Goal: Task Accomplishment & Management: Complete application form

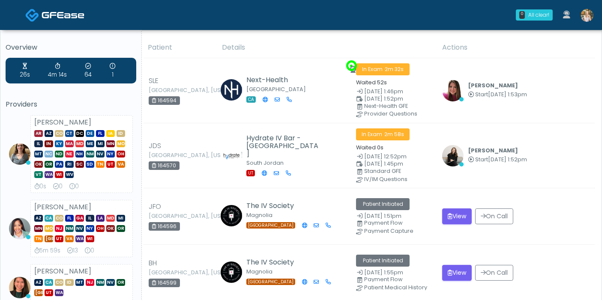
click at [584, 20] on img at bounding box center [587, 15] width 13 height 13
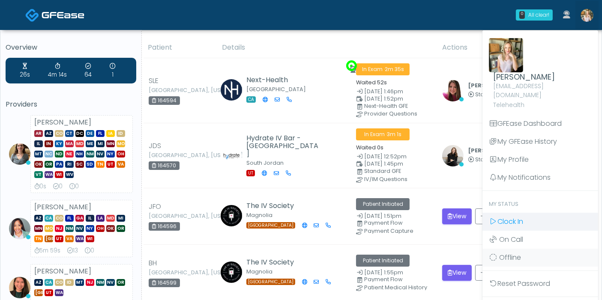
click at [512, 217] on span "Clock In" at bounding box center [510, 222] width 26 height 10
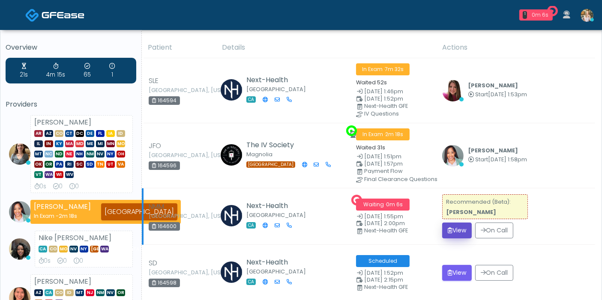
click at [463, 227] on button "View" at bounding box center [457, 231] width 30 height 16
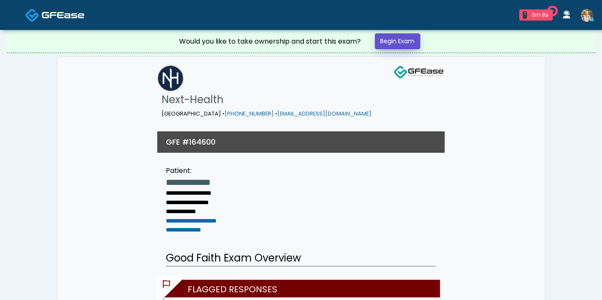
drag, startPoint x: 390, startPoint y: 43, endPoint x: 432, endPoint y: 66, distance: 47.4
click at [390, 43] on link "Begin Exam" at bounding box center [397, 41] width 45 height 16
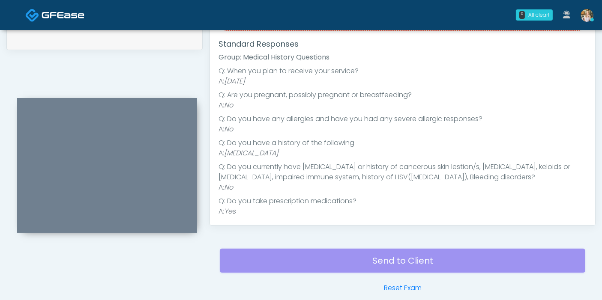
scroll to position [131, 0]
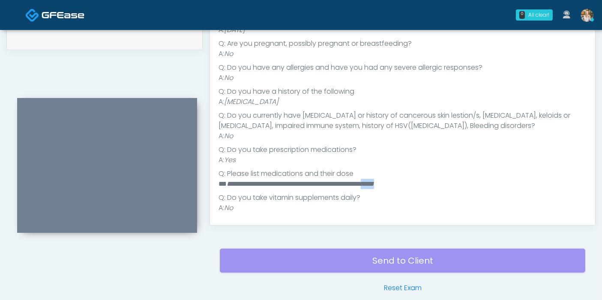
drag, startPoint x: 434, startPoint y: 183, endPoint x: 411, endPoint y: 185, distance: 22.3
click at [411, 185] on li "**********" at bounding box center [399, 184] width 361 height 10
copy em "*****"
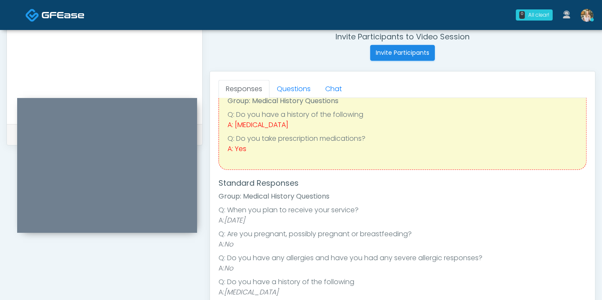
scroll to position [0, 0]
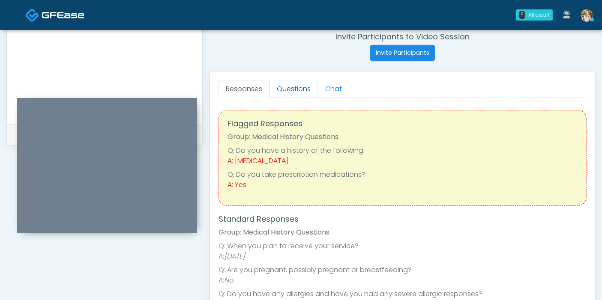
click at [287, 89] on link "Questions" at bounding box center [294, 89] width 48 height 18
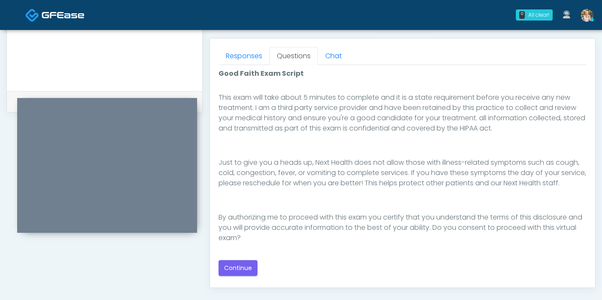
scroll to position [380, 0]
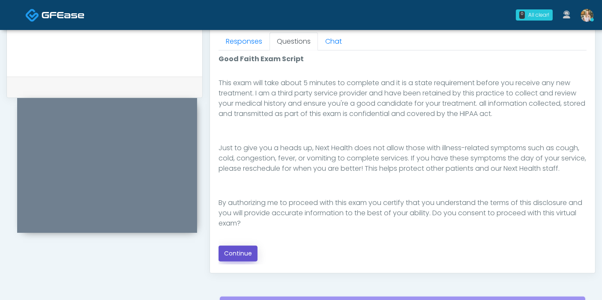
click at [238, 253] on button "Continue" at bounding box center [238, 254] width 39 height 16
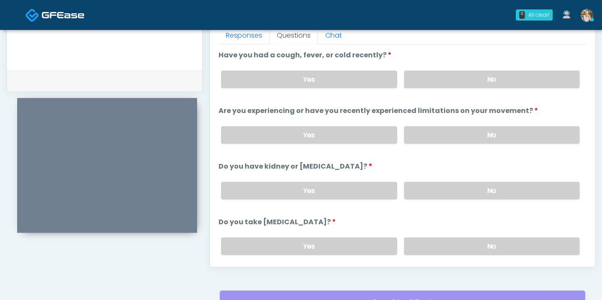
scroll to position [372, 0]
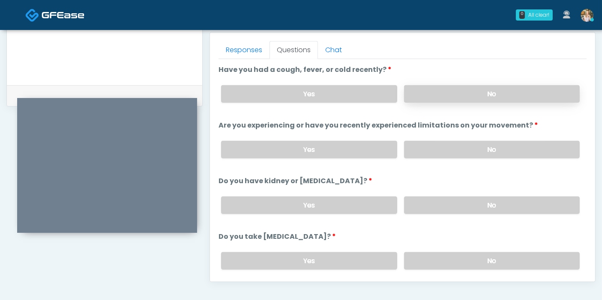
click at [478, 96] on label "No" at bounding box center [492, 94] width 176 height 18
click at [477, 147] on label "No" at bounding box center [492, 150] width 176 height 18
click at [471, 208] on label "No" at bounding box center [492, 206] width 176 height 18
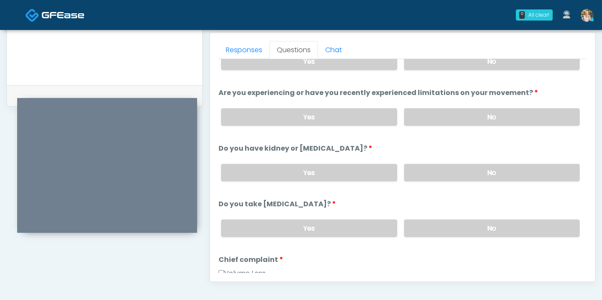
scroll to position [48, 0]
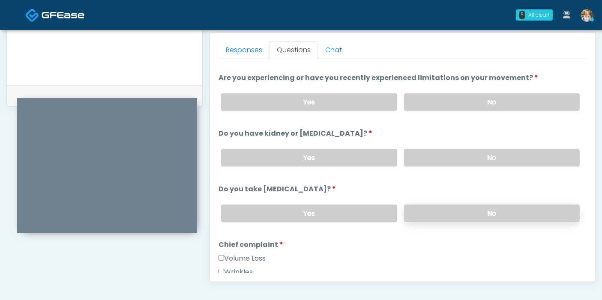
click at [489, 211] on label "No" at bounding box center [492, 214] width 176 height 18
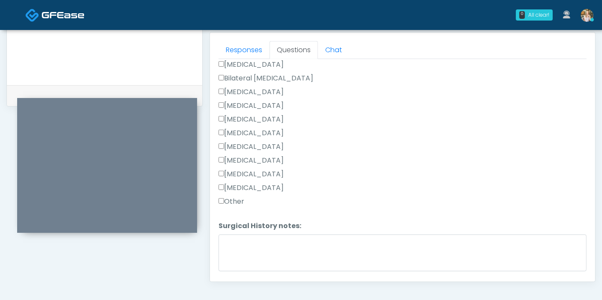
scroll to position [524, 0]
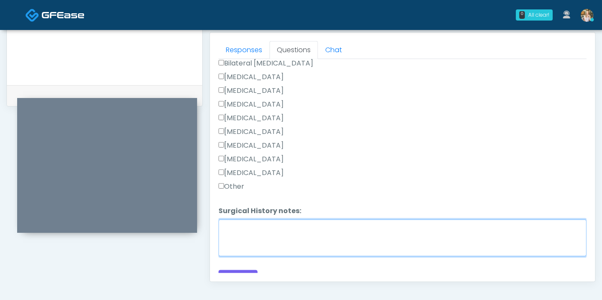
click at [319, 240] on textarea "Surgical History notes:" at bounding box center [403, 238] width 368 height 37
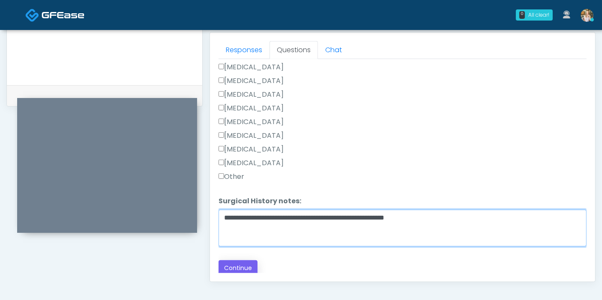
type textarea "**********"
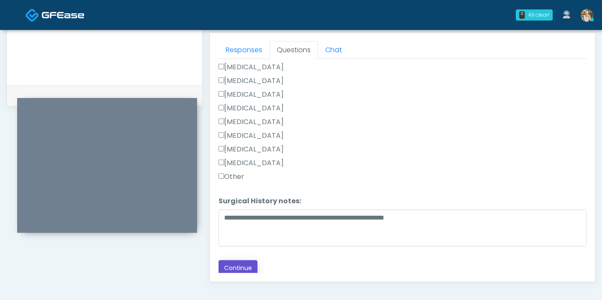
click at [243, 265] on button "Continue" at bounding box center [238, 269] width 39 height 16
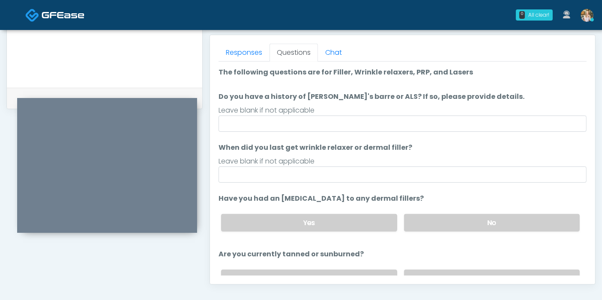
scroll to position [371, 0]
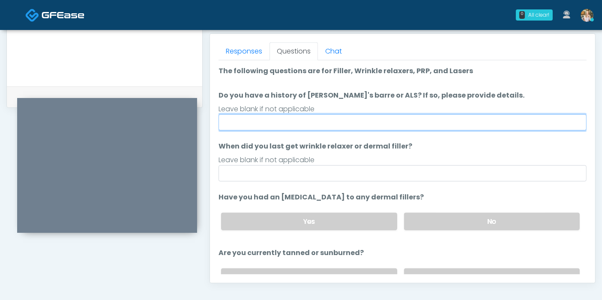
click at [348, 126] on input "Do you have a history of Guillain's barre or ALS? If so, please provide details." at bounding box center [403, 122] width 368 height 16
type input "******"
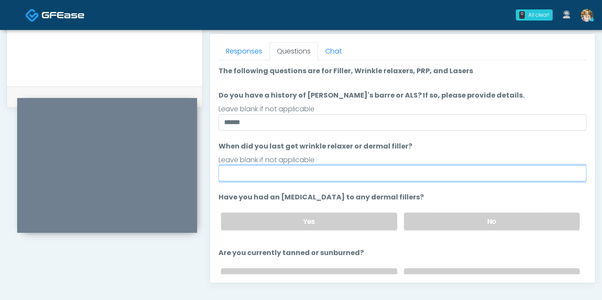
click at [352, 173] on input "When did you last get wrinkle relaxer or dermal filler?" at bounding box center [403, 173] width 368 height 16
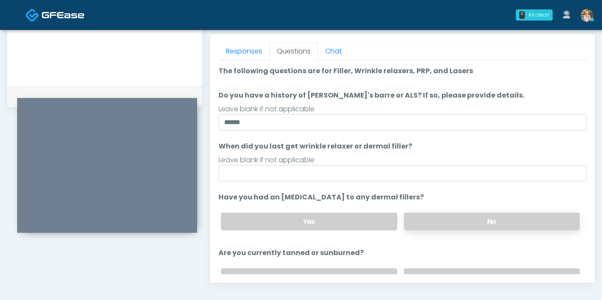
click at [500, 217] on label "No" at bounding box center [492, 222] width 176 height 18
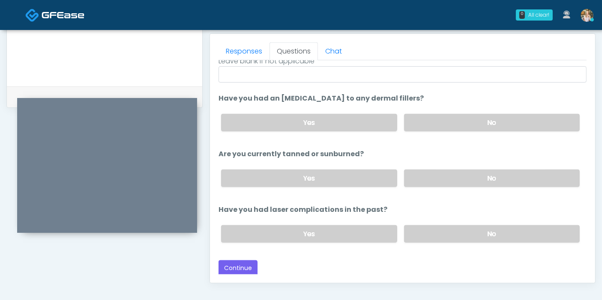
scroll to position [418, 0]
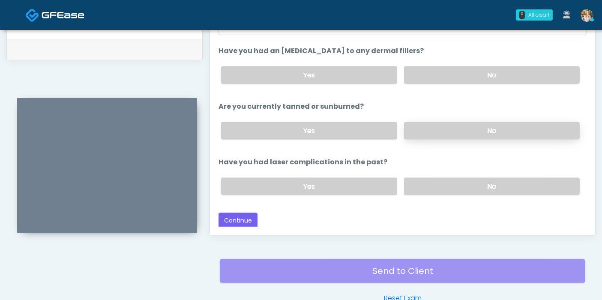
click at [464, 131] on label "No" at bounding box center [492, 131] width 176 height 18
click at [429, 184] on label "No" at bounding box center [492, 187] width 176 height 18
click at [242, 217] on button "Continue" at bounding box center [238, 221] width 39 height 16
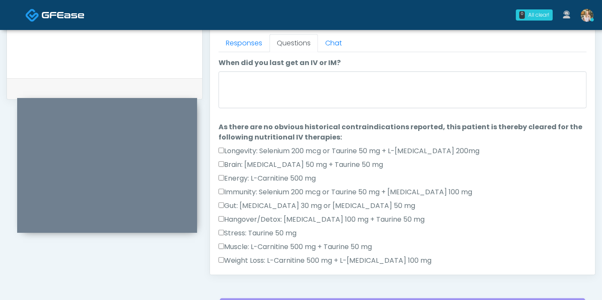
scroll to position [372, 0]
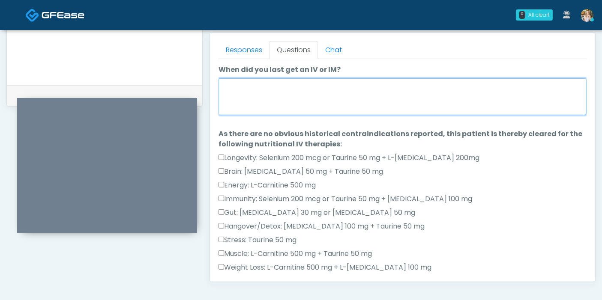
click at [386, 102] on textarea "When did you last get an IV or IM?" at bounding box center [403, 96] width 368 height 37
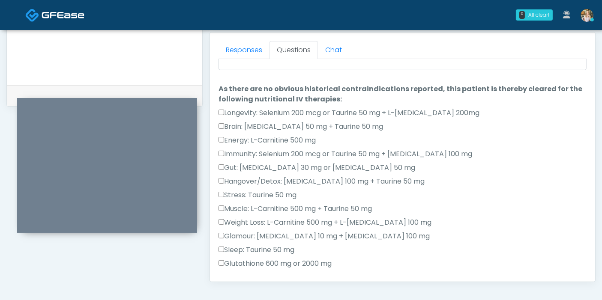
scroll to position [0, 0]
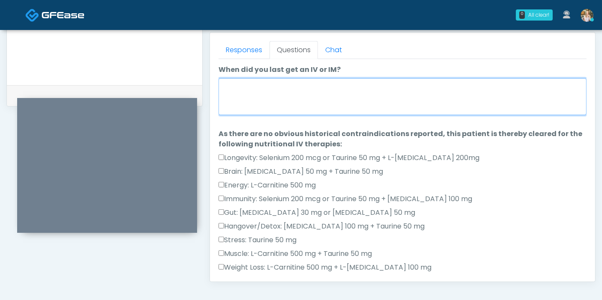
click at [322, 95] on textarea "When did you last get an IV or IM?" at bounding box center [403, 96] width 368 height 37
type textarea "**********"
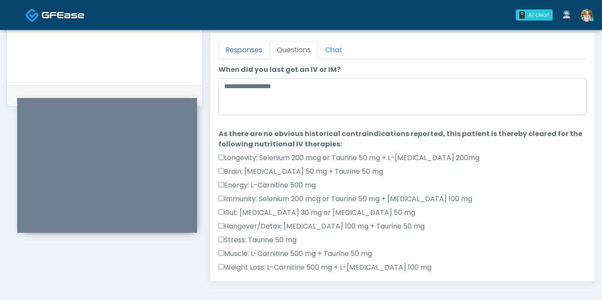
click at [240, 51] on link "Responses" at bounding box center [244, 50] width 51 height 18
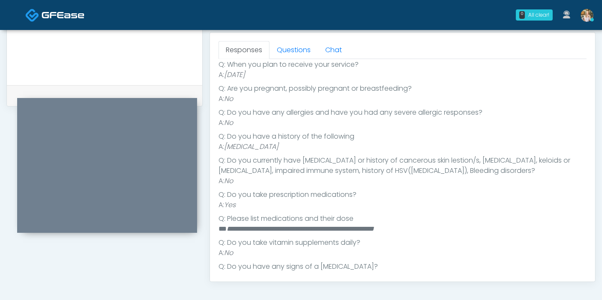
scroll to position [190, 0]
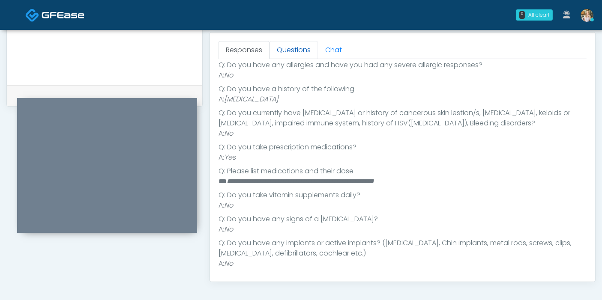
click at [289, 52] on link "Questions" at bounding box center [294, 50] width 48 height 18
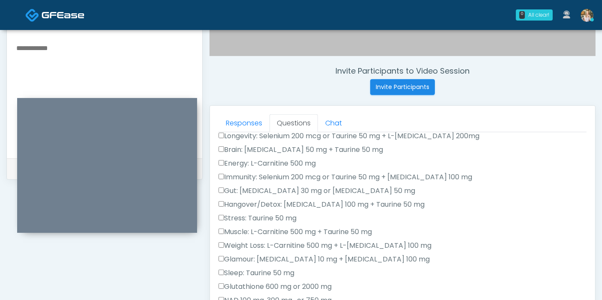
scroll to position [276, 0]
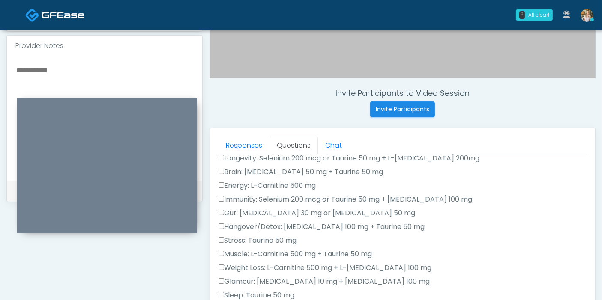
click at [57, 74] on textarea at bounding box center [104, 117] width 178 height 105
drag, startPoint x: 42, startPoint y: 68, endPoint x: 37, endPoint y: 67, distance: 5.2
click at [37, 67] on textarea "********" at bounding box center [104, 117] width 178 height 105
click at [51, 69] on textarea "********" at bounding box center [104, 117] width 178 height 105
drag, startPoint x: 52, startPoint y: 69, endPoint x: 30, endPoint y: 66, distance: 22.1
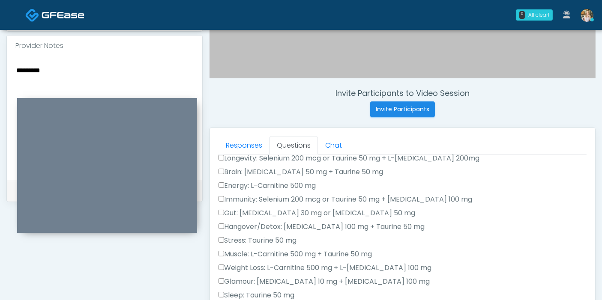
click at [25, 67] on textarea "********" at bounding box center [104, 117] width 178 height 105
click at [51, 71] on textarea "********" at bounding box center [104, 117] width 178 height 105
click at [98, 68] on textarea "********" at bounding box center [104, 117] width 178 height 105
click at [56, 65] on textarea "********" at bounding box center [104, 117] width 178 height 105
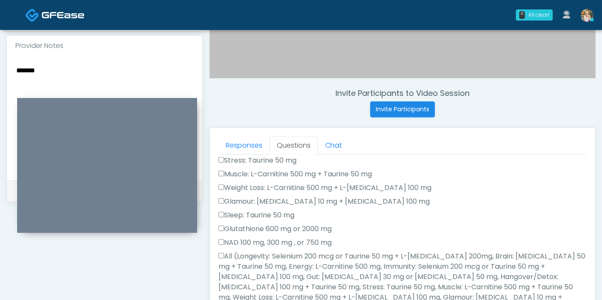
scroll to position [190, 0]
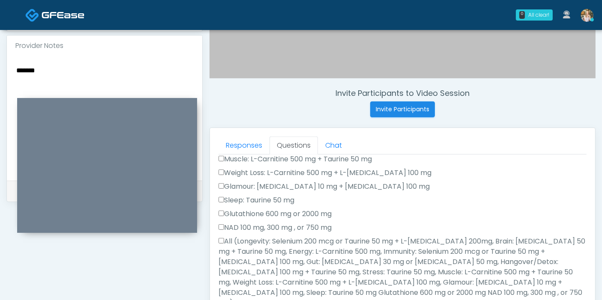
type textarea "*******"
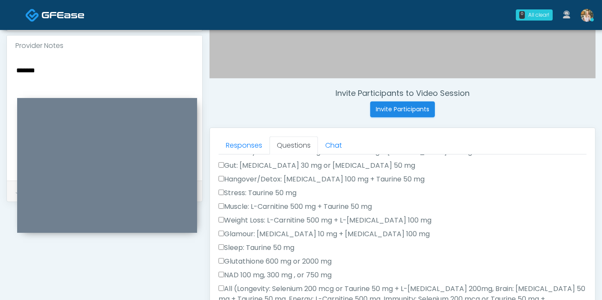
click at [218, 177] on div "Responses Questions Chat Good Faith Exam Script Good Faith Exam Script INTRODUC…" at bounding box center [402, 252] width 385 height 249
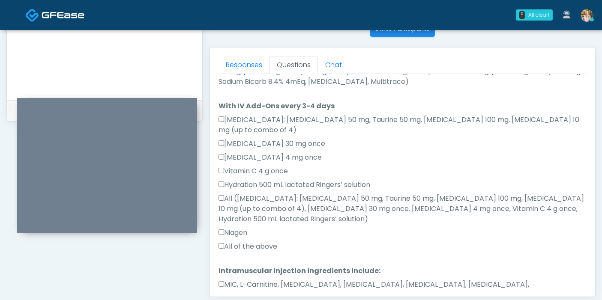
scroll to position [372, 0]
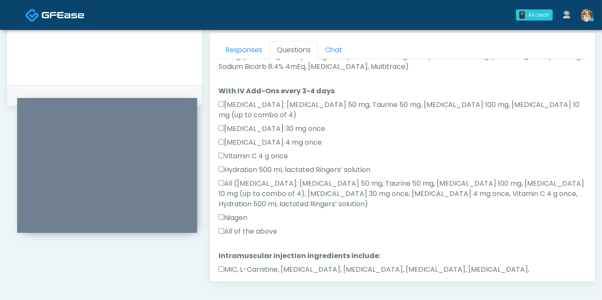
click at [216, 236] on div "Responses Questions Chat Good Faith Exam Script Good Faith Exam Script INTRODUC…" at bounding box center [402, 157] width 385 height 249
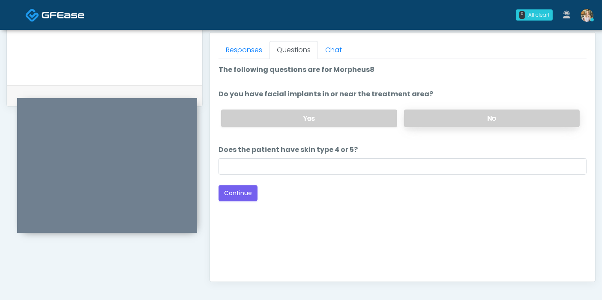
click at [439, 120] on label "No" at bounding box center [492, 119] width 176 height 18
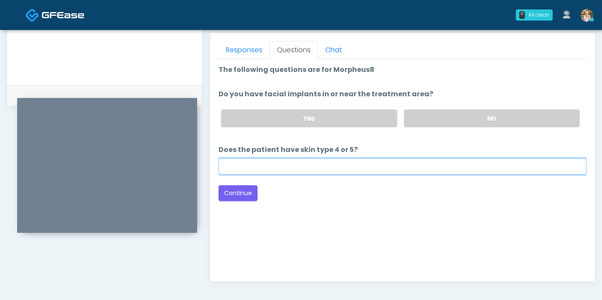
click at [276, 171] on input "Does the patient have skin type 4 or 5?" at bounding box center [403, 167] width 368 height 16
type input "**"
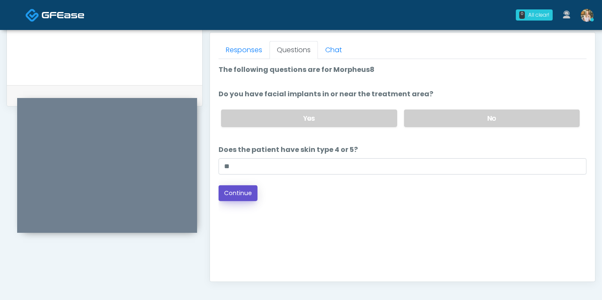
click at [236, 189] on button "Continue" at bounding box center [238, 194] width 39 height 16
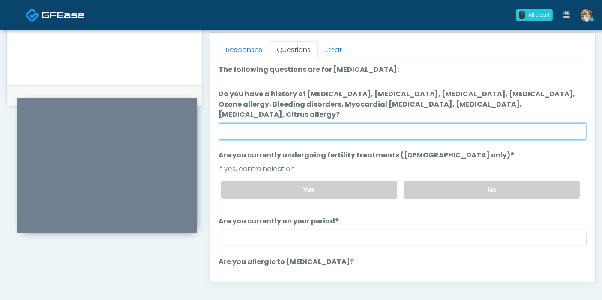
click at [401, 123] on input "Do you have a history of [MEDICAL_DATA], [MEDICAL_DATA], [MEDICAL_DATA], [MEDIC…" at bounding box center [403, 131] width 368 height 16
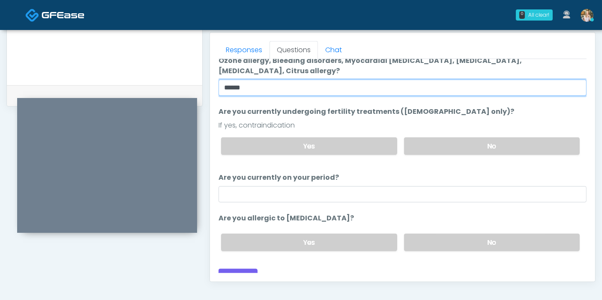
scroll to position [419, 0]
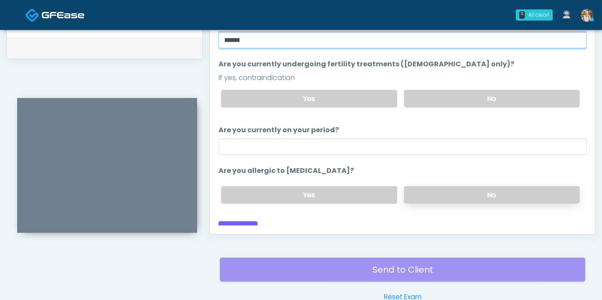
type input "******"
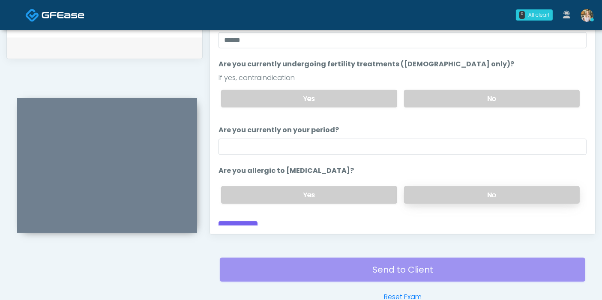
click at [449, 189] on label "No" at bounding box center [492, 195] width 176 height 18
click at [245, 222] on button "Continue" at bounding box center [238, 230] width 39 height 16
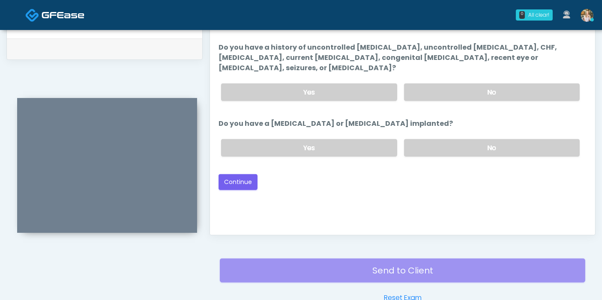
scroll to position [372, 0]
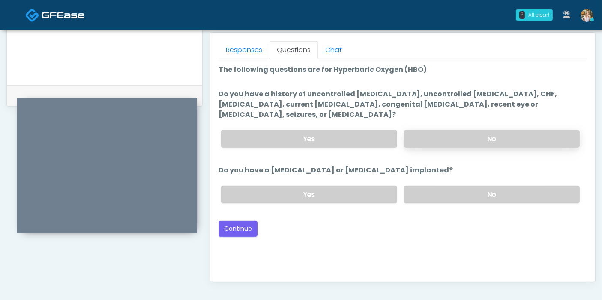
click at [488, 131] on label "No" at bounding box center [492, 139] width 176 height 18
click at [482, 189] on label "No" at bounding box center [492, 195] width 176 height 18
click at [235, 221] on button "Continue" at bounding box center [238, 229] width 39 height 16
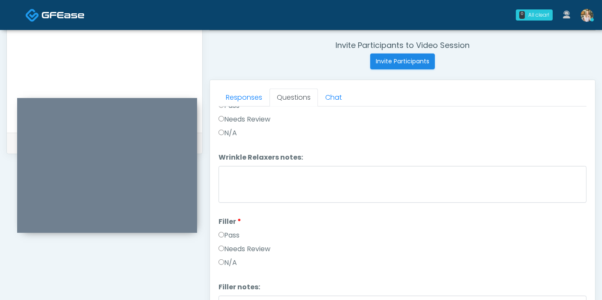
scroll to position [0, 0]
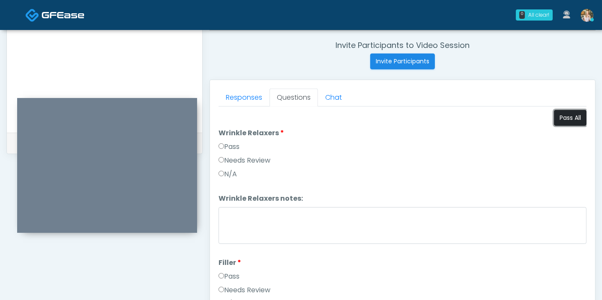
click at [559, 119] on button "Pass All" at bounding box center [570, 118] width 33 height 16
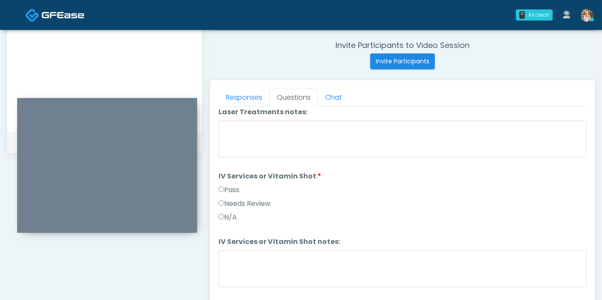
scroll to position [524, 0]
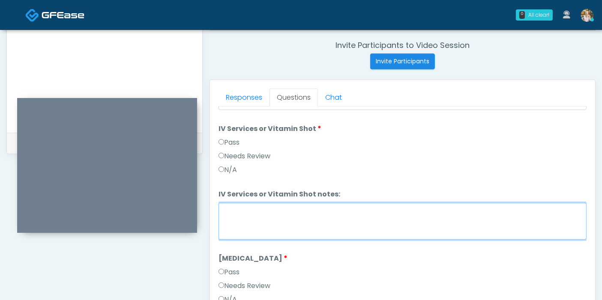
click at [362, 213] on textarea "IV Services or Vitamin Shot notes:" at bounding box center [403, 221] width 368 height 37
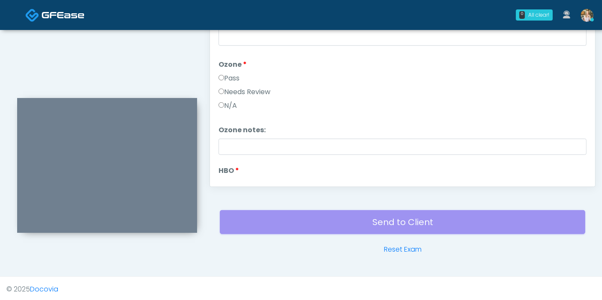
scroll to position [928, 0]
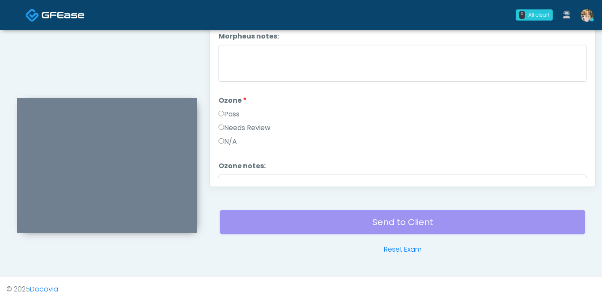
type textarea "**********"
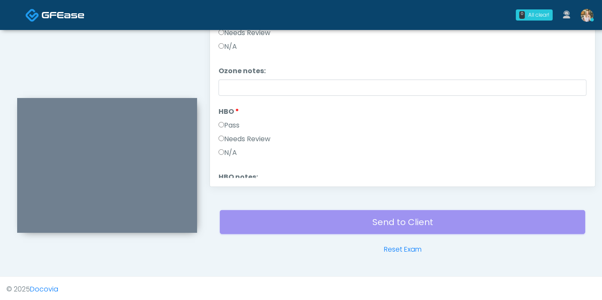
scroll to position [1071, 0]
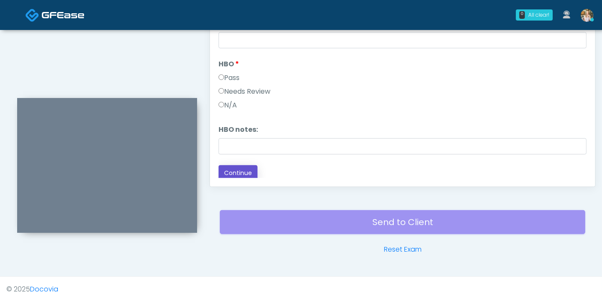
click at [249, 165] on button "Continue" at bounding box center [238, 173] width 39 height 16
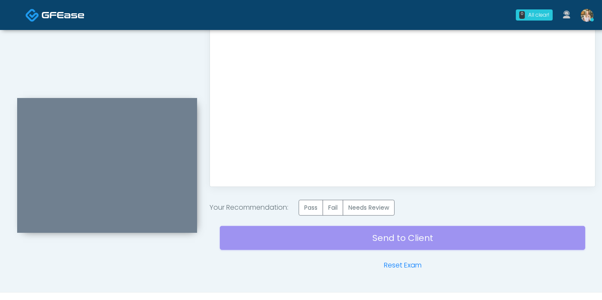
scroll to position [0, 0]
click at [314, 205] on label "Pass" at bounding box center [311, 208] width 24 height 16
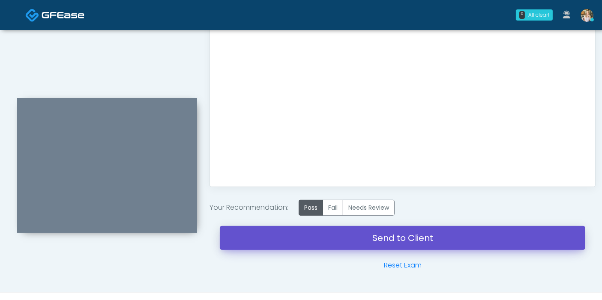
click at [384, 242] on link "Send to Client" at bounding box center [402, 238] width 365 height 24
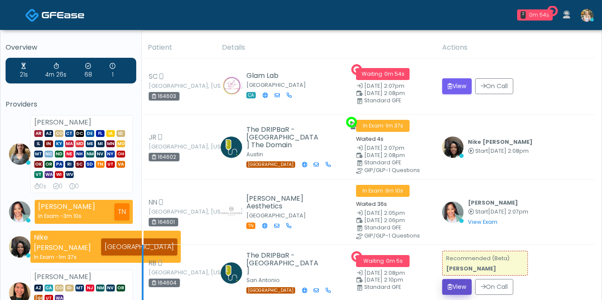
click at [463, 279] on button "View" at bounding box center [457, 287] width 30 height 16
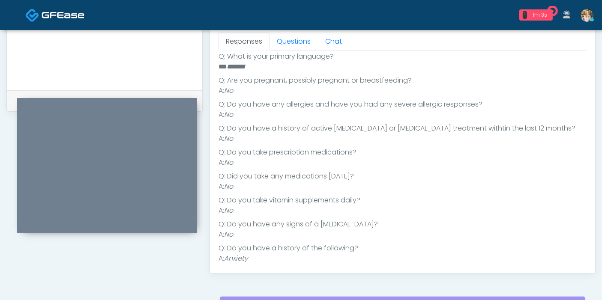
scroll to position [22, 0]
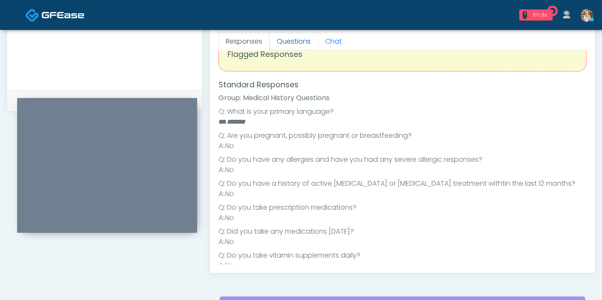
click at [295, 36] on link "Questions" at bounding box center [294, 42] width 48 height 18
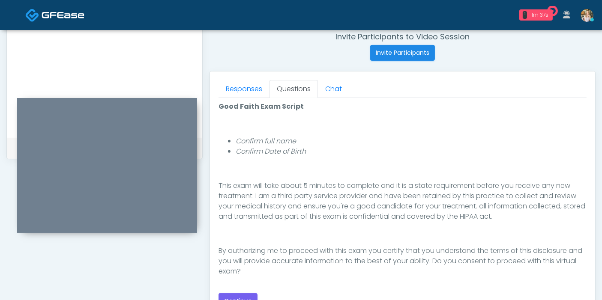
scroll to position [380, 0]
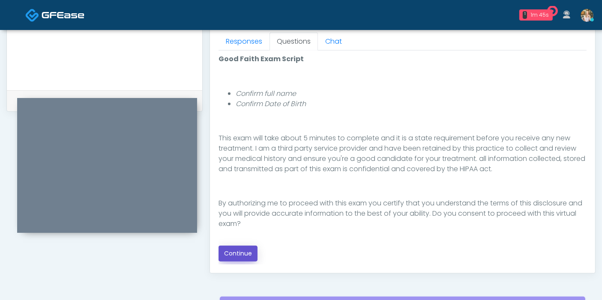
click at [244, 251] on button "Continue" at bounding box center [238, 254] width 39 height 16
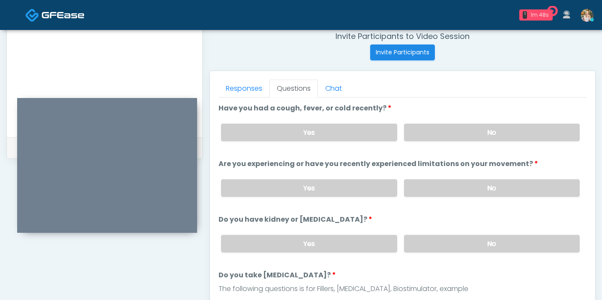
scroll to position [324, 0]
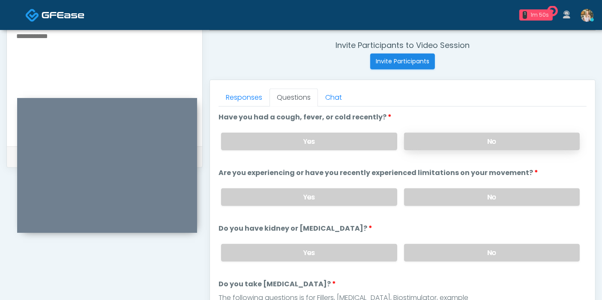
click at [470, 143] on label "No" at bounding box center [492, 142] width 176 height 18
click at [479, 198] on label "No" at bounding box center [492, 198] width 176 height 18
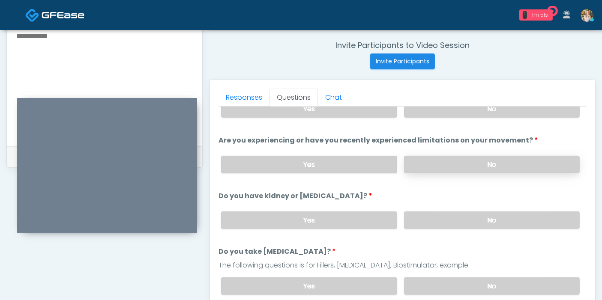
scroll to position [48, 0]
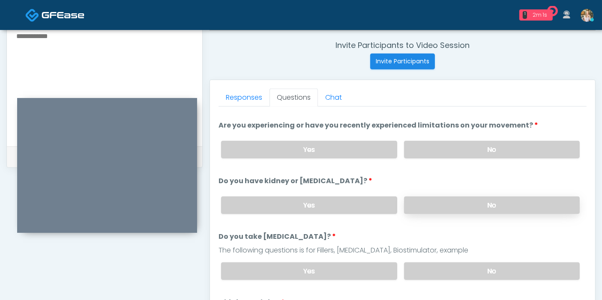
click at [488, 206] on label "No" at bounding box center [492, 206] width 176 height 18
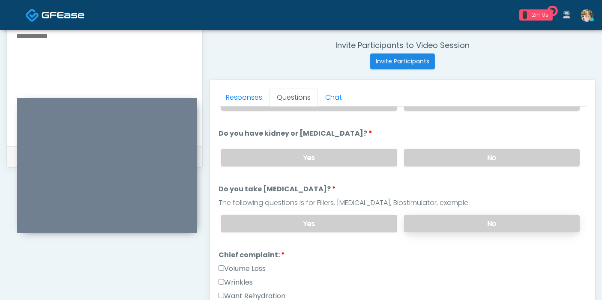
click at [457, 221] on label "No" at bounding box center [492, 224] width 176 height 18
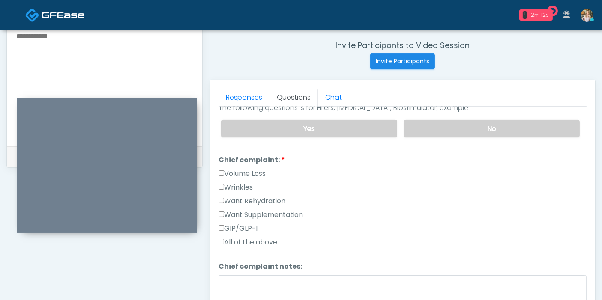
scroll to position [238, 0]
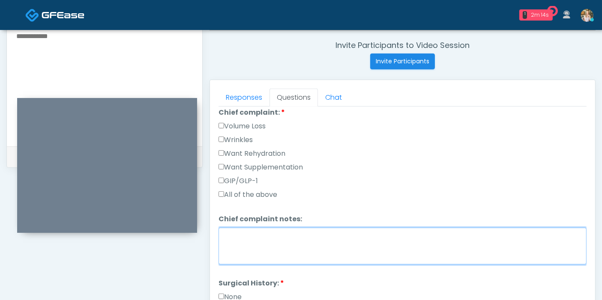
click at [306, 240] on textarea "Chief complaint notes:" at bounding box center [403, 246] width 368 height 37
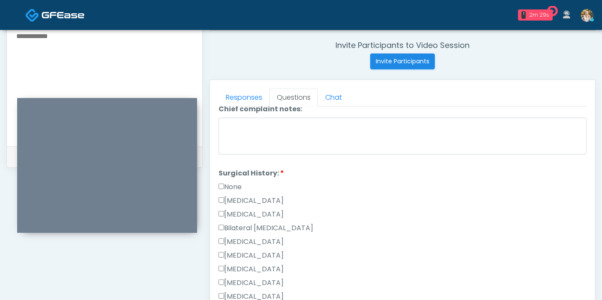
scroll to position [333, 0]
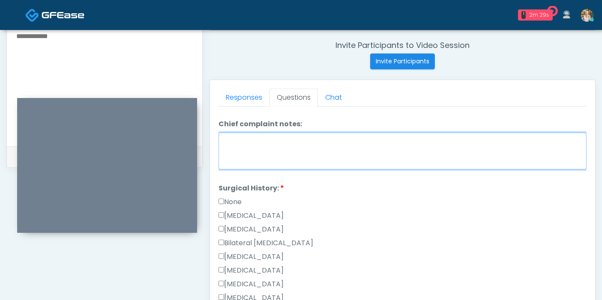
click at [268, 145] on textarea "Chief complaint notes:" at bounding box center [403, 151] width 368 height 37
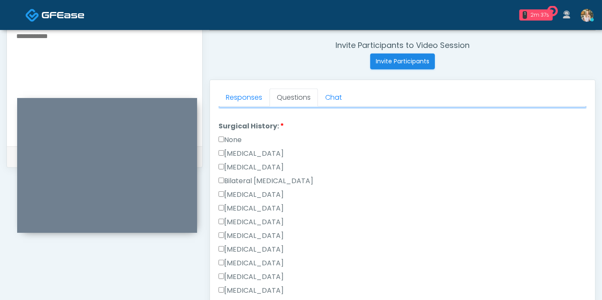
scroll to position [380, 0]
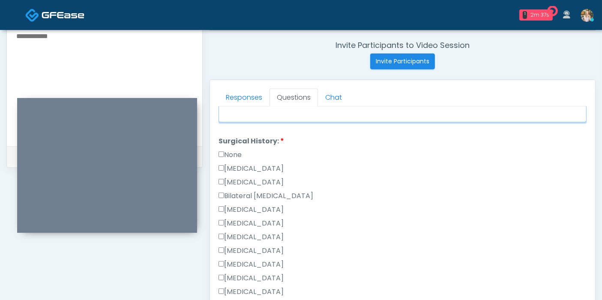
type textarea "*******"
click at [226, 150] on label "None" at bounding box center [230, 155] width 23 height 10
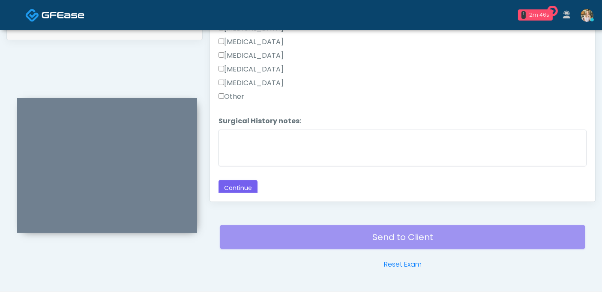
scroll to position [467, 0]
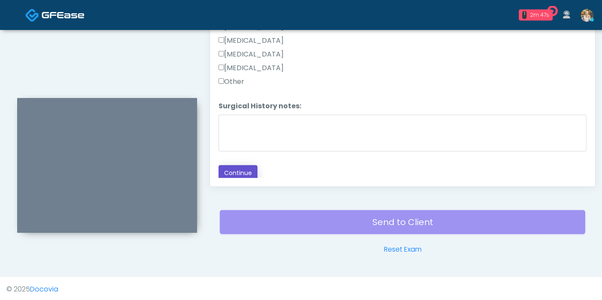
click at [233, 169] on button "Continue" at bounding box center [238, 173] width 39 height 16
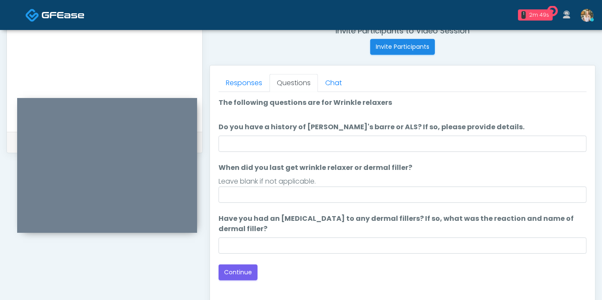
scroll to position [324, 0]
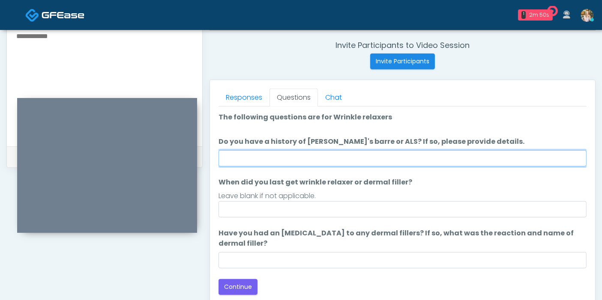
click at [430, 159] on input "Do you have a history of Guillain's barre or ALS? If so, please provide details." at bounding box center [403, 158] width 368 height 16
type input "******"
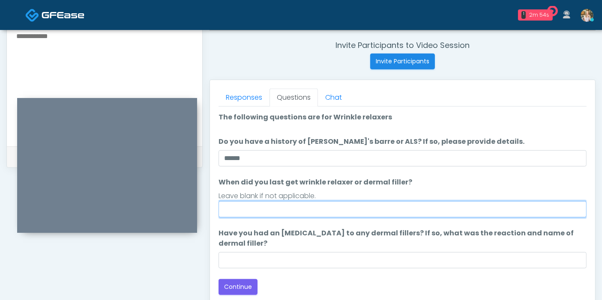
click at [365, 210] on input "When did you last get wrinkle relaxer or dermal filler?" at bounding box center [403, 209] width 368 height 16
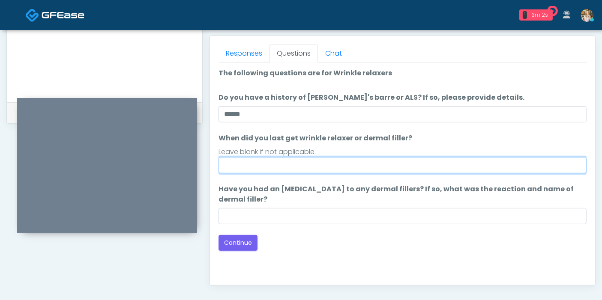
scroll to position [419, 0]
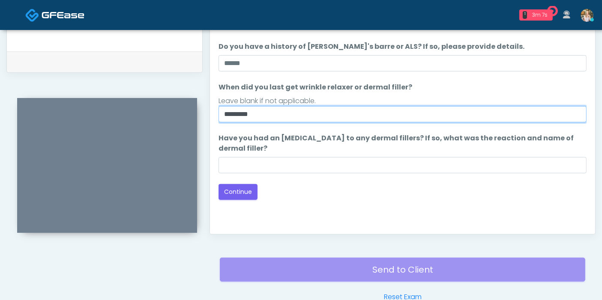
type input "*********"
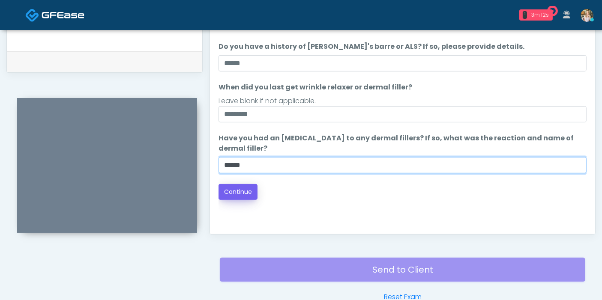
type input "******"
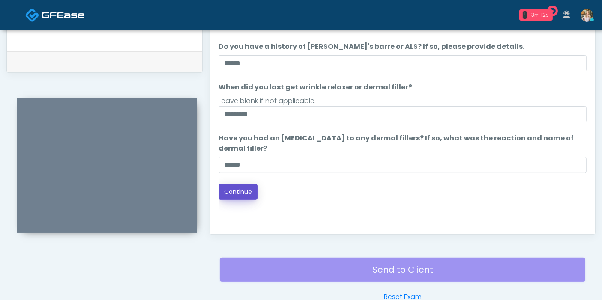
click at [234, 187] on button "Continue" at bounding box center [238, 192] width 39 height 16
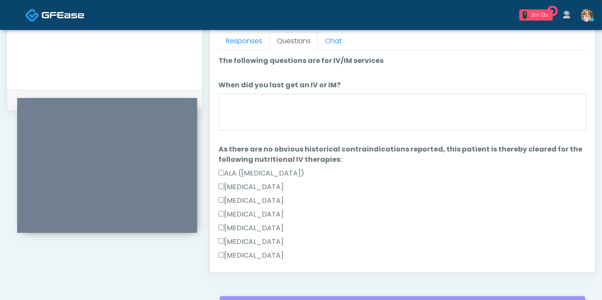
scroll to position [372, 0]
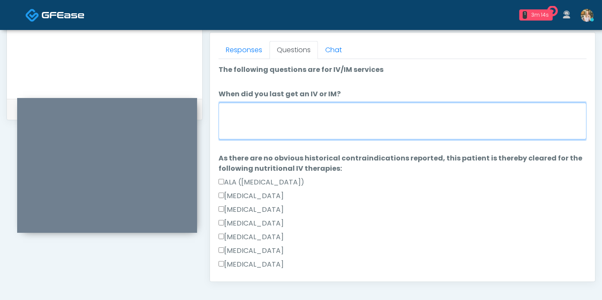
click at [386, 117] on textarea "When did you last get an IV or IM?" at bounding box center [403, 121] width 368 height 37
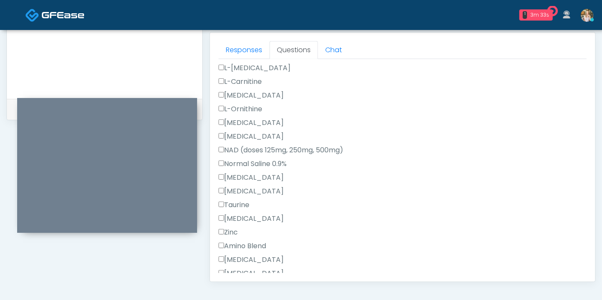
scroll to position [285, 0]
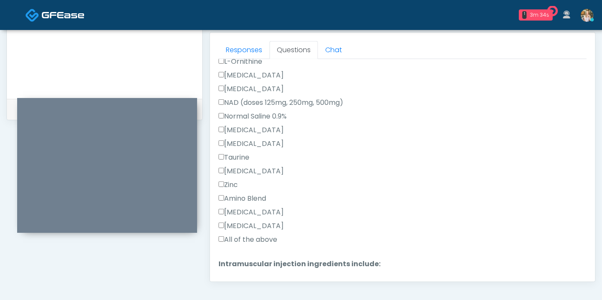
type textarea "**********"
click at [263, 239] on label "All of the above" at bounding box center [248, 240] width 59 height 10
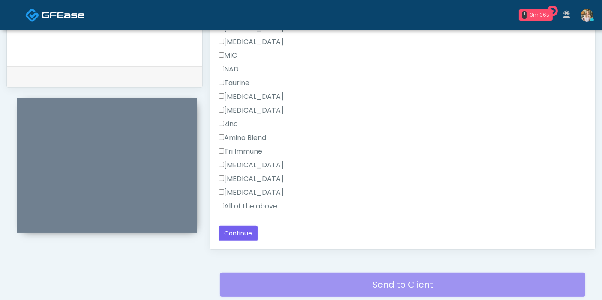
scroll to position [419, 0]
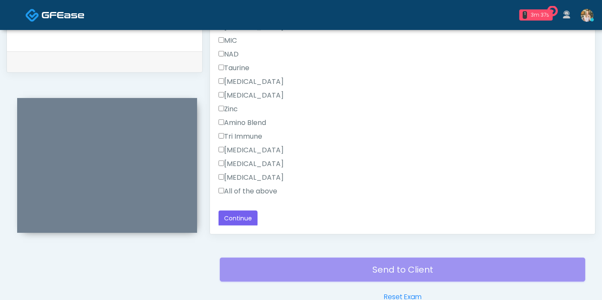
click at [256, 189] on label "All of the above" at bounding box center [248, 191] width 59 height 10
click at [237, 219] on button "Continue" at bounding box center [238, 219] width 39 height 16
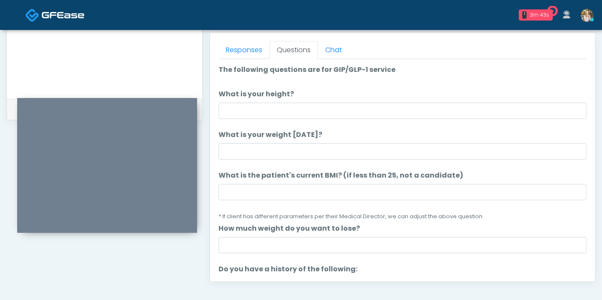
scroll to position [324, 0]
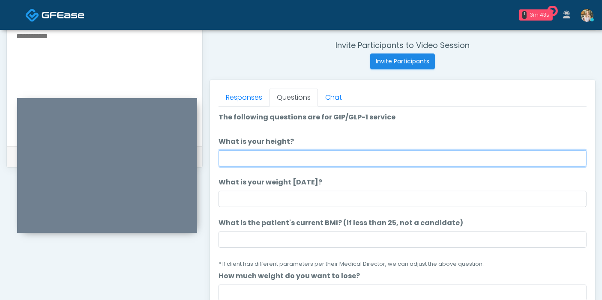
click at [355, 159] on input "What is your height?" at bounding box center [403, 158] width 368 height 16
click at [342, 155] on input "What is your height?" at bounding box center [403, 158] width 368 height 16
type input "***"
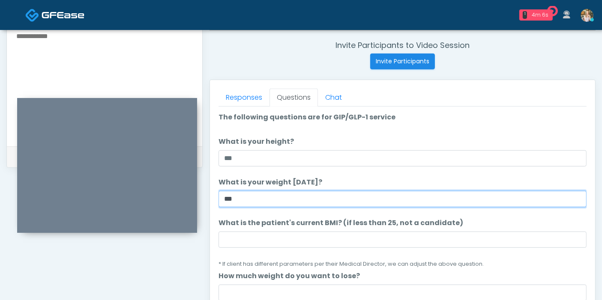
type input "***"
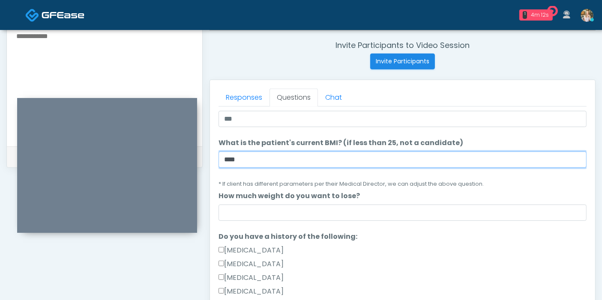
scroll to position [95, 0]
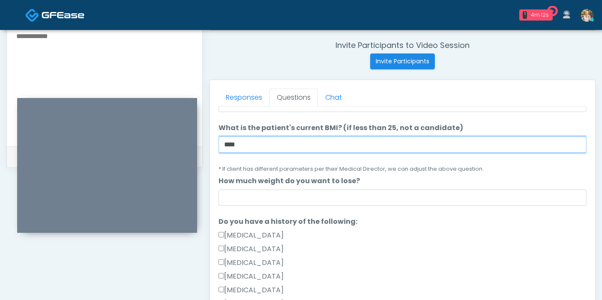
type input "****"
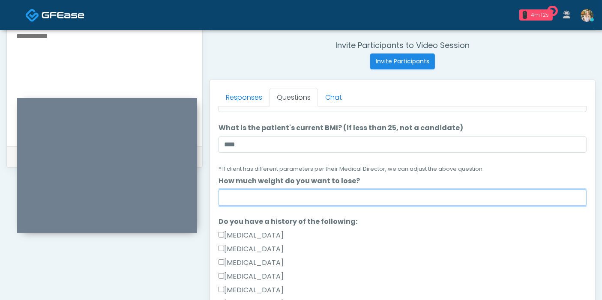
click at [374, 204] on input "How much weight do you want to lose?" at bounding box center [403, 198] width 368 height 16
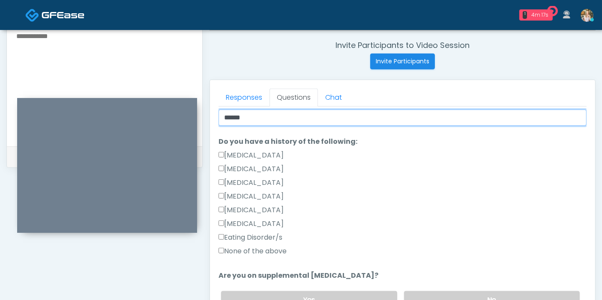
scroll to position [190, 0]
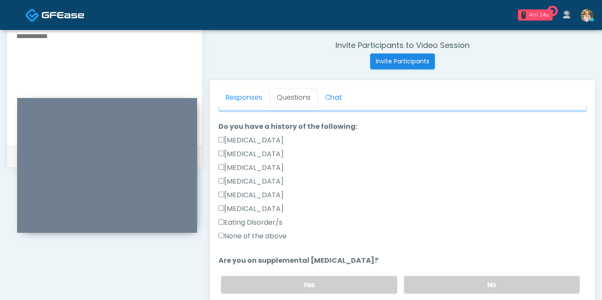
type input "******"
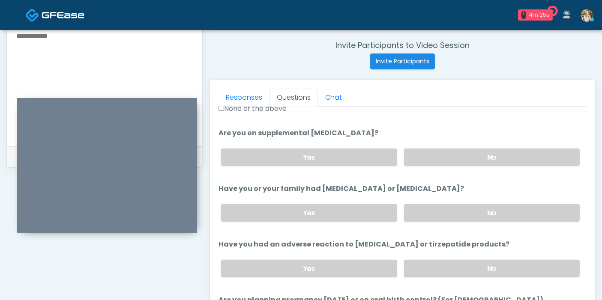
scroll to position [333, 0]
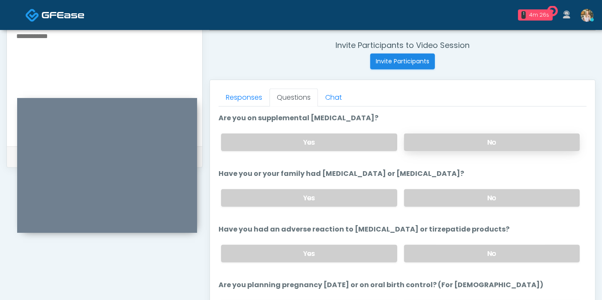
click at [488, 138] on label "No" at bounding box center [492, 143] width 176 height 18
click at [485, 195] on label "No" at bounding box center [492, 198] width 176 height 18
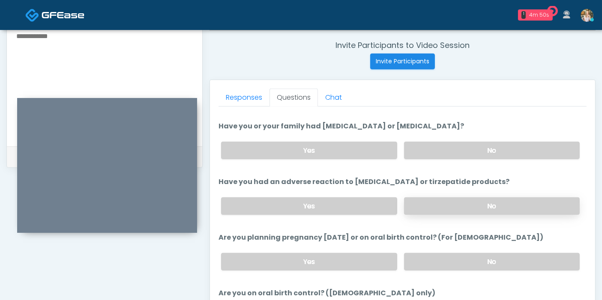
scroll to position [428, 0]
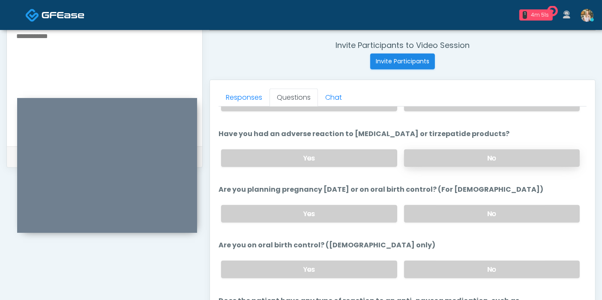
click at [459, 157] on label "No" at bounding box center [492, 159] width 176 height 18
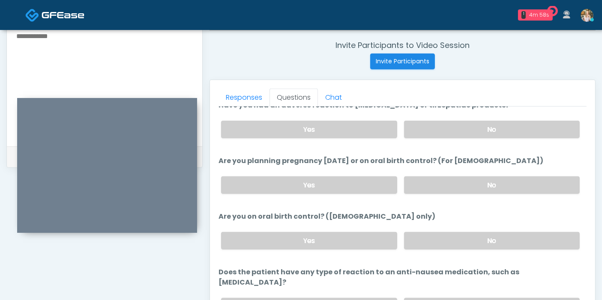
scroll to position [472, 0]
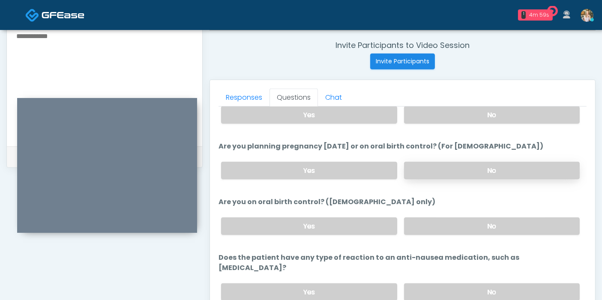
click at [486, 171] on label "No" at bounding box center [492, 171] width 176 height 18
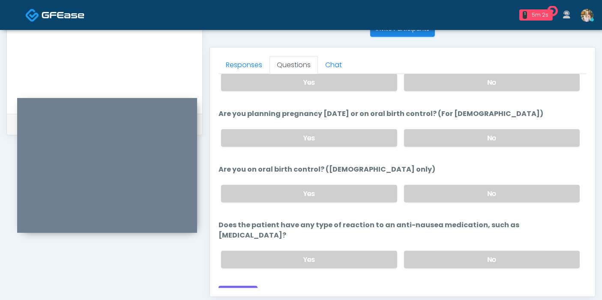
scroll to position [372, 0]
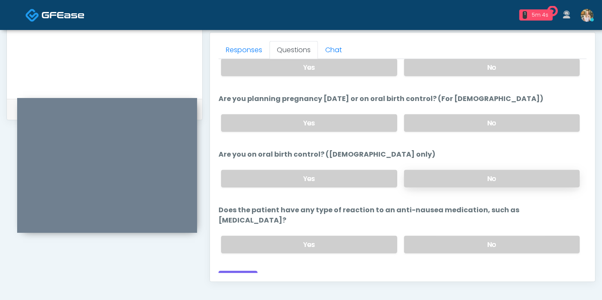
click at [439, 179] on label "No" at bounding box center [492, 179] width 176 height 18
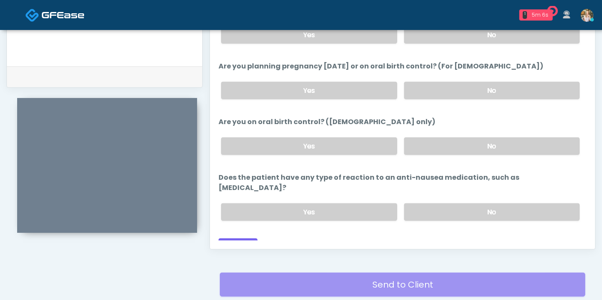
scroll to position [419, 0]
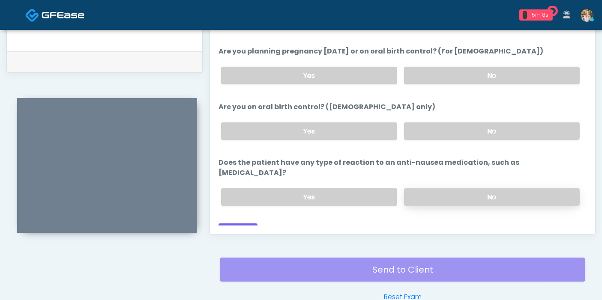
click at [440, 189] on label "No" at bounding box center [492, 198] width 176 height 18
click at [241, 224] on button "Continue" at bounding box center [238, 232] width 39 height 16
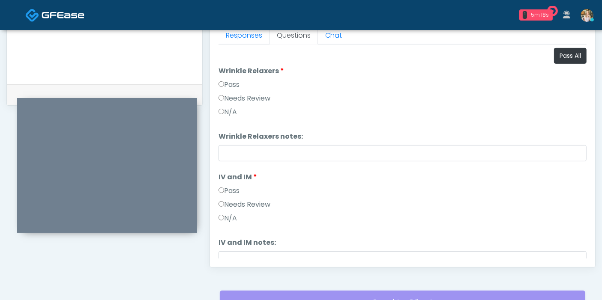
scroll to position [372, 0]
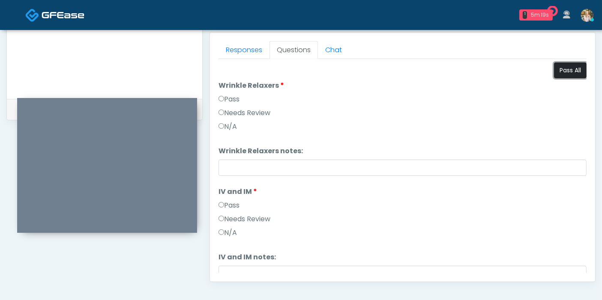
click at [564, 73] on button "Pass All" at bounding box center [570, 71] width 33 height 16
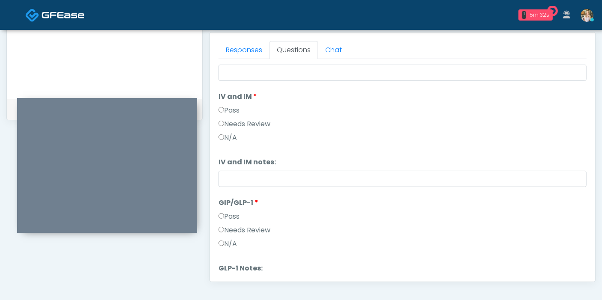
scroll to position [141, 0]
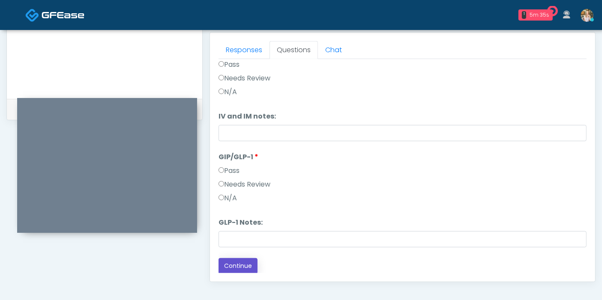
click at [245, 265] on button "Continue" at bounding box center [238, 266] width 39 height 16
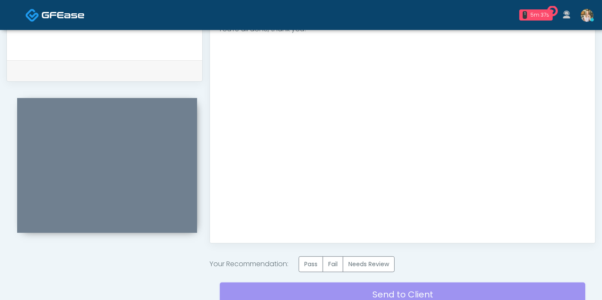
scroll to position [419, 0]
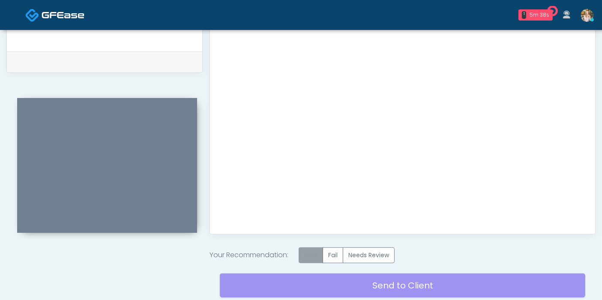
click at [316, 257] on label "Pass" at bounding box center [311, 256] width 24 height 16
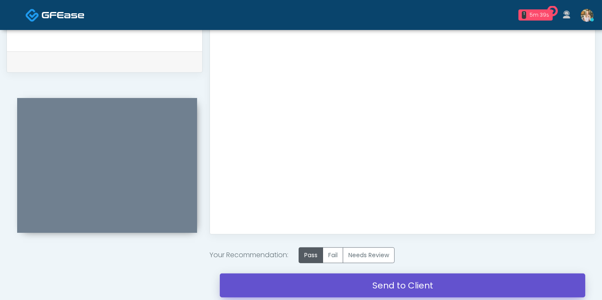
click at [380, 285] on link "Send to Client" at bounding box center [402, 286] width 365 height 24
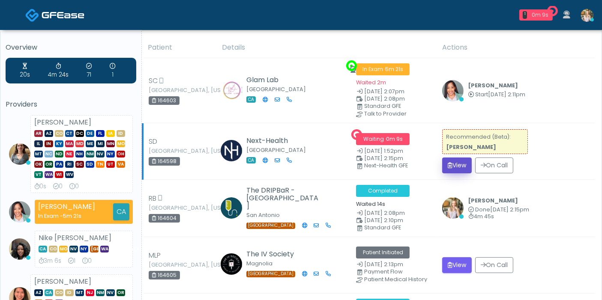
click at [463, 165] on button "View" at bounding box center [457, 166] width 30 height 16
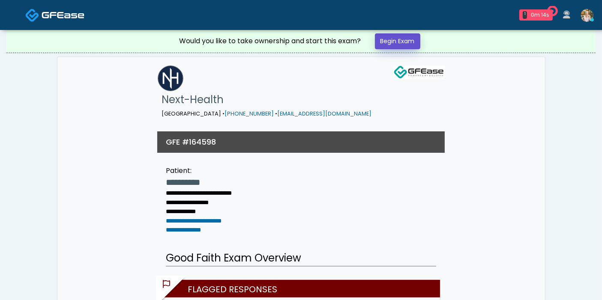
click at [389, 45] on link "Begin Exam" at bounding box center [397, 41] width 45 height 16
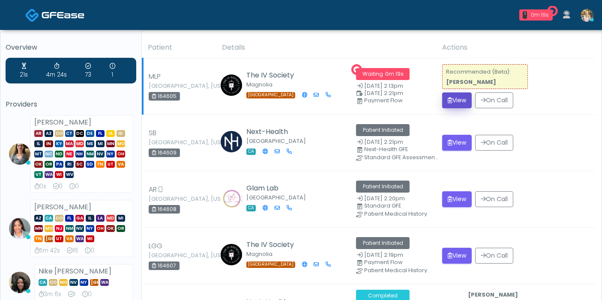
click at [456, 105] on button "View" at bounding box center [457, 101] width 30 height 16
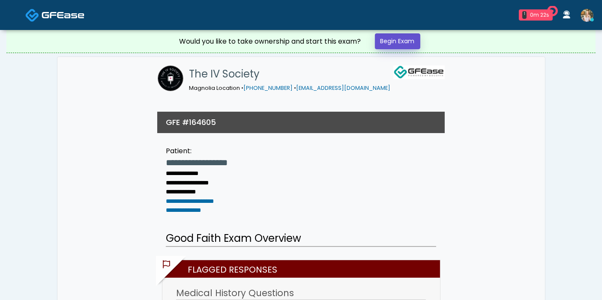
click at [400, 37] on link "Begin Exam" at bounding box center [397, 41] width 45 height 16
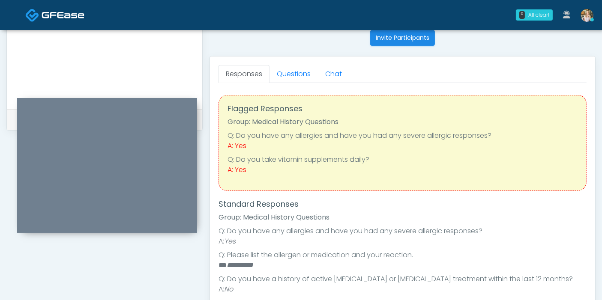
scroll to position [333, 0]
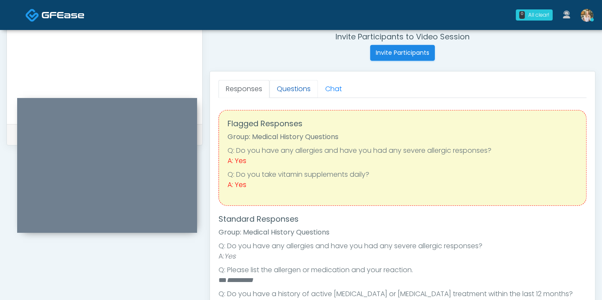
click at [289, 90] on link "Questions" at bounding box center [294, 89] width 48 height 18
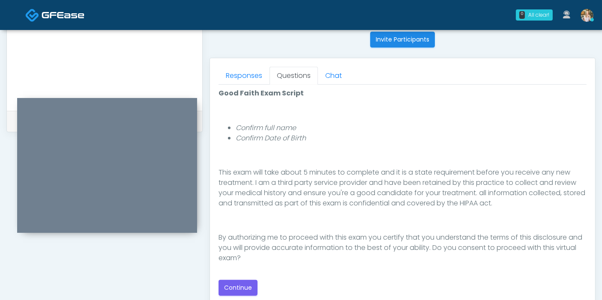
scroll to position [380, 0]
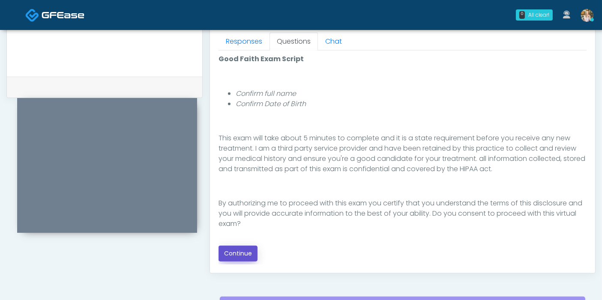
click at [240, 248] on button "Continue" at bounding box center [238, 254] width 39 height 16
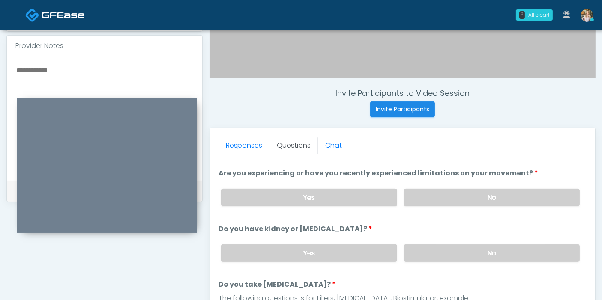
scroll to position [0, 0]
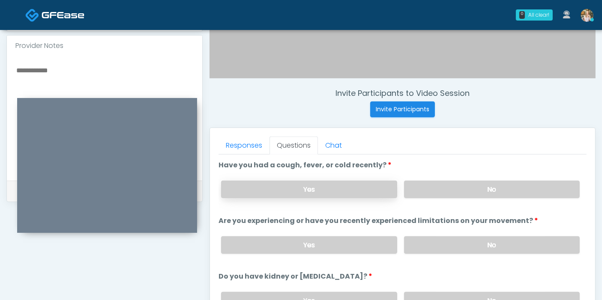
click at [344, 194] on label "Yes" at bounding box center [309, 190] width 176 height 18
click at [75, 63] on div at bounding box center [104, 118] width 195 height 125
click at [72, 70] on textarea at bounding box center [104, 117] width 178 height 105
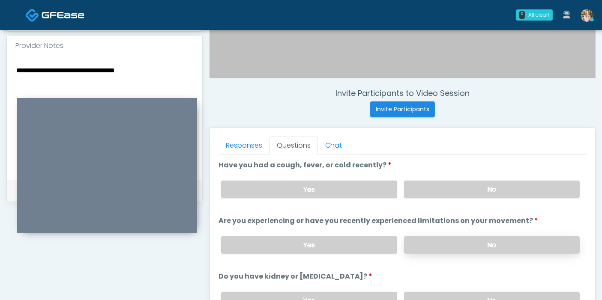
click at [482, 246] on label "No" at bounding box center [492, 246] width 176 height 18
click at [372, 242] on label "Yes" at bounding box center [309, 246] width 176 height 18
click at [439, 246] on label "No" at bounding box center [492, 246] width 176 height 18
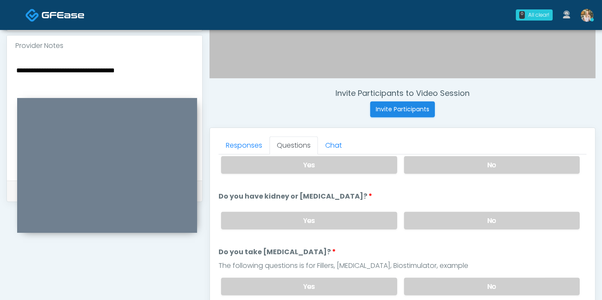
scroll to position [95, 0]
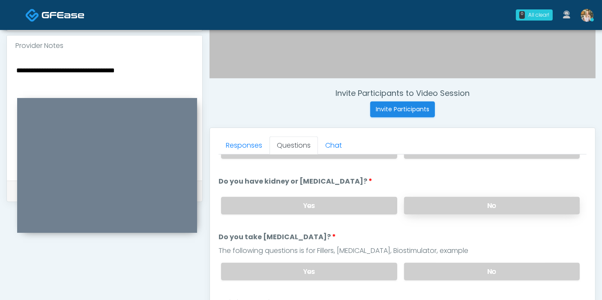
click at [463, 207] on label "No" at bounding box center [492, 206] width 176 height 18
click at [481, 269] on label "No" at bounding box center [492, 272] width 176 height 18
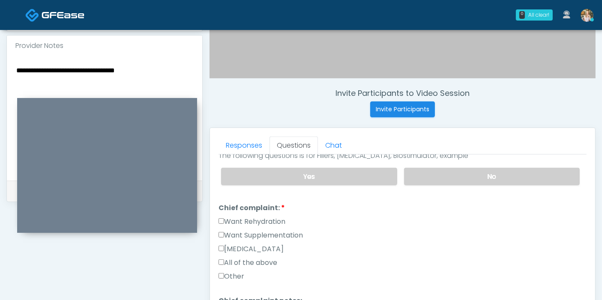
scroll to position [238, 0]
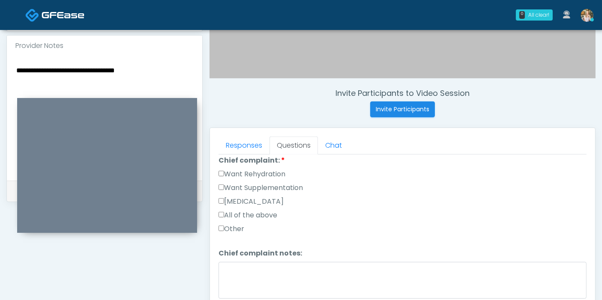
click at [228, 169] on label "Want Rehydration" at bounding box center [252, 174] width 67 height 10
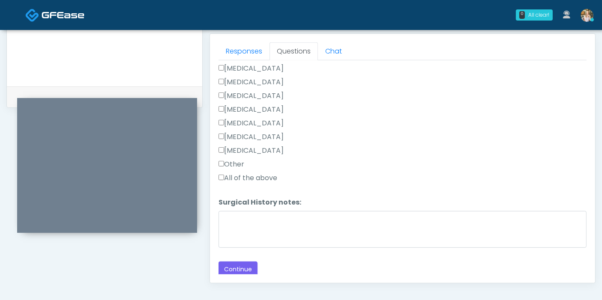
scroll to position [372, 0]
click at [247, 265] on button "Continue" at bounding box center [238, 269] width 39 height 16
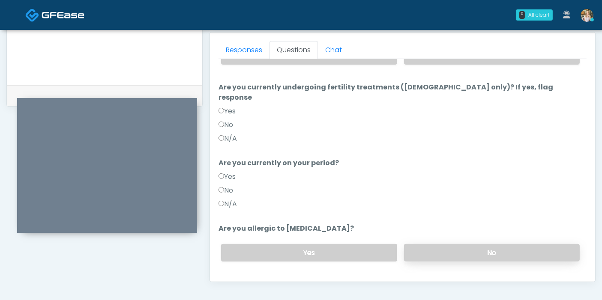
click at [469, 244] on label "No" at bounding box center [492, 253] width 176 height 18
click at [244, 279] on button "Continue" at bounding box center [238, 287] width 39 height 16
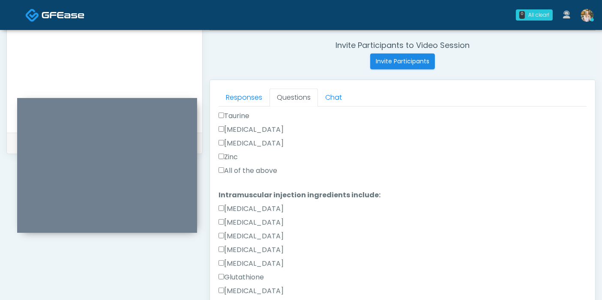
scroll to position [368, 0]
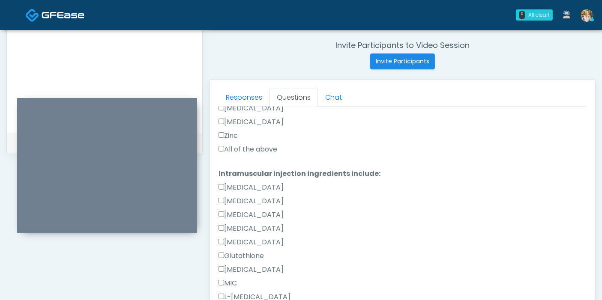
click at [233, 146] on label "All of the above" at bounding box center [248, 149] width 59 height 10
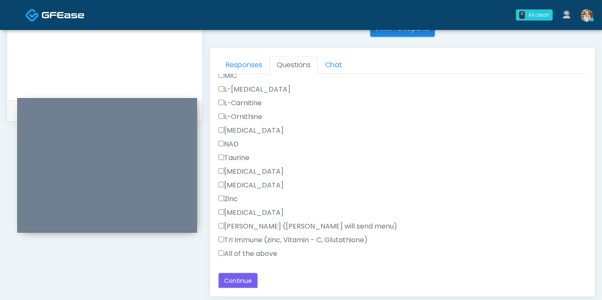
scroll to position [372, 0]
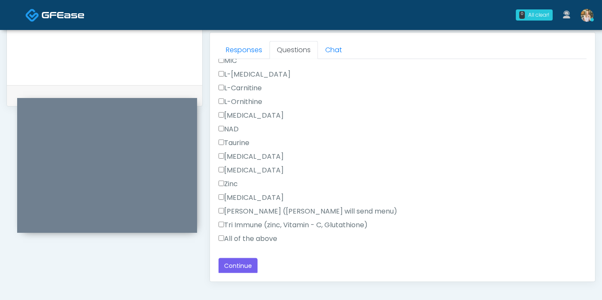
click at [239, 239] on label "All of the above" at bounding box center [248, 239] width 59 height 10
click at [243, 265] on button "Continue" at bounding box center [238, 266] width 39 height 16
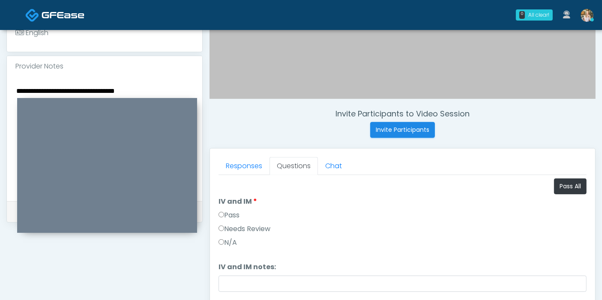
scroll to position [276, 0]
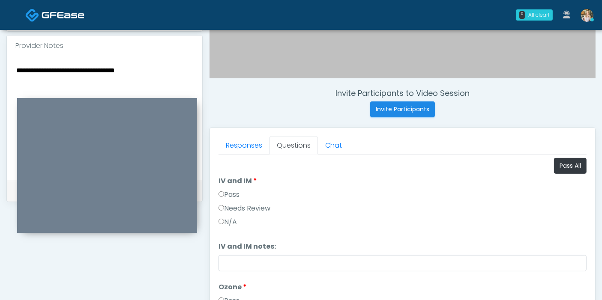
click at [148, 68] on textarea "**********" at bounding box center [104, 117] width 178 height 105
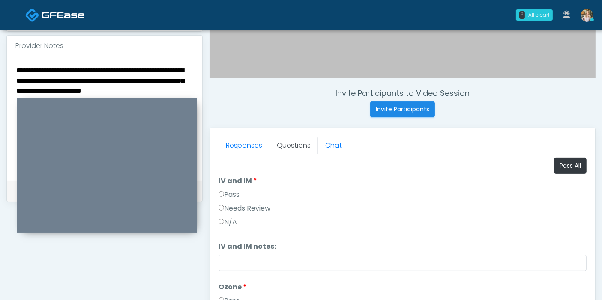
type textarea "**********"
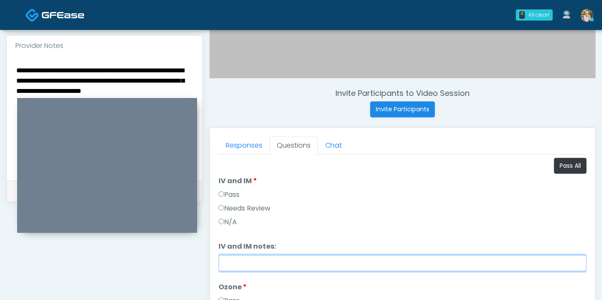
click at [336, 264] on input "IV and IM notes:" at bounding box center [403, 263] width 368 height 16
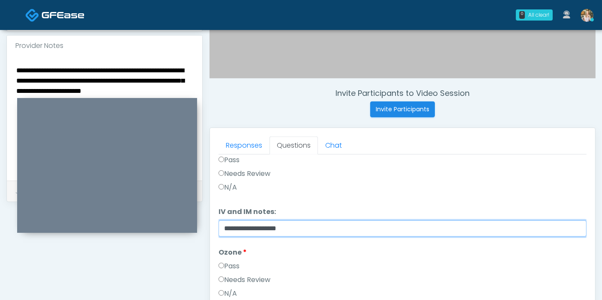
scroll to position [0, 0]
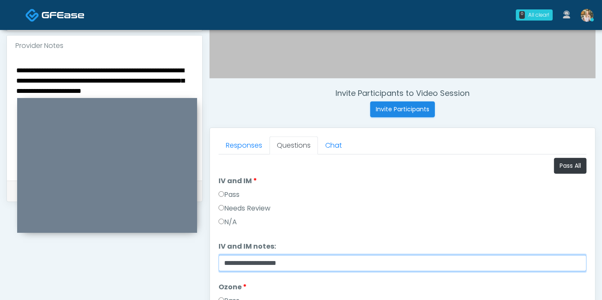
type input "**********"
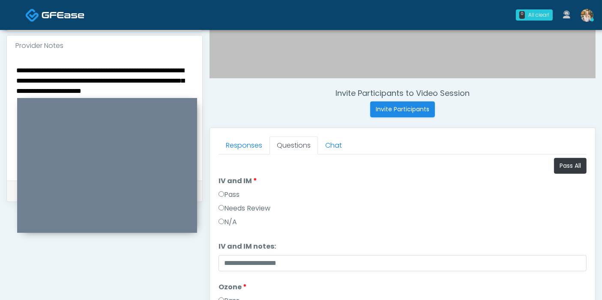
click at [183, 90] on textarea "**********" at bounding box center [104, 117] width 178 height 105
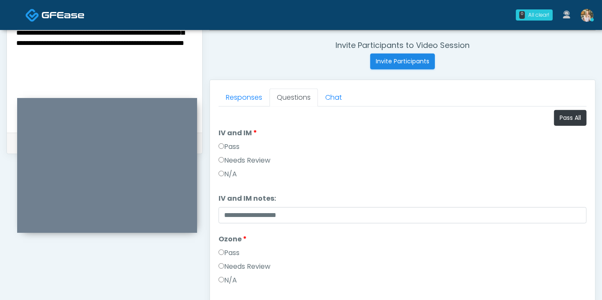
type textarea "**********"
click at [230, 142] on label "Pass" at bounding box center [229, 147] width 21 height 10
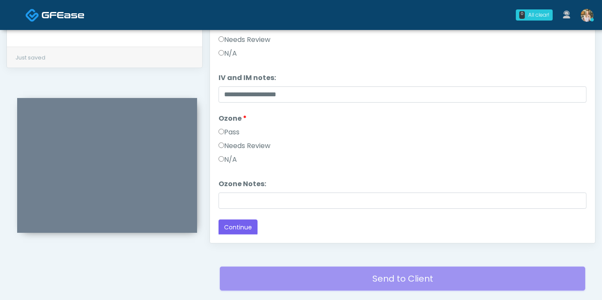
scroll to position [419, 0]
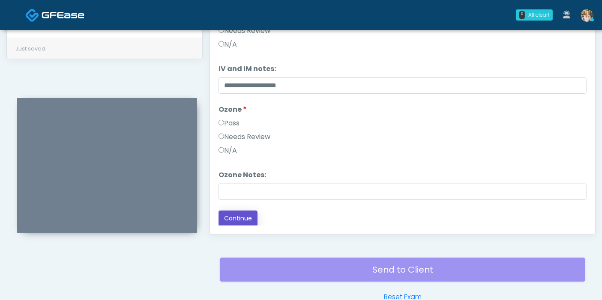
click at [245, 217] on button "Continue" at bounding box center [238, 219] width 39 height 16
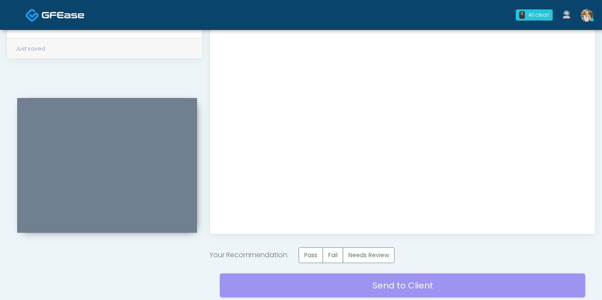
scroll to position [0, 0]
click at [311, 254] on label "Pass" at bounding box center [311, 256] width 24 height 16
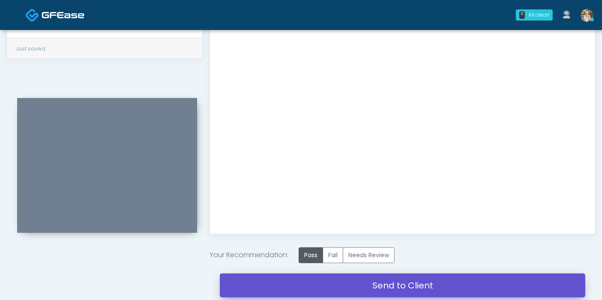
drag, startPoint x: 392, startPoint y: 285, endPoint x: 345, endPoint y: 46, distance: 244.1
click at [392, 285] on link "Send to Client" at bounding box center [402, 286] width 365 height 24
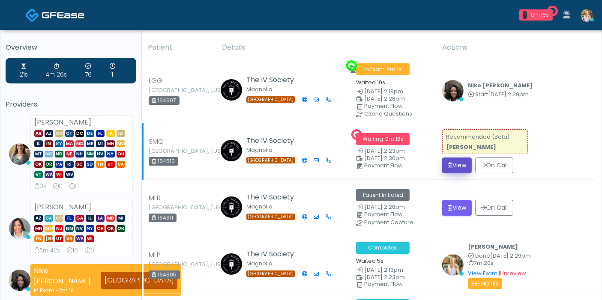
click at [456, 161] on button "View" at bounding box center [457, 166] width 30 height 16
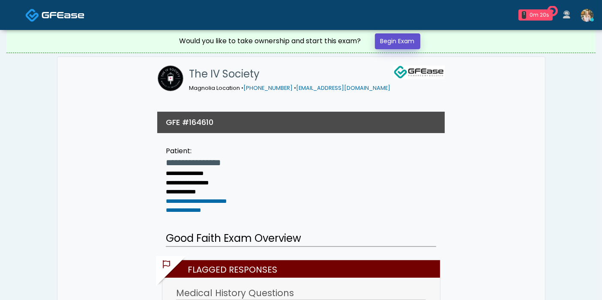
click at [404, 42] on link "Begin Exam" at bounding box center [397, 41] width 45 height 16
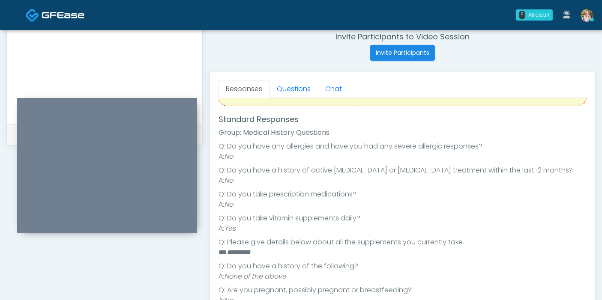
scroll to position [380, 0]
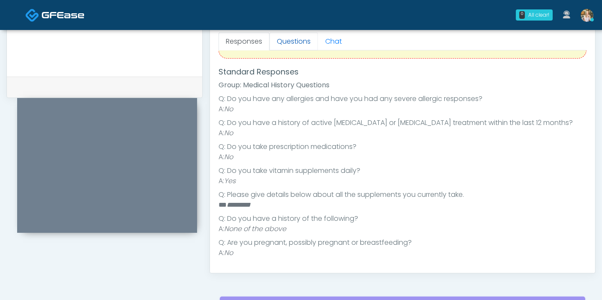
click at [292, 35] on link "Questions" at bounding box center [294, 42] width 48 height 18
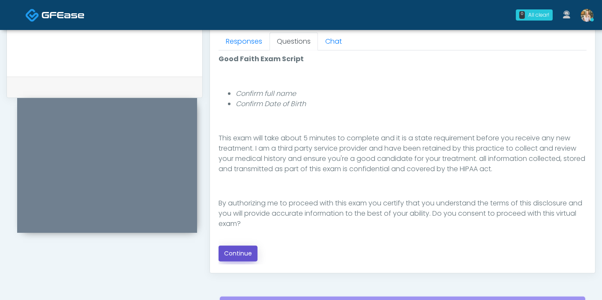
click at [252, 249] on button "Continue" at bounding box center [238, 254] width 39 height 16
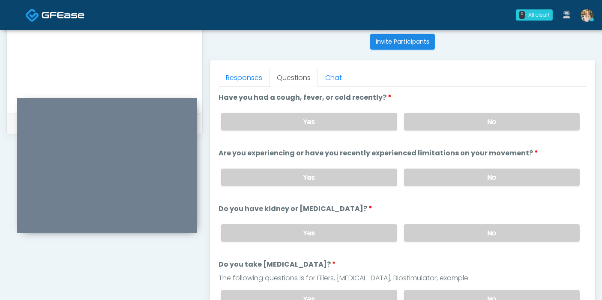
scroll to position [324, 0]
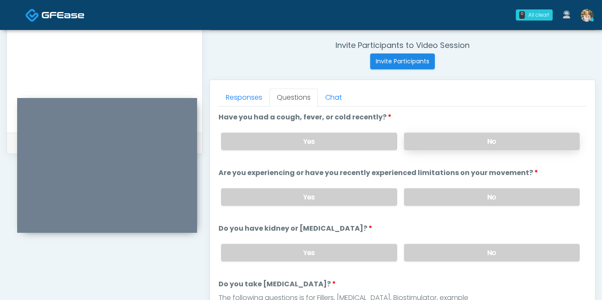
click at [453, 138] on label "No" at bounding box center [492, 142] width 176 height 18
click at [482, 195] on label "No" at bounding box center [492, 198] width 176 height 18
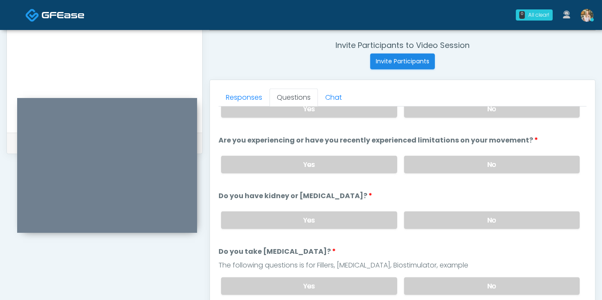
scroll to position [48, 0]
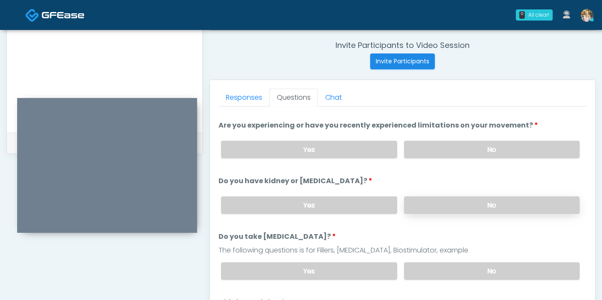
click at [477, 207] on label "No" at bounding box center [492, 206] width 176 height 18
click at [494, 267] on label "No" at bounding box center [492, 272] width 176 height 18
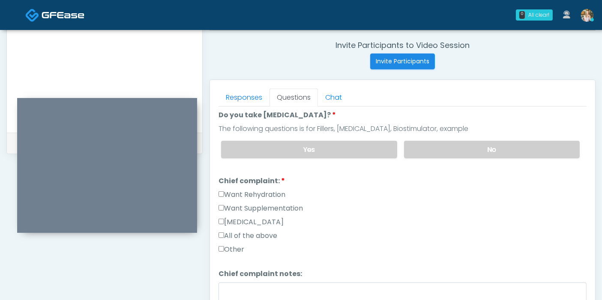
scroll to position [190, 0]
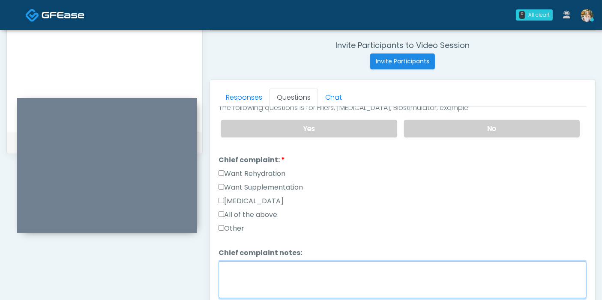
click at [322, 270] on textarea "Chief complaint notes:" at bounding box center [403, 280] width 368 height 37
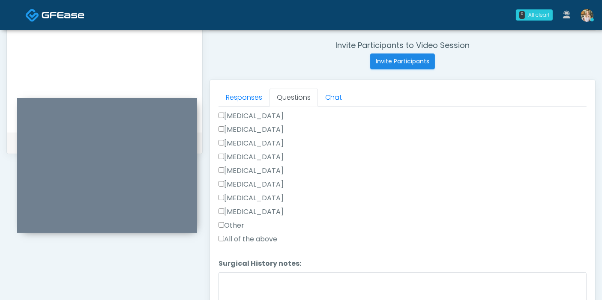
scroll to position [475, 0]
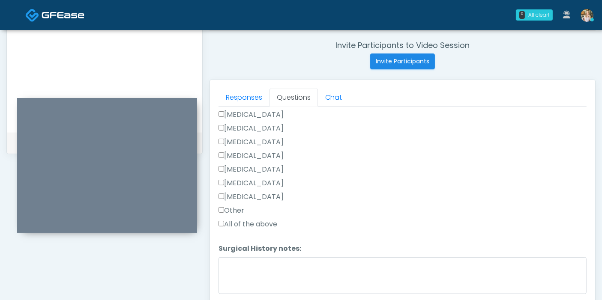
type textarea "**********"
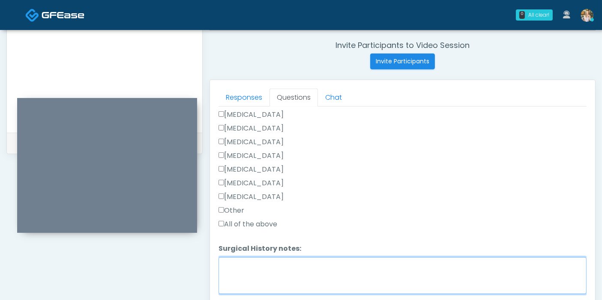
click at [281, 267] on textarea "Surgical History notes:" at bounding box center [403, 276] width 368 height 37
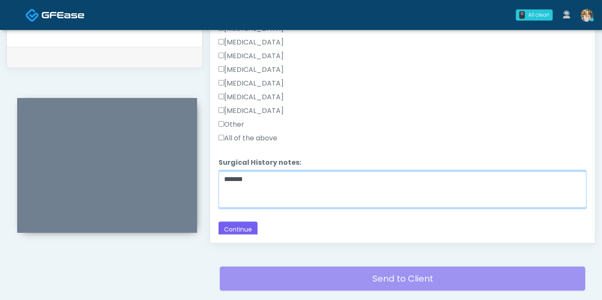
scroll to position [419, 0]
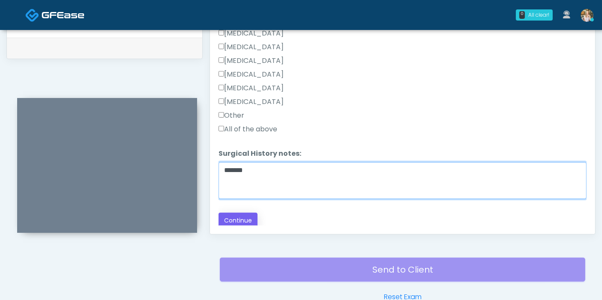
type textarea "*******"
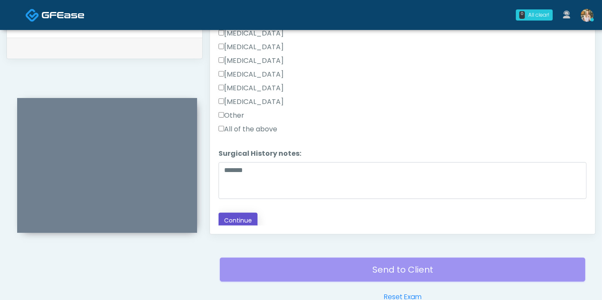
click at [243, 215] on button "Continue" at bounding box center [238, 221] width 39 height 16
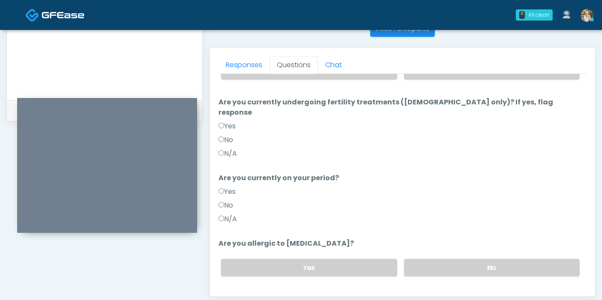
scroll to position [372, 0]
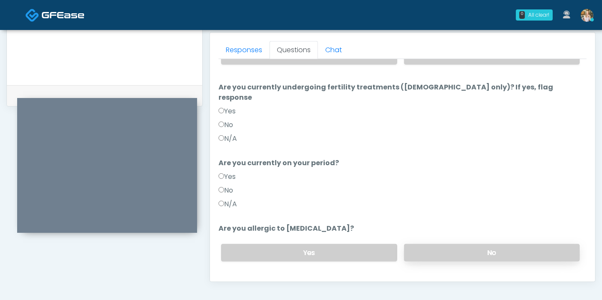
click at [481, 244] on label "No" at bounding box center [492, 253] width 176 height 18
click at [234, 279] on button "Continue" at bounding box center [238, 287] width 39 height 16
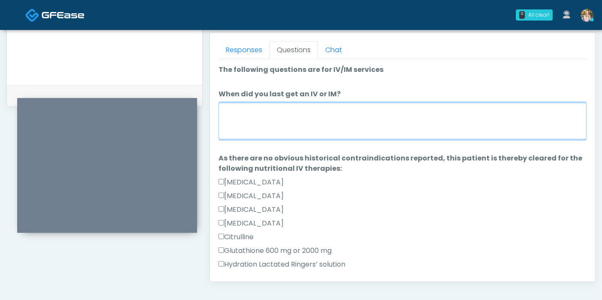
click at [360, 124] on textarea "When did you last get an IV or IM?" at bounding box center [403, 121] width 368 height 37
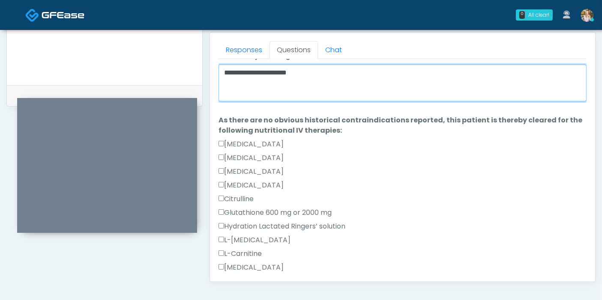
scroll to position [48, 0]
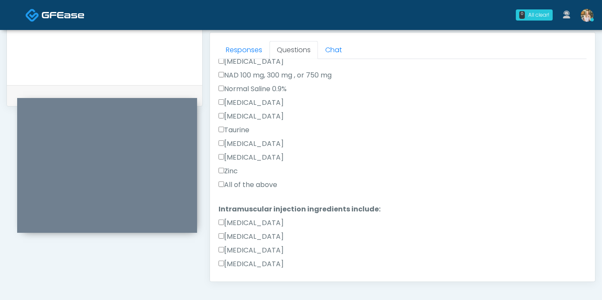
type textarea "**********"
click at [240, 184] on label "All of the above" at bounding box center [248, 185] width 59 height 10
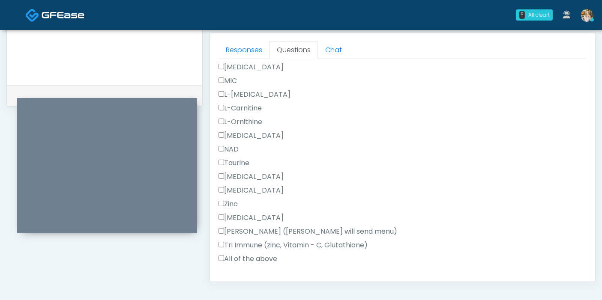
scroll to position [544, 0]
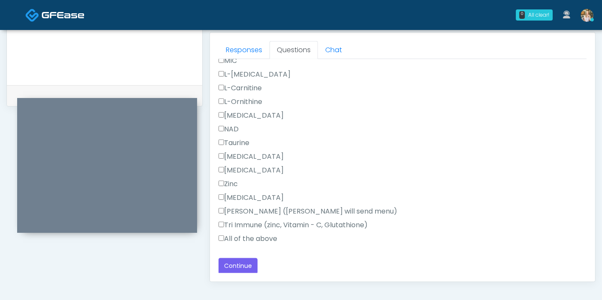
click at [240, 239] on label "All of the above" at bounding box center [248, 239] width 59 height 10
click at [252, 261] on button "Continue" at bounding box center [238, 266] width 39 height 16
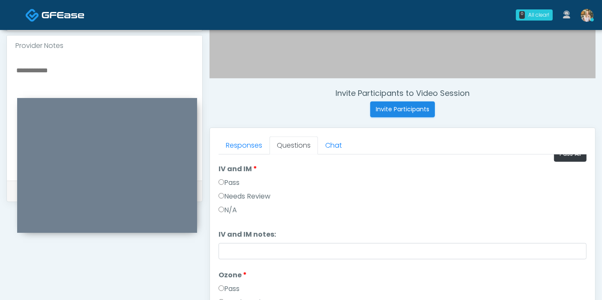
scroll to position [0, 0]
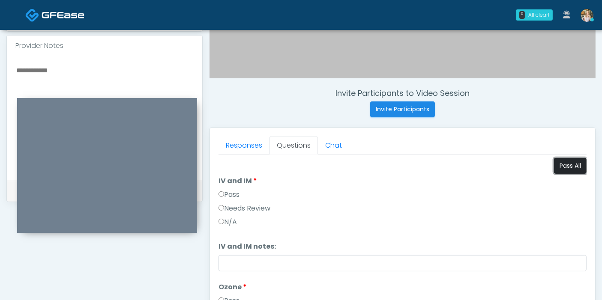
click at [554, 166] on button "Pass All" at bounding box center [570, 166] width 33 height 16
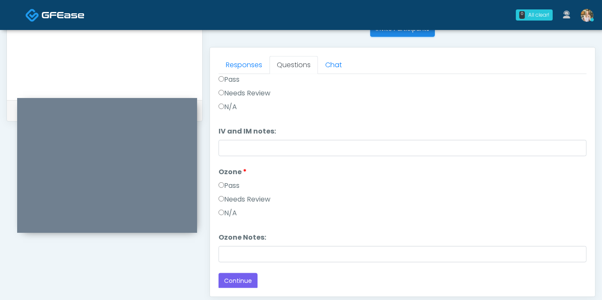
scroll to position [372, 0]
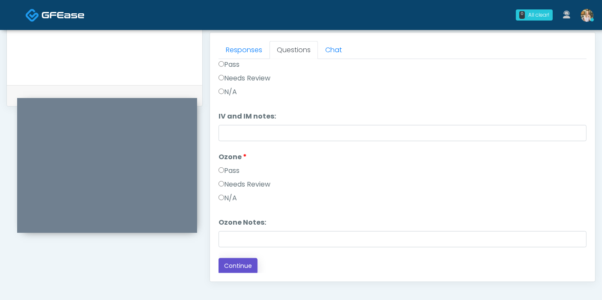
click at [234, 264] on button "Continue" at bounding box center [238, 266] width 39 height 16
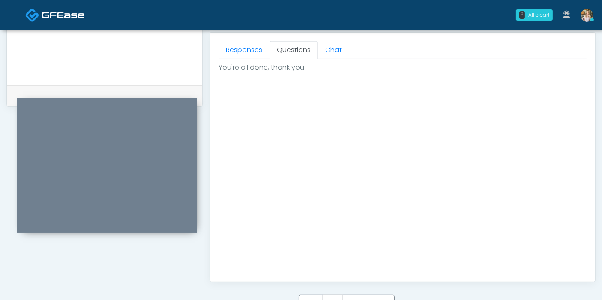
scroll to position [0, 0]
click at [313, 296] on label "Pass" at bounding box center [311, 303] width 24 height 16
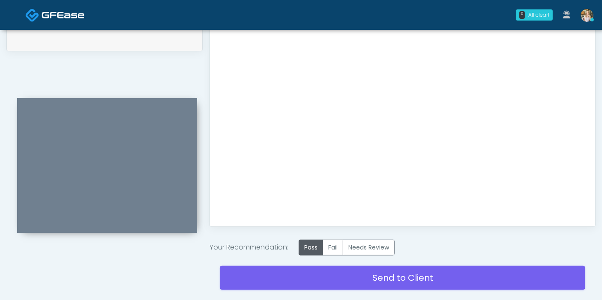
scroll to position [470, 0]
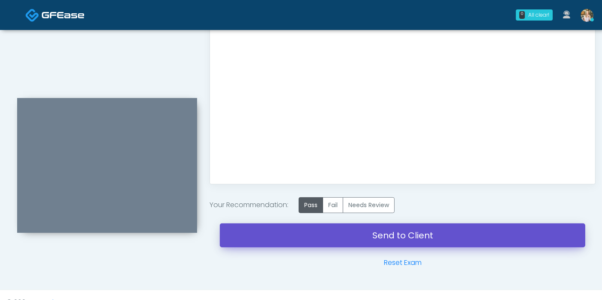
click at [380, 234] on link "Send to Client" at bounding box center [402, 236] width 365 height 24
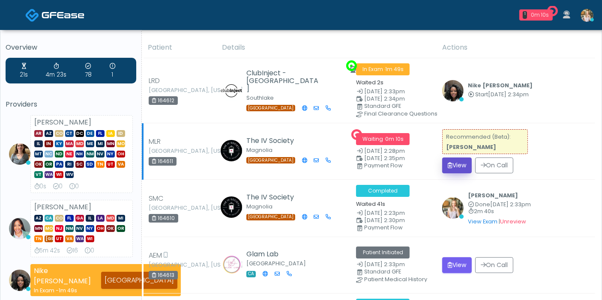
click at [460, 165] on button "View" at bounding box center [457, 166] width 30 height 16
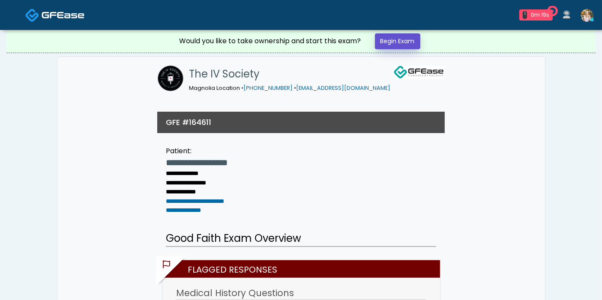
click at [389, 47] on link "Begin Exam" at bounding box center [397, 41] width 45 height 16
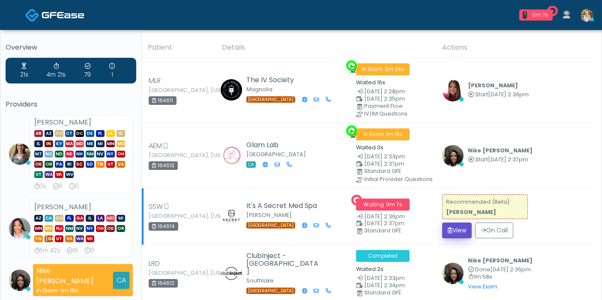
click at [459, 229] on button "View" at bounding box center [457, 231] width 30 height 16
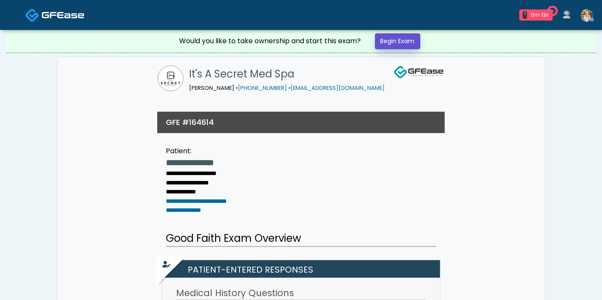
click at [408, 34] on link "Begin Exam" at bounding box center [397, 41] width 45 height 16
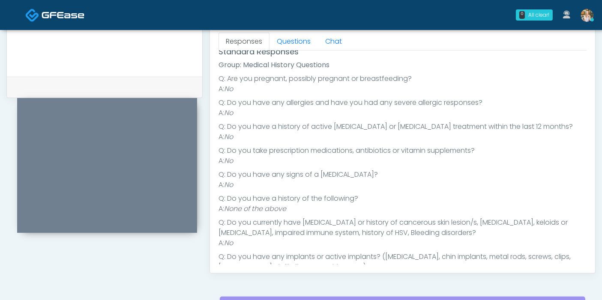
scroll to position [8, 0]
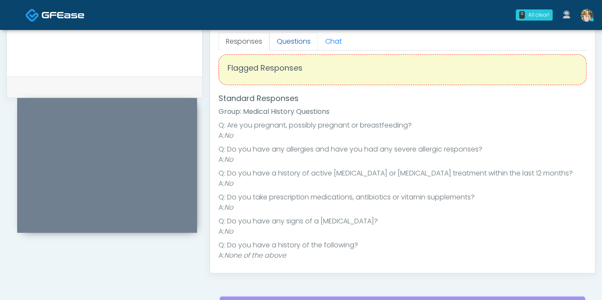
click at [292, 41] on link "Questions" at bounding box center [294, 42] width 48 height 18
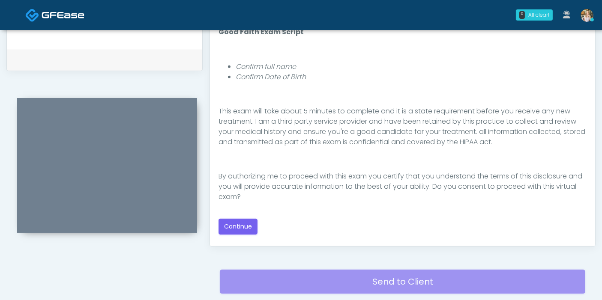
scroll to position [428, 0]
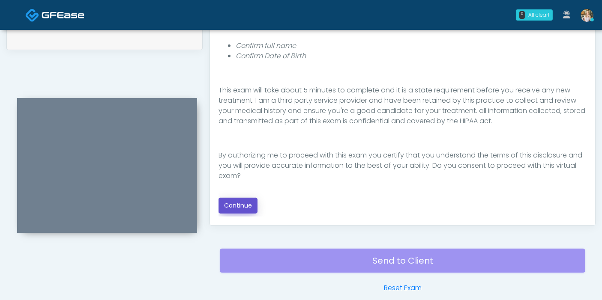
click at [240, 198] on button "Continue" at bounding box center [238, 206] width 39 height 16
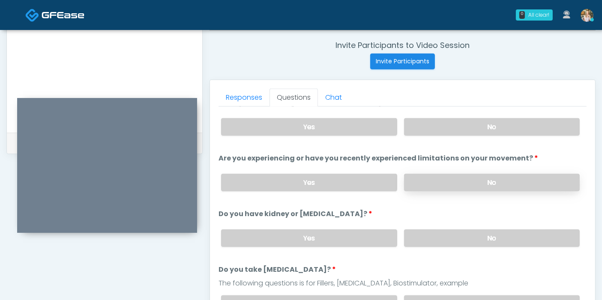
scroll to position [0, 0]
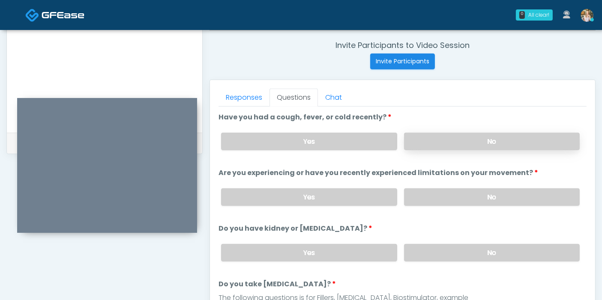
click at [481, 142] on label "No" at bounding box center [492, 142] width 176 height 18
click at [487, 194] on label "No" at bounding box center [492, 198] width 176 height 18
click at [477, 251] on label "No" at bounding box center [492, 253] width 176 height 18
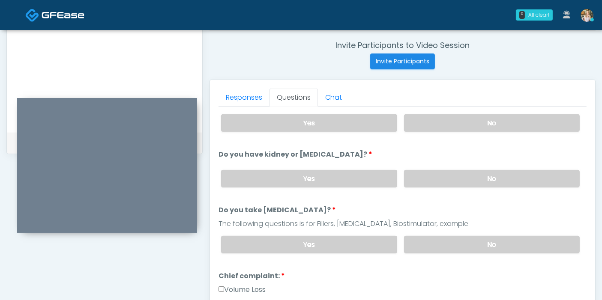
scroll to position [95, 0]
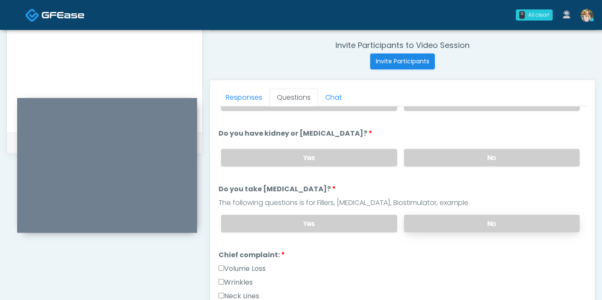
click at [449, 225] on label "No" at bounding box center [492, 224] width 176 height 18
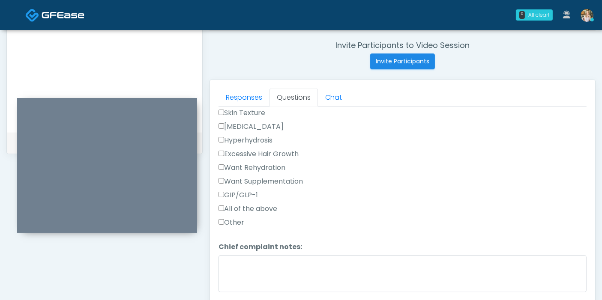
scroll to position [238, 0]
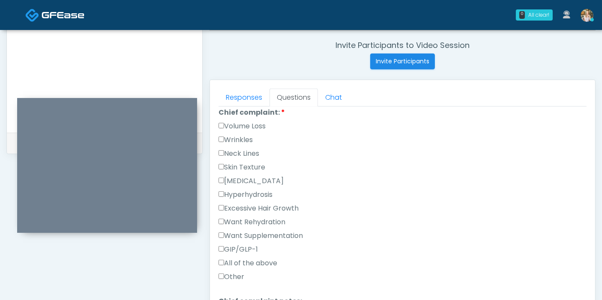
click at [224, 165] on label "Skin Texture" at bounding box center [242, 167] width 47 height 10
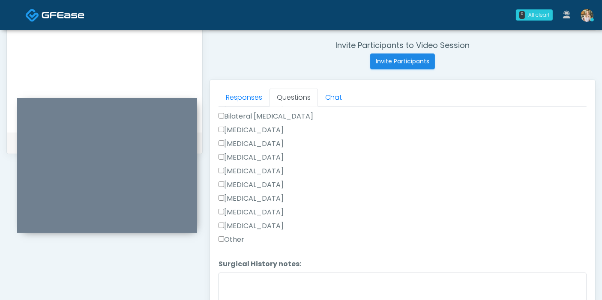
scroll to position [557, 0]
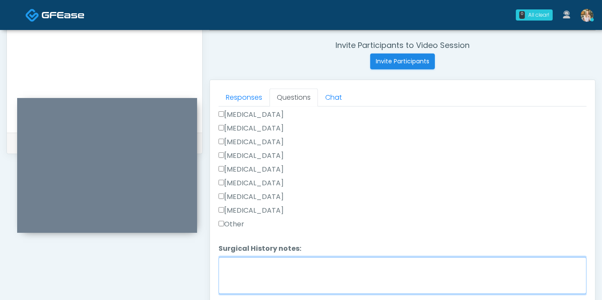
click at [266, 264] on textarea "Surgical History notes:" at bounding box center [403, 276] width 368 height 37
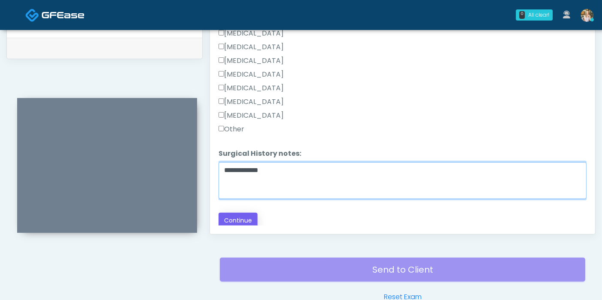
type textarea "**********"
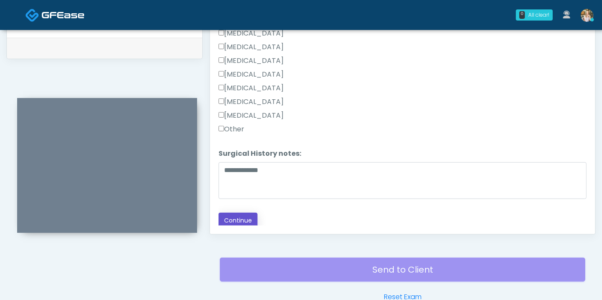
click at [243, 221] on button "Continue" at bounding box center [238, 221] width 39 height 16
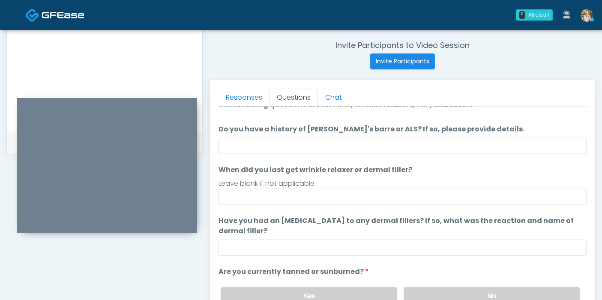
scroll to position [0, 0]
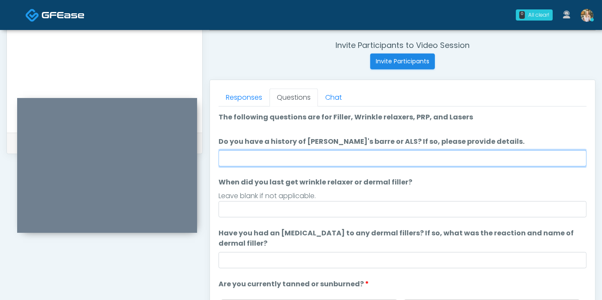
click at [362, 157] on input "Do you have a history of Guillain's barre or ALS? If so, please provide details." at bounding box center [403, 158] width 368 height 16
type input "******"
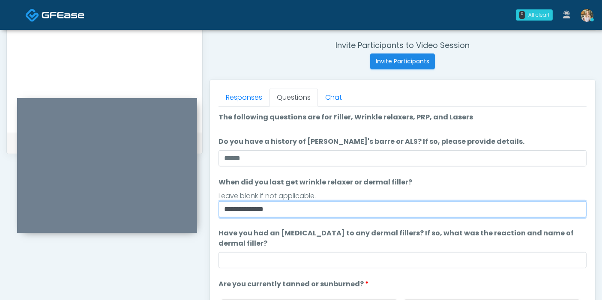
type input "**********"
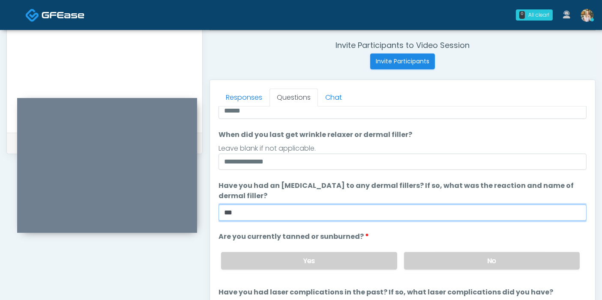
scroll to position [80, 0]
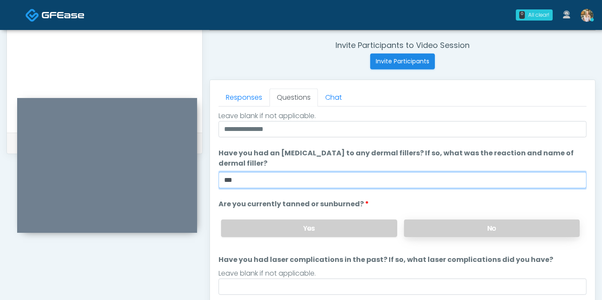
type input "***"
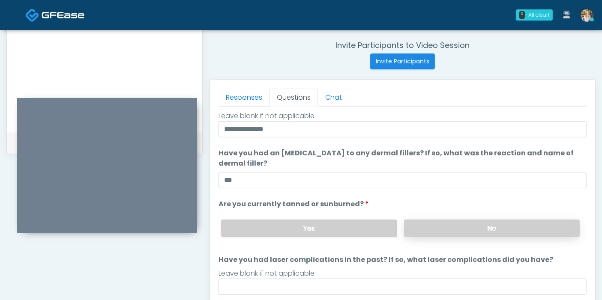
click at [444, 234] on label "No" at bounding box center [492, 229] width 176 height 18
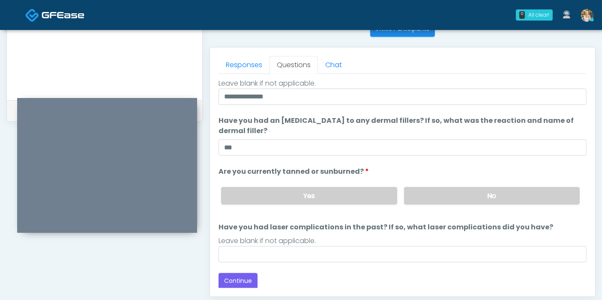
scroll to position [372, 0]
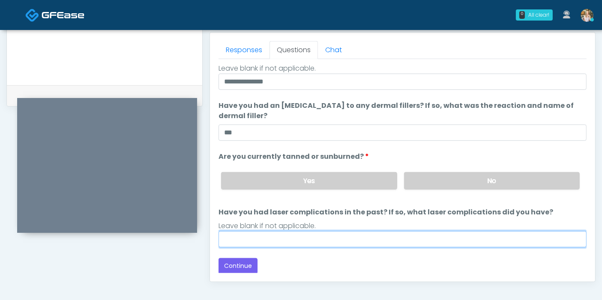
click at [396, 240] on input "Have you had laser complications in the past? If so, what laser complications d…" at bounding box center [403, 239] width 368 height 16
type input "******"
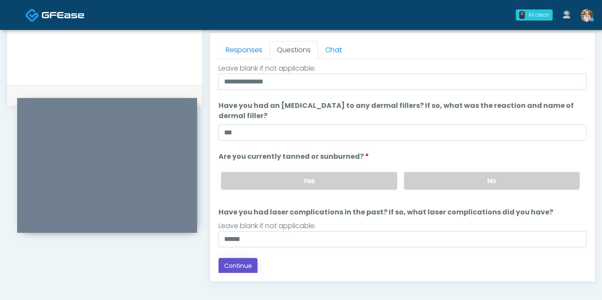
click at [246, 264] on button "Continue" at bounding box center [238, 266] width 39 height 16
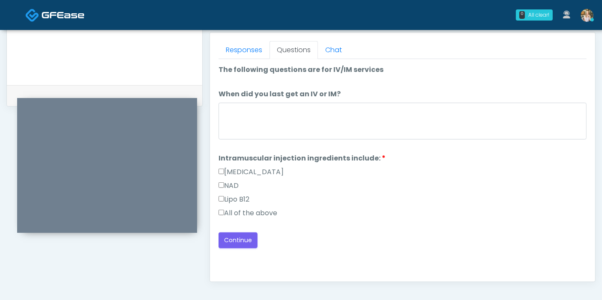
click at [244, 210] on label "All of the above" at bounding box center [248, 213] width 59 height 10
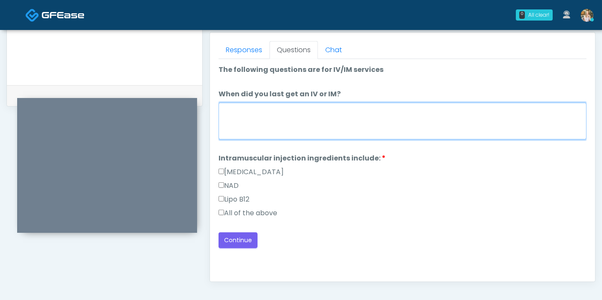
click at [334, 117] on textarea "When did you last get an IV or IM?" at bounding box center [403, 121] width 368 height 37
type textarea "**********"
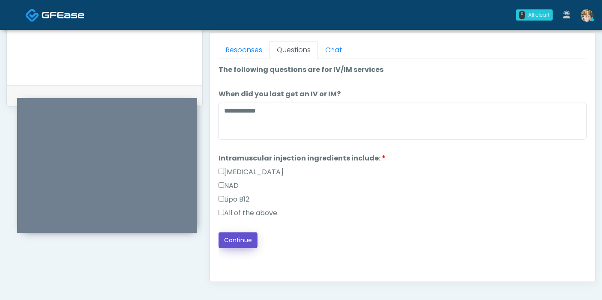
click at [242, 238] on button "Continue" at bounding box center [238, 241] width 39 height 16
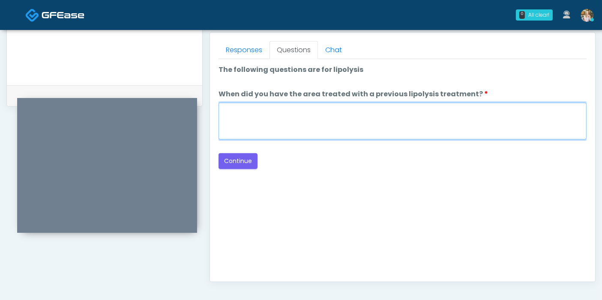
click at [369, 119] on textarea "When did you have the area treated with a previous lipolysis treatment?" at bounding box center [403, 121] width 368 height 37
type textarea "***"
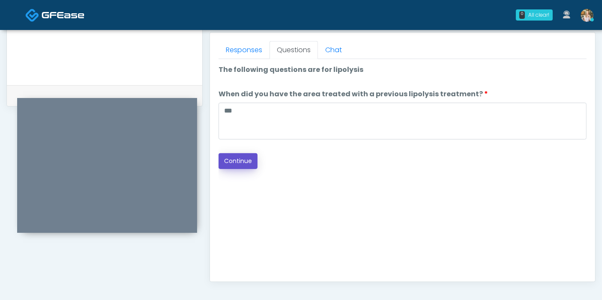
click at [251, 159] on button "Continue" at bounding box center [238, 161] width 39 height 16
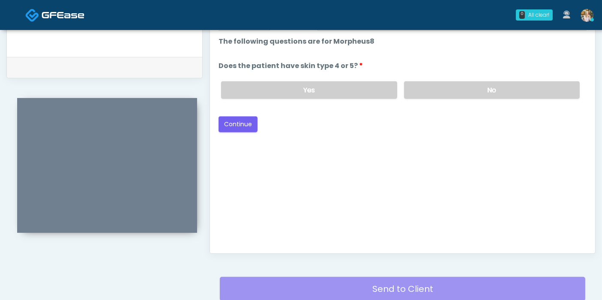
scroll to position [324, 0]
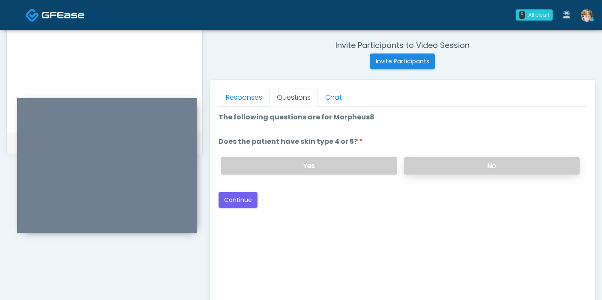
click at [434, 167] on label "No" at bounding box center [492, 166] width 176 height 18
click at [231, 199] on button "Continue" at bounding box center [238, 200] width 39 height 16
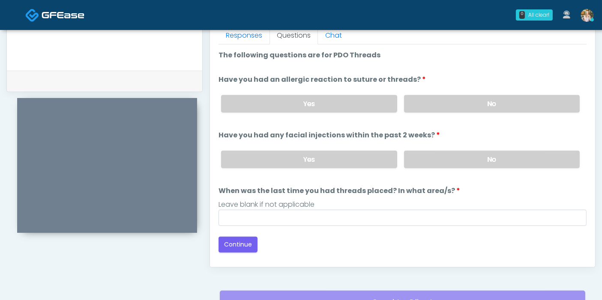
scroll to position [372, 0]
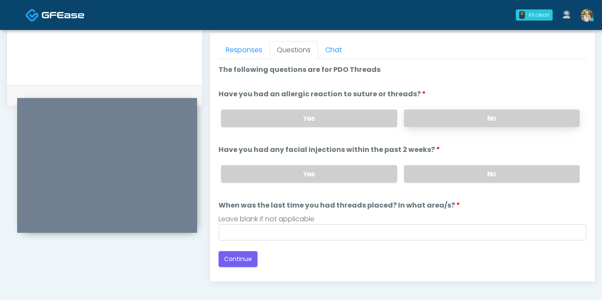
click at [476, 121] on label "No" at bounding box center [492, 119] width 176 height 18
click at [499, 173] on label "No" at bounding box center [492, 174] width 176 height 18
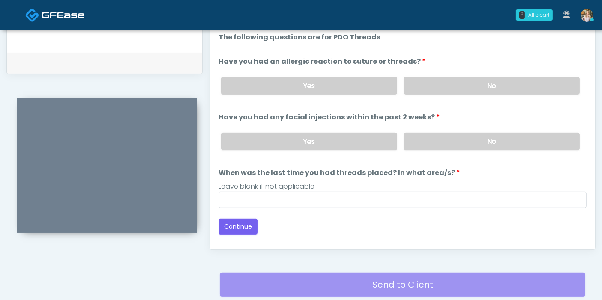
scroll to position [419, 0]
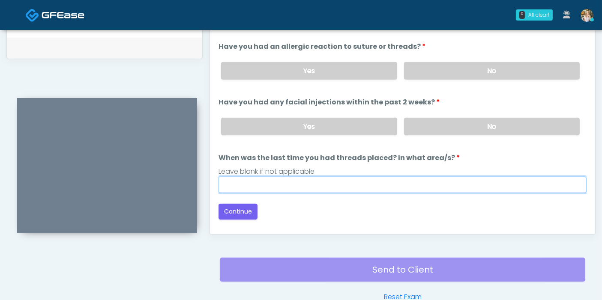
click at [399, 186] on input "When was the last time you had threads placed? In what area/s?" at bounding box center [403, 185] width 368 height 16
type input "***"
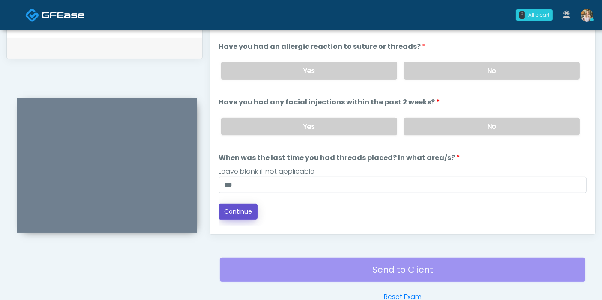
click at [234, 211] on button "Continue" at bounding box center [238, 212] width 39 height 16
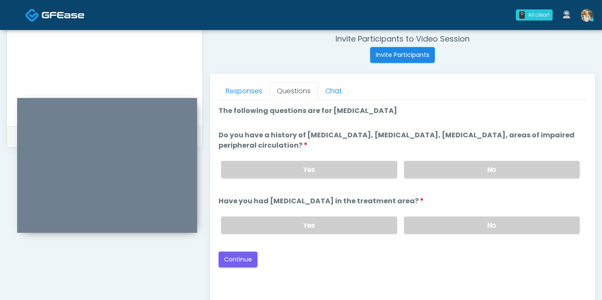
scroll to position [324, 0]
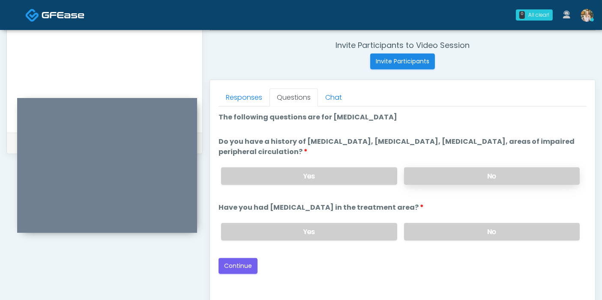
click at [488, 177] on label "No" at bounding box center [492, 177] width 176 height 18
click at [464, 234] on label "No" at bounding box center [492, 232] width 176 height 18
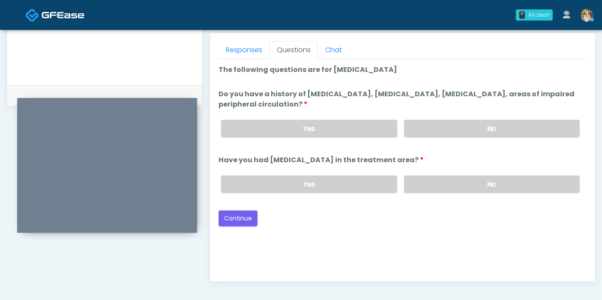
scroll to position [419, 0]
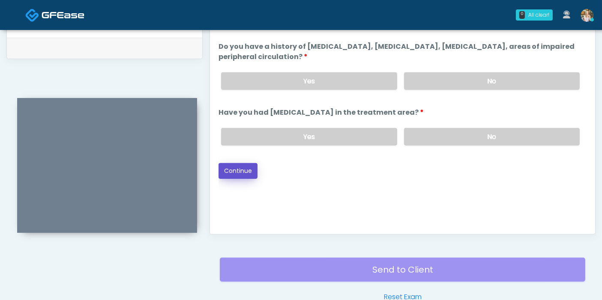
click at [234, 171] on button "Continue" at bounding box center [238, 171] width 39 height 16
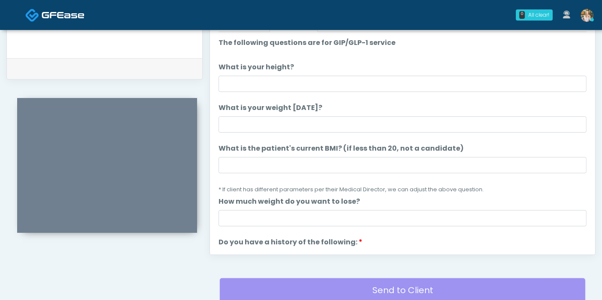
scroll to position [372, 0]
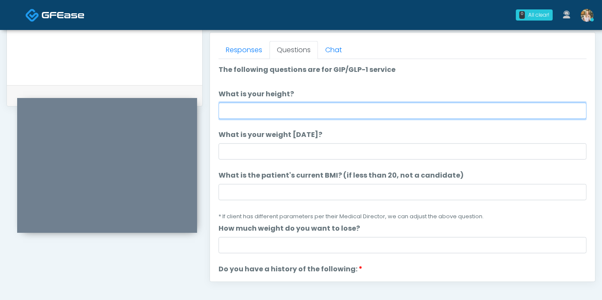
click at [369, 114] on input "What is your height?" at bounding box center [403, 111] width 368 height 16
click at [276, 111] on input "What is your height?" at bounding box center [403, 111] width 368 height 16
type input "***"
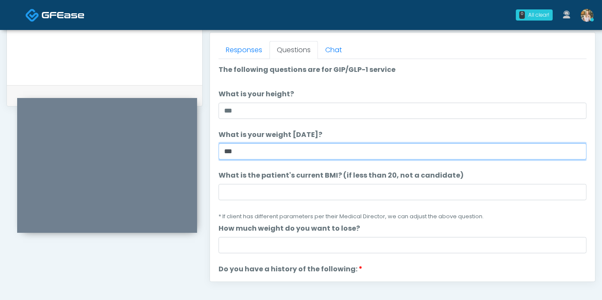
type input "***"
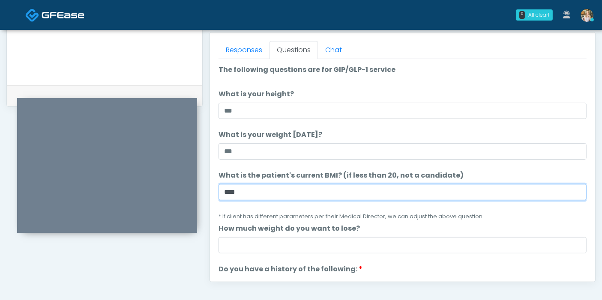
type input "****"
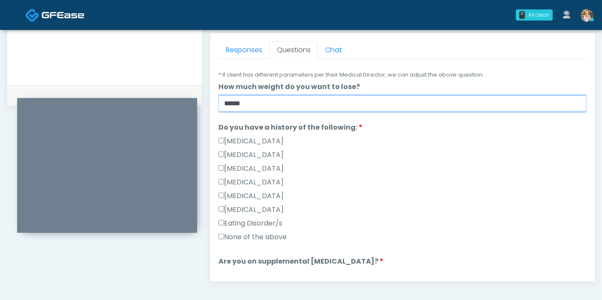
scroll to position [143, 0]
type input "******"
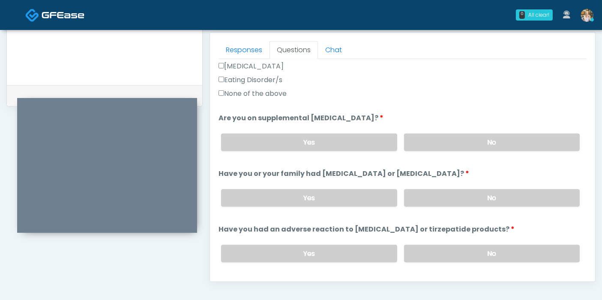
scroll to position [333, 0]
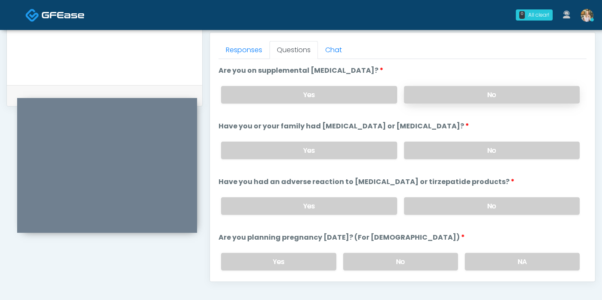
click at [483, 95] on label "No" at bounding box center [492, 95] width 176 height 18
click at [490, 147] on label "No" at bounding box center [492, 151] width 176 height 18
click at [510, 202] on label "No" at bounding box center [492, 207] width 176 height 18
click at [357, 94] on label "Yes" at bounding box center [309, 95] width 176 height 18
click at [434, 91] on label "No" at bounding box center [492, 95] width 176 height 18
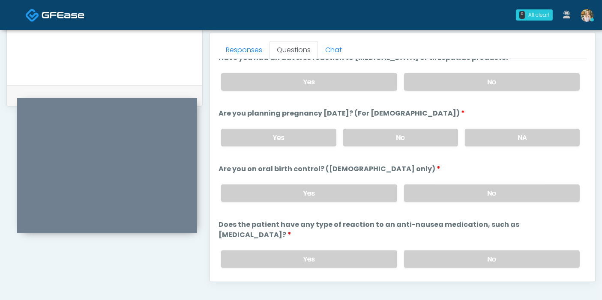
scroll to position [472, 0]
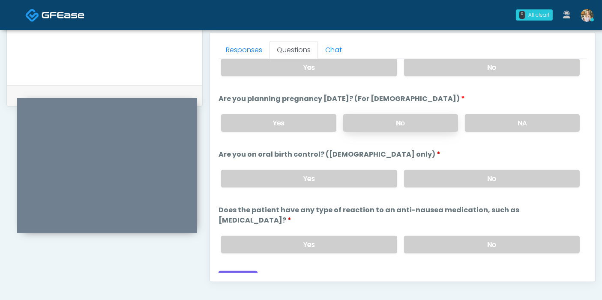
click at [389, 124] on label "No" at bounding box center [400, 123] width 115 height 18
drag, startPoint x: 465, startPoint y: 182, endPoint x: 460, endPoint y: 176, distance: 7.9
click at [465, 181] on label "No" at bounding box center [492, 179] width 176 height 18
click at [442, 236] on label "No" at bounding box center [492, 245] width 176 height 18
click at [241, 271] on button "Continue" at bounding box center [238, 279] width 39 height 16
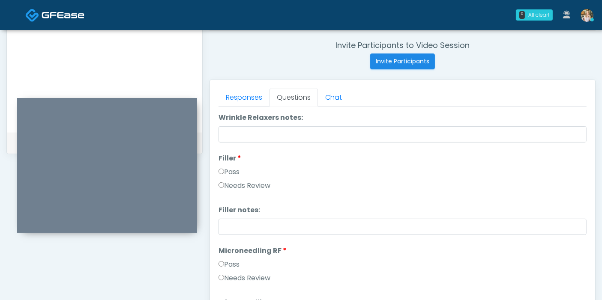
scroll to position [0, 0]
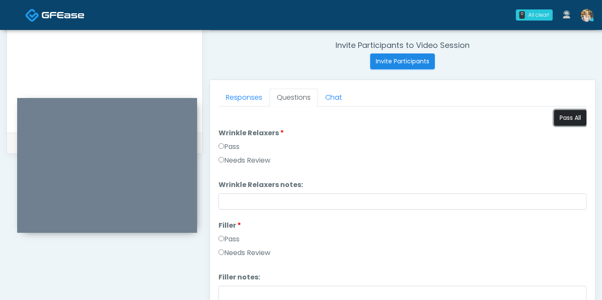
click at [567, 121] on button "Pass All" at bounding box center [570, 118] width 33 height 16
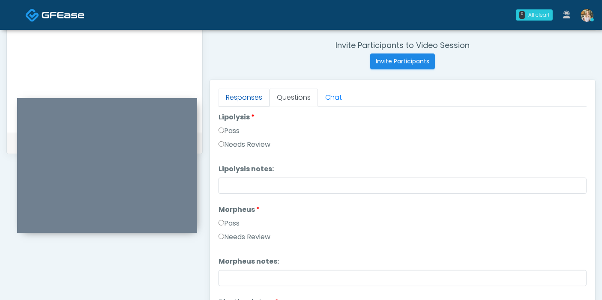
click at [237, 94] on link "Responses" at bounding box center [244, 98] width 51 height 18
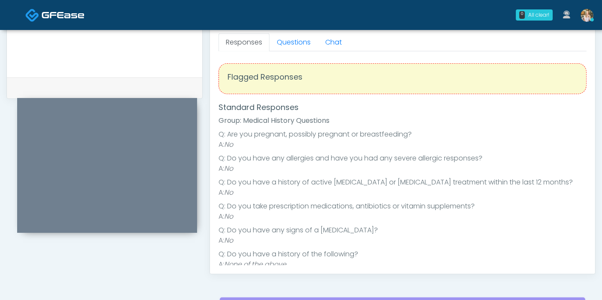
scroll to position [324, 0]
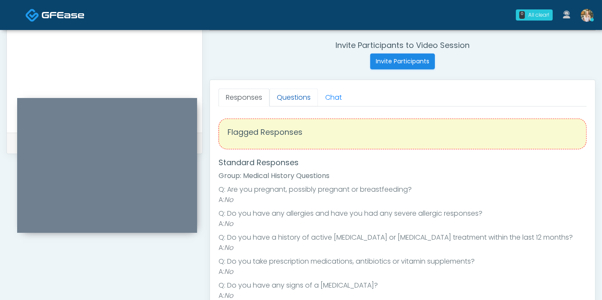
click at [291, 99] on link "Questions" at bounding box center [294, 98] width 48 height 18
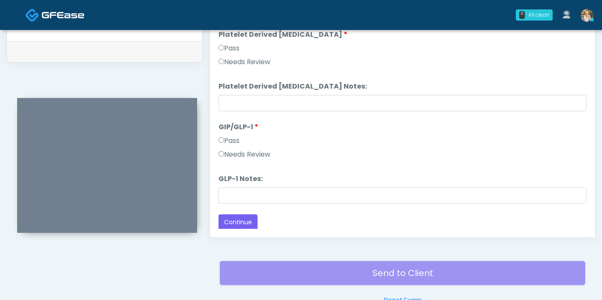
scroll to position [467, 0]
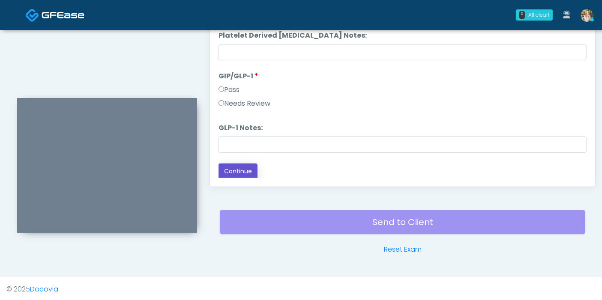
click at [239, 171] on button "Continue" at bounding box center [238, 172] width 39 height 16
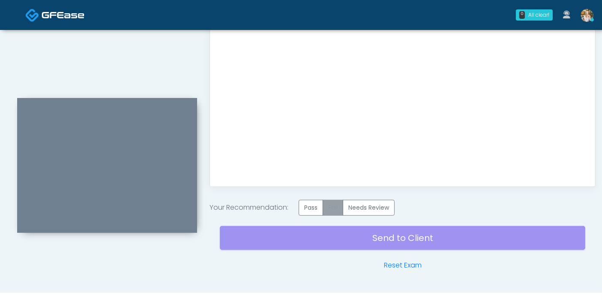
scroll to position [0, 0]
click at [313, 205] on label "Pass" at bounding box center [311, 208] width 24 height 16
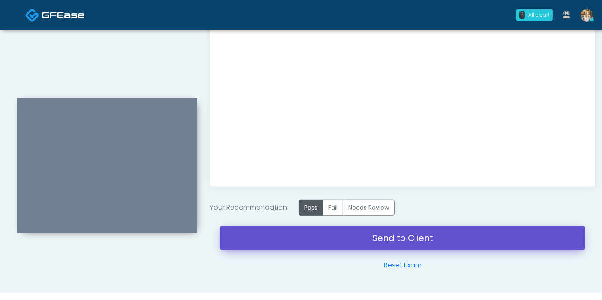
click at [388, 240] on link "Send to Client" at bounding box center [402, 238] width 365 height 24
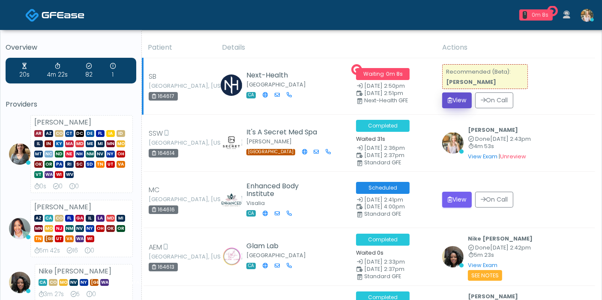
click at [458, 105] on button "View" at bounding box center [457, 101] width 30 height 16
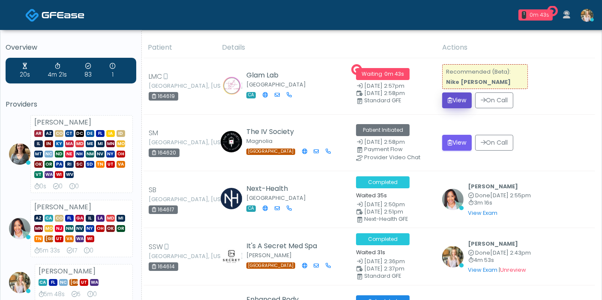
click at [456, 104] on button "View" at bounding box center [457, 101] width 30 height 16
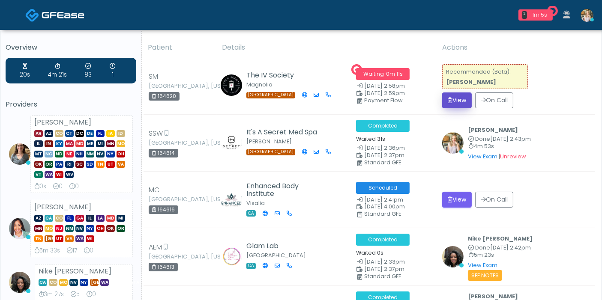
click at [458, 101] on button "View" at bounding box center [457, 101] width 30 height 16
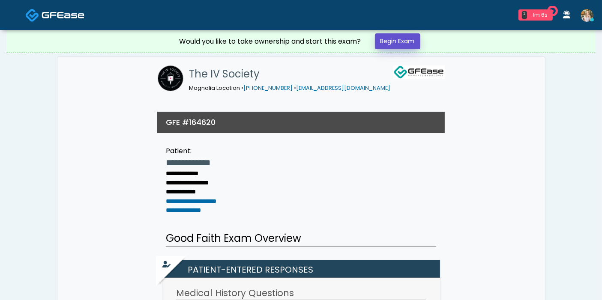
click at [399, 39] on link "Begin Exam" at bounding box center [397, 41] width 45 height 16
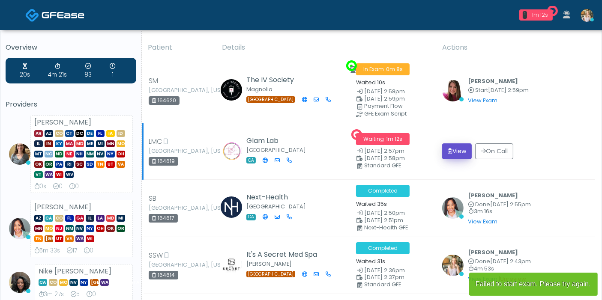
click at [459, 151] on button "View" at bounding box center [457, 152] width 30 height 16
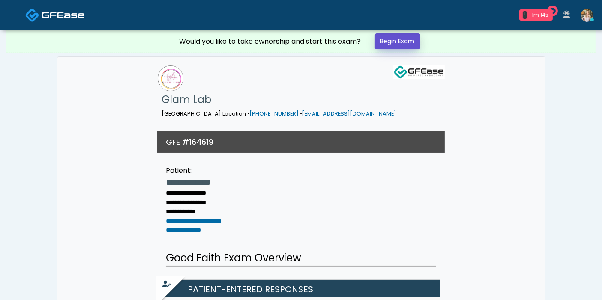
click at [393, 40] on link "Begin Exam" at bounding box center [397, 41] width 45 height 16
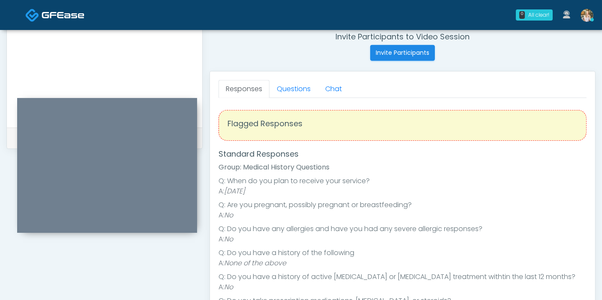
scroll to position [238, 0]
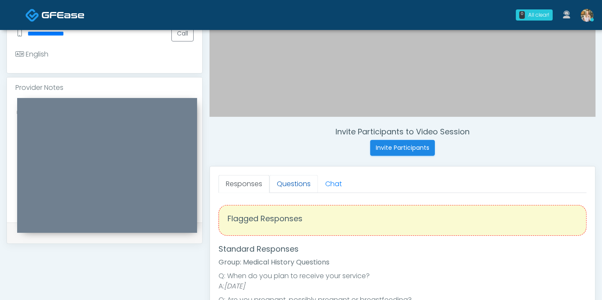
click at [294, 184] on link "Questions" at bounding box center [294, 184] width 48 height 18
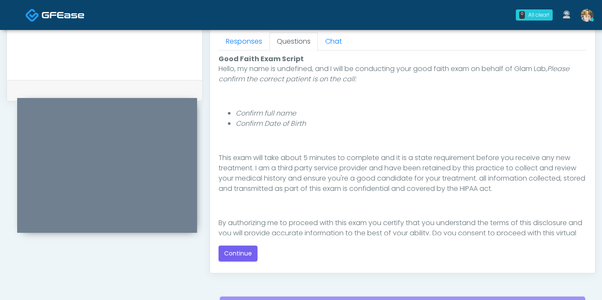
scroll to position [89, 0]
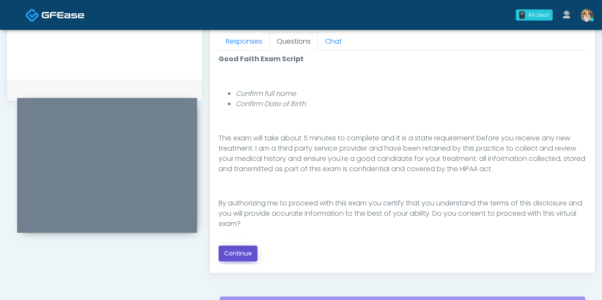
click at [246, 252] on button "Continue" at bounding box center [238, 254] width 39 height 16
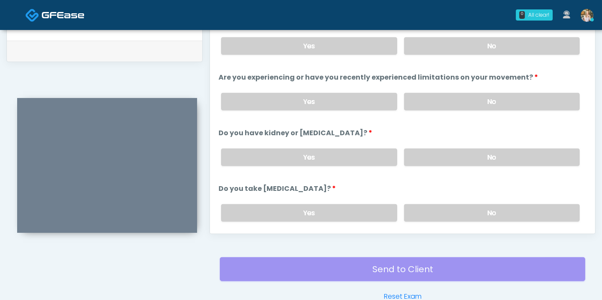
scroll to position [372, 0]
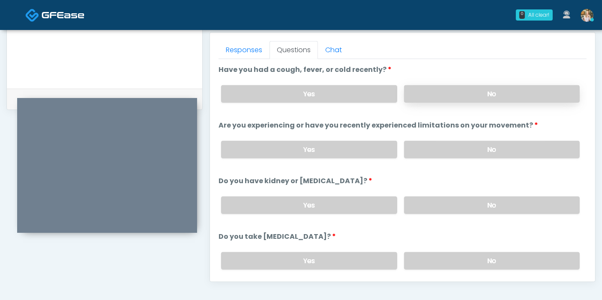
click at [461, 97] on label "No" at bounding box center [492, 94] width 176 height 18
click at [481, 149] on label "No" at bounding box center [492, 150] width 176 height 18
click at [482, 204] on label "No" at bounding box center [492, 206] width 176 height 18
click at [488, 260] on label "No" at bounding box center [492, 261] width 176 height 18
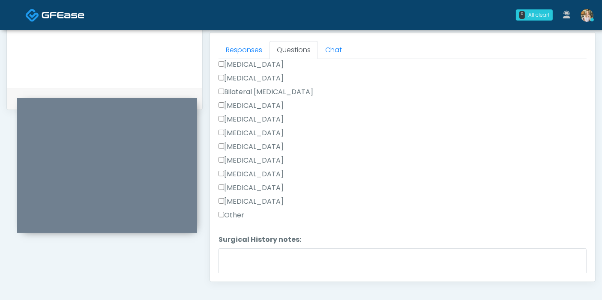
scroll to position [524, 0]
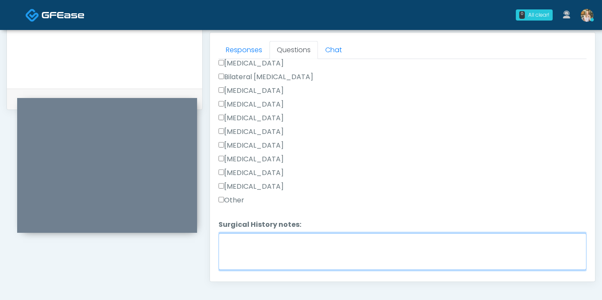
click at [276, 256] on textarea "Surgical History notes:" at bounding box center [403, 252] width 368 height 37
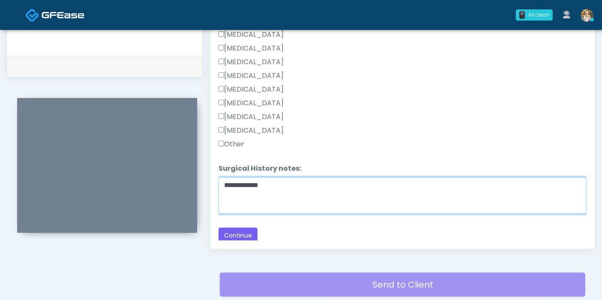
scroll to position [419, 0]
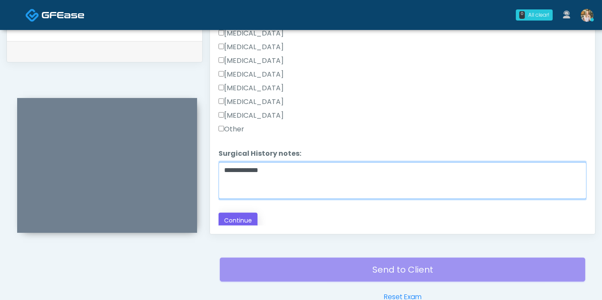
type textarea "**********"
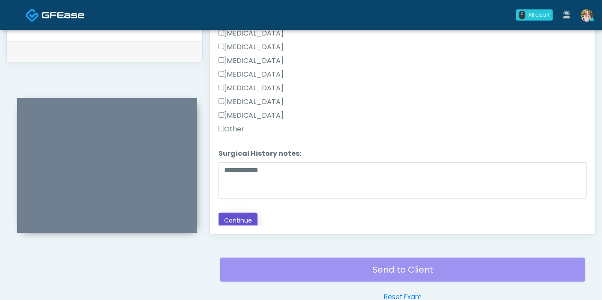
click at [238, 219] on button "Continue" at bounding box center [238, 221] width 39 height 16
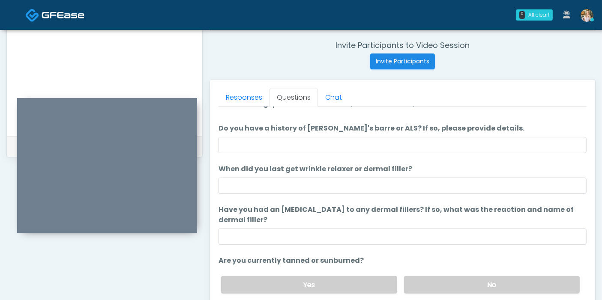
scroll to position [0, 0]
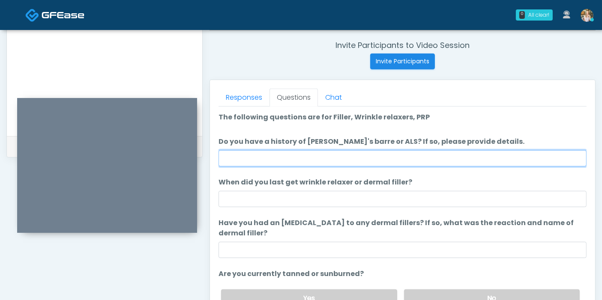
click at [463, 156] on input "Do you have a history of Guillain's barre or ALS? If so, please provide details." at bounding box center [403, 158] width 368 height 16
type input "******"
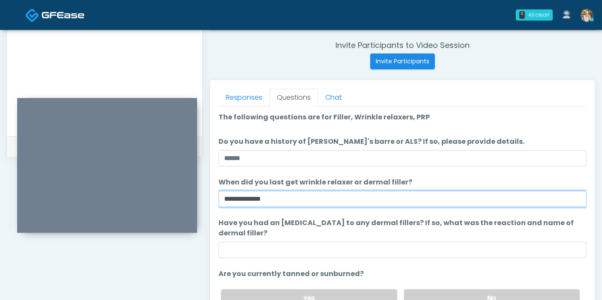
type input "**********"
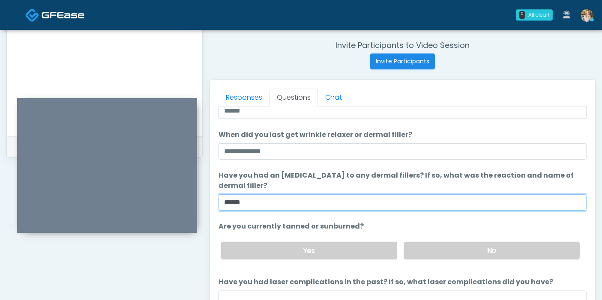
scroll to position [60, 0]
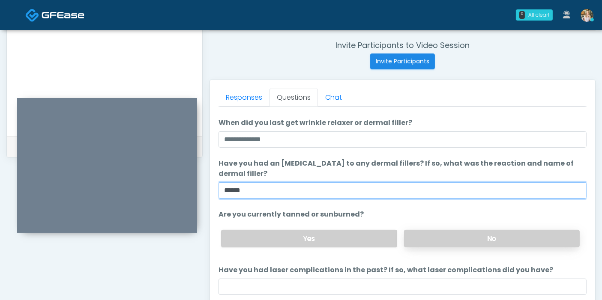
type input "******"
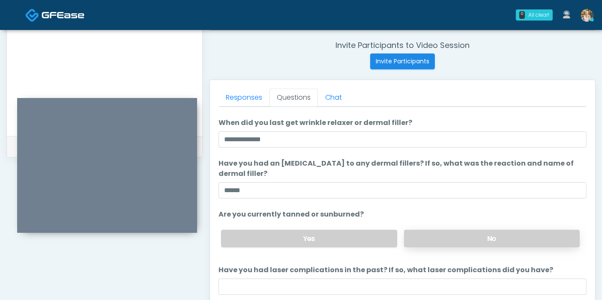
click at [476, 239] on label "No" at bounding box center [492, 239] width 176 height 18
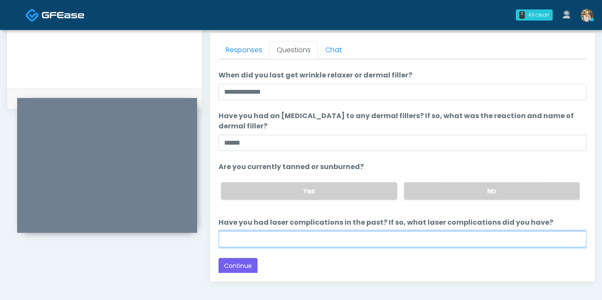
click at [357, 236] on input "Have you had laser complications in the past? If so, what laser complications d…" at bounding box center [403, 239] width 368 height 16
type input "******"
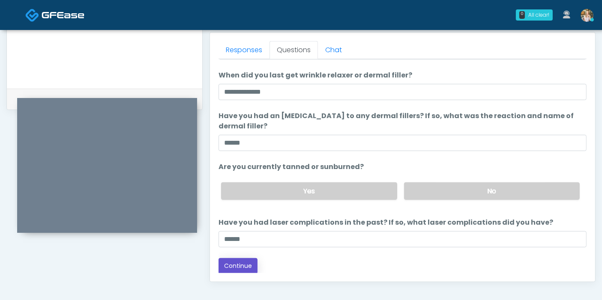
click at [247, 261] on button "Continue" at bounding box center [238, 266] width 39 height 16
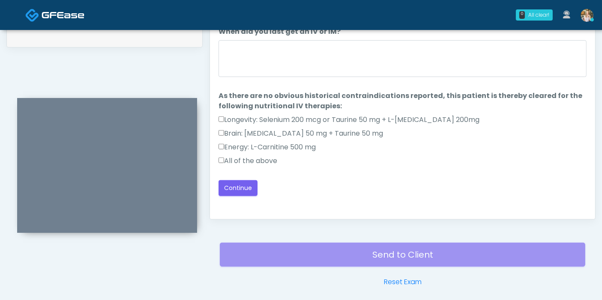
scroll to position [419, 0]
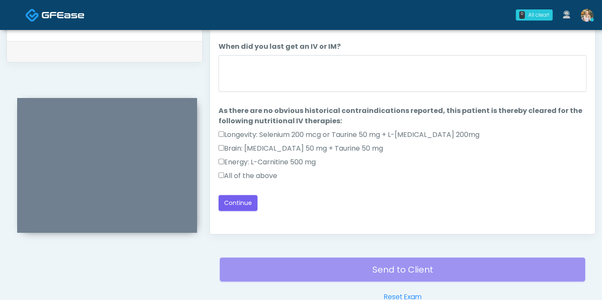
click at [249, 174] on label "All of the above" at bounding box center [248, 176] width 59 height 10
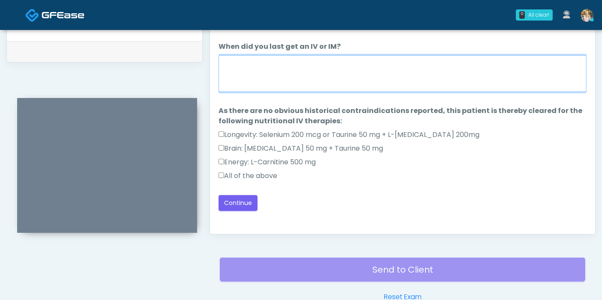
click at [307, 74] on textarea "When did you last get an IV or IM?" at bounding box center [403, 73] width 368 height 37
type textarea "**********"
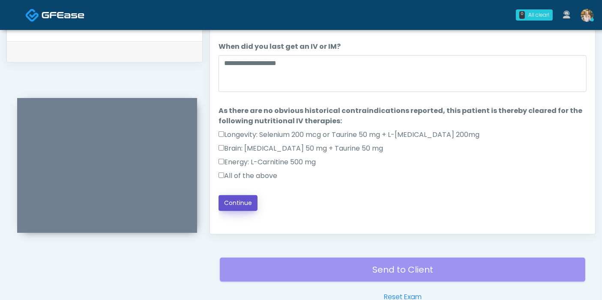
click at [244, 201] on button "Continue" at bounding box center [238, 203] width 39 height 16
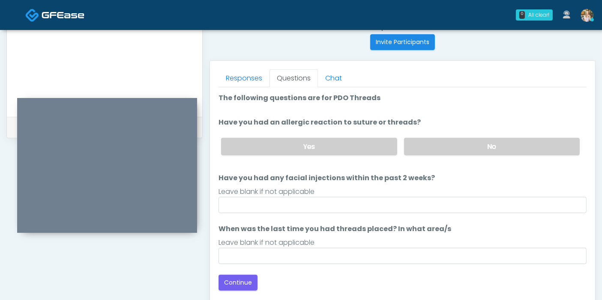
scroll to position [324, 0]
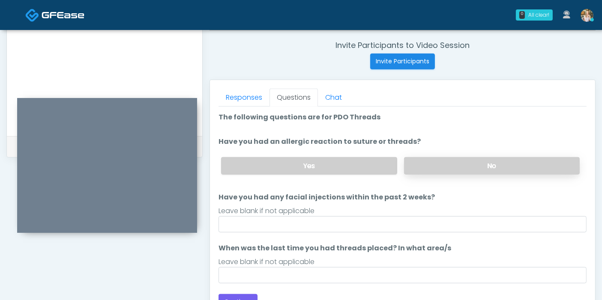
click at [496, 167] on label "No" at bounding box center [492, 166] width 176 height 18
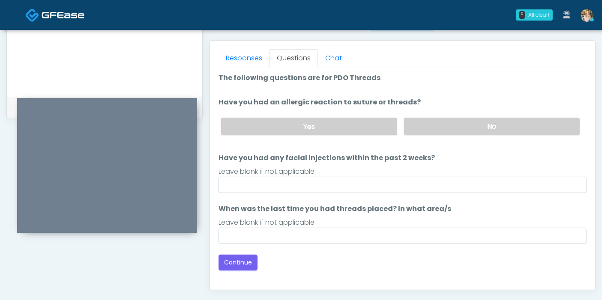
scroll to position [419, 0]
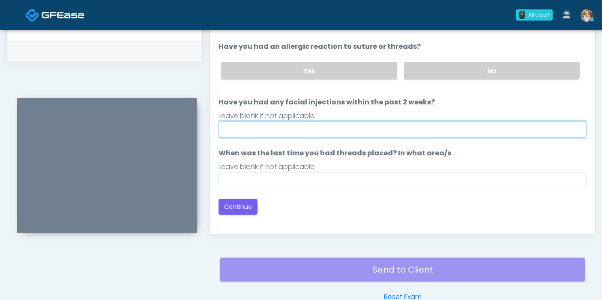
click at [420, 132] on input "Have you had any facial injections within the past 2 weeks?" at bounding box center [403, 129] width 368 height 16
type input "******"
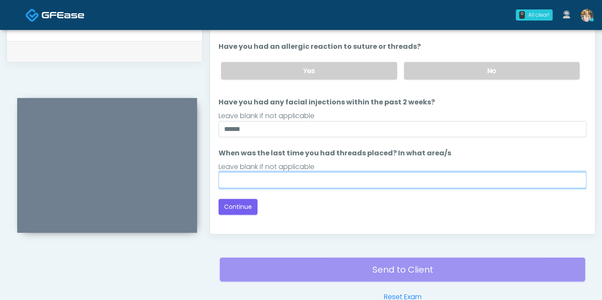
click at [405, 180] on input "When was the last time you had threads placed? In what area/s" at bounding box center [403, 180] width 368 height 16
type input "***"
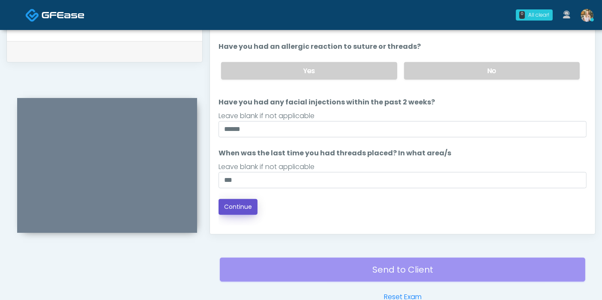
click at [240, 205] on button "Continue" at bounding box center [238, 207] width 39 height 16
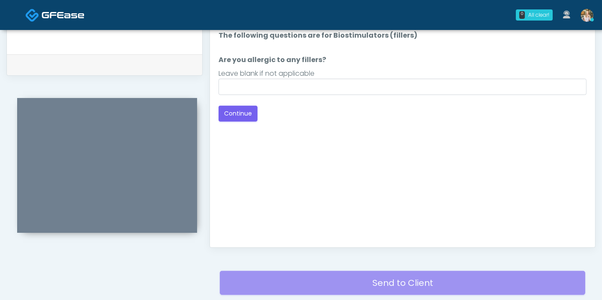
scroll to position [372, 0]
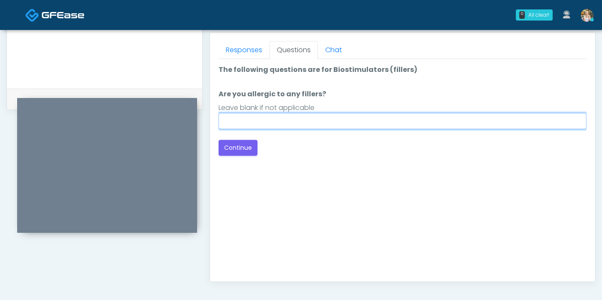
click at [313, 119] on input "Are you allergic to any fillers?" at bounding box center [403, 121] width 368 height 16
type input "******"
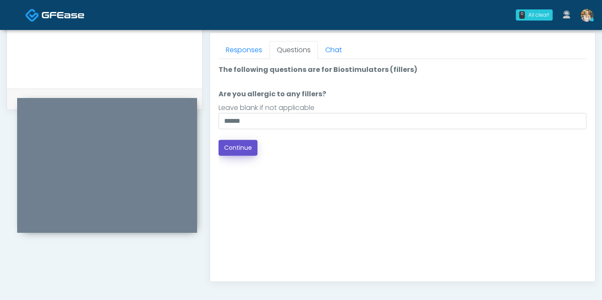
click at [236, 151] on button "Continue" at bounding box center [238, 148] width 39 height 16
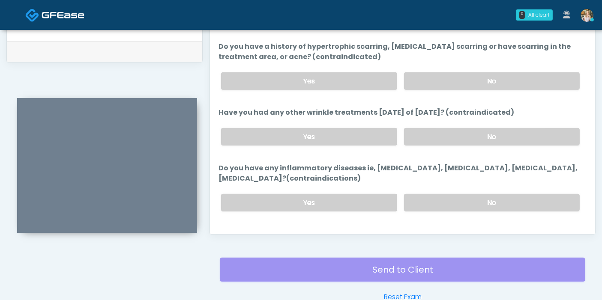
scroll to position [324, 0]
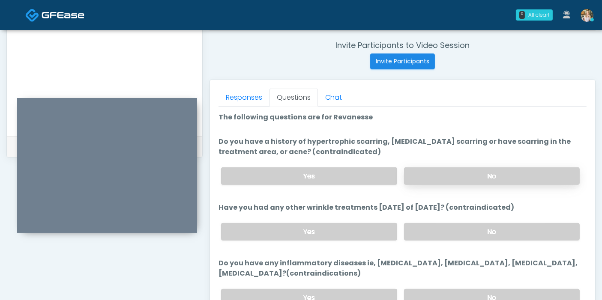
click at [455, 174] on label "No" at bounding box center [492, 177] width 176 height 18
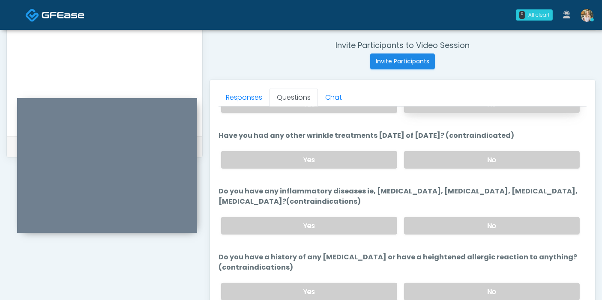
scroll to position [83, 0]
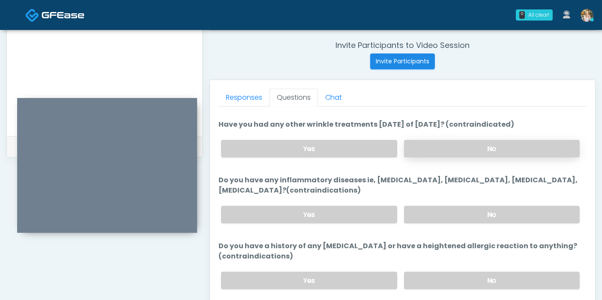
click at [440, 147] on label "No" at bounding box center [492, 149] width 176 height 18
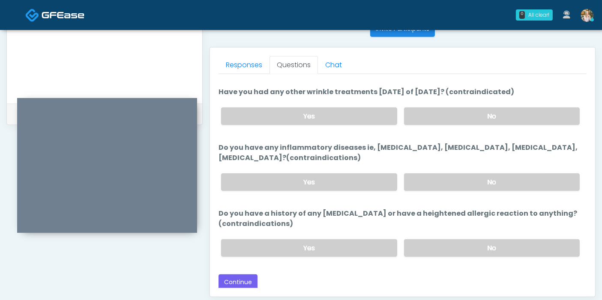
scroll to position [372, 0]
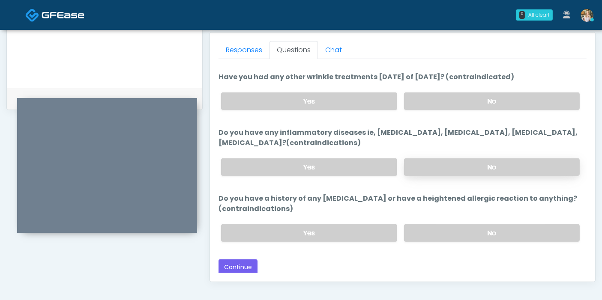
click at [451, 162] on label "No" at bounding box center [492, 168] width 176 height 18
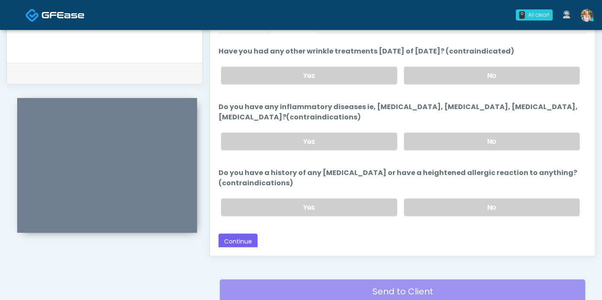
scroll to position [419, 0]
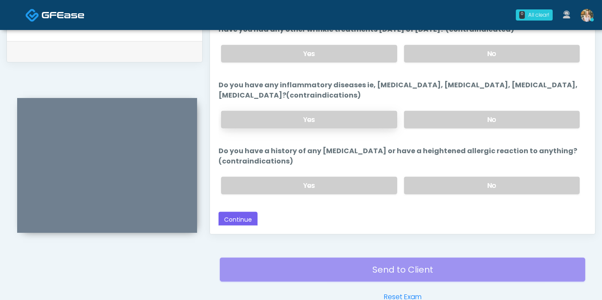
click at [288, 117] on label "Yes" at bounding box center [309, 120] width 176 height 18
click at [481, 183] on label "No" at bounding box center [492, 186] width 176 height 18
click at [241, 215] on button "Continue" at bounding box center [238, 220] width 39 height 16
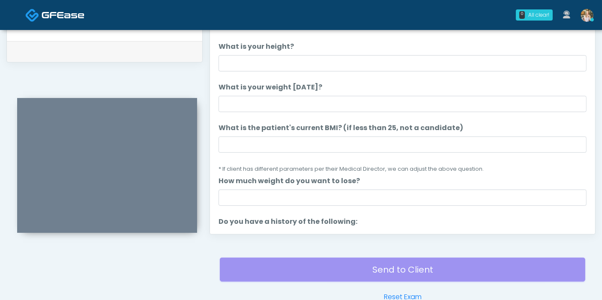
scroll to position [324, 0]
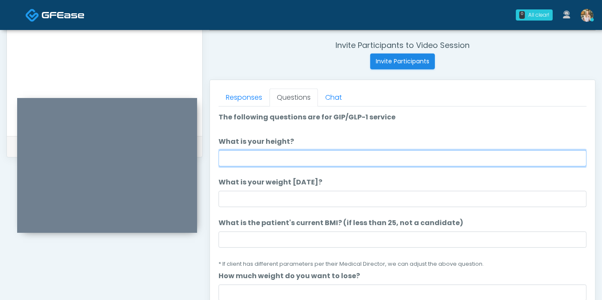
click at [317, 158] on input "What is your height?" at bounding box center [403, 158] width 368 height 16
click at [329, 156] on input "What is your height?" at bounding box center [403, 158] width 368 height 16
type input "***"
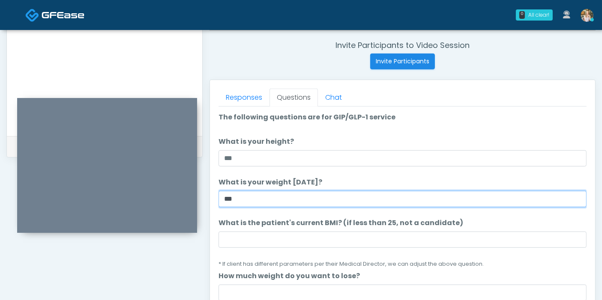
type input "***"
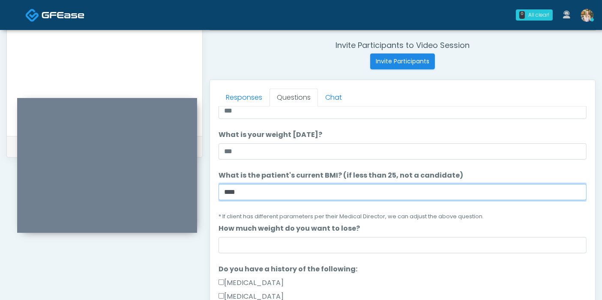
scroll to position [95, 0]
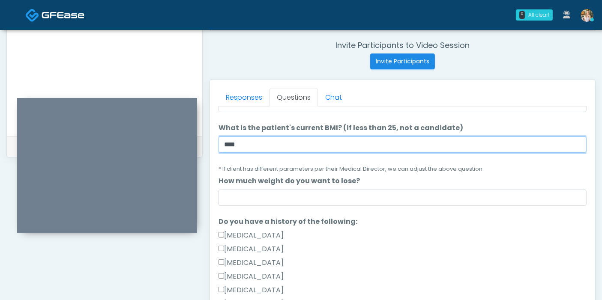
type input "****"
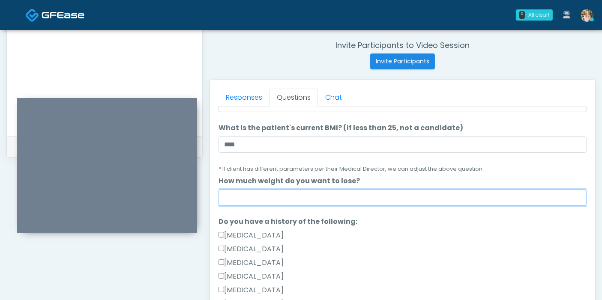
click at [373, 200] on input "How much weight do you want to lose?" at bounding box center [403, 198] width 368 height 16
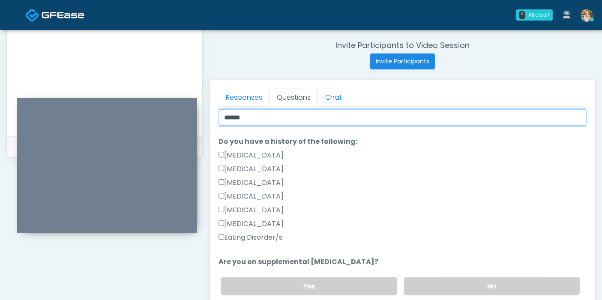
scroll to position [190, 0]
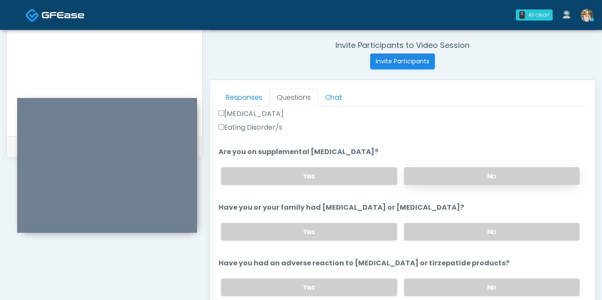
type input "******"
click at [471, 176] on label "No" at bounding box center [492, 177] width 176 height 18
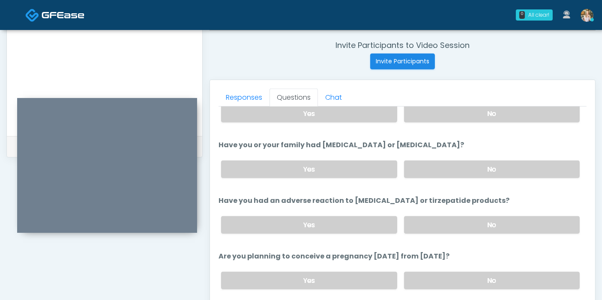
scroll to position [333, 0]
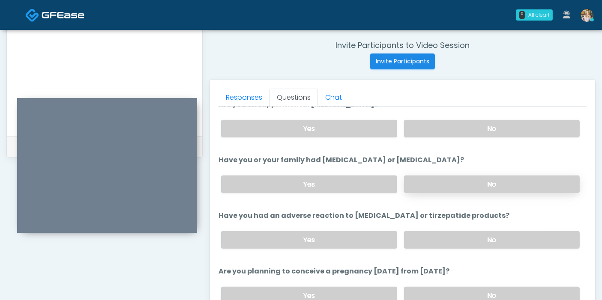
click at [493, 180] on label "No" at bounding box center [492, 185] width 176 height 18
click at [473, 240] on label "No" at bounding box center [492, 240] width 176 height 18
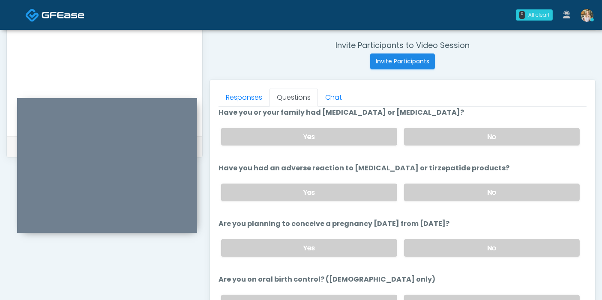
scroll to position [428, 0]
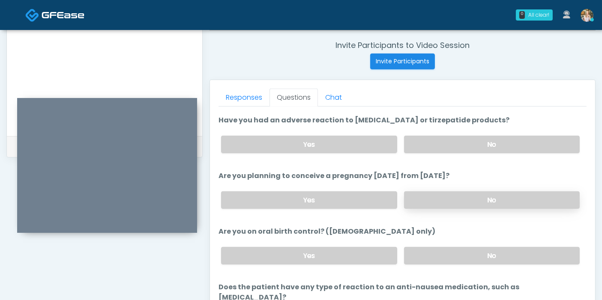
click at [464, 202] on label "No" at bounding box center [492, 201] width 176 height 18
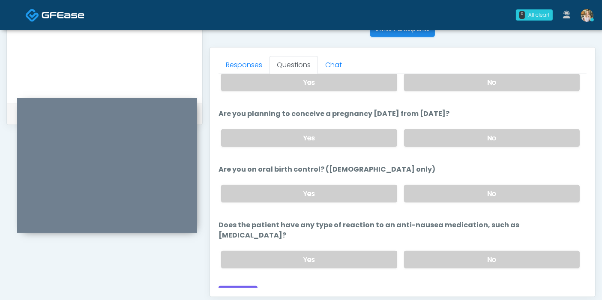
scroll to position [372, 0]
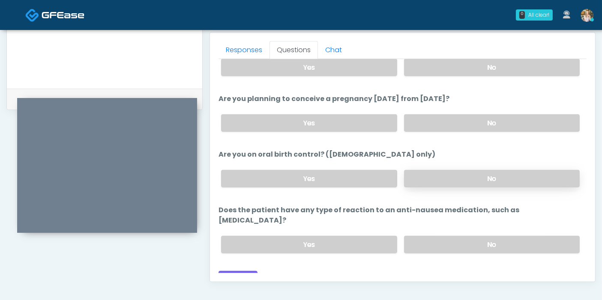
click at [462, 178] on label "No" at bounding box center [492, 179] width 176 height 18
click at [458, 237] on label "No" at bounding box center [492, 245] width 176 height 18
click at [239, 271] on button "Continue" at bounding box center [238, 279] width 39 height 16
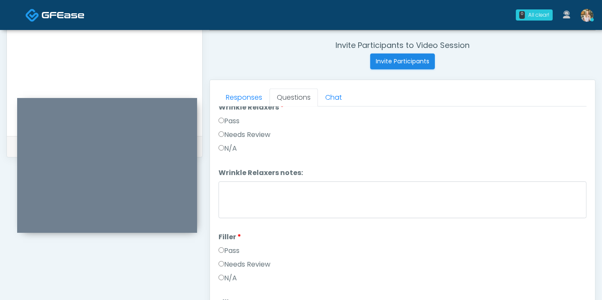
scroll to position [0, 0]
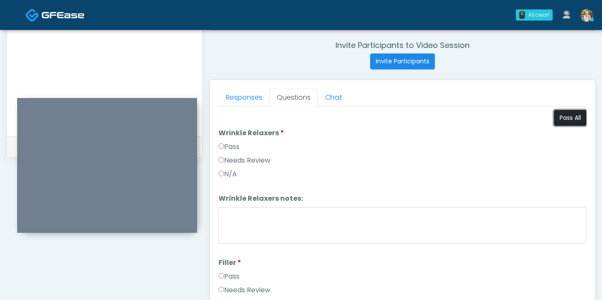
click at [561, 114] on button "Pass All" at bounding box center [570, 118] width 33 height 16
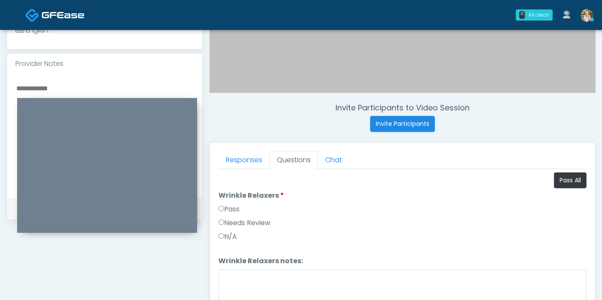
scroll to position [276, 0]
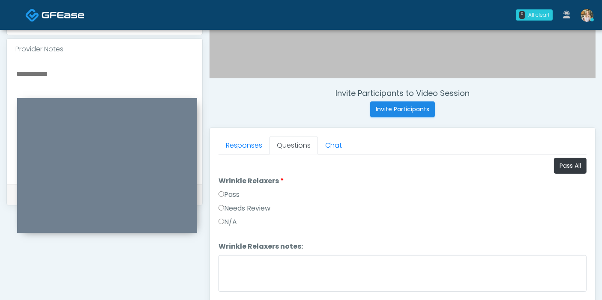
click at [34, 68] on textarea at bounding box center [104, 120] width 178 height 105
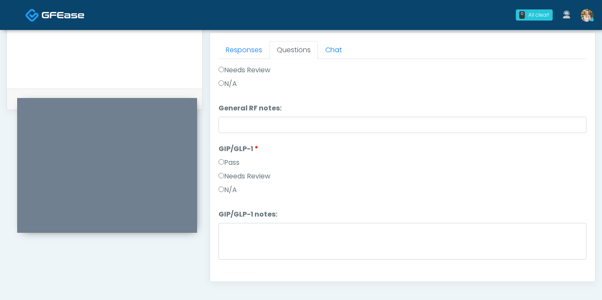
scroll to position [1343, 0]
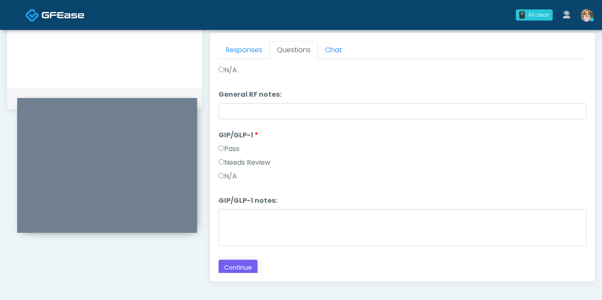
type textarea "**********"
click at [234, 263] on button "Continue" at bounding box center [238, 268] width 39 height 16
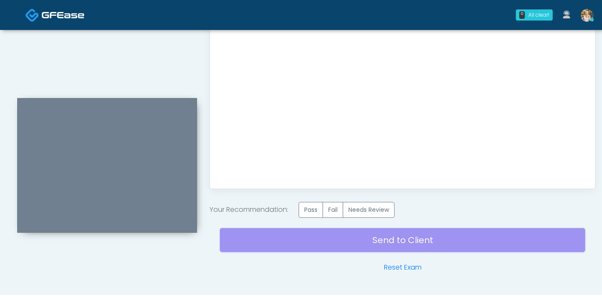
scroll to position [467, 0]
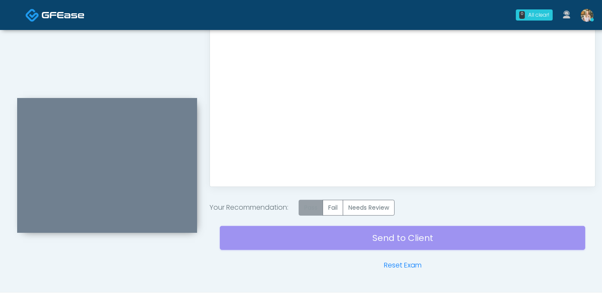
click at [310, 206] on label "Pass" at bounding box center [311, 208] width 24 height 16
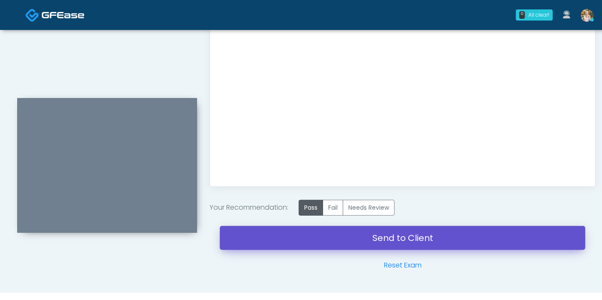
click at [394, 237] on link "Send to Client" at bounding box center [402, 238] width 365 height 24
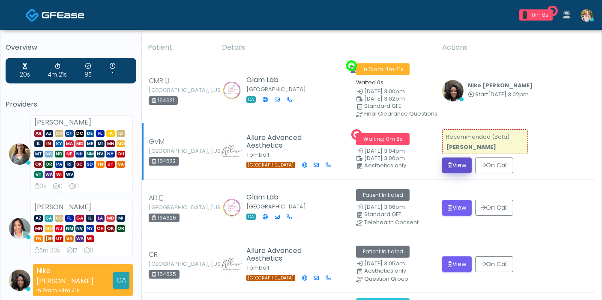
click at [461, 163] on button "View" at bounding box center [457, 166] width 30 height 16
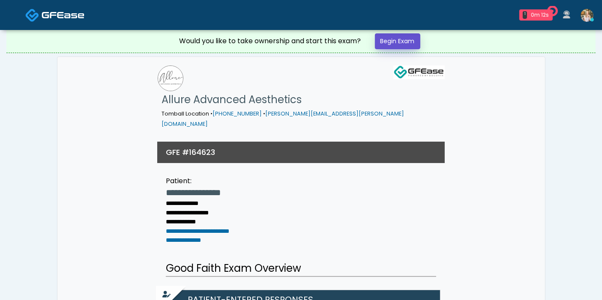
click at [415, 37] on link "Begin Exam" at bounding box center [397, 41] width 45 height 16
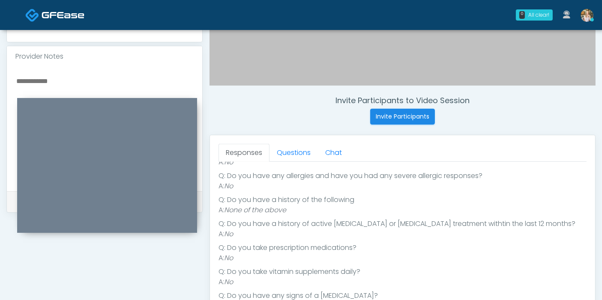
scroll to position [238, 0]
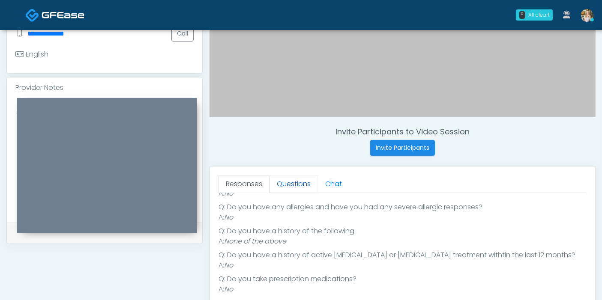
click at [290, 181] on link "Questions" at bounding box center [294, 184] width 48 height 18
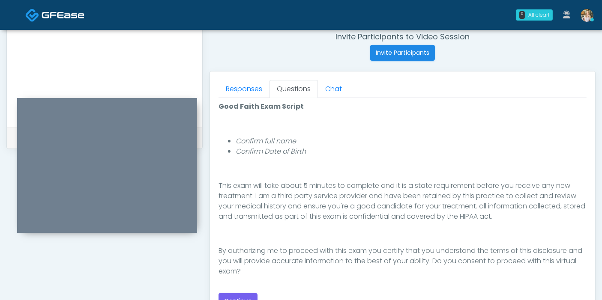
scroll to position [380, 0]
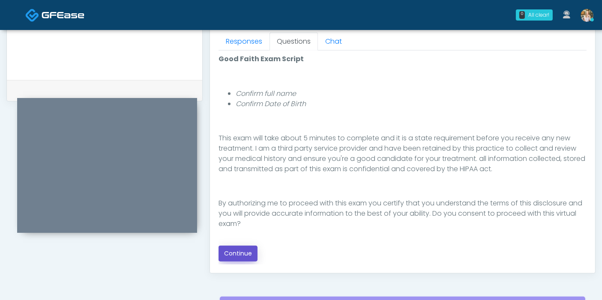
click at [240, 252] on button "Continue" at bounding box center [238, 254] width 39 height 16
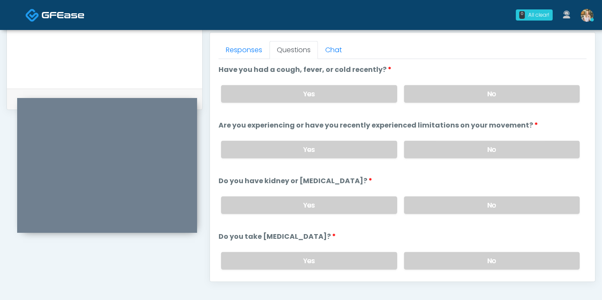
scroll to position [324, 0]
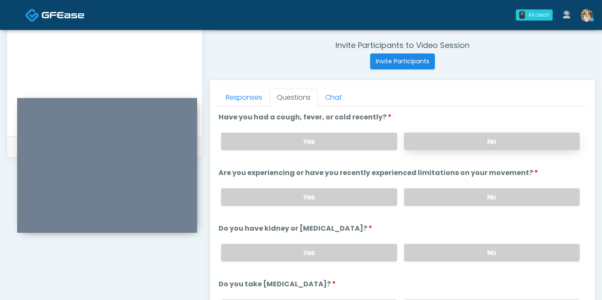
click at [486, 144] on label "No" at bounding box center [492, 142] width 176 height 18
click at [483, 195] on label "No" at bounding box center [492, 198] width 176 height 18
click at [490, 250] on label "No" at bounding box center [492, 253] width 176 height 18
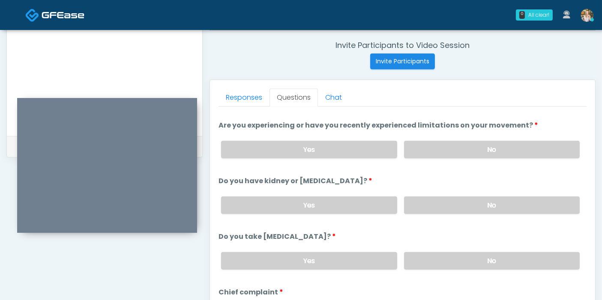
scroll to position [95, 0]
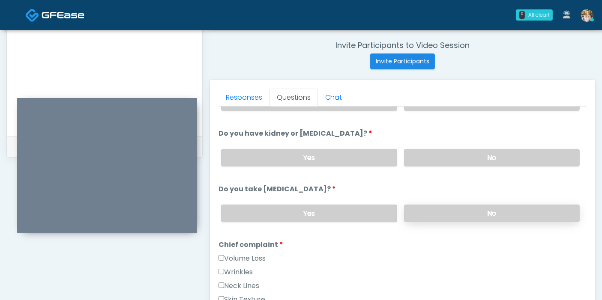
click at [473, 210] on label "No" at bounding box center [492, 214] width 176 height 18
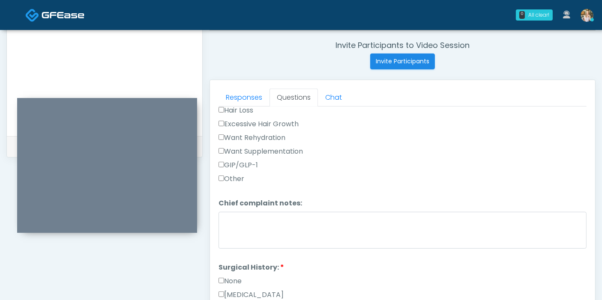
scroll to position [380, 0]
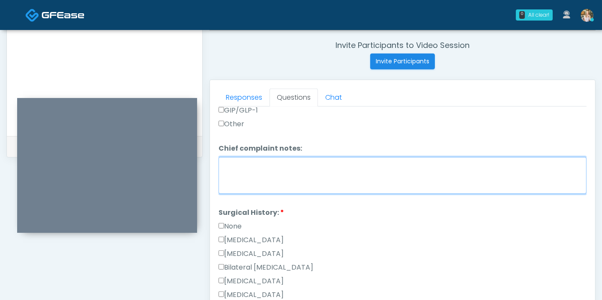
click at [308, 174] on textarea "Chief complaint notes:" at bounding box center [403, 175] width 368 height 37
type textarea "********"
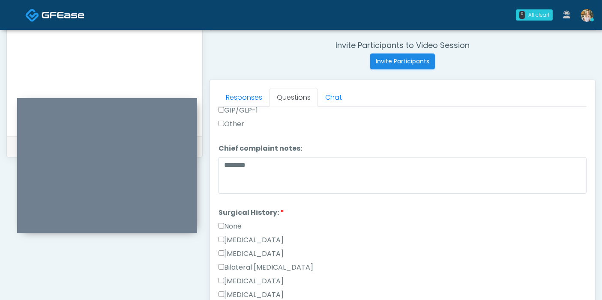
click at [231, 225] on label "None" at bounding box center [230, 227] width 23 height 10
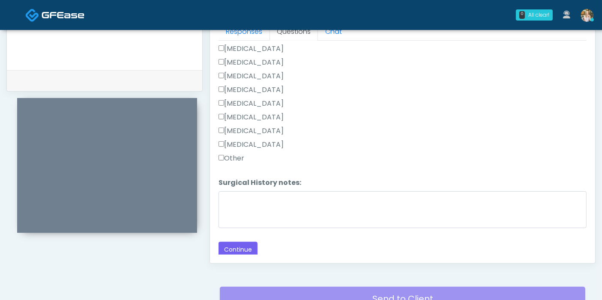
scroll to position [419, 0]
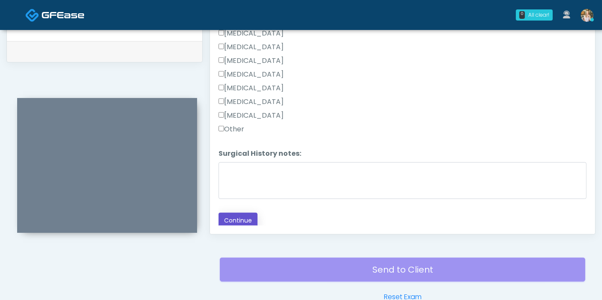
click at [242, 216] on button "Continue" at bounding box center [238, 221] width 39 height 16
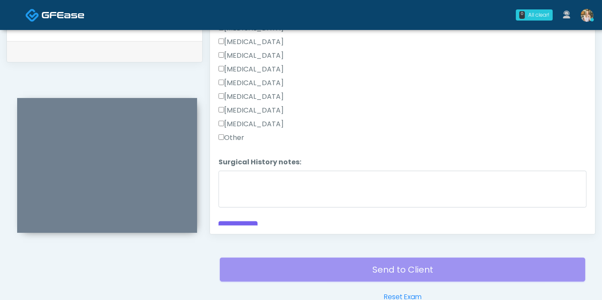
scroll to position [547, 0]
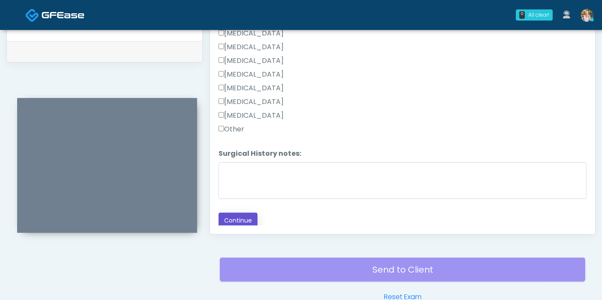
click at [248, 217] on button "Continue" at bounding box center [238, 221] width 39 height 16
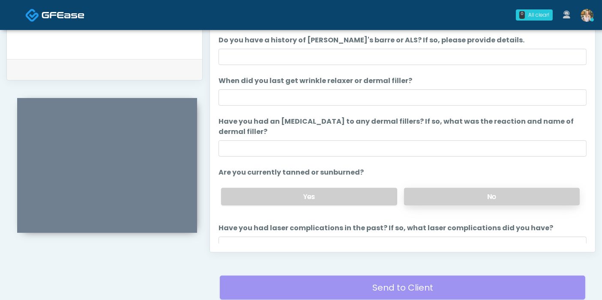
scroll to position [372, 0]
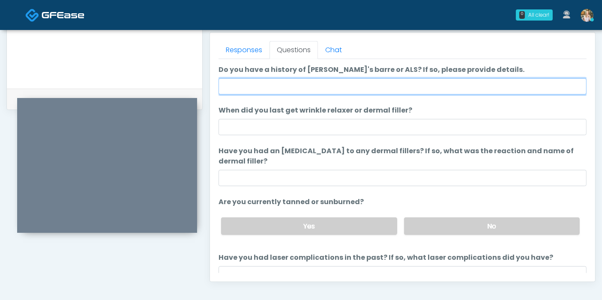
click at [341, 85] on input "Do you have a history of Guillain's barre or ALS? If so, please provide details." at bounding box center [403, 86] width 368 height 16
type input "******"
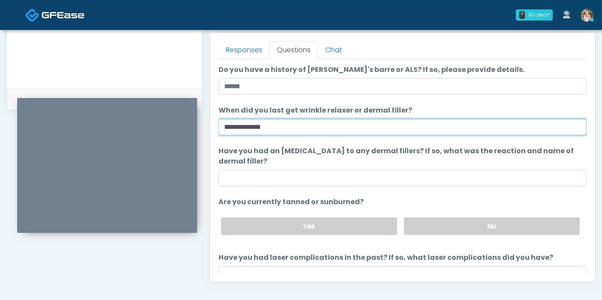
type input "**********"
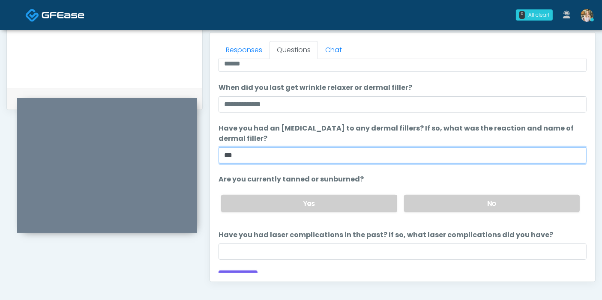
scroll to position [35, 0]
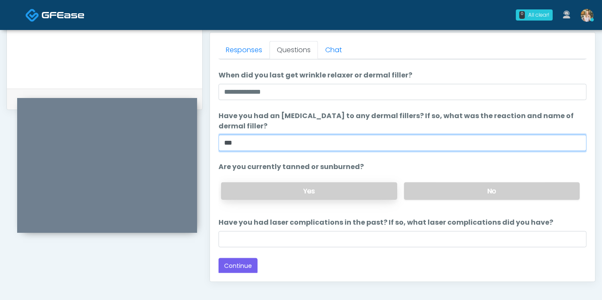
type input "***"
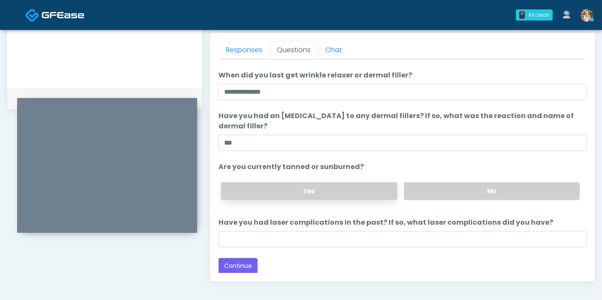
click at [365, 183] on label "Yes" at bounding box center [309, 192] width 176 height 18
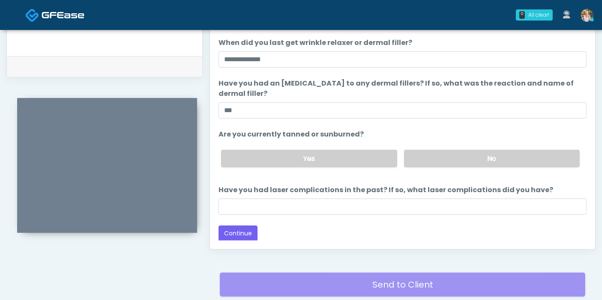
scroll to position [419, 0]
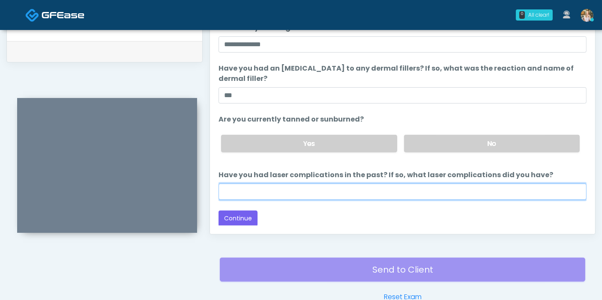
click at [372, 193] on input "Have you had laser complications in the past? If so, what laser complications d…" at bounding box center [403, 192] width 368 height 16
type input "***"
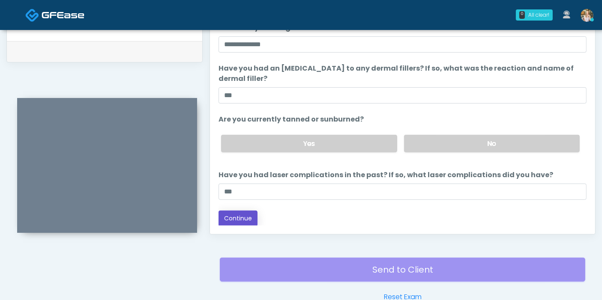
click at [243, 216] on button "Continue" at bounding box center [238, 219] width 39 height 16
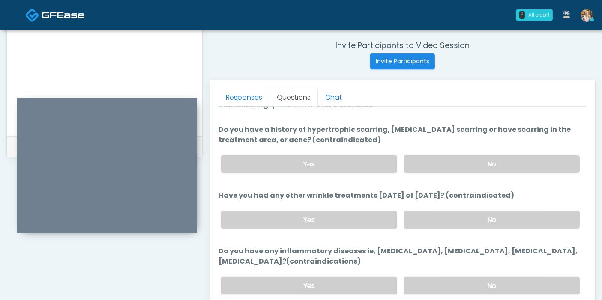
scroll to position [0, 0]
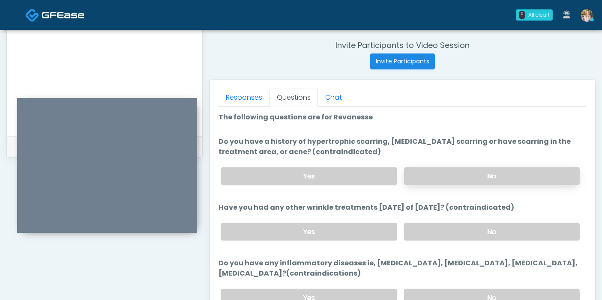
click at [478, 177] on label "No" at bounding box center [492, 177] width 176 height 18
click at [473, 226] on label "No" at bounding box center [492, 232] width 176 height 18
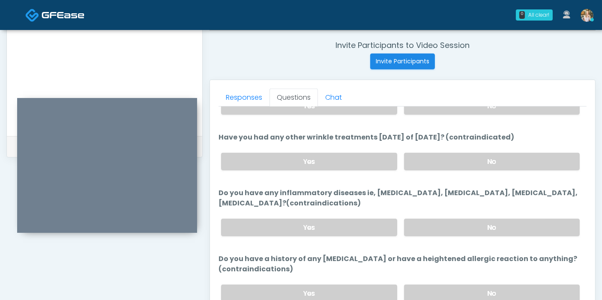
scroll to position [83, 0]
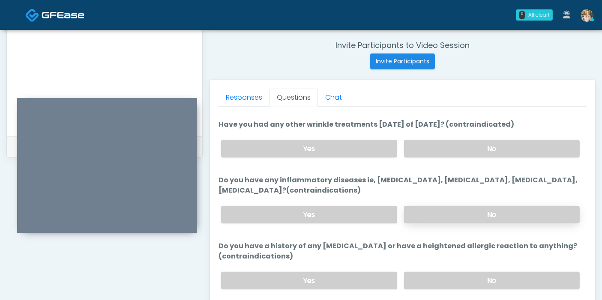
click at [469, 210] on label "No" at bounding box center [492, 215] width 176 height 18
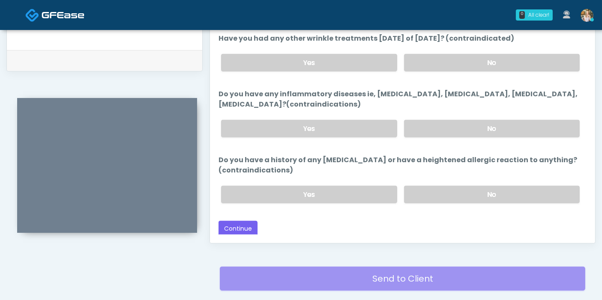
scroll to position [419, 0]
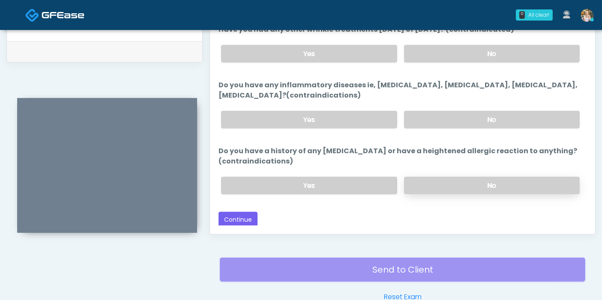
click at [444, 183] on label "No" at bounding box center [492, 186] width 176 height 18
click at [239, 217] on button "Continue" at bounding box center [238, 220] width 39 height 16
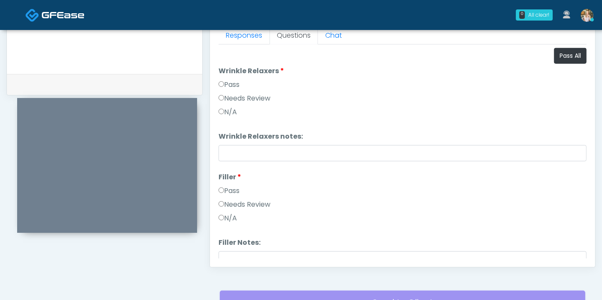
scroll to position [372, 0]
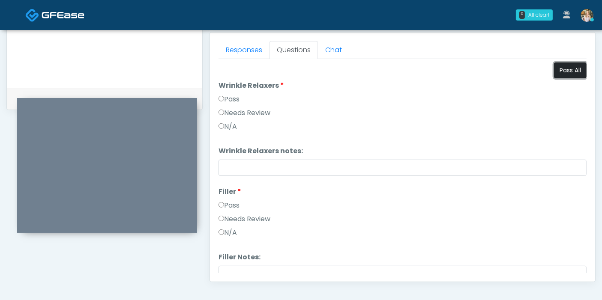
click at [560, 71] on button "Pass All" at bounding box center [570, 71] width 33 height 16
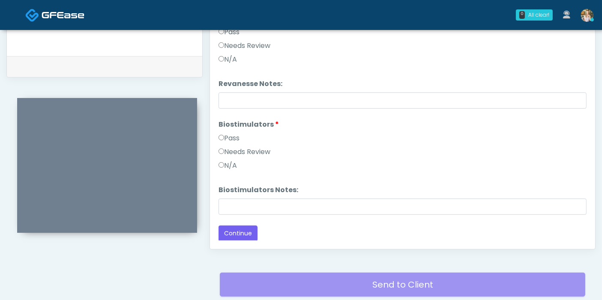
scroll to position [419, 0]
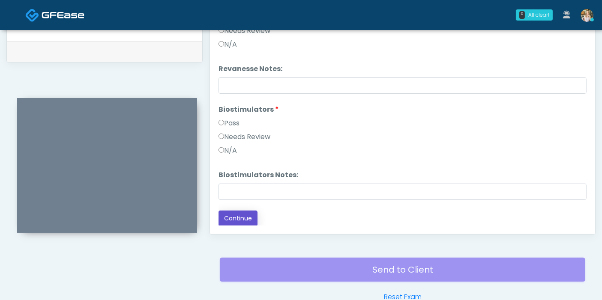
click at [232, 223] on button "Continue" at bounding box center [238, 219] width 39 height 16
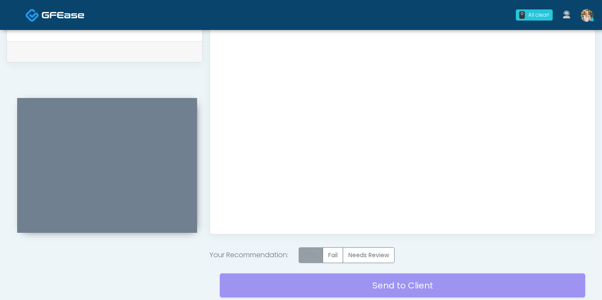
click at [314, 255] on label "Pass" at bounding box center [311, 256] width 24 height 16
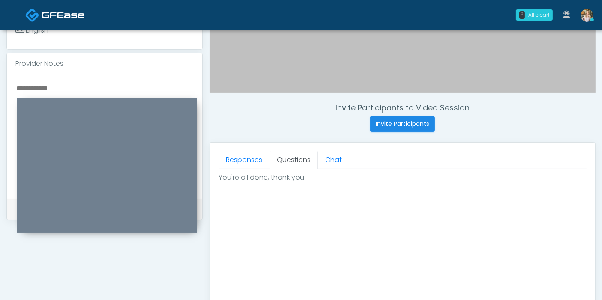
scroll to position [276, 0]
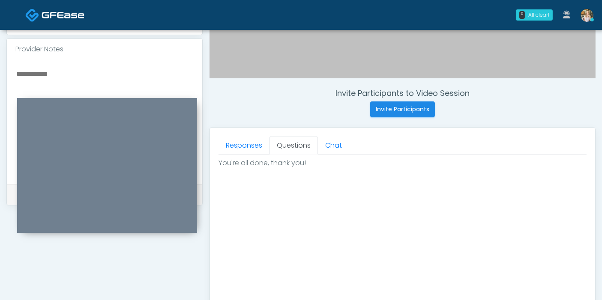
click at [43, 78] on textarea at bounding box center [104, 120] width 178 height 105
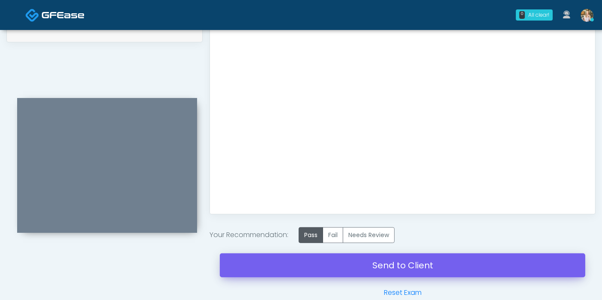
scroll to position [467, 0]
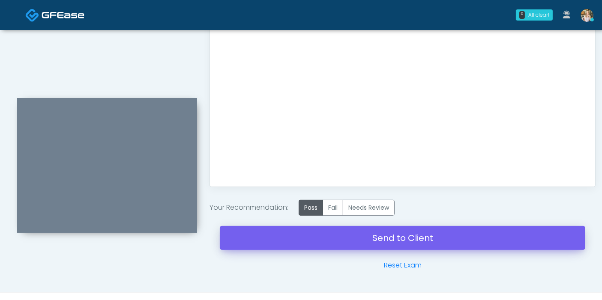
type textarea "**********"
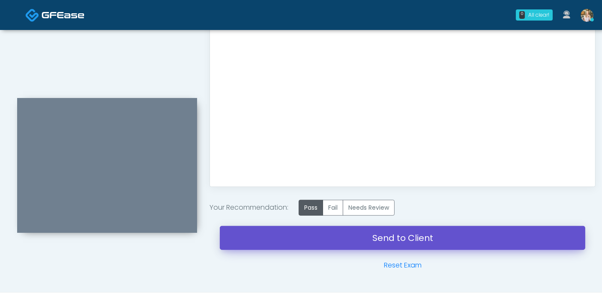
click at [379, 239] on link "Send to Client" at bounding box center [402, 238] width 365 height 24
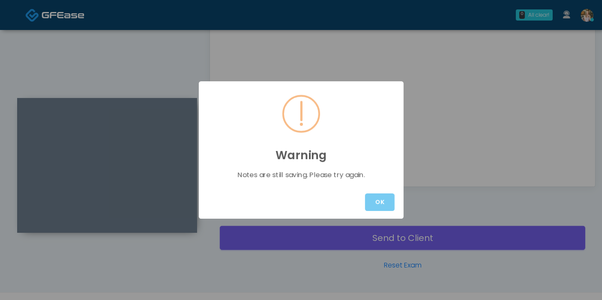
click at [379, 200] on button "OK" at bounding box center [380, 203] width 30 height 18
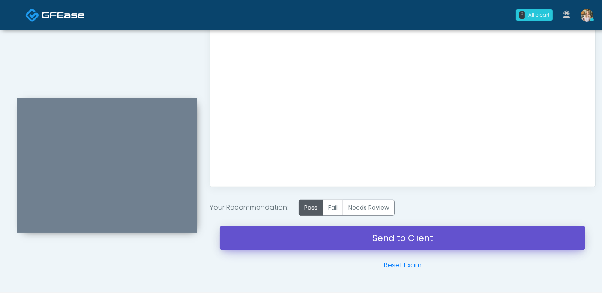
click at [413, 238] on link "Send to Client" at bounding box center [402, 238] width 365 height 24
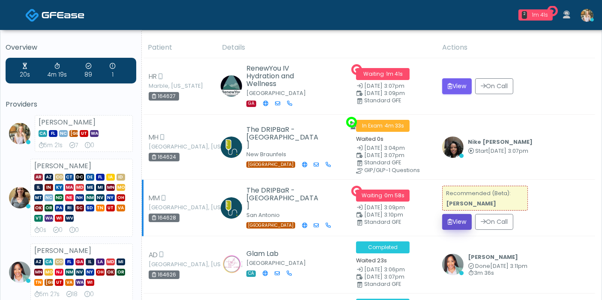
click at [463, 216] on button "View" at bounding box center [457, 222] width 30 height 16
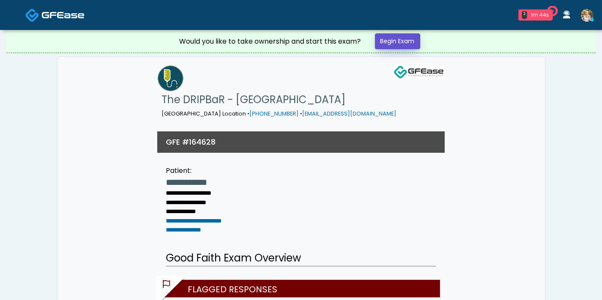
click at [402, 40] on link "Begin Exam" at bounding box center [397, 41] width 45 height 16
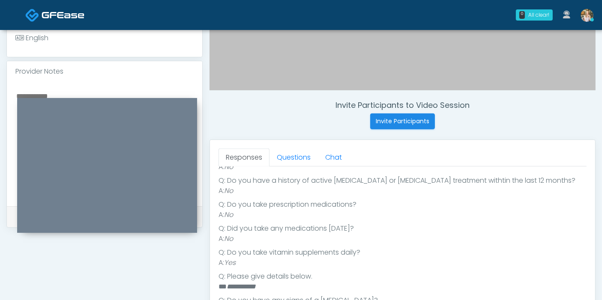
scroll to position [190, 0]
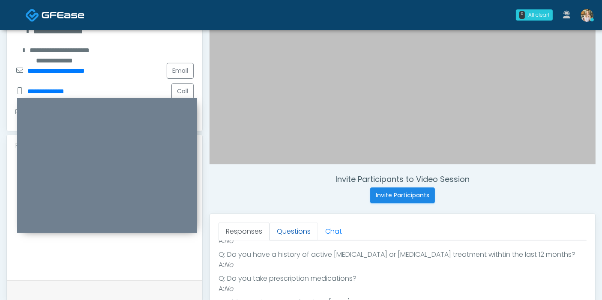
click at [291, 230] on link "Questions" at bounding box center [294, 232] width 48 height 18
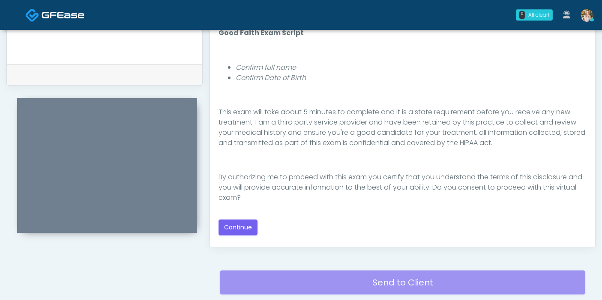
scroll to position [428, 0]
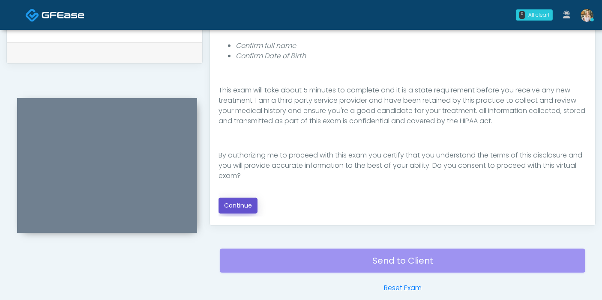
click at [239, 203] on button "Continue" at bounding box center [238, 206] width 39 height 16
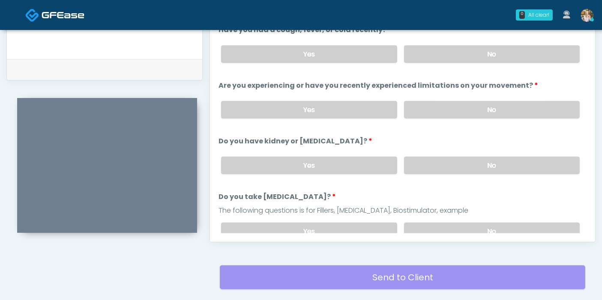
scroll to position [372, 0]
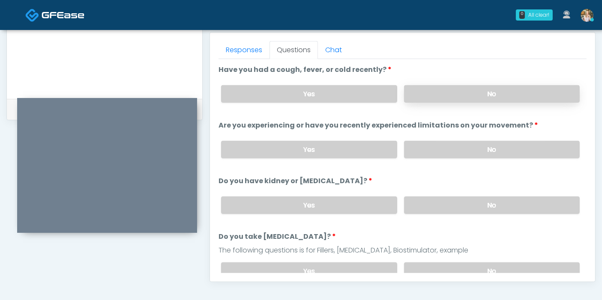
click at [479, 93] on label "No" at bounding box center [492, 94] width 176 height 18
click at [483, 149] on label "No" at bounding box center [492, 150] width 176 height 18
click at [487, 210] on label "No" at bounding box center [492, 206] width 176 height 18
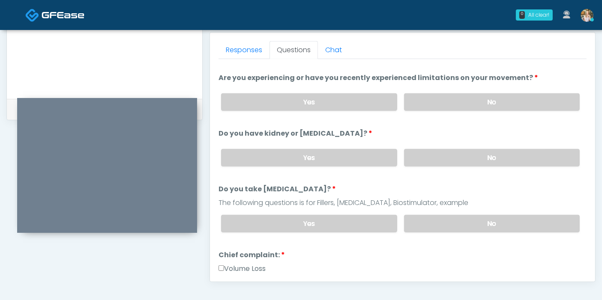
scroll to position [95, 0]
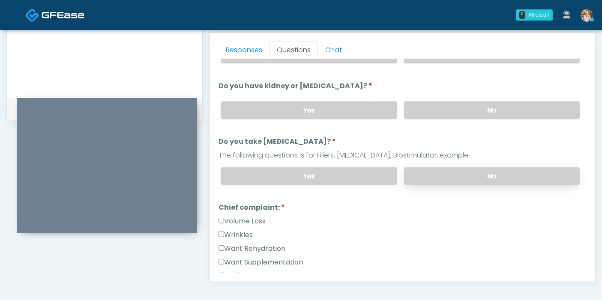
click at [479, 175] on label "No" at bounding box center [492, 177] width 176 height 18
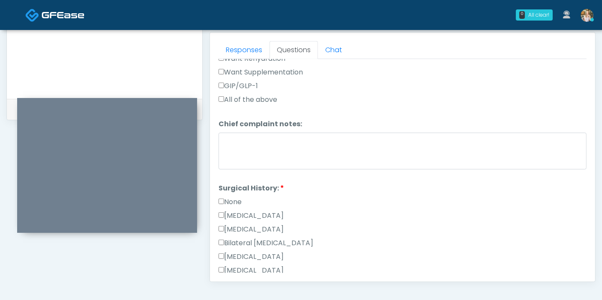
scroll to position [333, 0]
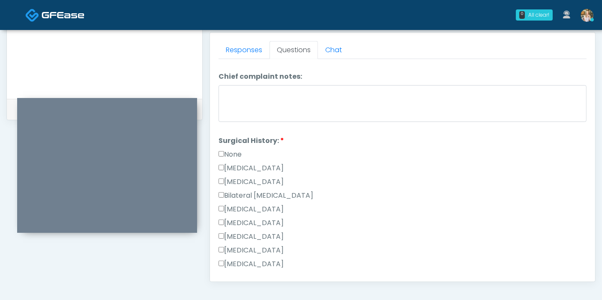
click at [234, 150] on label "None" at bounding box center [230, 155] width 23 height 10
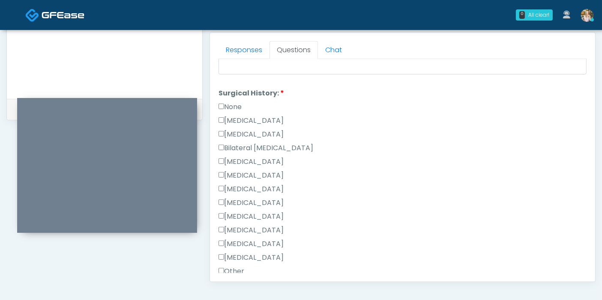
scroll to position [428, 0]
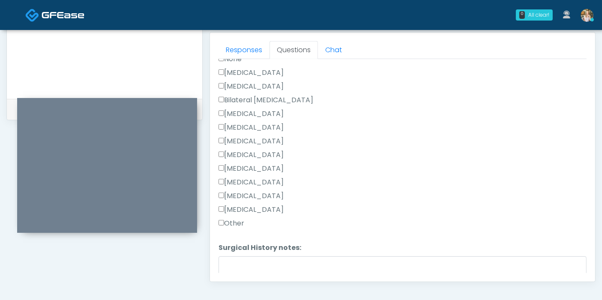
click at [245, 192] on label "Appendectomy" at bounding box center [251, 196] width 65 height 10
click at [243, 178] on label "Cholecystectomy" at bounding box center [251, 182] width 65 height 10
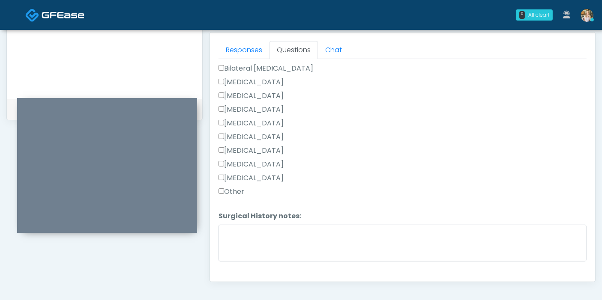
scroll to position [475, 0]
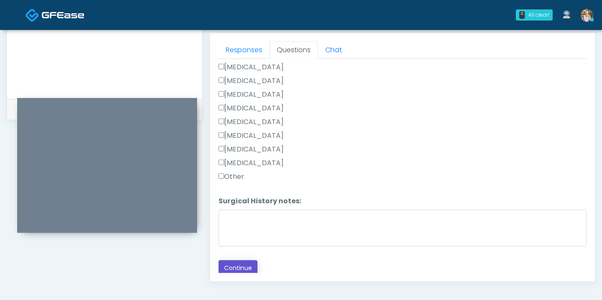
click at [249, 264] on button "Continue" at bounding box center [238, 269] width 39 height 16
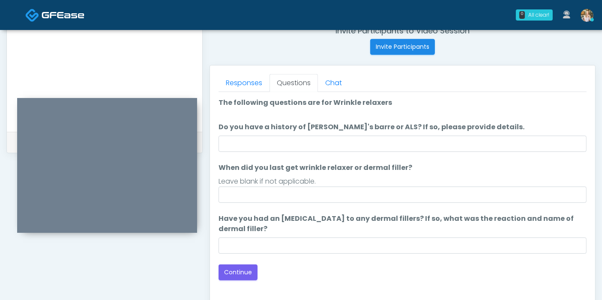
scroll to position [324, 0]
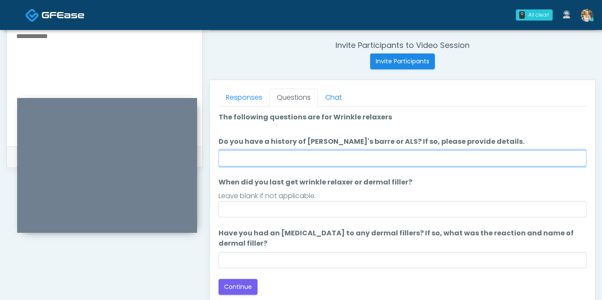
click at [406, 155] on input "Do you have a history of Guillain's barre or ALS? If so, please provide details." at bounding box center [403, 158] width 368 height 16
type input "******"
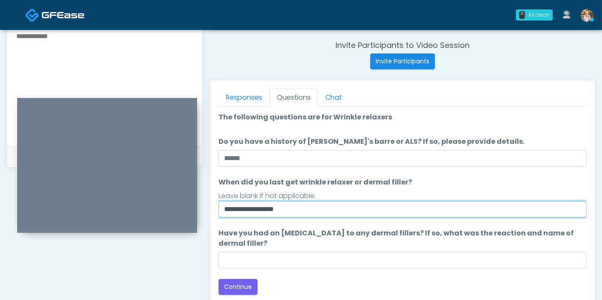
type input "**********"
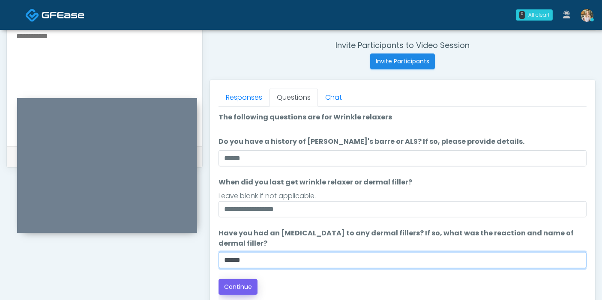
type input "******"
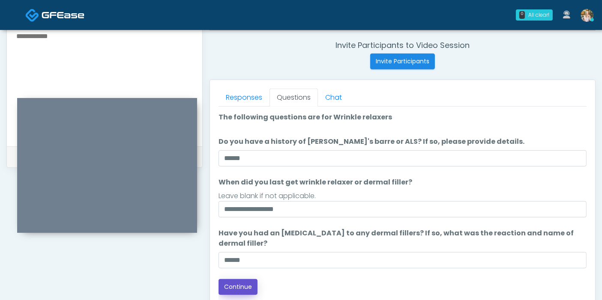
click at [245, 290] on button "Continue" at bounding box center [238, 287] width 39 height 16
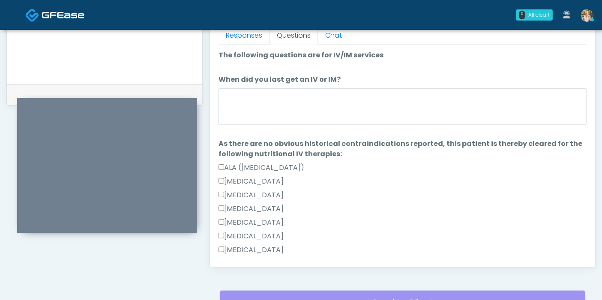
scroll to position [372, 0]
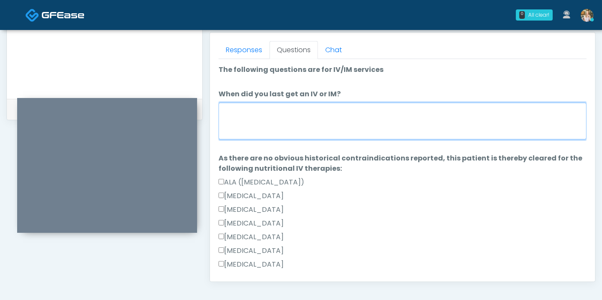
click at [355, 117] on textarea "When did you last get an IV or IM?" at bounding box center [403, 121] width 368 height 37
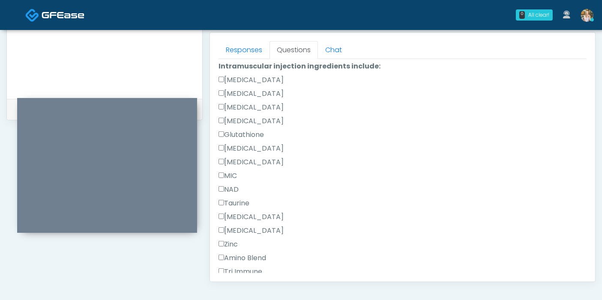
scroll to position [428, 0]
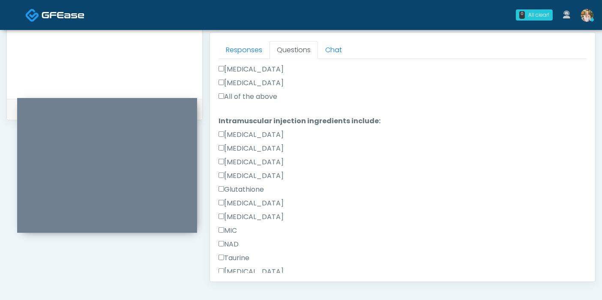
click at [243, 95] on label "All of the above" at bounding box center [248, 97] width 59 height 10
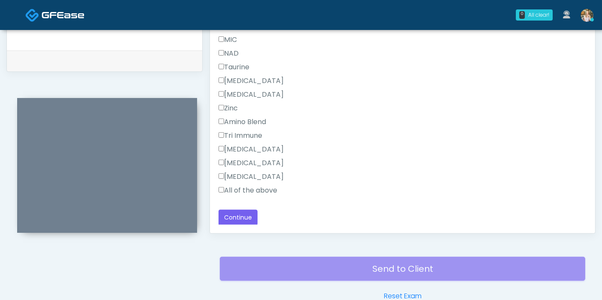
scroll to position [467, 0]
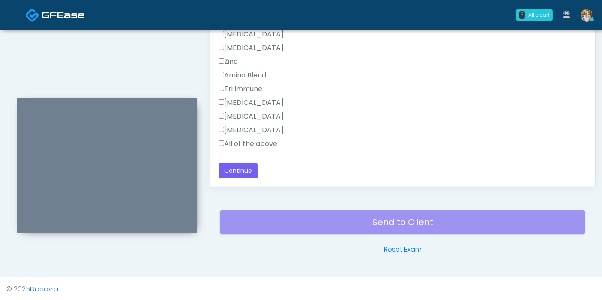
click at [241, 144] on label "All of the above" at bounding box center [248, 144] width 59 height 10
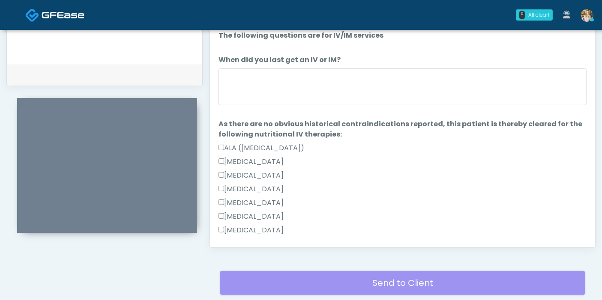
scroll to position [372, 0]
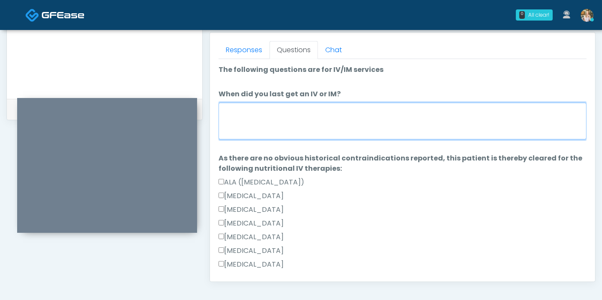
click at [325, 131] on textarea "When did you last get an IV or IM?" at bounding box center [403, 121] width 368 height 37
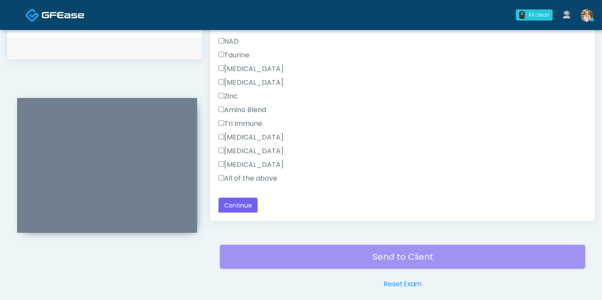
scroll to position [467, 0]
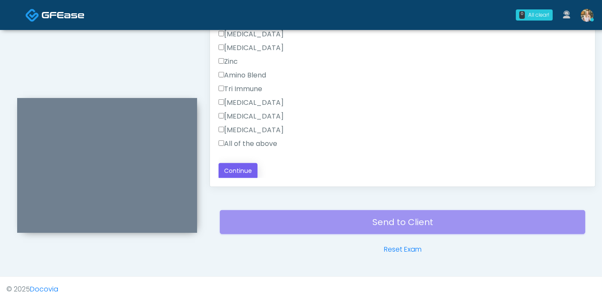
type textarea "**********"
click at [245, 170] on button "Continue" at bounding box center [238, 171] width 39 height 16
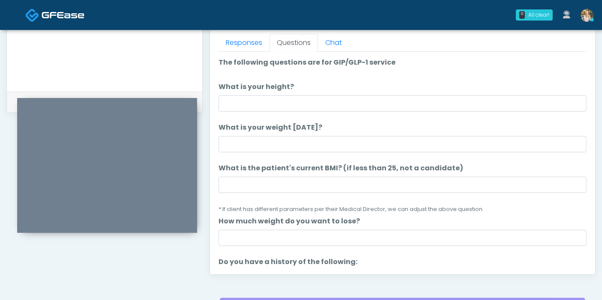
scroll to position [324, 0]
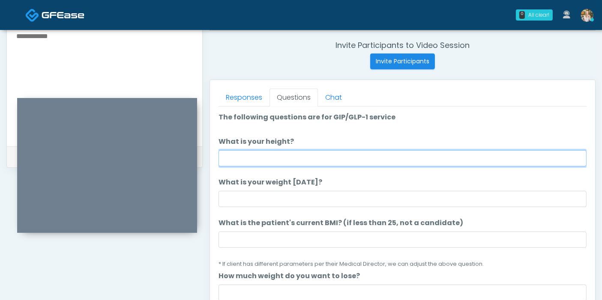
click at [407, 158] on input "What is your height?" at bounding box center [403, 158] width 368 height 16
click at [342, 156] on input "What is your height?" at bounding box center [403, 158] width 368 height 16
type input "***"
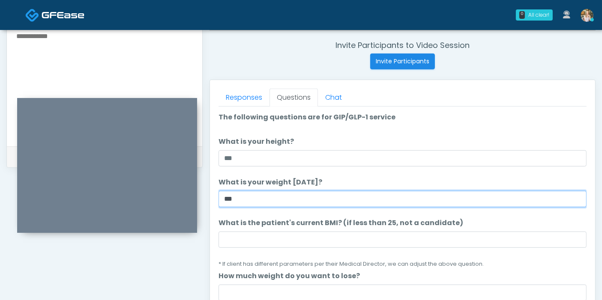
type input "***"
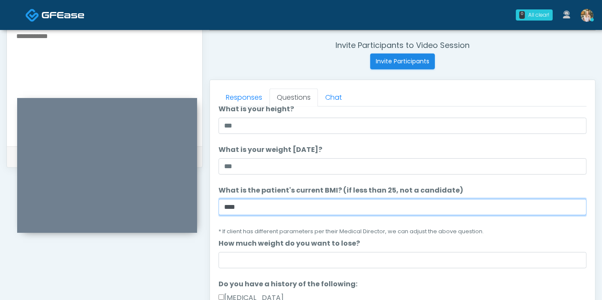
scroll to position [48, 0]
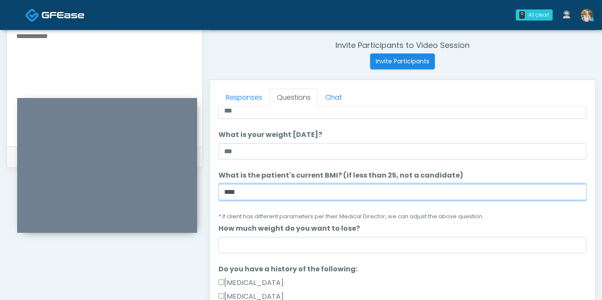
type input "****"
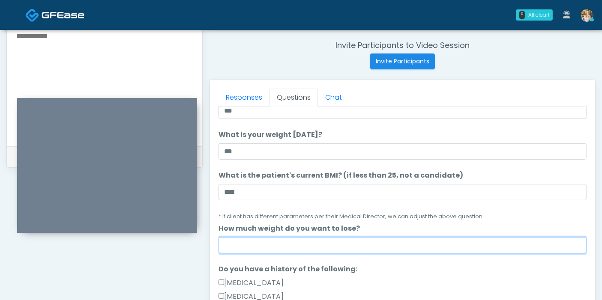
click at [316, 244] on input "How much weight do you want to lose?" at bounding box center [403, 245] width 368 height 16
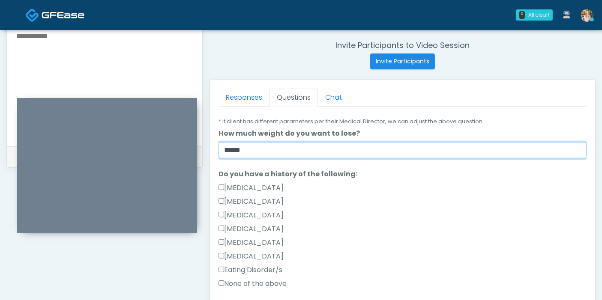
scroll to position [190, 0]
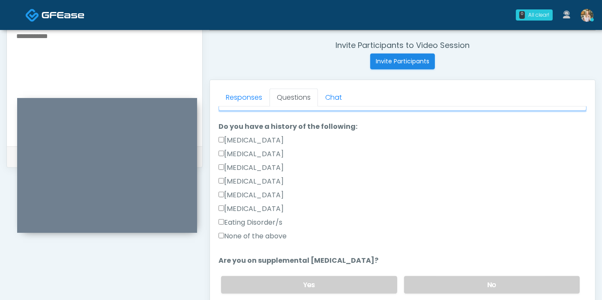
type input "******"
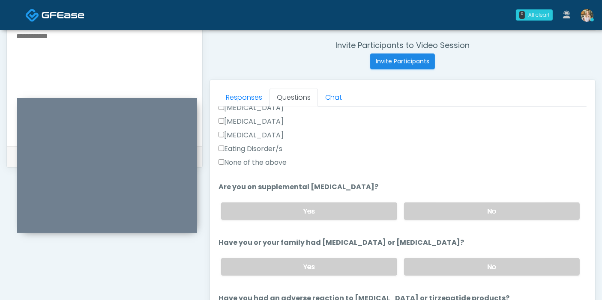
scroll to position [285, 0]
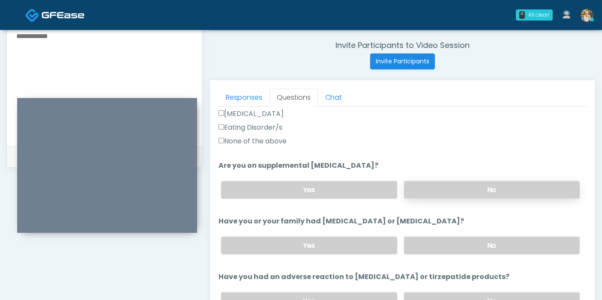
click at [469, 189] on label "No" at bounding box center [492, 190] width 176 height 18
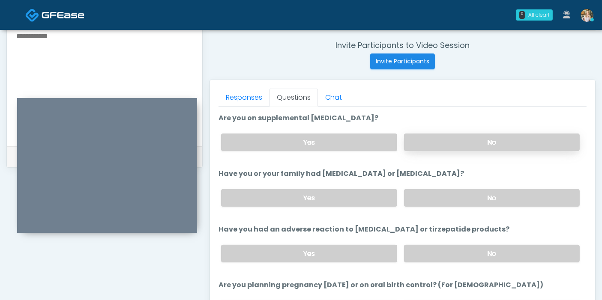
scroll to position [380, 0]
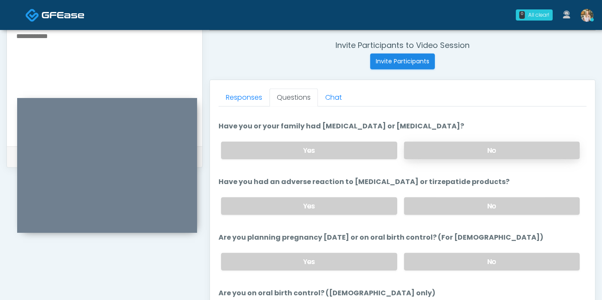
click at [476, 144] on label "No" at bounding box center [492, 151] width 176 height 18
click at [473, 204] on label "No" at bounding box center [492, 207] width 176 height 18
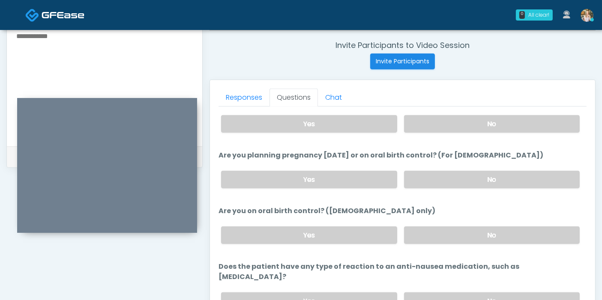
scroll to position [472, 0]
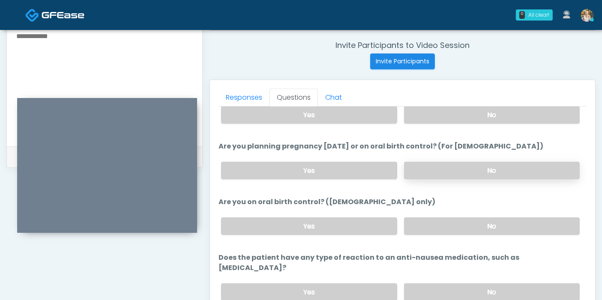
click at [457, 165] on label "No" at bounding box center [492, 171] width 176 height 18
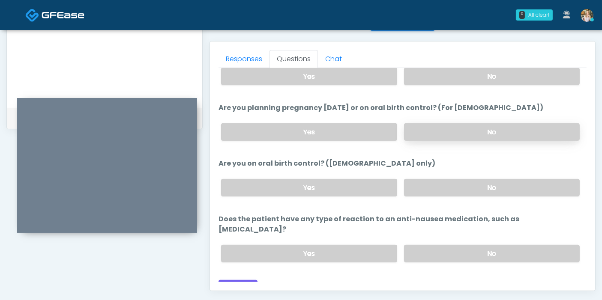
scroll to position [372, 0]
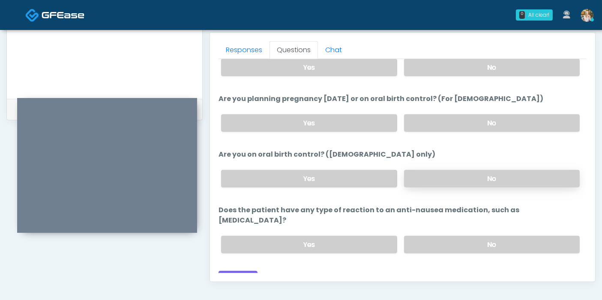
click at [474, 172] on label "No" at bounding box center [492, 179] width 176 height 18
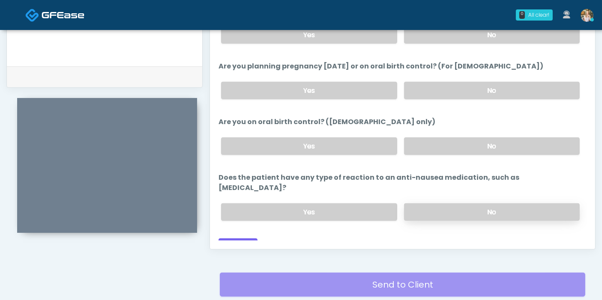
scroll to position [419, 0]
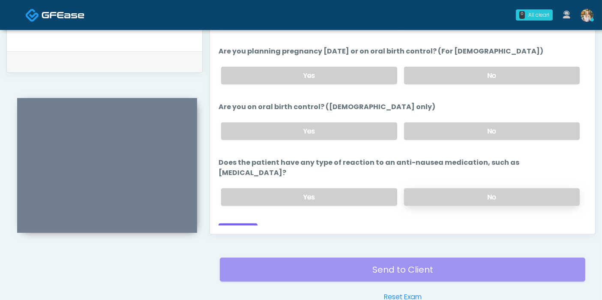
click at [461, 189] on label "No" at bounding box center [492, 198] width 176 height 18
click at [239, 224] on button "Continue" at bounding box center [238, 232] width 39 height 16
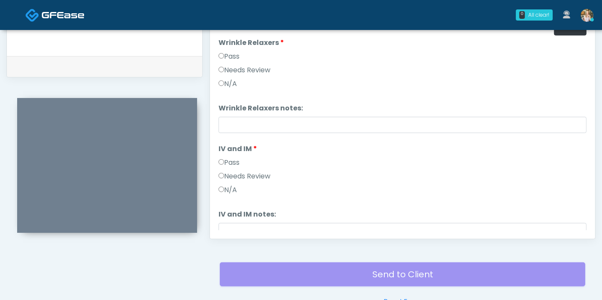
scroll to position [372, 0]
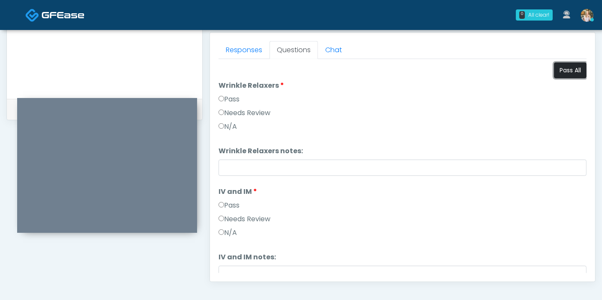
click at [562, 66] on button "Pass All" at bounding box center [570, 71] width 33 height 16
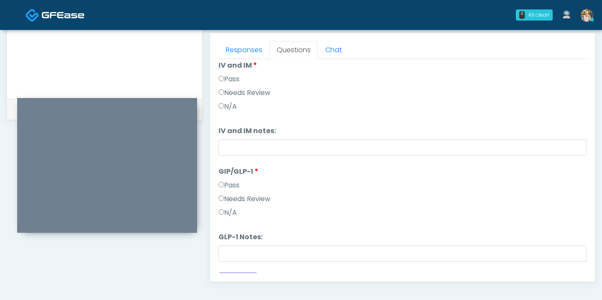
scroll to position [141, 0]
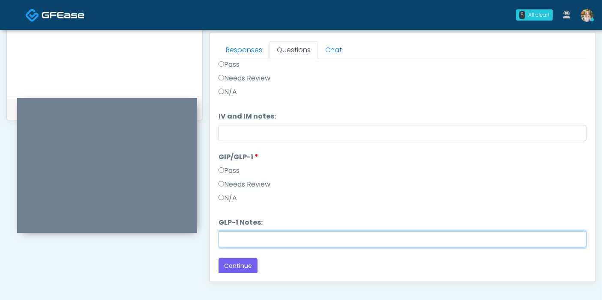
click at [282, 234] on input "GLP-1 Notes:" at bounding box center [403, 239] width 368 height 16
type input "**********"
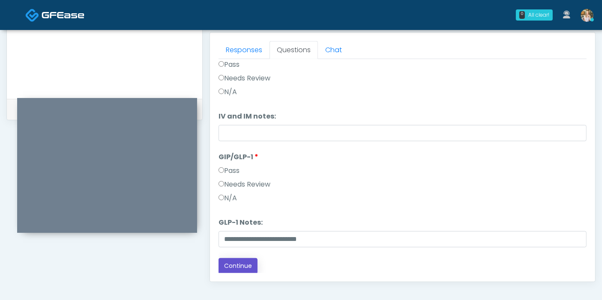
click at [240, 262] on button "Continue" at bounding box center [238, 266] width 39 height 16
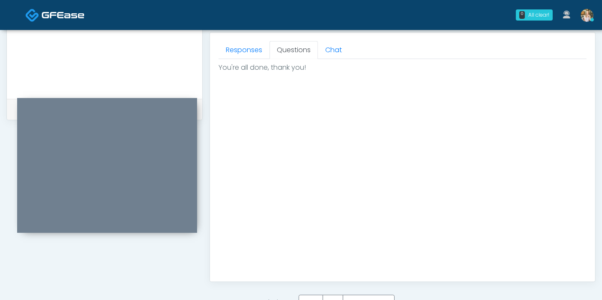
scroll to position [0, 0]
click at [314, 296] on label "Pass" at bounding box center [311, 303] width 24 height 16
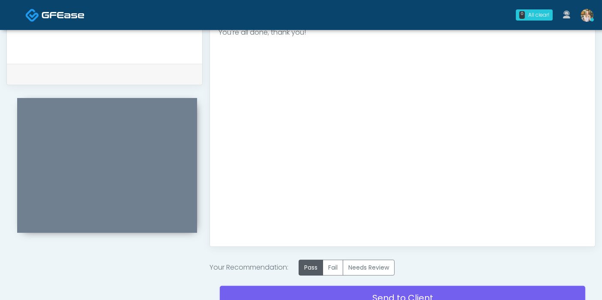
scroll to position [422, 0]
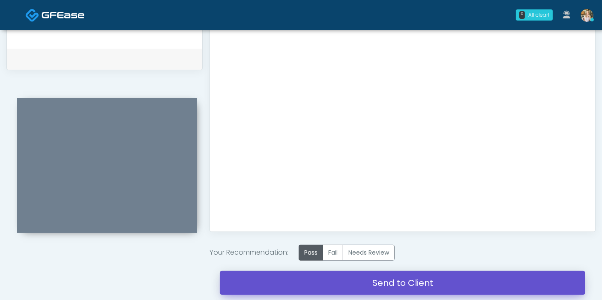
click at [380, 283] on link "Send to Client" at bounding box center [402, 283] width 365 height 24
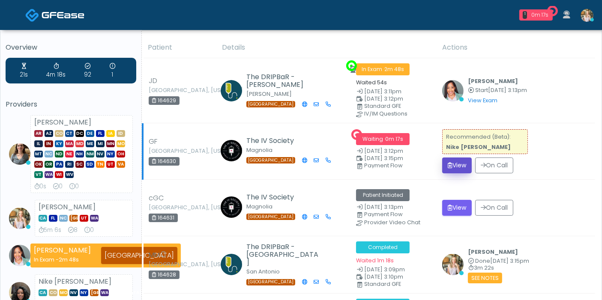
click at [463, 165] on button "View" at bounding box center [457, 166] width 30 height 16
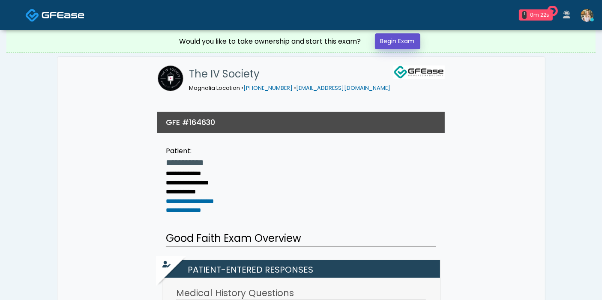
click at [398, 35] on link "Begin Exam" at bounding box center [397, 41] width 45 height 16
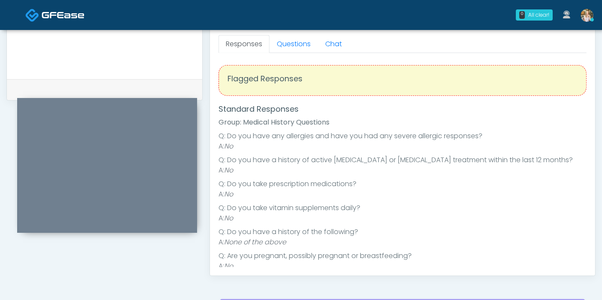
scroll to position [333, 0]
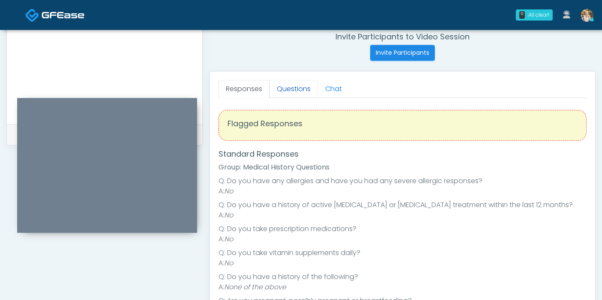
click at [288, 91] on link "Questions" at bounding box center [294, 89] width 48 height 18
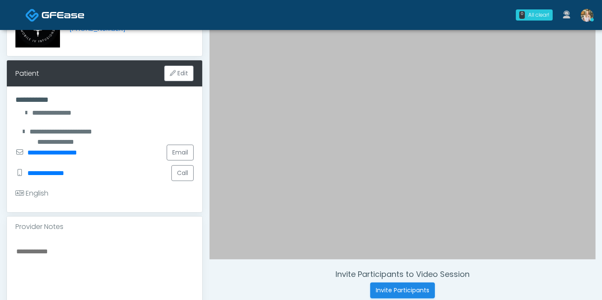
scroll to position [89, 0]
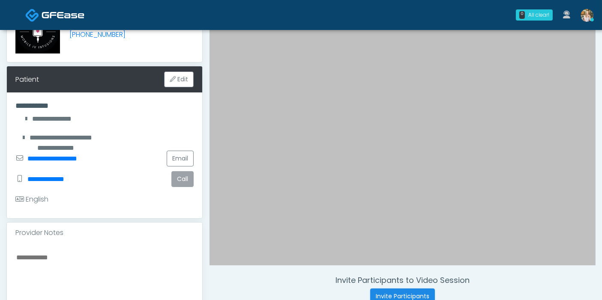
click at [182, 180] on button "Call" at bounding box center [182, 179] width 22 height 16
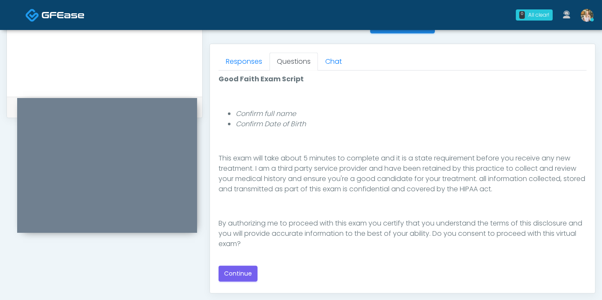
scroll to position [380, 0]
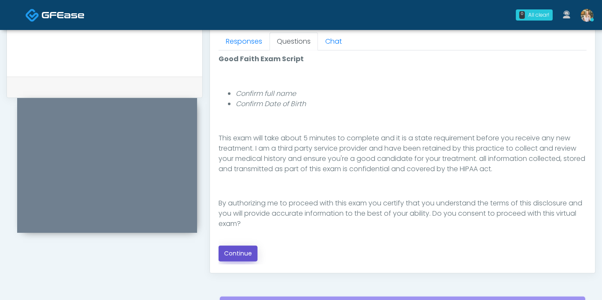
click at [245, 253] on button "Continue" at bounding box center [238, 254] width 39 height 16
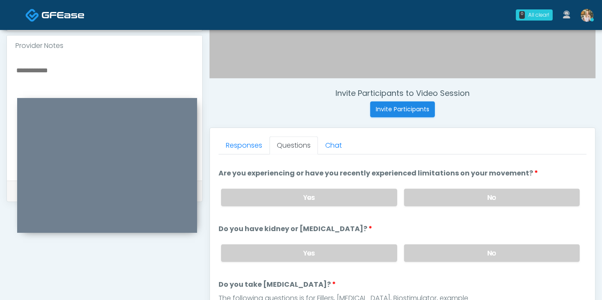
scroll to position [0, 0]
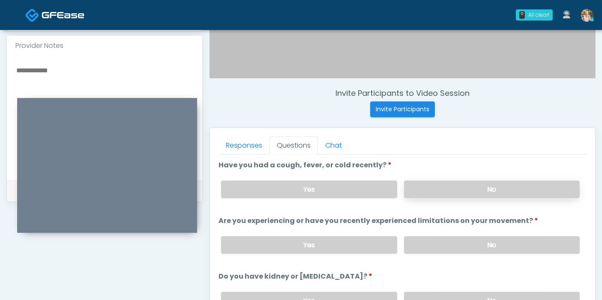
click at [492, 192] on label "No" at bounding box center [492, 190] width 176 height 18
click at [499, 244] on label "No" at bounding box center [492, 246] width 176 height 18
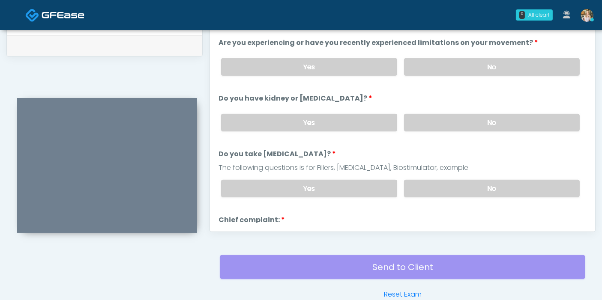
scroll to position [48, 0]
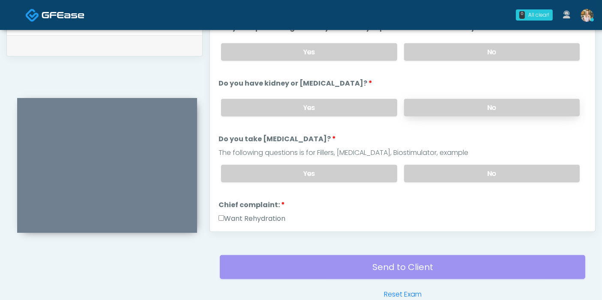
click at [468, 106] on label "No" at bounding box center [492, 108] width 176 height 18
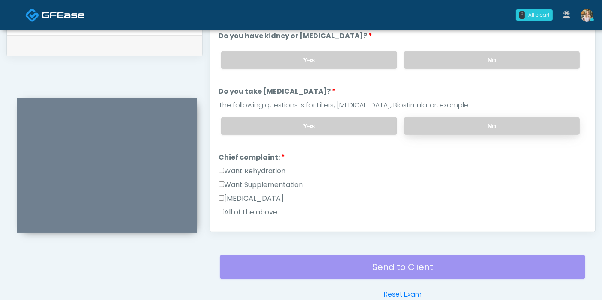
click at [481, 123] on label "No" at bounding box center [492, 126] width 176 height 18
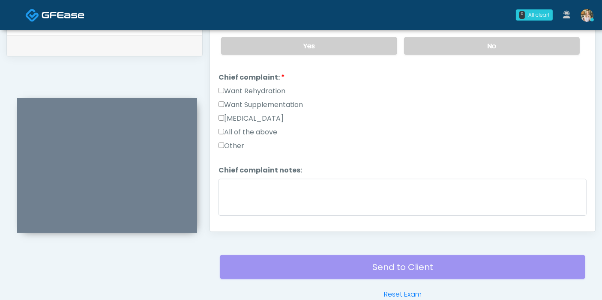
scroll to position [190, 0]
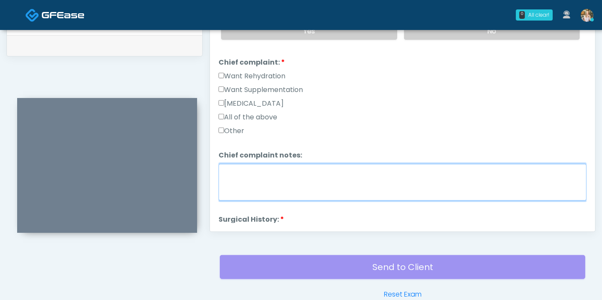
click at [314, 180] on textarea "Chief complaint notes:" at bounding box center [403, 182] width 368 height 37
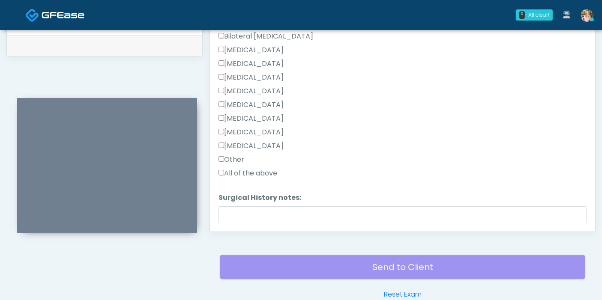
scroll to position [475, 0]
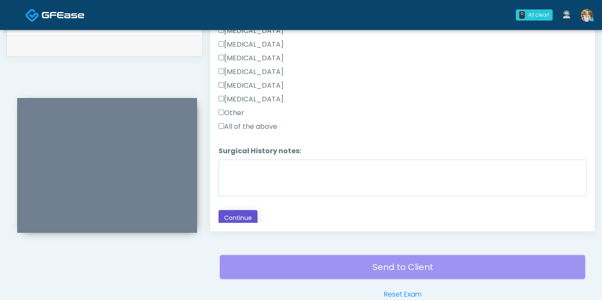
click at [240, 213] on button "Continue" at bounding box center [238, 218] width 39 height 16
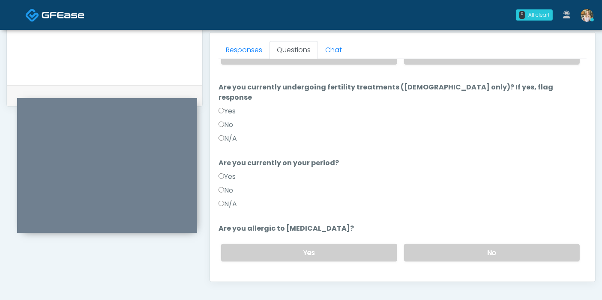
scroll to position [35, 0]
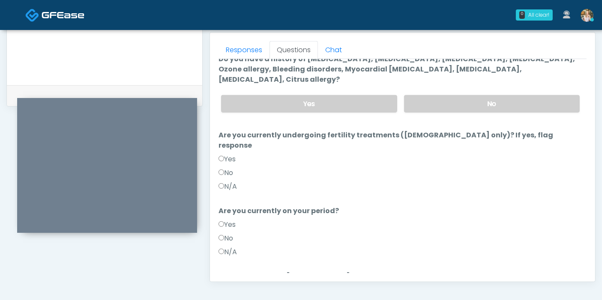
click at [233, 247] on label "N/A" at bounding box center [228, 252] width 18 height 10
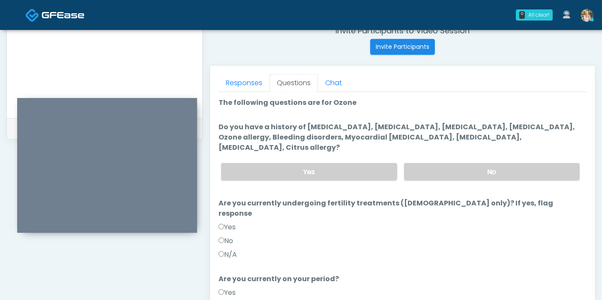
scroll to position [324, 0]
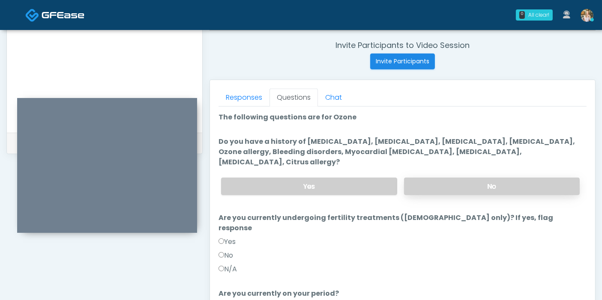
click at [443, 178] on label "No" at bounding box center [492, 187] width 176 height 18
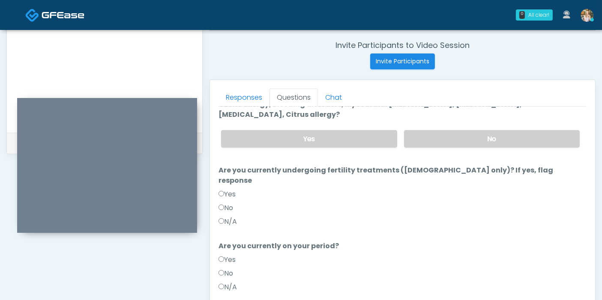
scroll to position [83, 0]
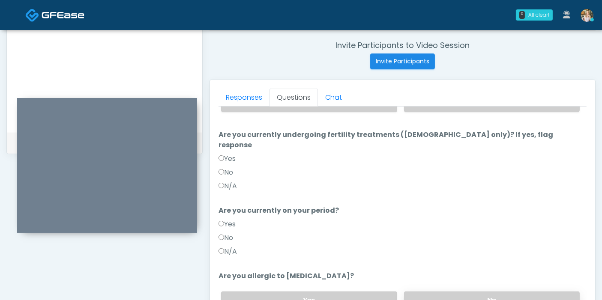
click at [474, 292] on label "No" at bounding box center [492, 301] width 176 height 18
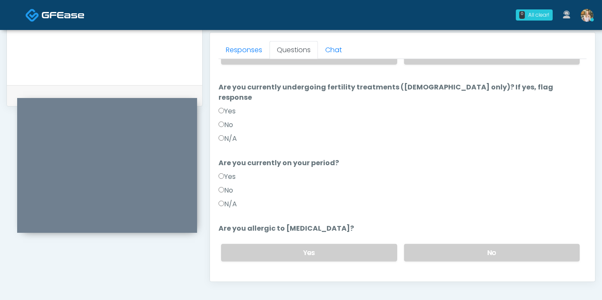
scroll to position [419, 0]
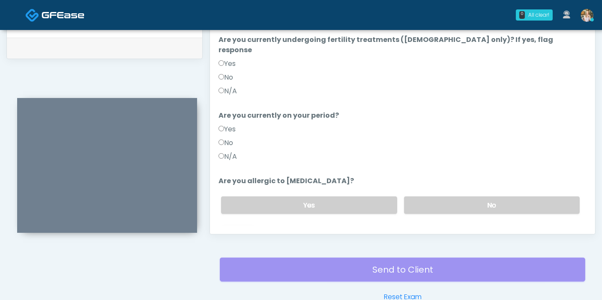
click at [239, 232] on button "Continue" at bounding box center [238, 240] width 39 height 16
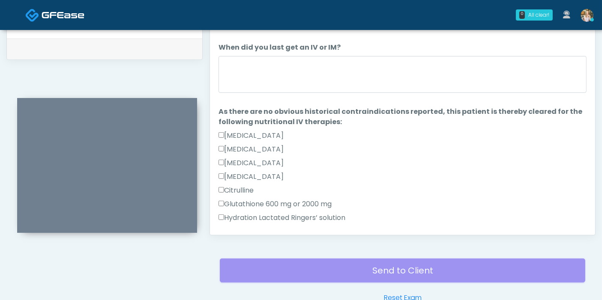
scroll to position [372, 0]
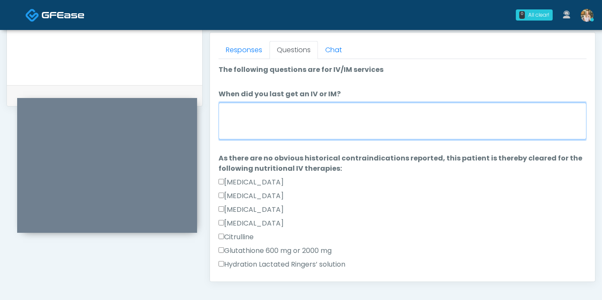
click at [366, 128] on textarea "When did you last get an IV or IM?" at bounding box center [403, 121] width 368 height 37
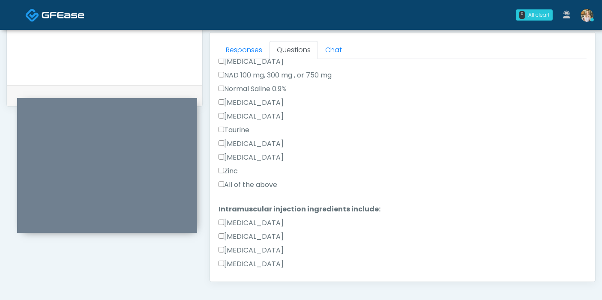
click at [249, 183] on label "All of the above" at bounding box center [248, 185] width 59 height 10
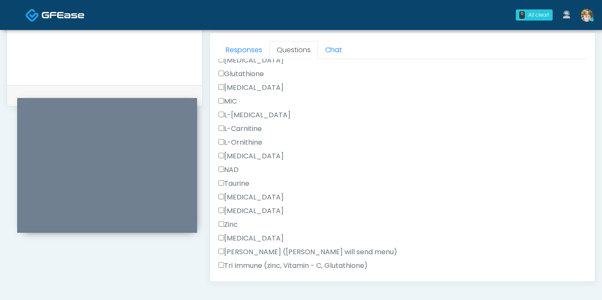
scroll to position [544, 0]
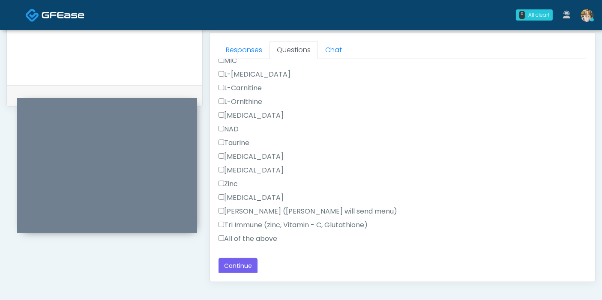
click at [255, 238] on label "All of the above" at bounding box center [248, 239] width 59 height 10
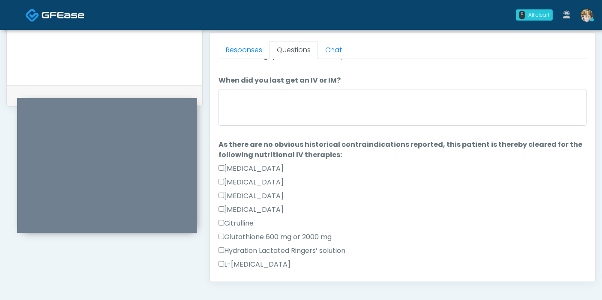
scroll to position [0, 0]
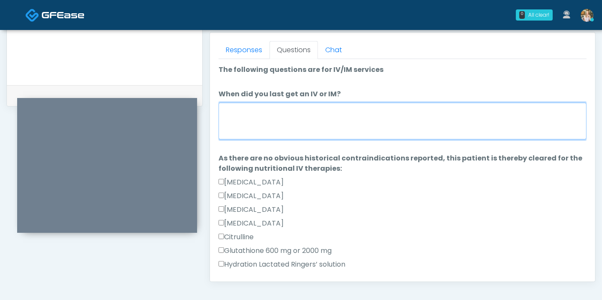
click at [353, 124] on textarea "When did you last get an IV or IM?" at bounding box center [403, 121] width 368 height 37
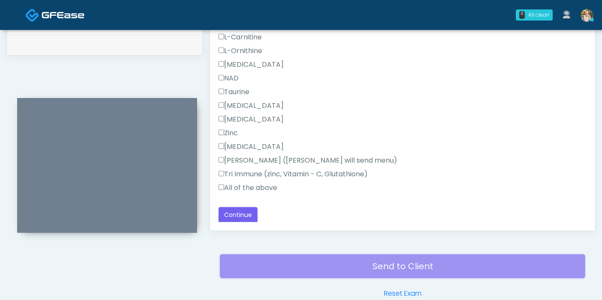
scroll to position [467, 0]
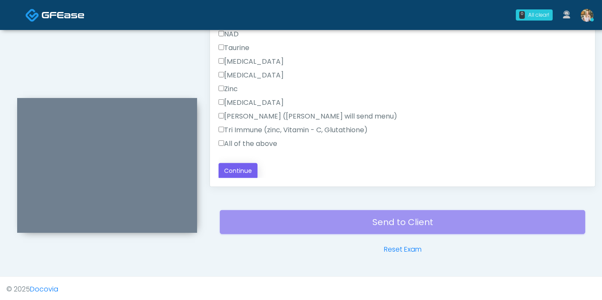
type textarea "**********"
click at [250, 169] on button "Continue" at bounding box center [238, 171] width 39 height 16
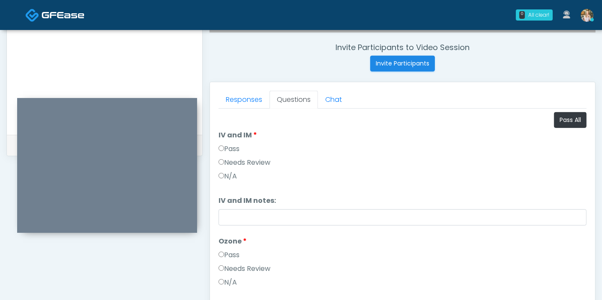
scroll to position [276, 0]
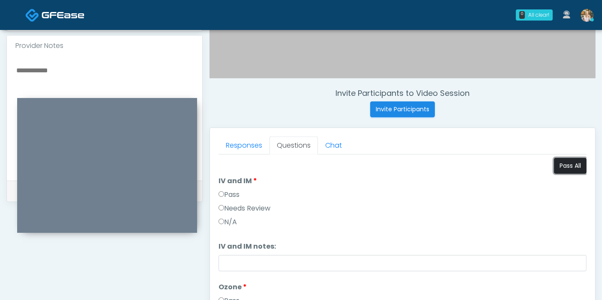
click at [562, 167] on button "Pass All" at bounding box center [570, 166] width 33 height 16
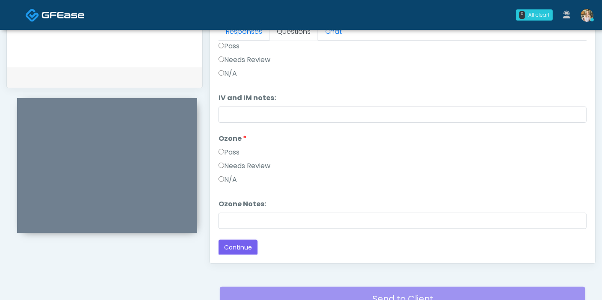
scroll to position [419, 0]
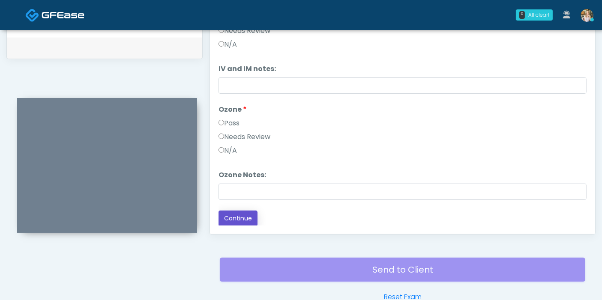
click at [241, 216] on button "Continue" at bounding box center [238, 219] width 39 height 16
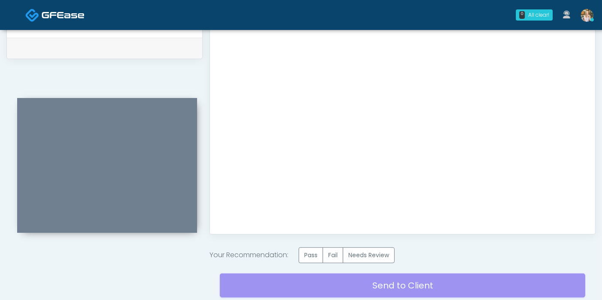
scroll to position [0, 0]
click at [315, 256] on label "Pass" at bounding box center [311, 256] width 24 height 16
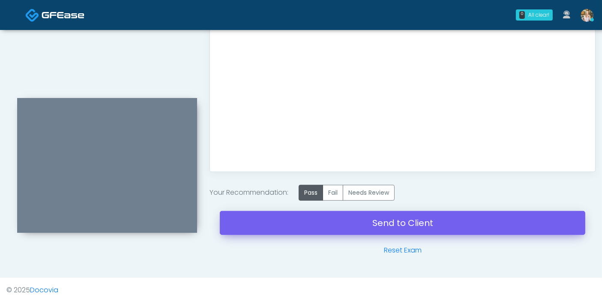
scroll to position [483, 0]
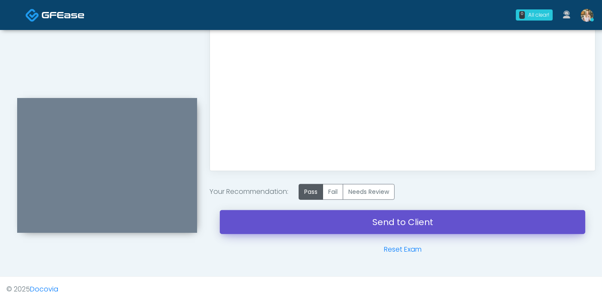
drag, startPoint x: 403, startPoint y: 225, endPoint x: 341, endPoint y: 48, distance: 187.7
click at [402, 226] on link "Send to Client" at bounding box center [402, 222] width 365 height 24
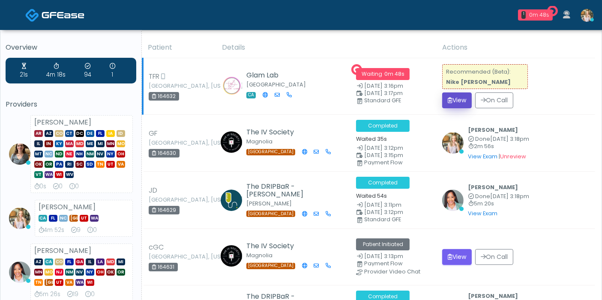
click at [462, 99] on button "View" at bounding box center [457, 101] width 30 height 16
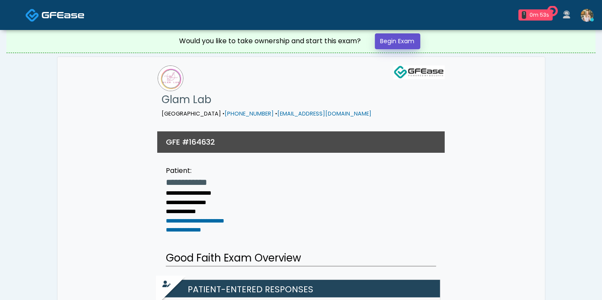
click at [398, 45] on link "Begin Exam" at bounding box center [397, 41] width 45 height 16
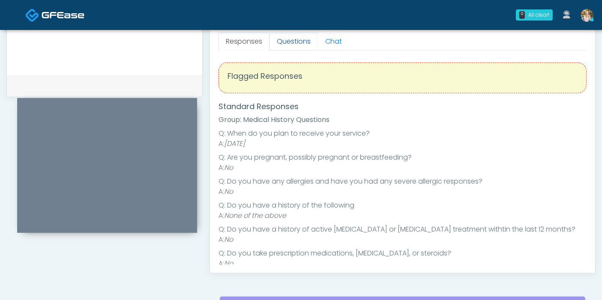
click at [291, 45] on link "Questions" at bounding box center [294, 42] width 48 height 18
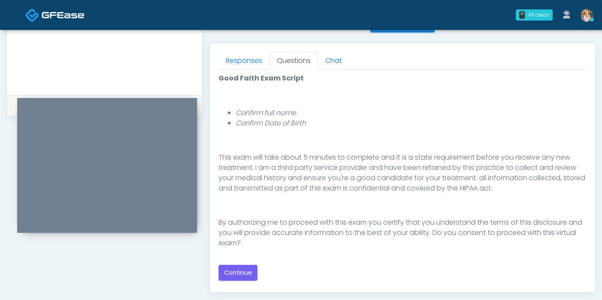
scroll to position [380, 0]
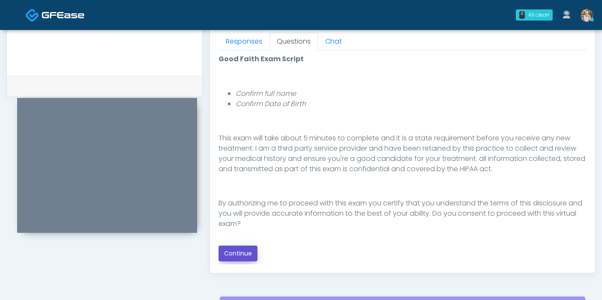
click at [242, 255] on button "Continue" at bounding box center [238, 254] width 39 height 16
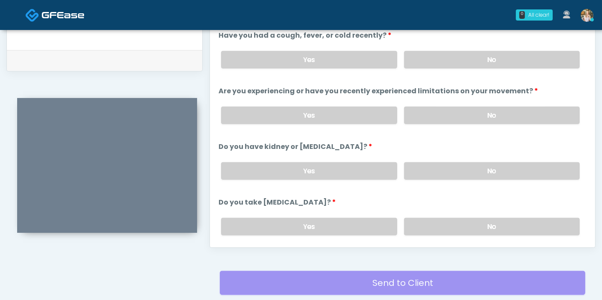
scroll to position [372, 0]
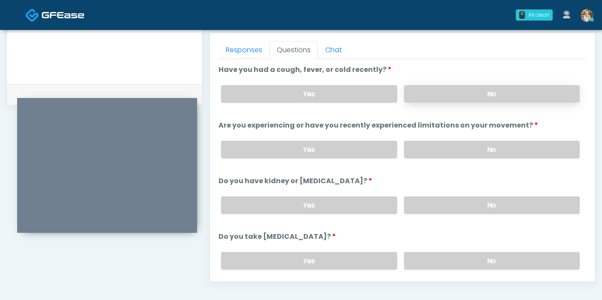
click at [504, 91] on label "No" at bounding box center [492, 94] width 176 height 18
click at [482, 152] on label "No" at bounding box center [492, 150] width 176 height 18
click at [487, 203] on label "No" at bounding box center [492, 206] width 176 height 18
click at [485, 261] on label "No" at bounding box center [492, 261] width 176 height 18
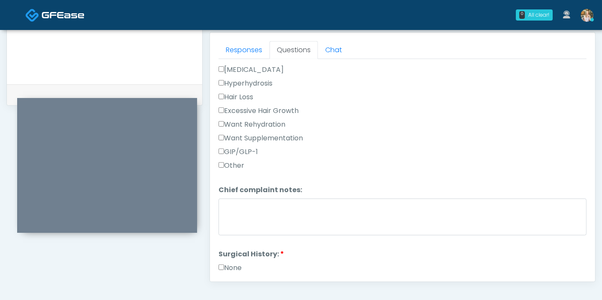
scroll to position [333, 0]
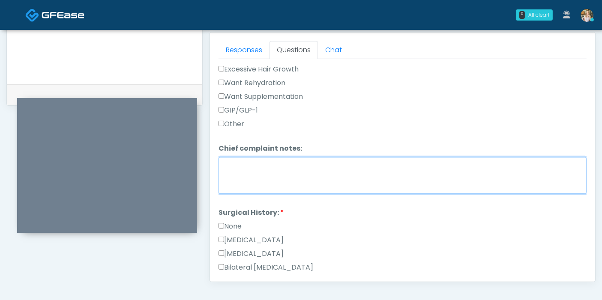
click at [291, 178] on textarea "Chief complaint notes:" at bounding box center [403, 175] width 368 height 37
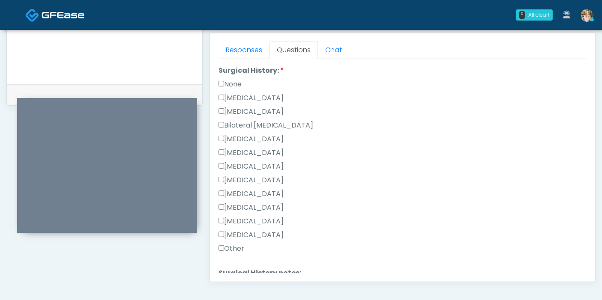
scroll to position [476, 0]
type textarea "**********"
click at [234, 243] on label "Other" at bounding box center [232, 248] width 26 height 10
click at [231, 133] on label "Breast Augmentation" at bounding box center [251, 138] width 65 height 10
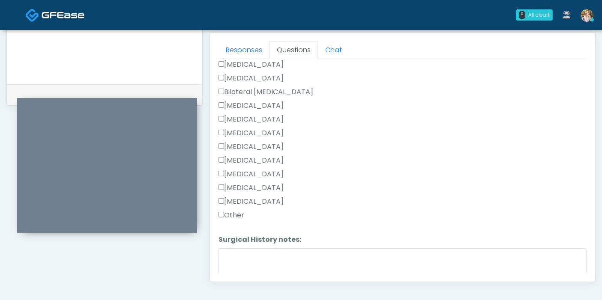
scroll to position [524, 0]
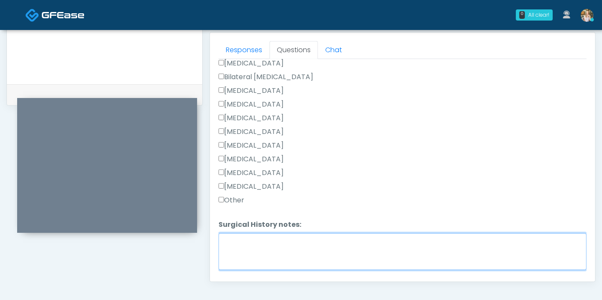
click at [277, 245] on textarea "Surgical History notes:" at bounding box center [403, 252] width 368 height 37
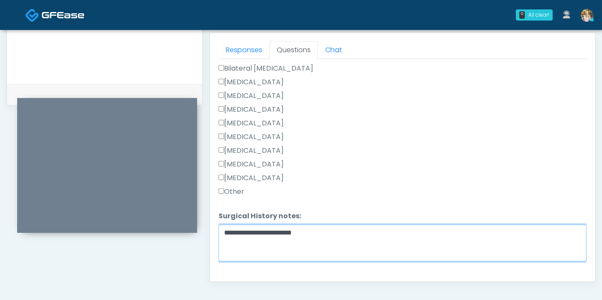
scroll to position [547, 0]
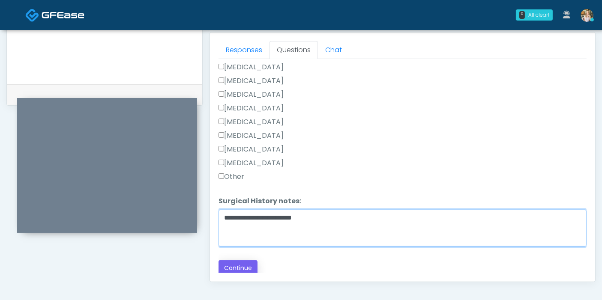
type textarea "**********"
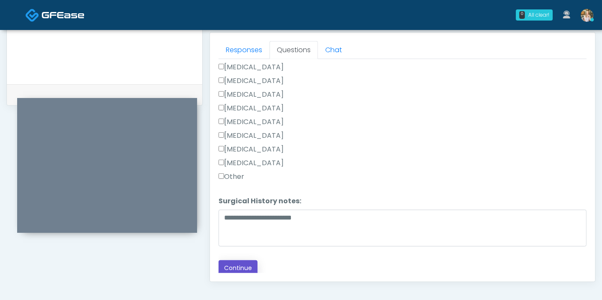
click at [234, 265] on button "Continue" at bounding box center [238, 269] width 39 height 16
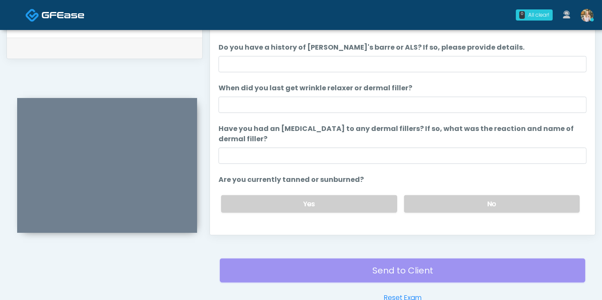
scroll to position [372, 0]
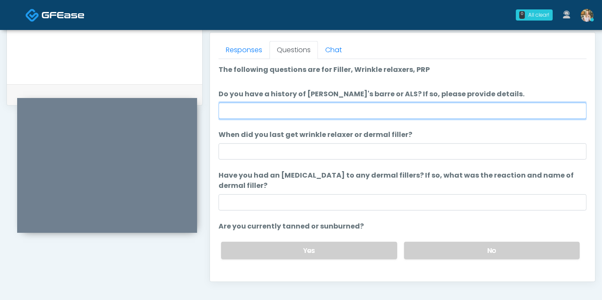
click at [389, 108] on input "Do you have a history of Guillain's barre or ALS? If so, please provide details." at bounding box center [403, 111] width 368 height 16
type input "******"
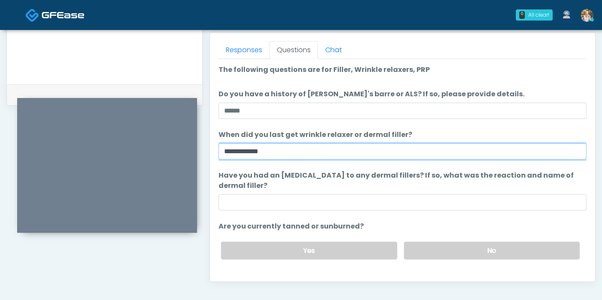
type input "**********"
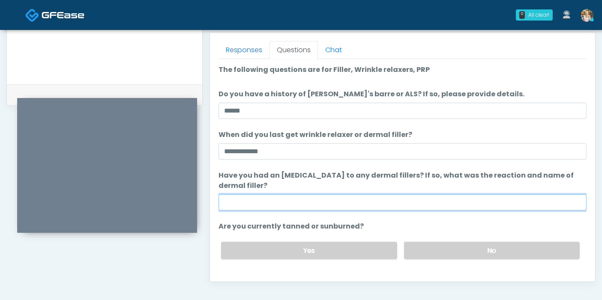
click at [428, 204] on input "Have you had an allergic response to any dermal fillers? If so, what was the re…" at bounding box center [403, 203] width 368 height 16
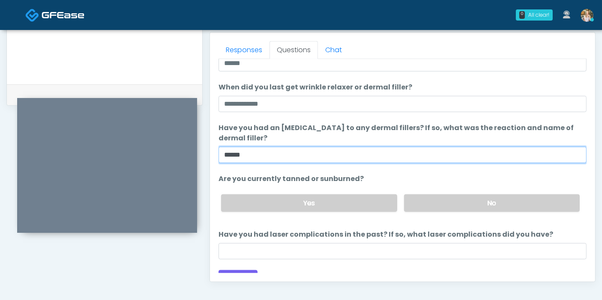
scroll to position [60, 0]
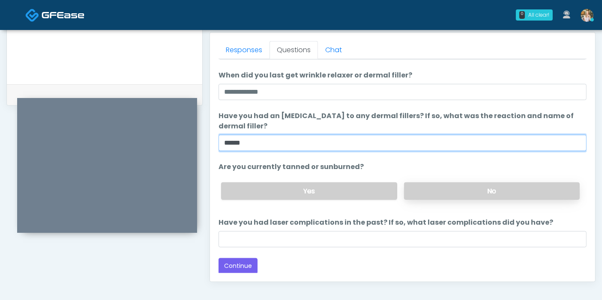
type input "******"
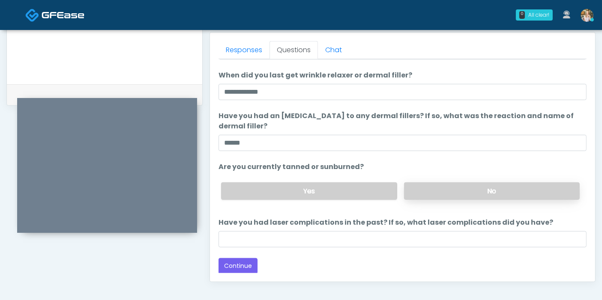
click at [475, 191] on label "No" at bounding box center [492, 192] width 176 height 18
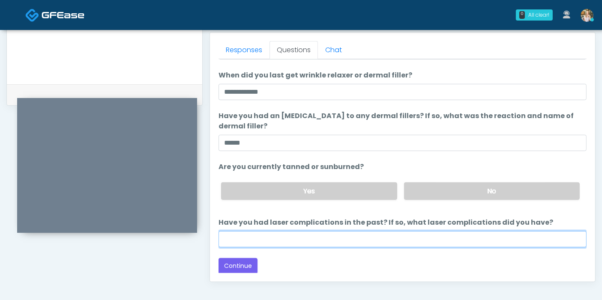
click at [370, 235] on input "Have you had laser complications in the past? If so, what laser complications d…" at bounding box center [403, 239] width 368 height 16
type input "******"
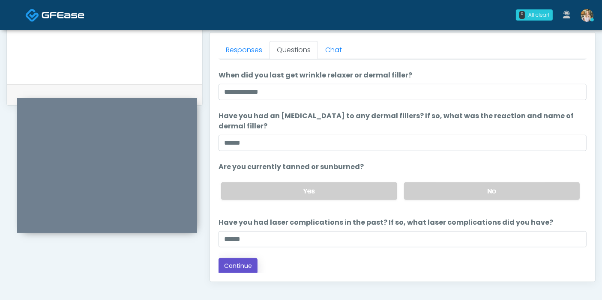
click at [249, 264] on button "Continue" at bounding box center [238, 266] width 39 height 16
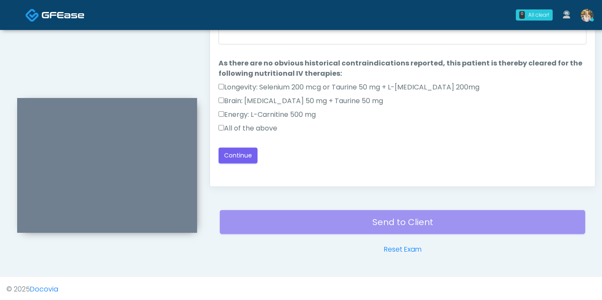
scroll to position [372, 0]
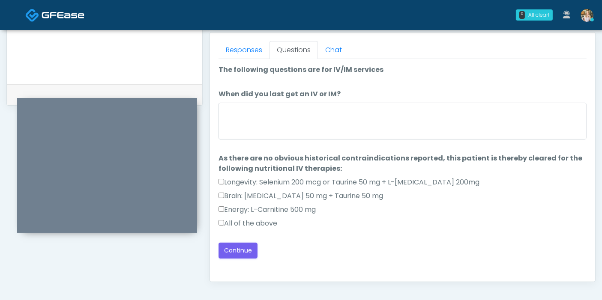
click at [259, 221] on label "All of the above" at bounding box center [248, 224] width 59 height 10
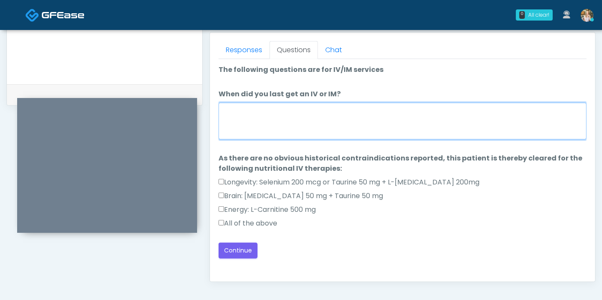
click at [339, 113] on textarea "When did you last get an IV or IM?" at bounding box center [403, 121] width 368 height 37
type textarea "*********"
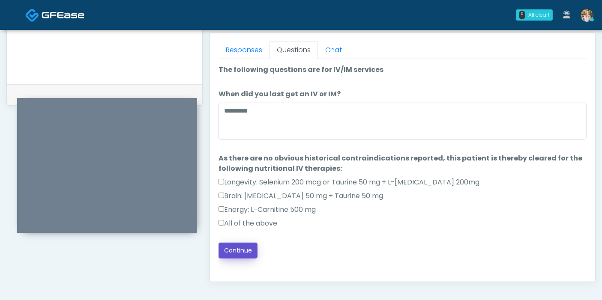
click at [229, 250] on button "Continue" at bounding box center [238, 251] width 39 height 16
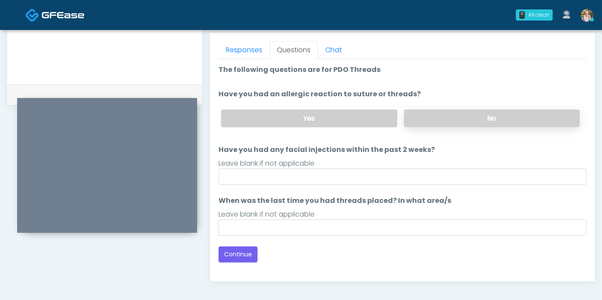
click at [479, 118] on label "No" at bounding box center [492, 119] width 176 height 18
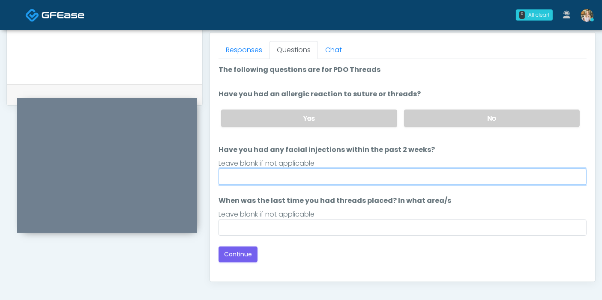
click at [379, 173] on input "Have you had any facial injections within the past 2 weeks?" at bounding box center [403, 177] width 368 height 16
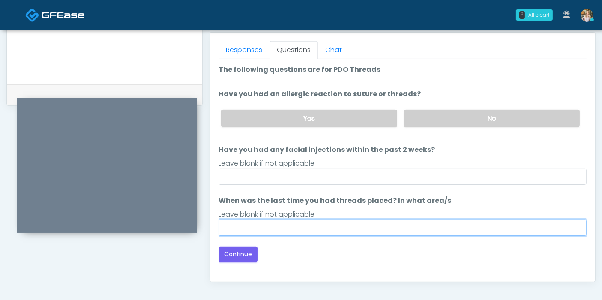
click at [374, 227] on input "When was the last time you had threads placed? In what area/s" at bounding box center [403, 228] width 368 height 16
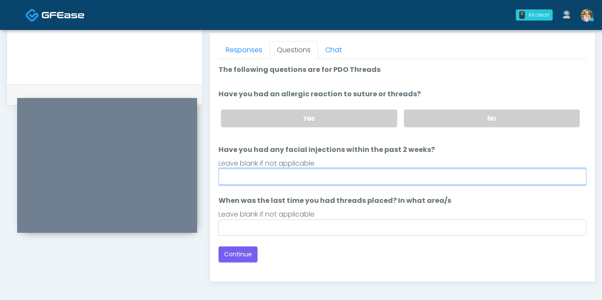
click at [359, 176] on input "Have you had any facial injections within the past 2 weeks?" at bounding box center [403, 177] width 368 height 16
type input "***"
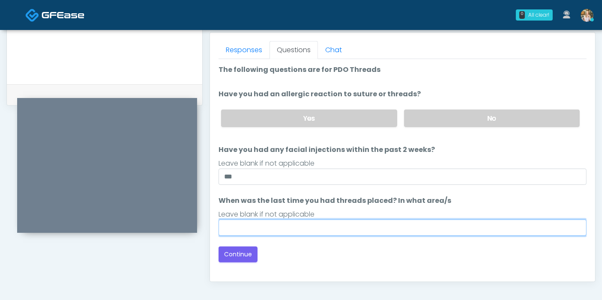
click at [401, 232] on input "When was the last time you had threads placed? In what area/s" at bounding box center [403, 228] width 368 height 16
type input "***"
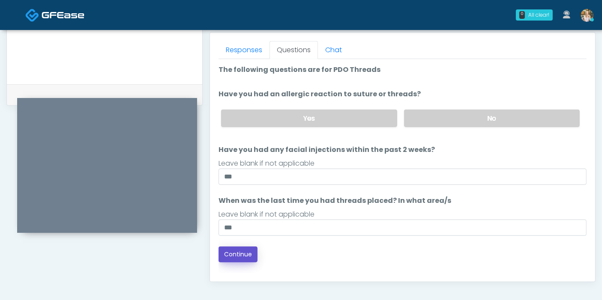
click at [229, 253] on button "Continue" at bounding box center [238, 255] width 39 height 16
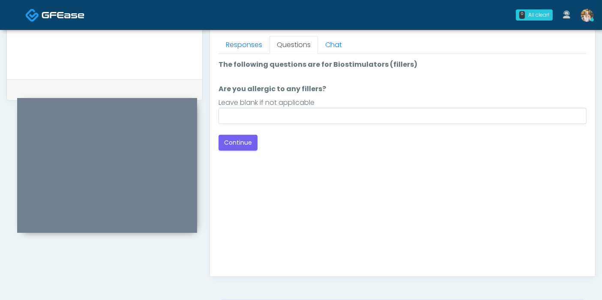
scroll to position [324, 0]
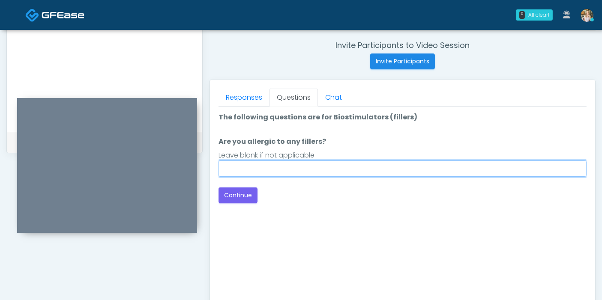
click at [362, 165] on input "Are you allergic to any fillers?" at bounding box center [403, 169] width 368 height 16
type input "******"
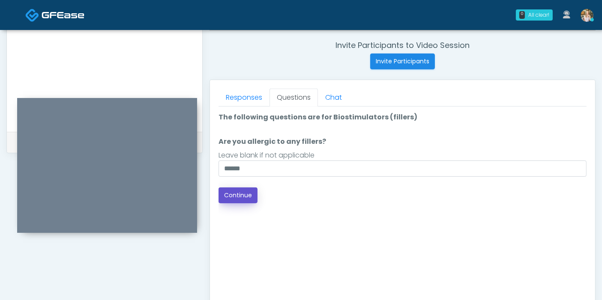
click at [249, 194] on button "Continue" at bounding box center [238, 196] width 39 height 16
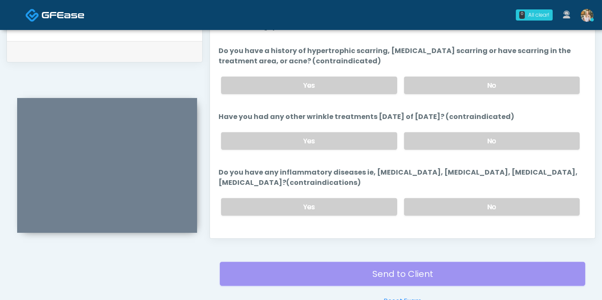
scroll to position [372, 0]
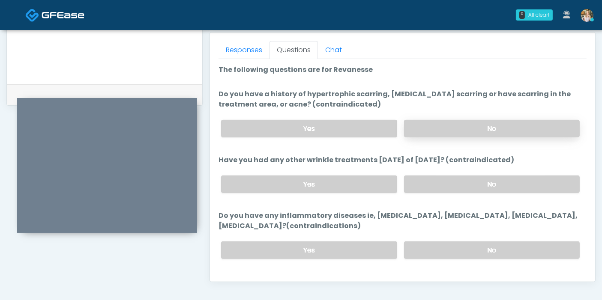
click at [477, 125] on label "No" at bounding box center [492, 129] width 176 height 18
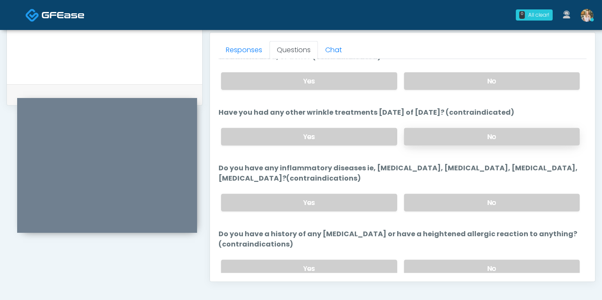
click at [489, 136] on label "No" at bounding box center [492, 137] width 176 height 18
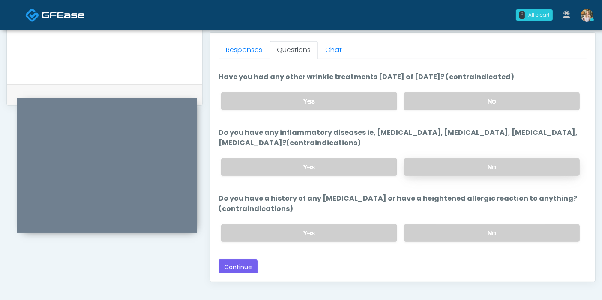
click at [470, 166] on label "No" at bounding box center [492, 168] width 176 height 18
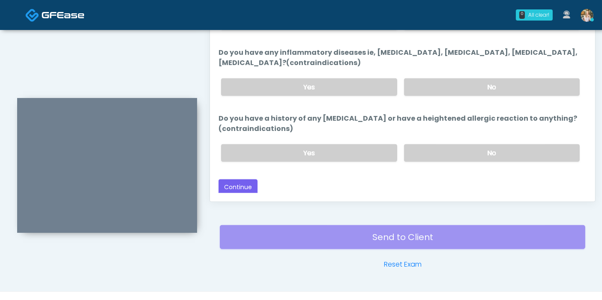
scroll to position [467, 0]
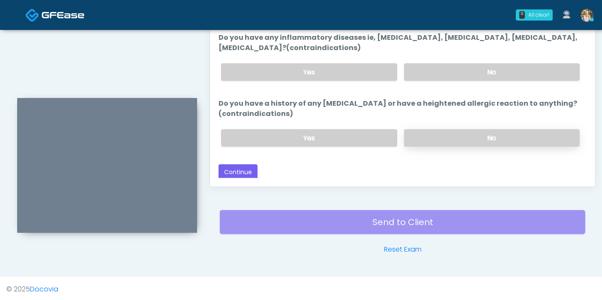
click at [462, 138] on label "No" at bounding box center [492, 138] width 176 height 18
click at [242, 165] on button "Continue" at bounding box center [238, 173] width 39 height 16
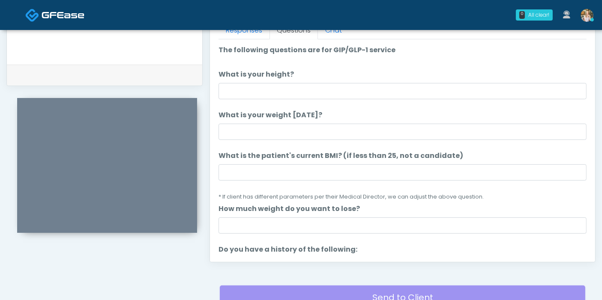
scroll to position [372, 0]
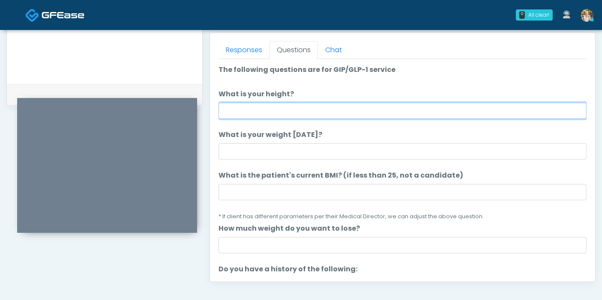
click at [358, 110] on input "What is your height?" at bounding box center [403, 111] width 368 height 16
click at [415, 110] on input "**" at bounding box center [403, 111] width 368 height 16
type input "***"
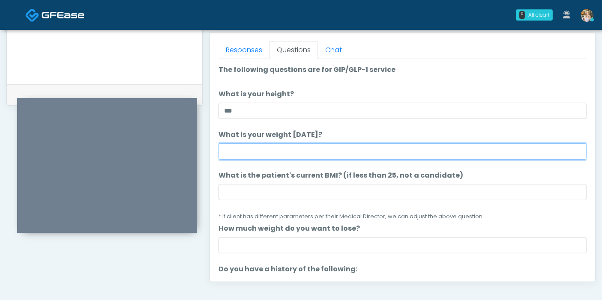
click at [369, 152] on input "What is your weight today?" at bounding box center [403, 152] width 368 height 16
type input "***"
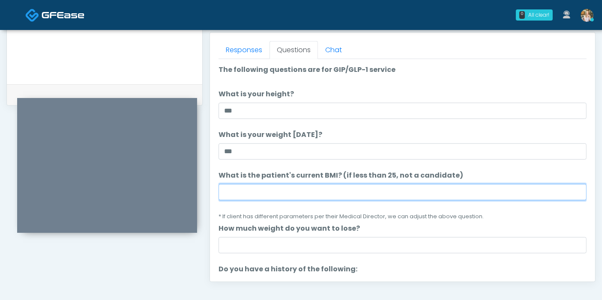
click at [394, 189] on input "What is the patient's current BMI? (if less than 25, not a candidate)" at bounding box center [403, 192] width 368 height 16
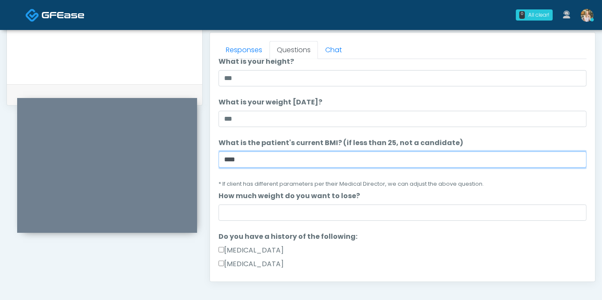
scroll to position [48, 0]
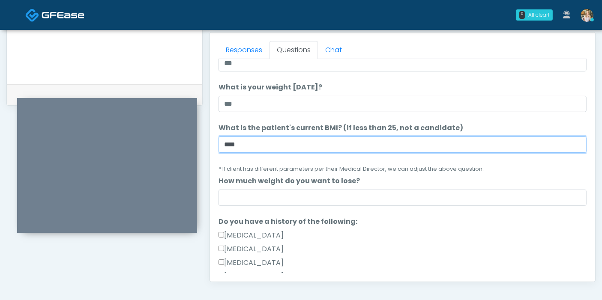
type input "****"
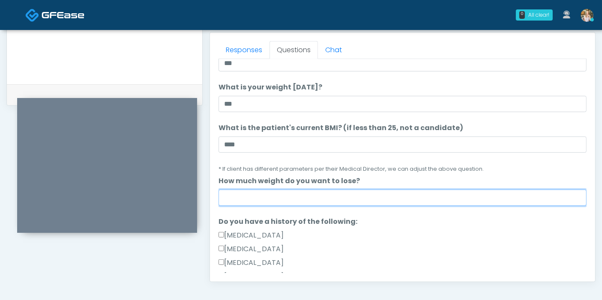
click at [414, 196] on input "How much weight do you want to lose?" at bounding box center [403, 198] width 368 height 16
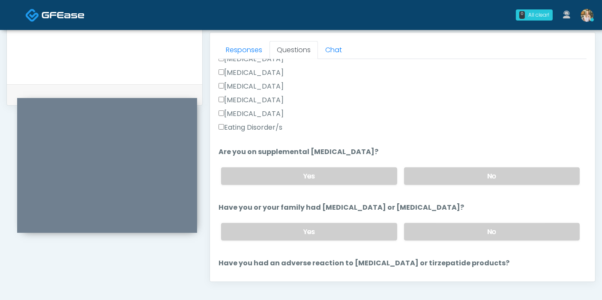
scroll to position [190, 0]
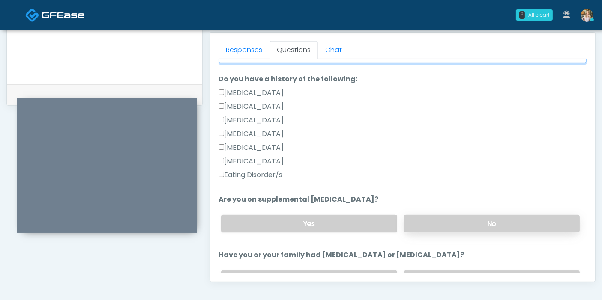
type input "***"
click at [462, 226] on label "No" at bounding box center [492, 224] width 176 height 18
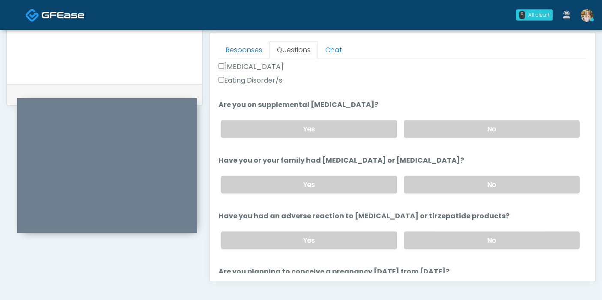
scroll to position [285, 0]
click at [463, 183] on label "No" at bounding box center [492, 185] width 176 height 18
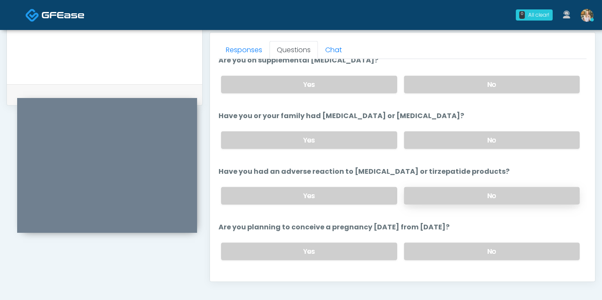
scroll to position [380, 0]
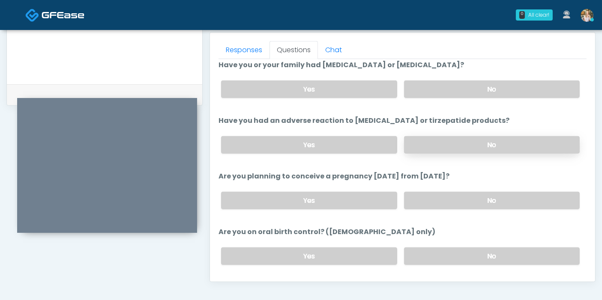
click at [463, 141] on label "No" at bounding box center [492, 145] width 176 height 18
drag, startPoint x: 488, startPoint y: 199, endPoint x: 485, endPoint y: 195, distance: 5.5
click at [488, 199] on label "No" at bounding box center [492, 201] width 176 height 18
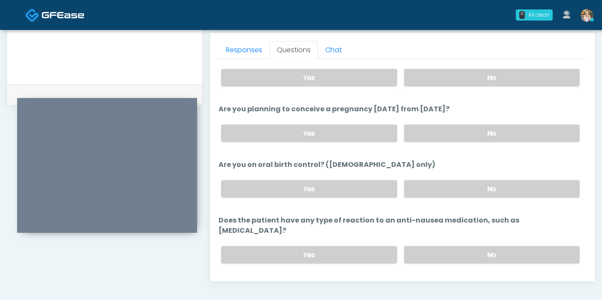
scroll to position [458, 0]
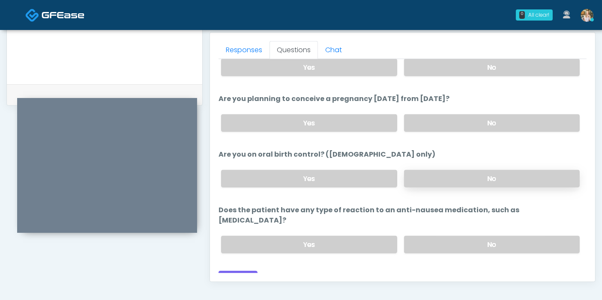
click at [456, 173] on label "No" at bounding box center [492, 179] width 176 height 18
click at [461, 236] on label "No" at bounding box center [492, 245] width 176 height 18
click at [273, 174] on label "Yes" at bounding box center [309, 179] width 176 height 18
click at [458, 174] on label "No" at bounding box center [492, 179] width 176 height 18
click at [243, 271] on button "Continue" at bounding box center [238, 279] width 39 height 16
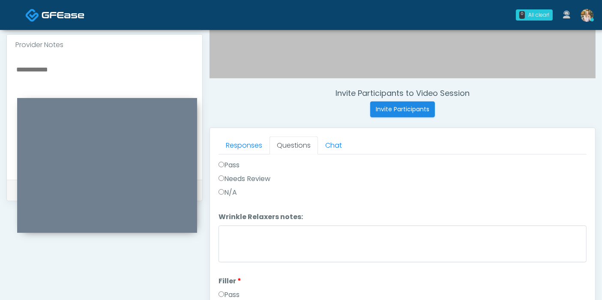
scroll to position [0, 0]
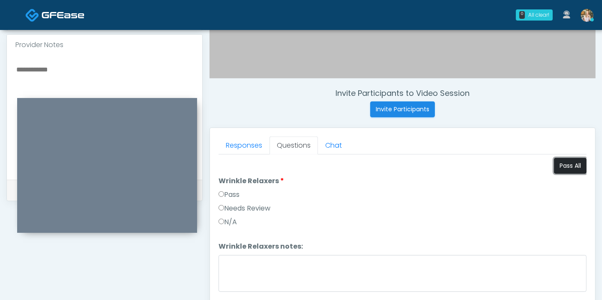
click at [557, 168] on button "Pass All" at bounding box center [570, 166] width 33 height 16
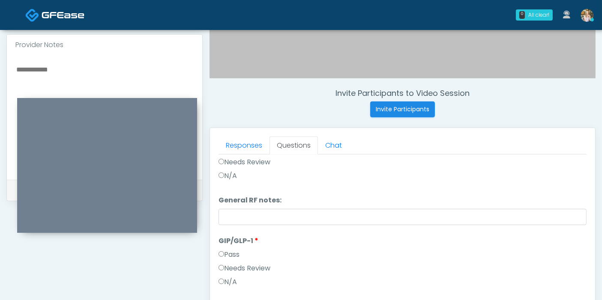
scroll to position [1343, 0]
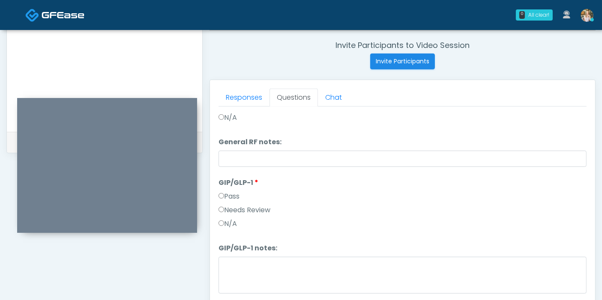
click at [258, 205] on label "Needs Review" at bounding box center [245, 210] width 52 height 10
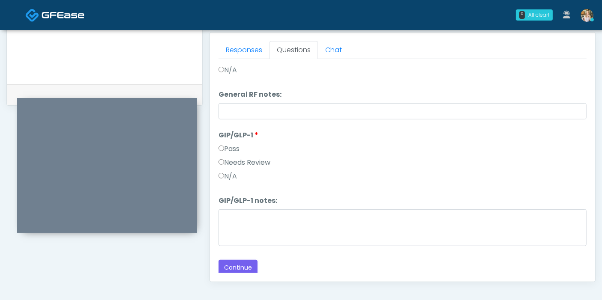
scroll to position [419, 0]
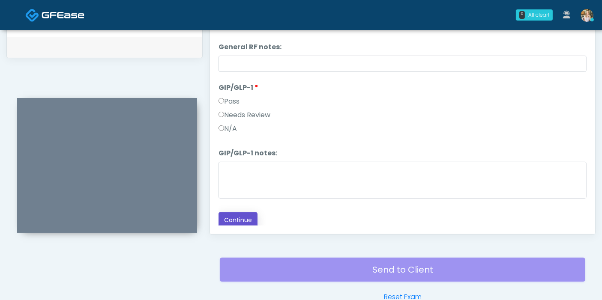
click at [249, 217] on button "Continue" at bounding box center [238, 221] width 39 height 16
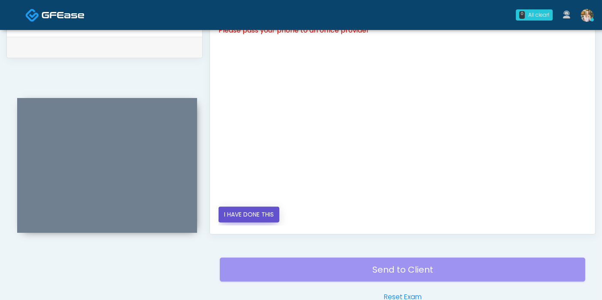
click at [251, 217] on button "I HAVE DONE THIS" at bounding box center [249, 215] width 61 height 16
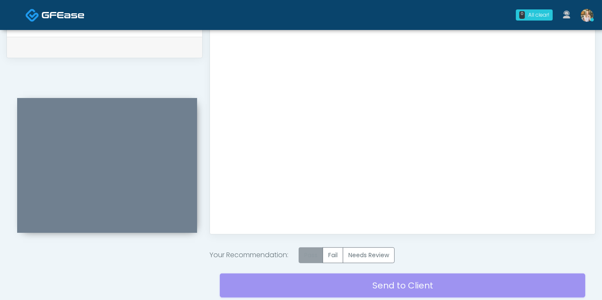
click at [313, 254] on label "Pass" at bounding box center [311, 256] width 24 height 16
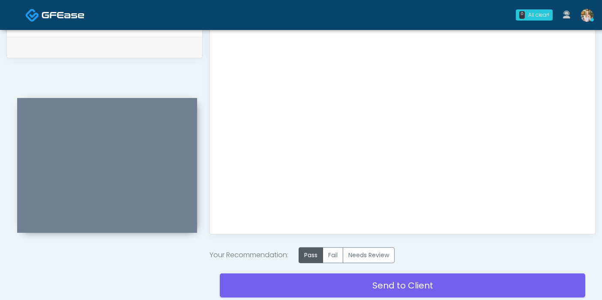
scroll to position [467, 0]
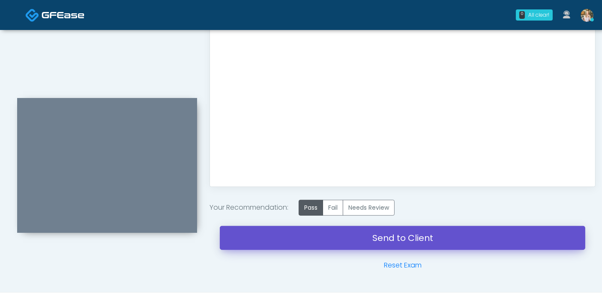
click at [403, 238] on link "Send to Client" at bounding box center [402, 238] width 365 height 24
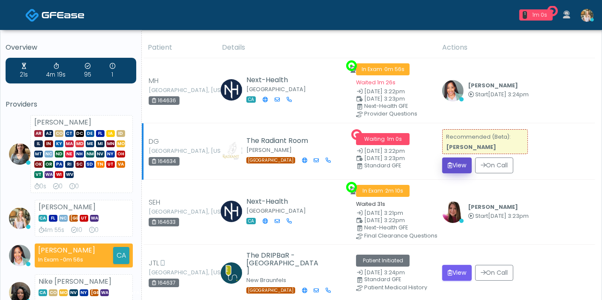
click at [461, 165] on button "View" at bounding box center [457, 166] width 30 height 16
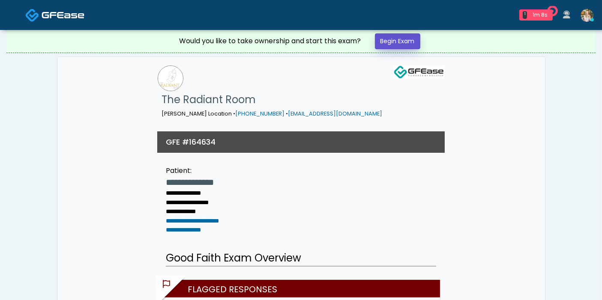
click at [398, 41] on link "Begin Exam" at bounding box center [397, 41] width 45 height 16
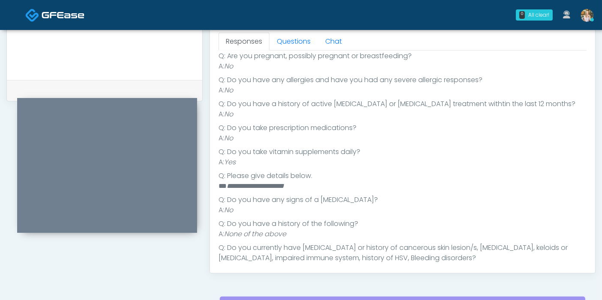
scroll to position [50, 0]
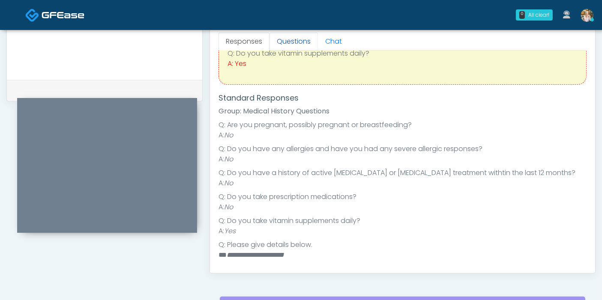
click at [300, 45] on link "Questions" at bounding box center [294, 42] width 48 height 18
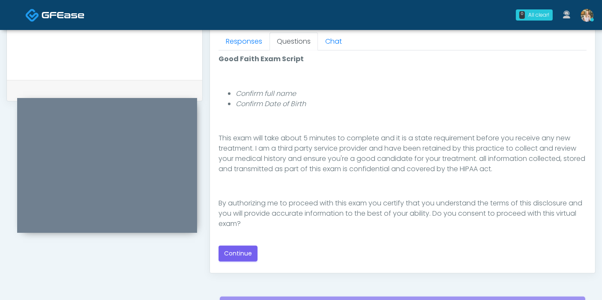
scroll to position [428, 0]
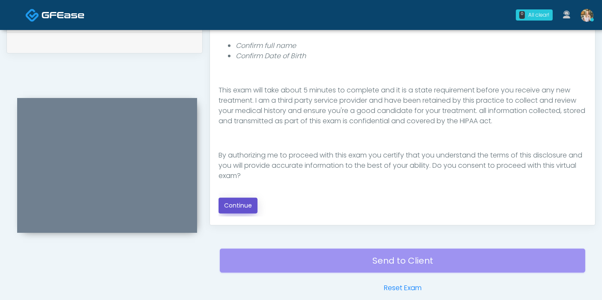
click at [243, 206] on button "Continue" at bounding box center [238, 206] width 39 height 16
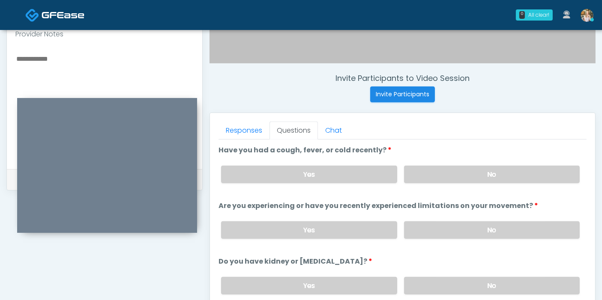
scroll to position [276, 0]
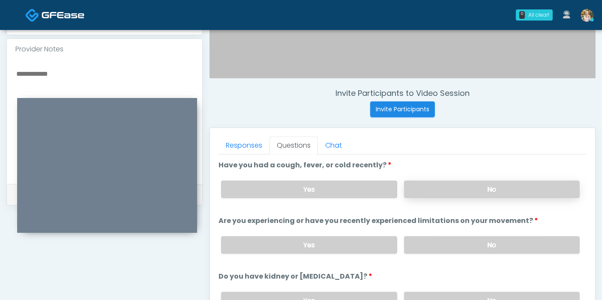
click at [484, 190] on label "No" at bounding box center [492, 190] width 176 height 18
click at [487, 240] on label "No" at bounding box center [492, 246] width 176 height 18
click at [293, 183] on label "Yes" at bounding box center [309, 190] width 176 height 18
click at [46, 68] on textarea at bounding box center [104, 120] width 178 height 105
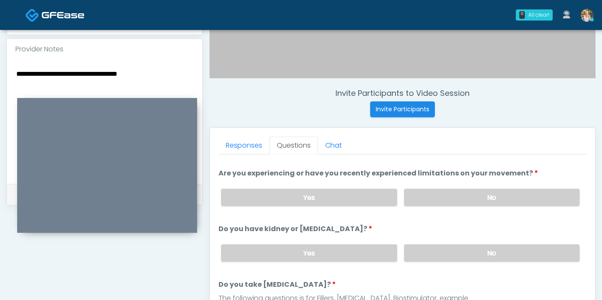
scroll to position [95, 0]
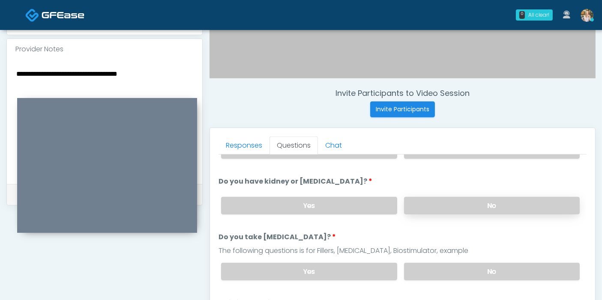
type textarea "**********"
click at [442, 208] on label "No" at bounding box center [492, 206] width 176 height 18
click at [474, 267] on label "No" at bounding box center [492, 272] width 176 height 18
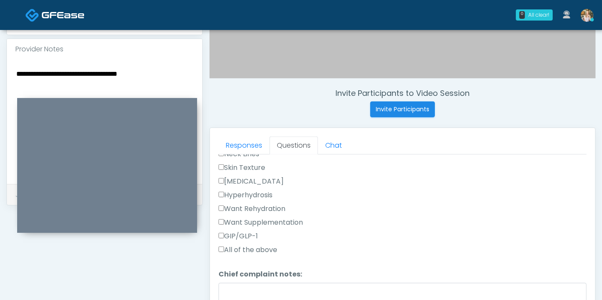
scroll to position [238, 0]
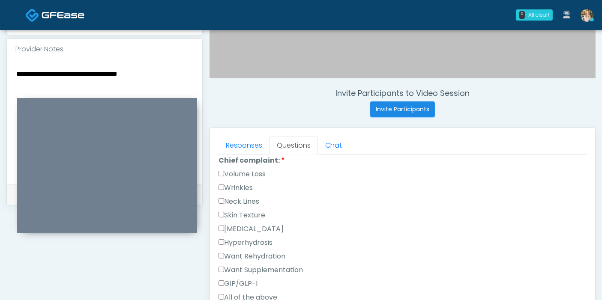
click at [229, 186] on label "Wrinkles" at bounding box center [236, 188] width 34 height 10
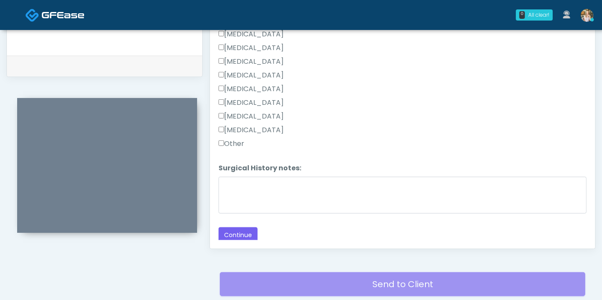
scroll to position [419, 0]
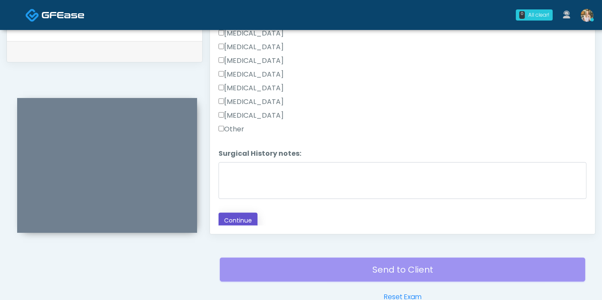
click at [237, 213] on button "Continue" at bounding box center [238, 221] width 39 height 16
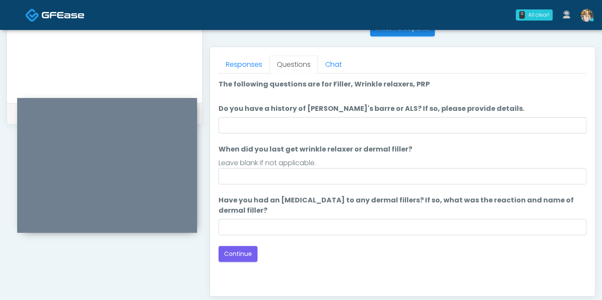
scroll to position [276, 0]
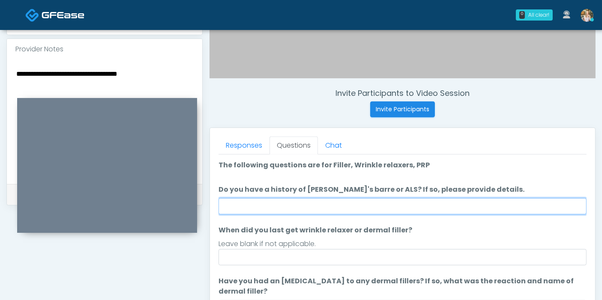
click at [428, 205] on input "Do you have a history of [PERSON_NAME]'s barre or ALS? If so, please provide de…" at bounding box center [403, 206] width 368 height 16
type input "******"
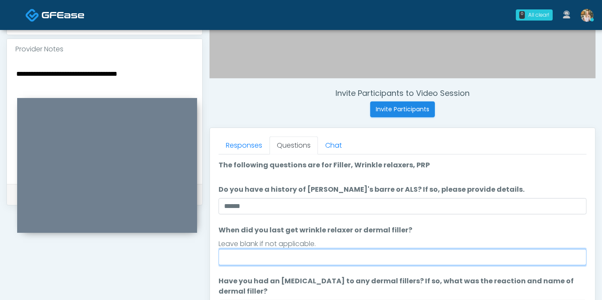
type input "*"
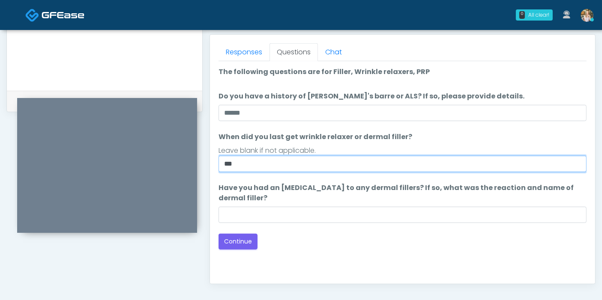
scroll to position [372, 0]
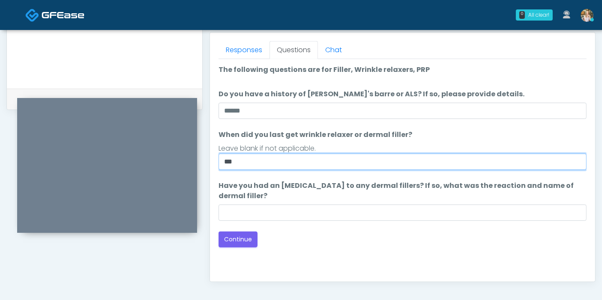
type input "***"
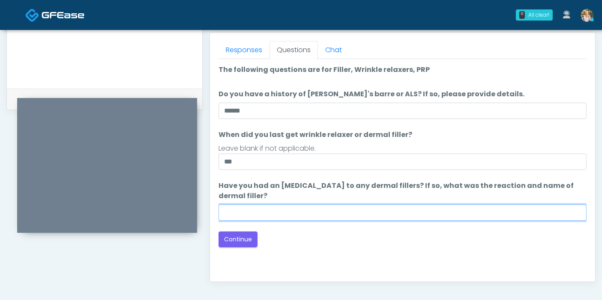
click at [383, 214] on input "Have you had an allergic response to any dermal fillers? If so, what was the re…" at bounding box center [403, 213] width 368 height 16
type input "***"
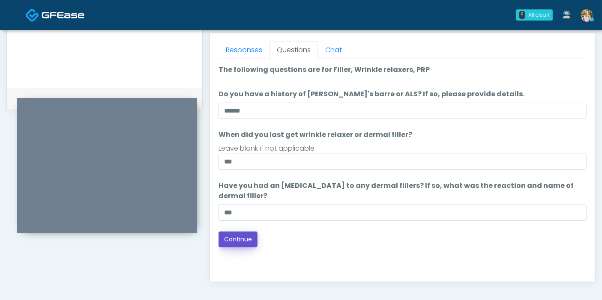
click at [230, 239] on button "Continue" at bounding box center [238, 240] width 39 height 16
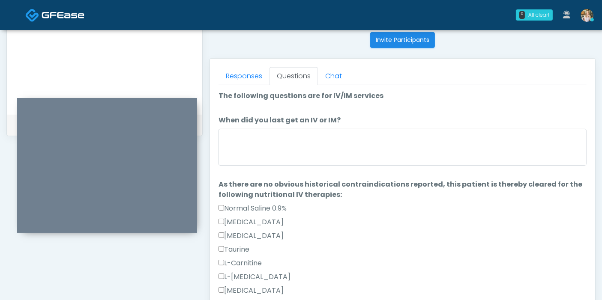
scroll to position [324, 0]
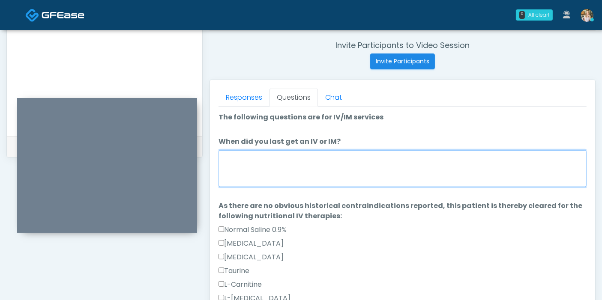
click at [348, 162] on textarea "When did you last get an IV or IM?" at bounding box center [403, 168] width 368 height 37
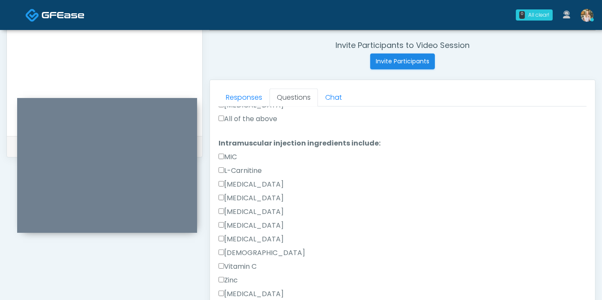
scroll to position [428, 0]
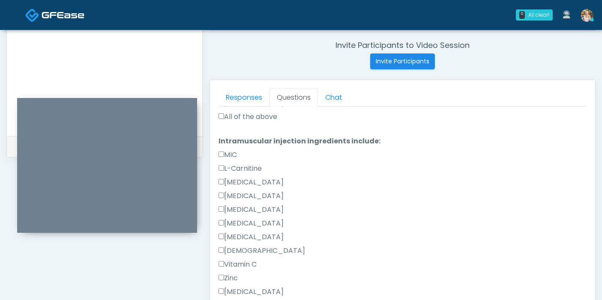
click at [247, 118] on label "All of the above" at bounding box center [248, 117] width 59 height 10
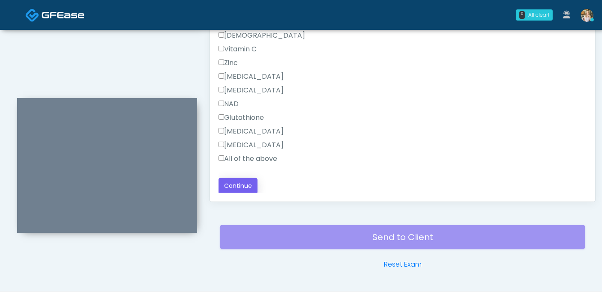
scroll to position [467, 0]
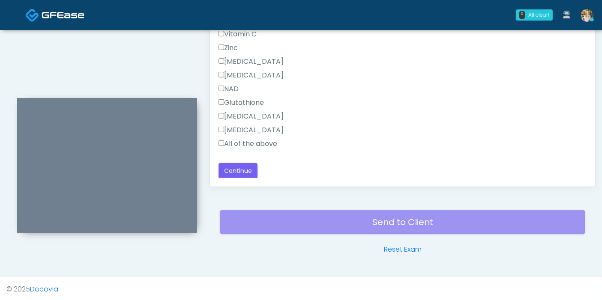
click at [240, 139] on label "All of the above" at bounding box center [248, 144] width 59 height 10
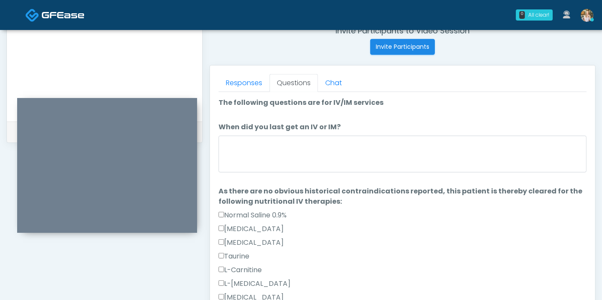
scroll to position [324, 0]
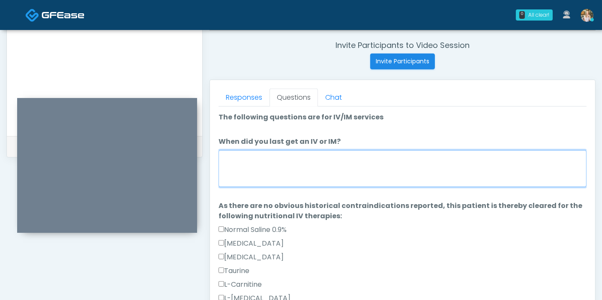
click at [321, 167] on textarea "When did you last get an IV or IM?" at bounding box center [403, 168] width 368 height 37
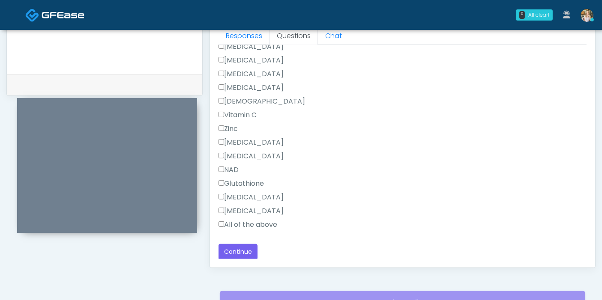
scroll to position [419, 0]
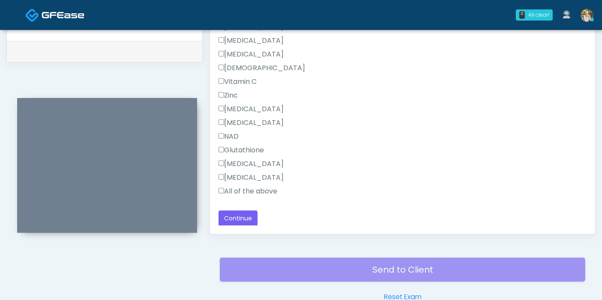
type textarea "**********"
click at [249, 211] on button "Continue" at bounding box center [238, 219] width 39 height 16
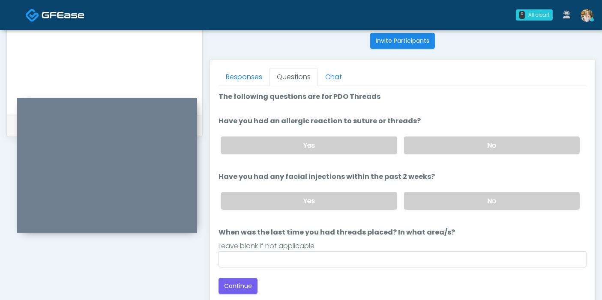
scroll to position [324, 0]
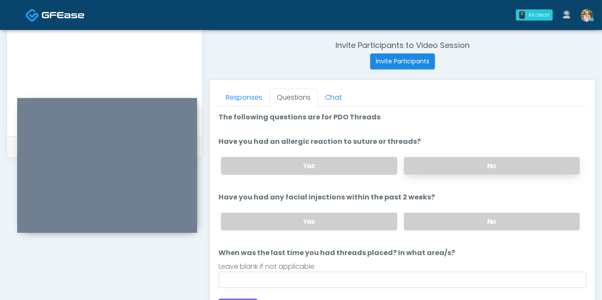
click at [477, 169] on label "No" at bounding box center [492, 166] width 176 height 18
click at [483, 218] on label "No" at bounding box center [492, 222] width 176 height 18
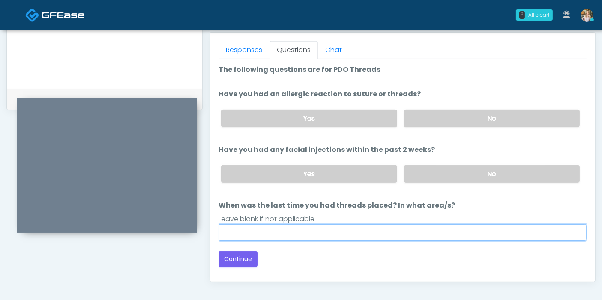
click at [373, 234] on input "When was the last time you had threads placed? In what area/s?" at bounding box center [403, 233] width 368 height 16
type input "***"
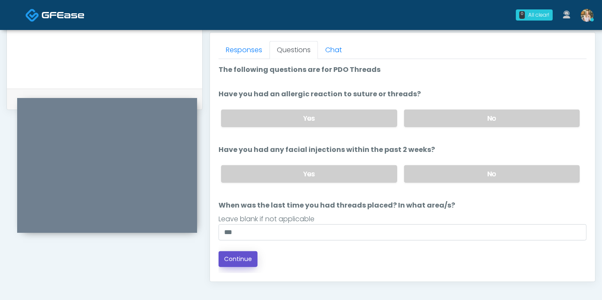
click at [237, 258] on button "Continue" at bounding box center [238, 260] width 39 height 16
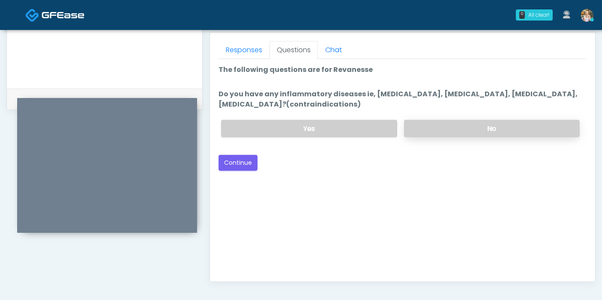
click at [475, 128] on label "No" at bounding box center [492, 129] width 176 height 18
click at [239, 159] on button "Continue" at bounding box center [238, 163] width 39 height 16
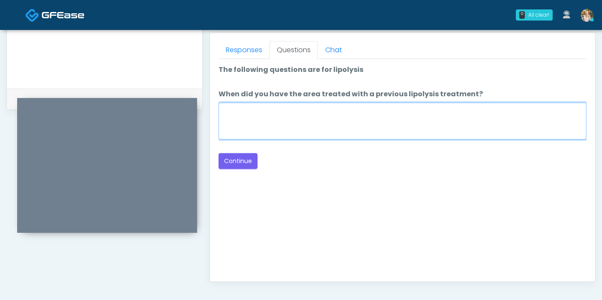
click at [279, 124] on textarea "When did you have the area treated with a previous lipolysis treatment?" at bounding box center [403, 121] width 368 height 37
type textarea "***"
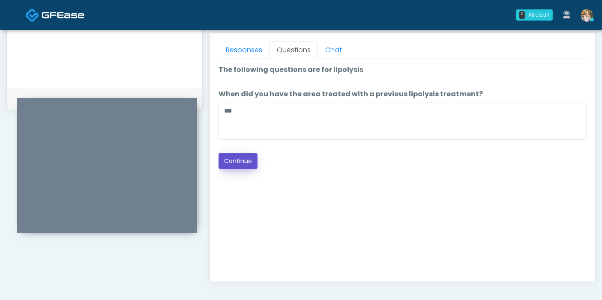
click at [241, 158] on button "Continue" at bounding box center [238, 161] width 39 height 16
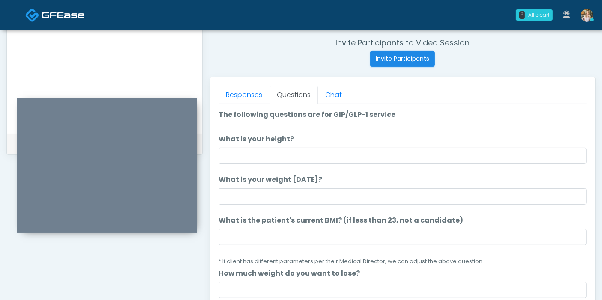
scroll to position [324, 0]
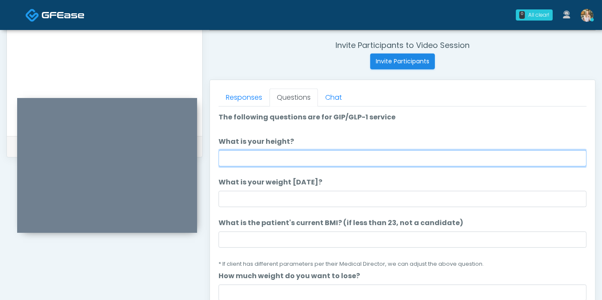
click at [410, 159] on input "What is your height?" at bounding box center [403, 158] width 368 height 16
click at [286, 160] on input "What is your height?" at bounding box center [403, 158] width 368 height 16
type input "***"
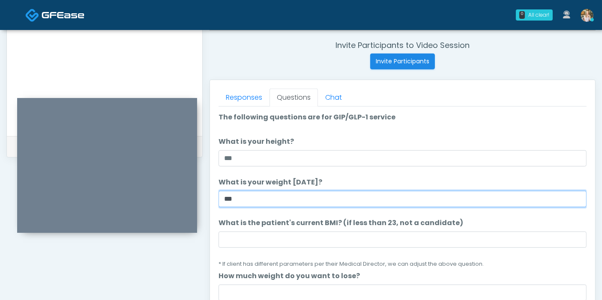
type input "***"
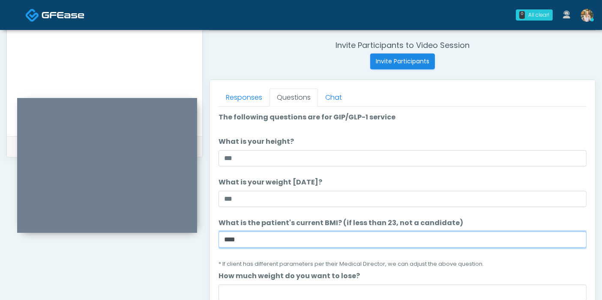
type input "****"
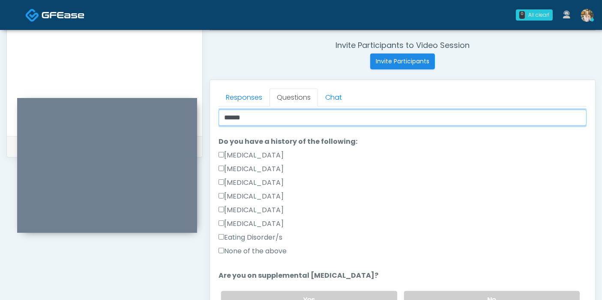
scroll to position [190, 0]
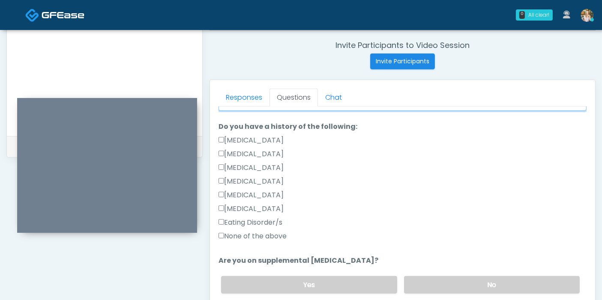
type input "******"
click at [227, 234] on label "None of the above" at bounding box center [253, 236] width 68 height 10
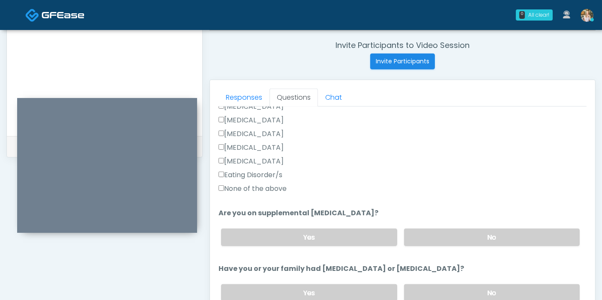
scroll to position [285, 0]
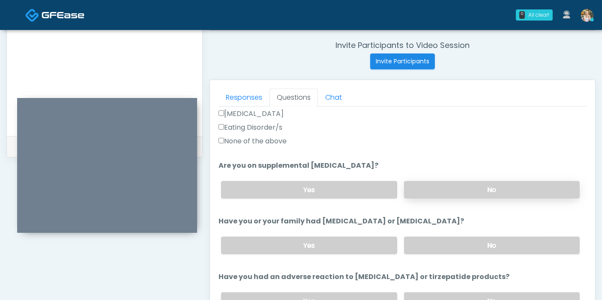
click at [480, 186] on label "No" at bounding box center [492, 190] width 176 height 18
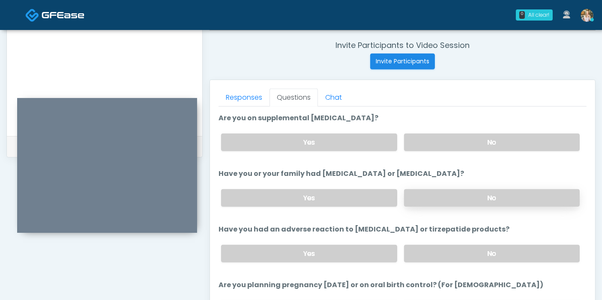
click at [491, 197] on label "No" at bounding box center [492, 198] width 176 height 18
click at [339, 137] on label "Yes" at bounding box center [309, 143] width 176 height 18
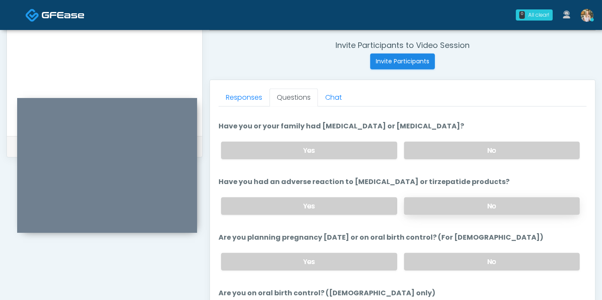
click at [482, 205] on label "No" at bounding box center [492, 207] width 176 height 18
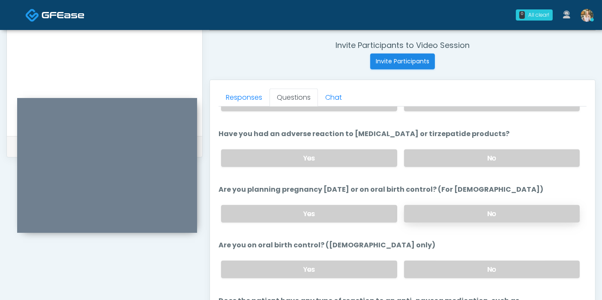
click at [474, 210] on label "No" at bounding box center [492, 214] width 176 height 18
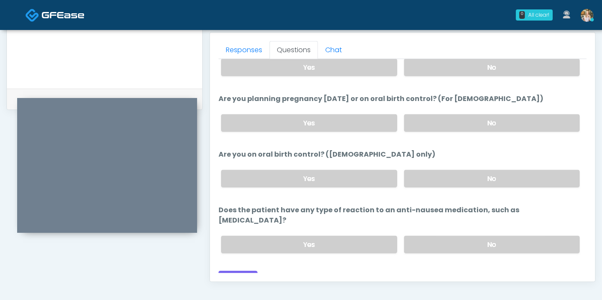
scroll to position [419, 0]
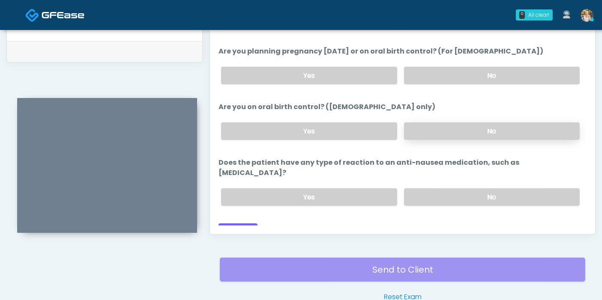
click at [437, 131] on label "No" at bounding box center [492, 132] width 176 height 18
click at [441, 189] on label "No" at bounding box center [492, 198] width 176 height 18
click at [244, 224] on button "Continue" at bounding box center [238, 232] width 39 height 16
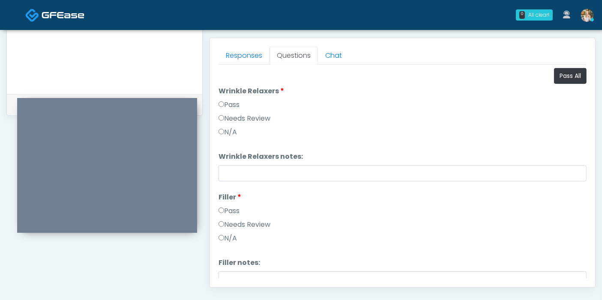
scroll to position [324, 0]
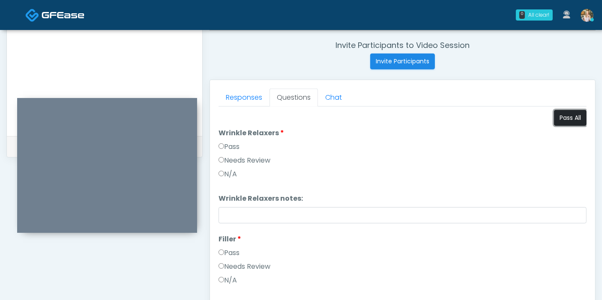
click at [560, 118] on button "Pass All" at bounding box center [570, 118] width 33 height 16
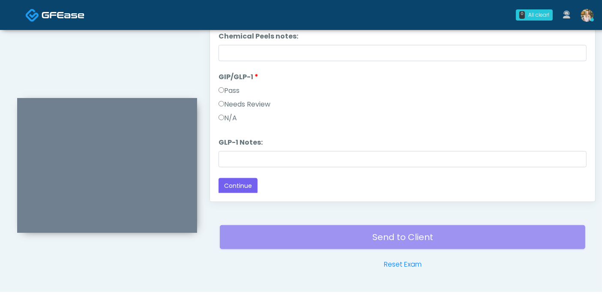
scroll to position [467, 0]
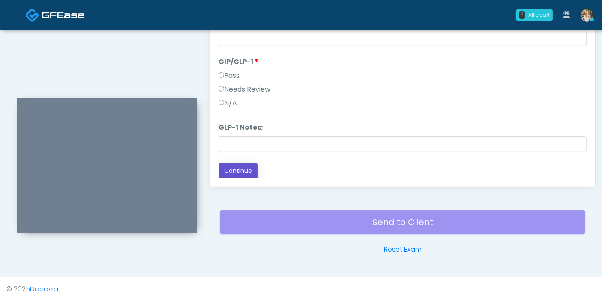
click at [231, 171] on button "Continue" at bounding box center [238, 171] width 39 height 16
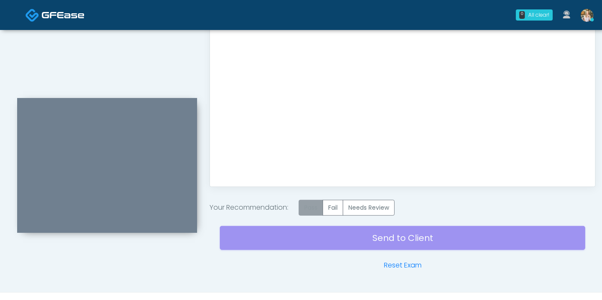
click at [315, 206] on label "Pass" at bounding box center [311, 208] width 24 height 16
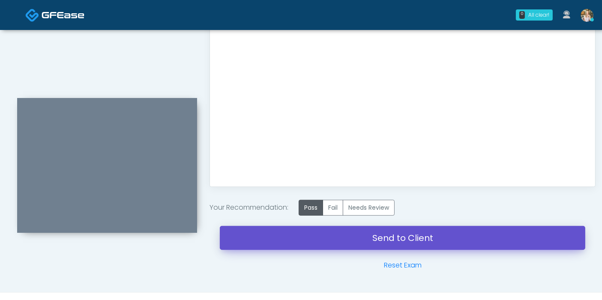
drag, startPoint x: 399, startPoint y: 241, endPoint x: 345, endPoint y: 41, distance: 206.7
click at [399, 241] on link "Send to Client" at bounding box center [402, 238] width 365 height 24
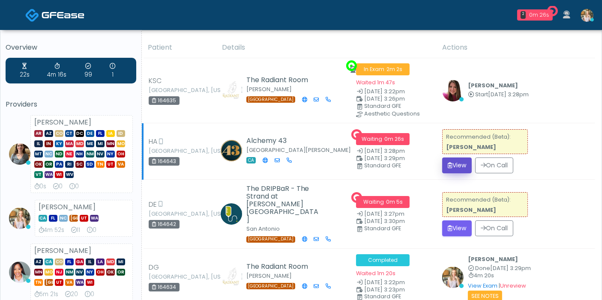
click at [455, 166] on button "View" at bounding box center [457, 166] width 30 height 16
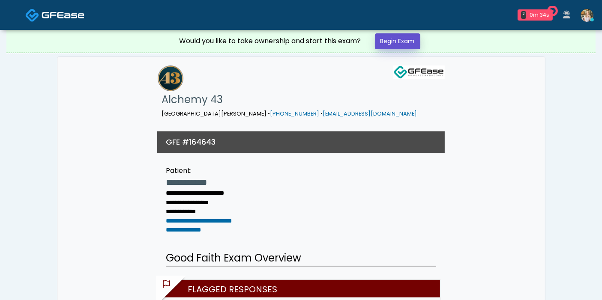
click at [393, 41] on link "Begin Exam" at bounding box center [397, 41] width 45 height 16
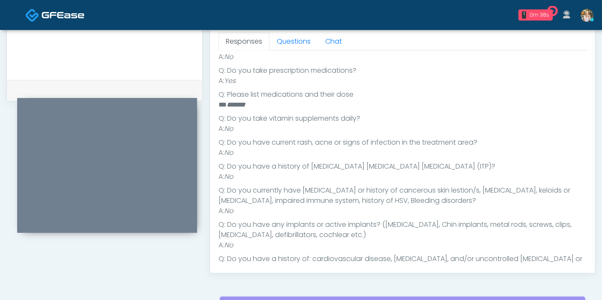
scroll to position [189, 0]
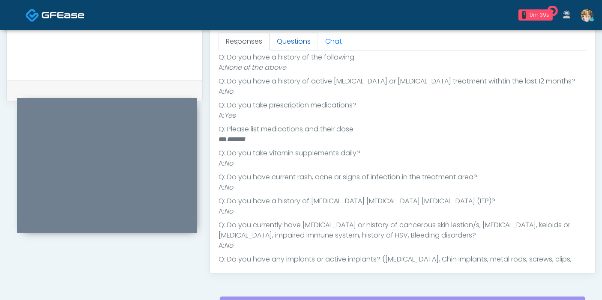
click at [290, 36] on link "Questions" at bounding box center [294, 42] width 48 height 18
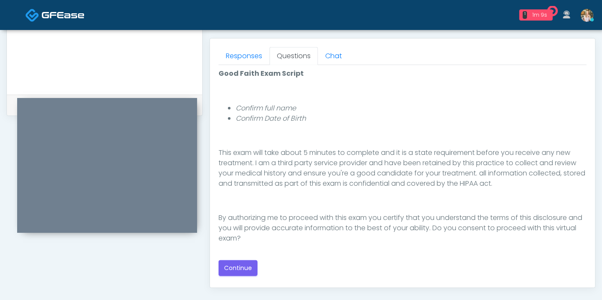
scroll to position [380, 0]
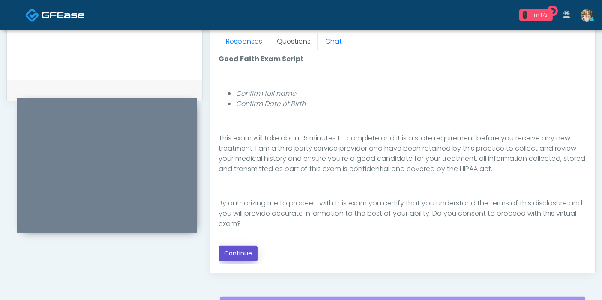
click at [240, 254] on button "Continue" at bounding box center [238, 254] width 39 height 16
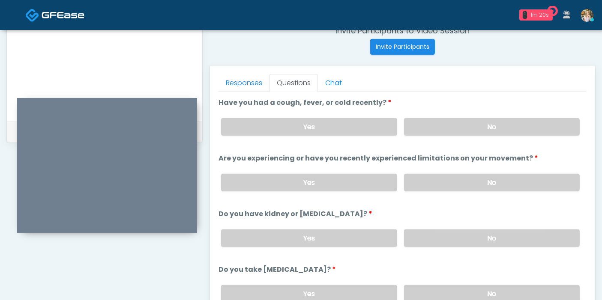
scroll to position [324, 0]
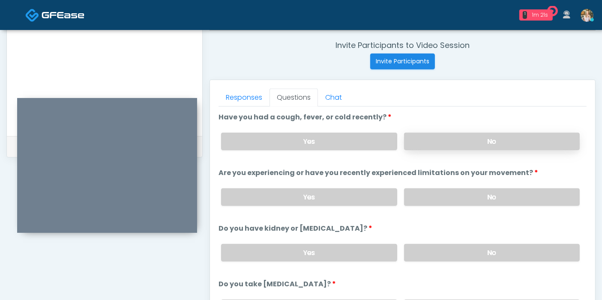
click at [440, 136] on label "No" at bounding box center [492, 142] width 176 height 18
click at [482, 200] on label "No" at bounding box center [492, 198] width 176 height 18
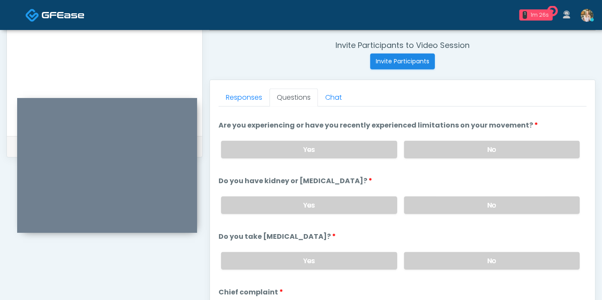
scroll to position [95, 0]
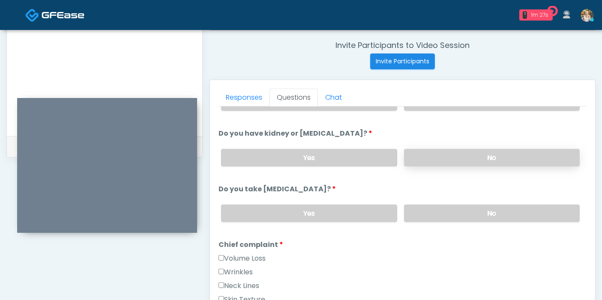
click at [472, 159] on label "No" at bounding box center [492, 158] width 176 height 18
click at [485, 211] on label "No" at bounding box center [492, 214] width 176 height 18
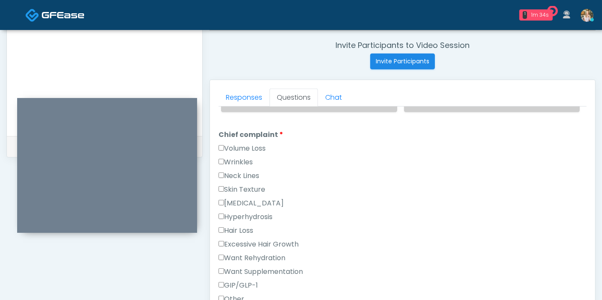
scroll to position [190, 0]
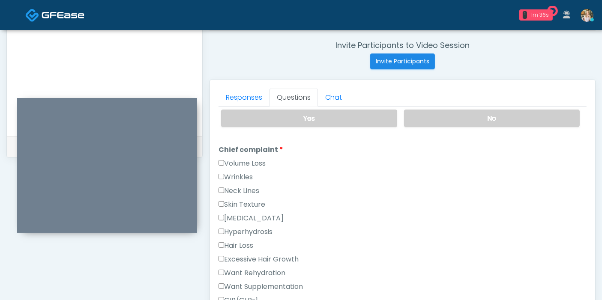
click at [235, 176] on label "Wrinkles" at bounding box center [236, 177] width 34 height 10
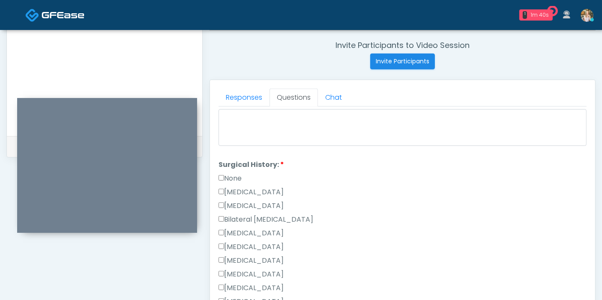
scroll to position [476, 0]
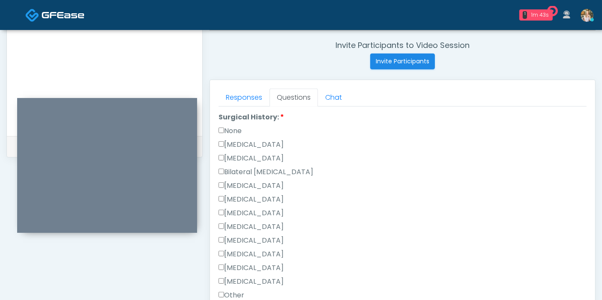
click at [232, 126] on label "None" at bounding box center [230, 131] width 23 height 10
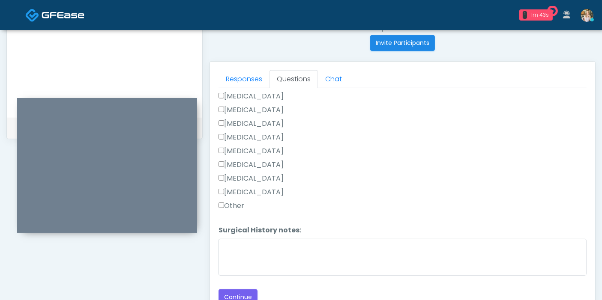
scroll to position [372, 0]
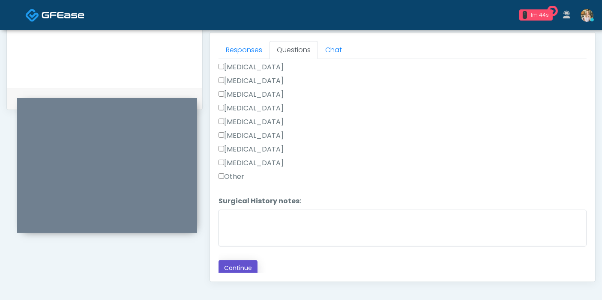
click at [245, 267] on button "Continue" at bounding box center [238, 269] width 39 height 16
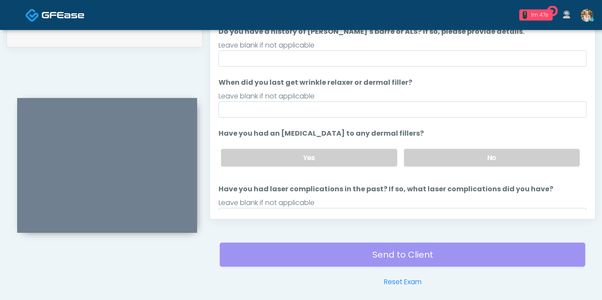
scroll to position [419, 0]
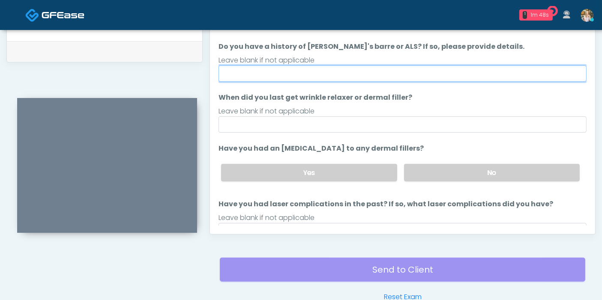
click at [430, 74] on input "Do you have a history of Guillain's barre or ALS? If so, please provide details." at bounding box center [403, 74] width 368 height 16
type input "******"
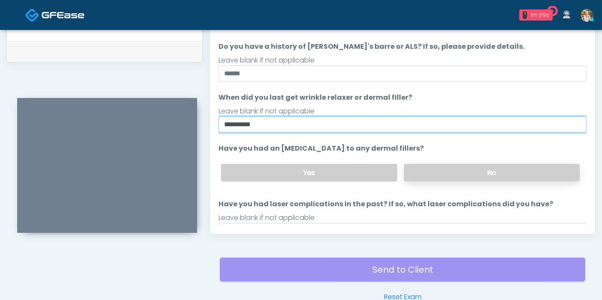
type input "**********"
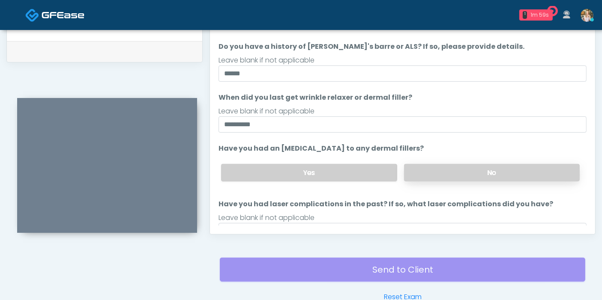
click at [465, 174] on label "No" at bounding box center [492, 173] width 176 height 18
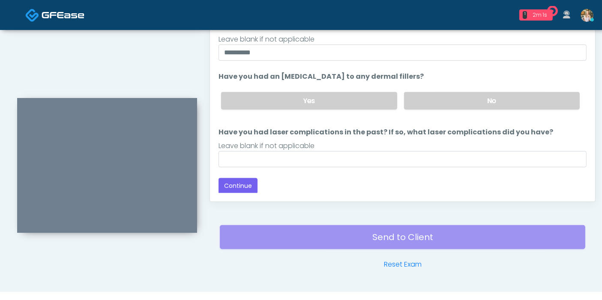
scroll to position [467, 0]
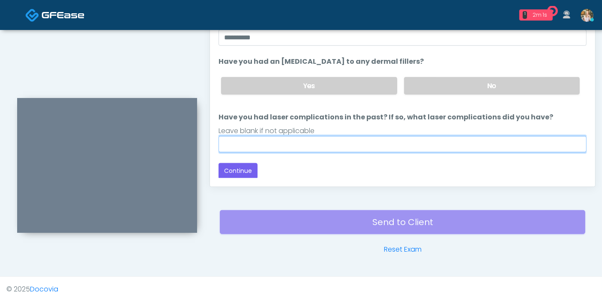
click at [394, 138] on input "Have you had laser complications in the past? If so, what laser complications d…" at bounding box center [403, 144] width 368 height 16
type input "***"
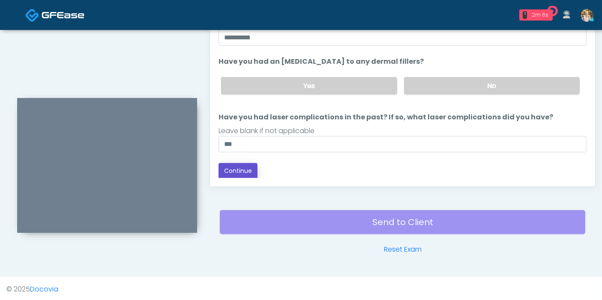
click at [242, 171] on button "Continue" at bounding box center [238, 171] width 39 height 16
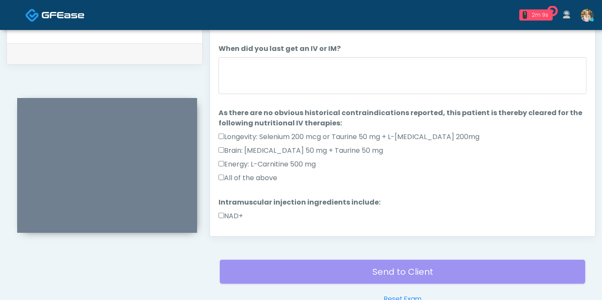
scroll to position [372, 0]
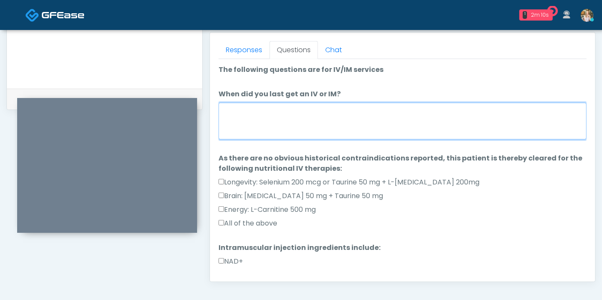
click at [322, 123] on textarea "When did you last get an IV or IM?" at bounding box center [403, 121] width 368 height 37
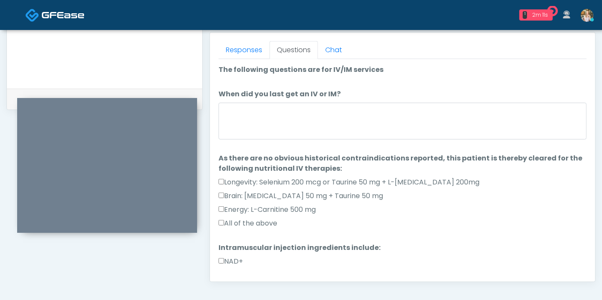
click at [256, 221] on label "All of the above" at bounding box center [248, 224] width 59 height 10
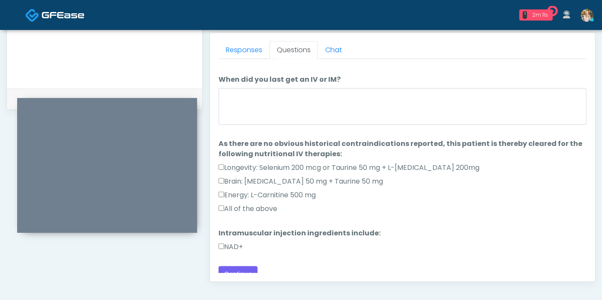
scroll to position [23, 0]
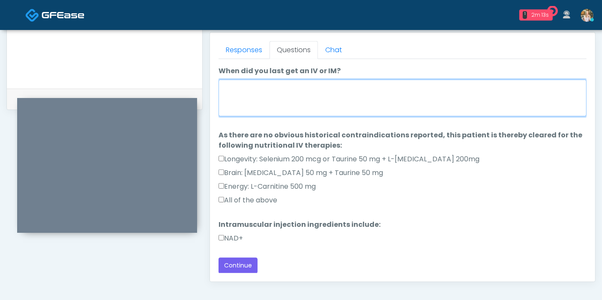
click at [286, 93] on textarea "When did you last get an IV or IM?" at bounding box center [403, 98] width 368 height 37
type textarea "**********"
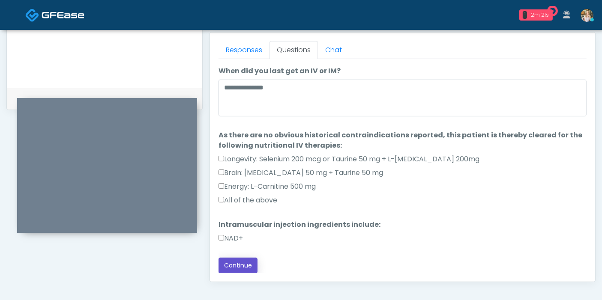
click at [242, 263] on button "Continue" at bounding box center [238, 266] width 39 height 16
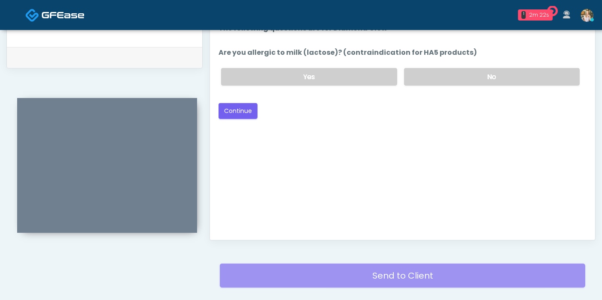
scroll to position [372, 0]
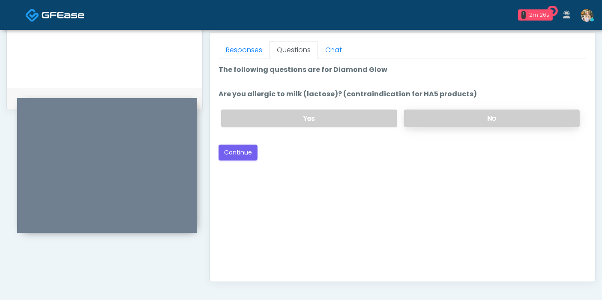
click at [435, 122] on label "No" at bounding box center [492, 119] width 176 height 18
click at [239, 152] on button "Continue" at bounding box center [238, 153] width 39 height 16
click at [454, 122] on label "No" at bounding box center [492, 119] width 176 height 18
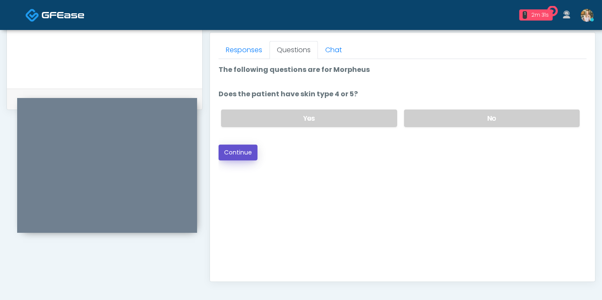
click at [222, 152] on button "Continue" at bounding box center [238, 153] width 39 height 16
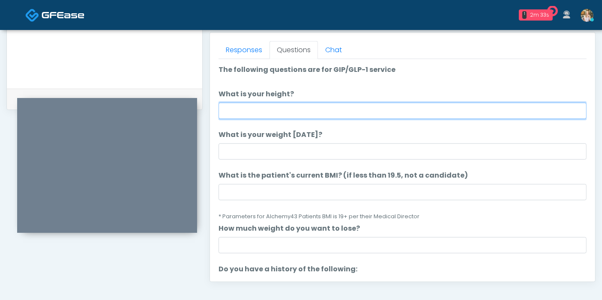
click at [368, 108] on input "What is your height?" at bounding box center [403, 111] width 368 height 16
click at [394, 109] on input "What is your height?" at bounding box center [403, 111] width 368 height 16
type input "***"
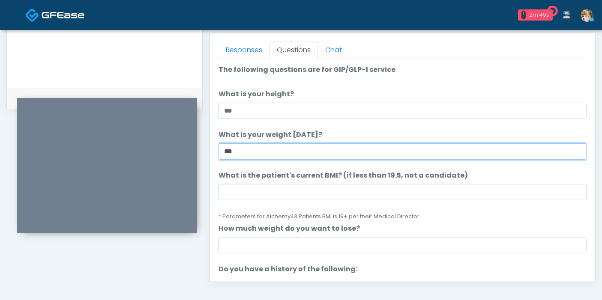
type input "***"
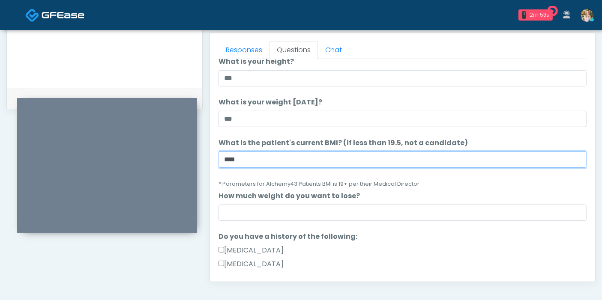
scroll to position [48, 0]
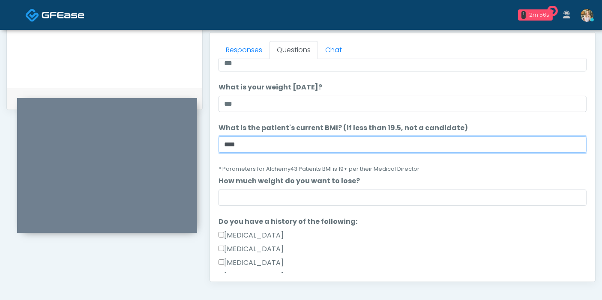
type input "****"
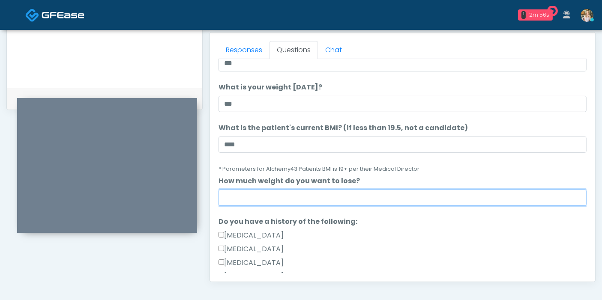
click at [368, 196] on input "How much weight do you want to lose?" at bounding box center [403, 198] width 368 height 16
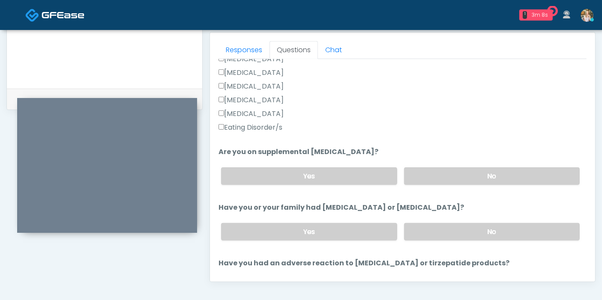
scroll to position [285, 0]
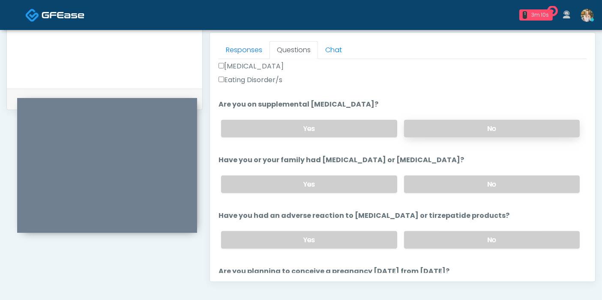
type input "***"
click at [491, 124] on label "No" at bounding box center [492, 129] width 176 height 18
click at [489, 187] on label "No" at bounding box center [492, 185] width 176 height 18
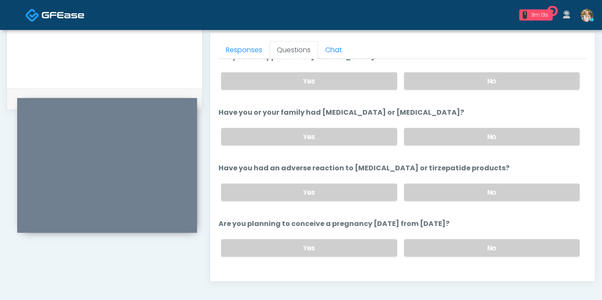
scroll to position [380, 0]
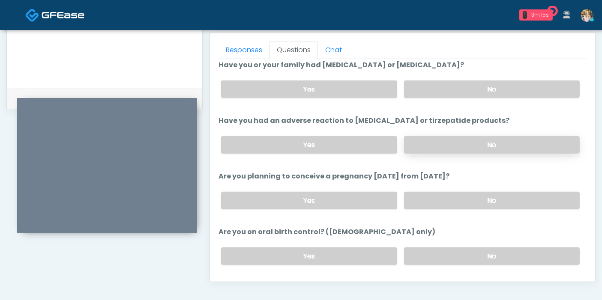
click at [448, 136] on label "No" at bounding box center [492, 145] width 176 height 18
click at [479, 200] on label "No" at bounding box center [492, 201] width 176 height 18
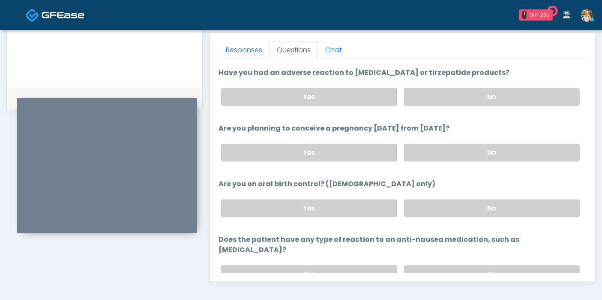
scroll to position [458, 0]
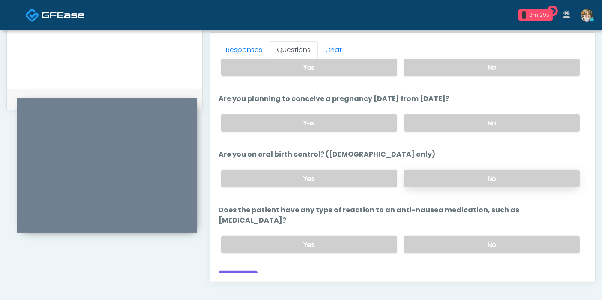
click at [427, 176] on label "No" at bounding box center [492, 179] width 176 height 18
click at [462, 236] on label "No" at bounding box center [492, 245] width 176 height 18
click at [234, 271] on button "Continue" at bounding box center [238, 279] width 39 height 16
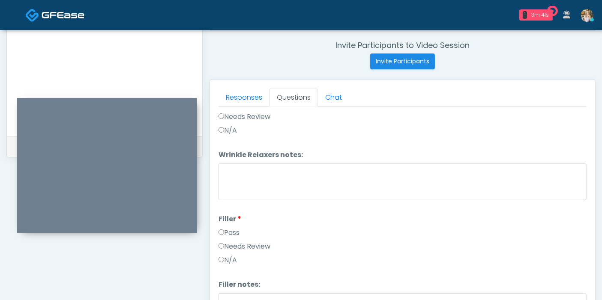
scroll to position [0, 0]
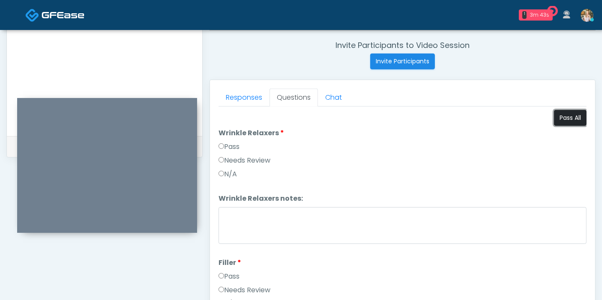
click at [562, 119] on button "Pass All" at bounding box center [570, 118] width 33 height 16
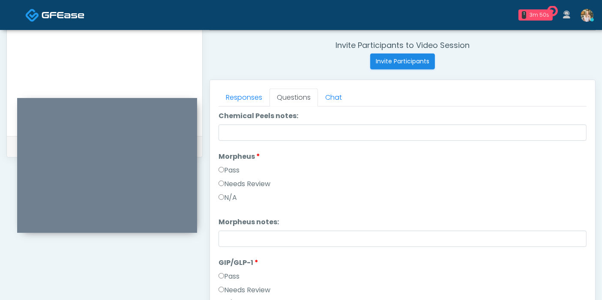
scroll to position [1556, 0]
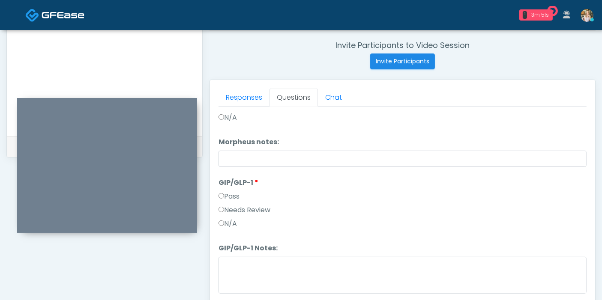
click at [229, 219] on label "N/A" at bounding box center [228, 224] width 18 height 10
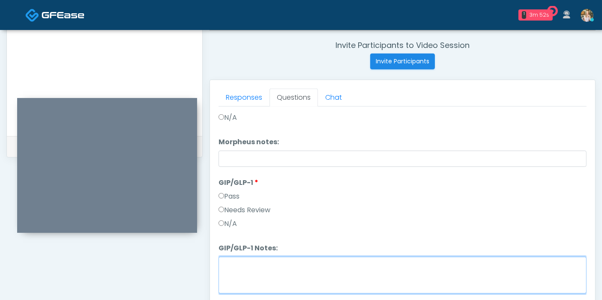
click at [279, 273] on textarea "GIP/GLP-1 Notes:" at bounding box center [403, 275] width 368 height 37
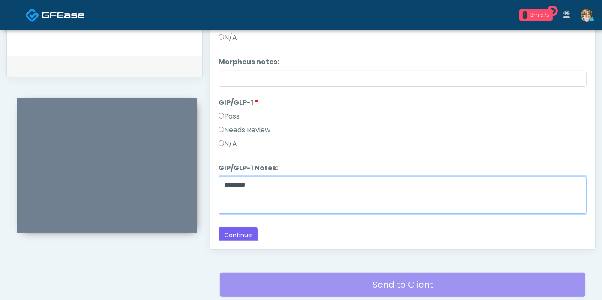
scroll to position [419, 0]
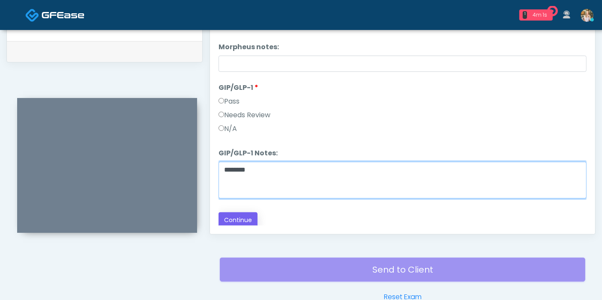
type textarea "********"
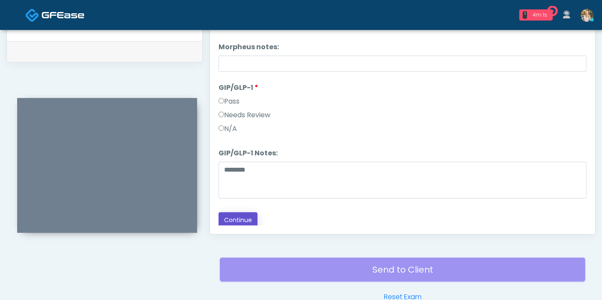
click at [235, 216] on button "Continue" at bounding box center [238, 221] width 39 height 16
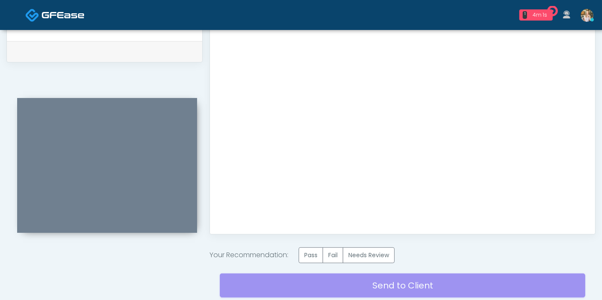
scroll to position [0, 0]
click at [307, 253] on label "Pass" at bounding box center [311, 256] width 24 height 16
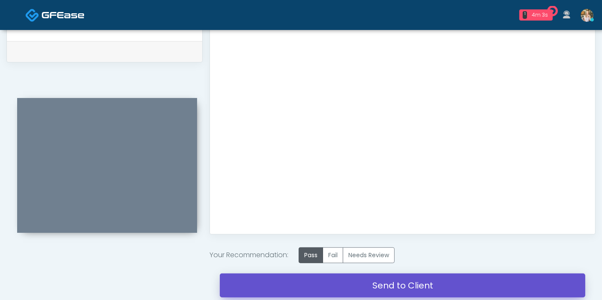
drag, startPoint x: 392, startPoint y: 283, endPoint x: 351, endPoint y: 46, distance: 240.5
click at [392, 283] on link "Send to Client" at bounding box center [402, 286] width 365 height 24
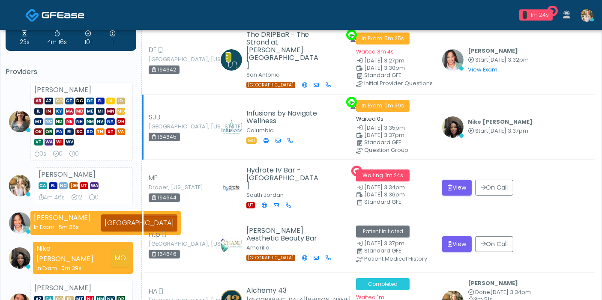
scroll to position [48, 0]
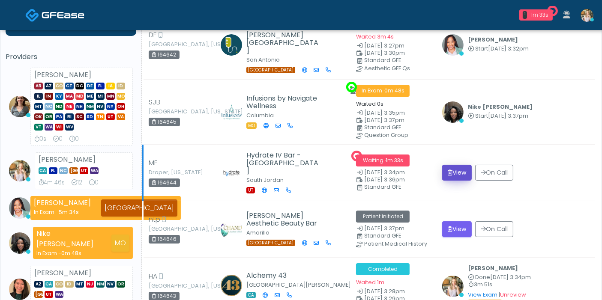
click at [459, 169] on button "View" at bounding box center [457, 173] width 30 height 16
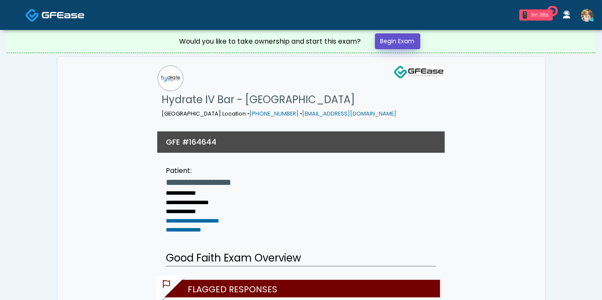
click at [397, 42] on link "Begin Exam" at bounding box center [397, 41] width 45 height 16
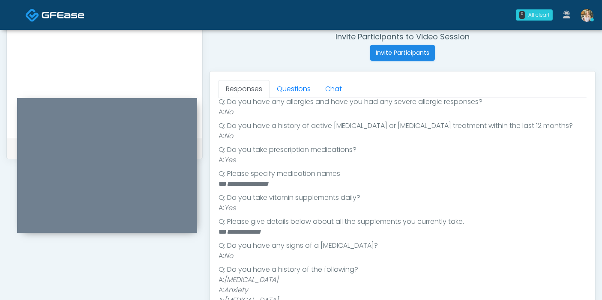
scroll to position [380, 0]
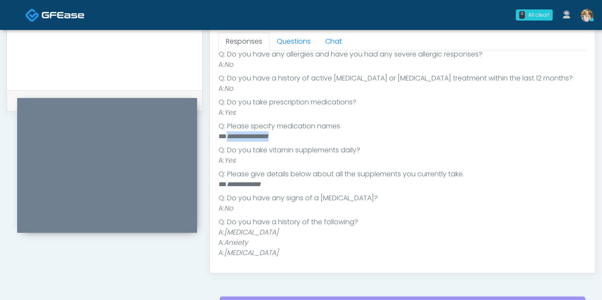
drag, startPoint x: 283, startPoint y: 136, endPoint x: 228, endPoint y: 134, distance: 55.7
click at [228, 134] on em "****** *********" at bounding box center [248, 136] width 42 height 6
copy em "****** *********"
click at [388, 157] on li "A: Yes" at bounding box center [403, 161] width 368 height 10
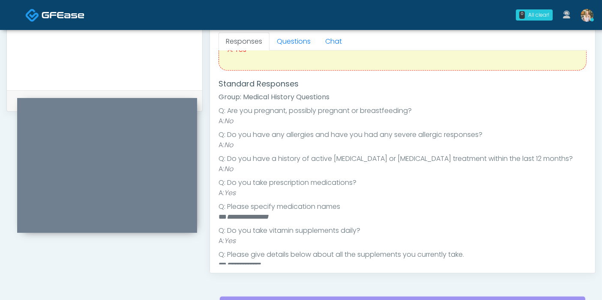
scroll to position [73, 0]
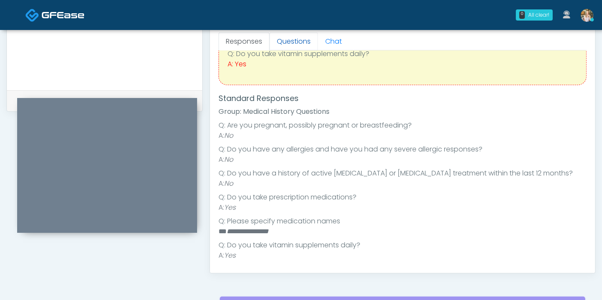
click at [296, 42] on link "Questions" at bounding box center [294, 42] width 48 height 18
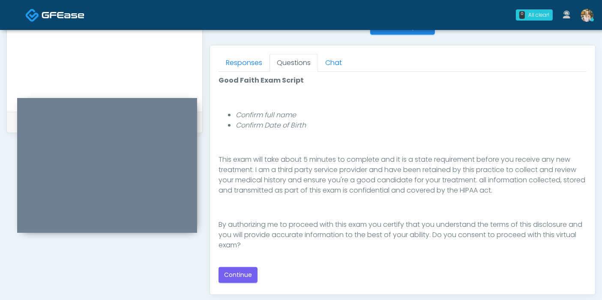
scroll to position [380, 0]
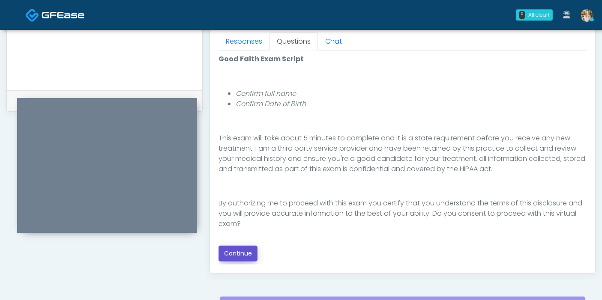
click at [243, 249] on button "Continue" at bounding box center [238, 254] width 39 height 16
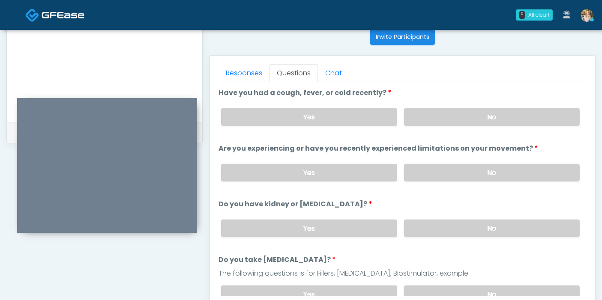
scroll to position [324, 0]
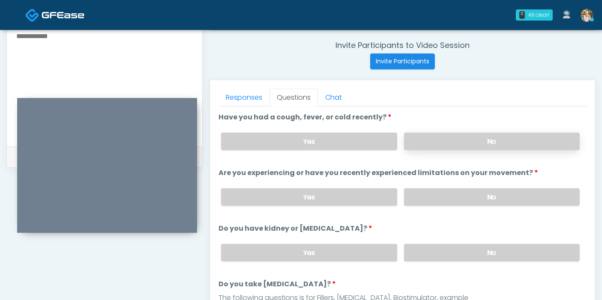
click at [483, 142] on label "No" at bounding box center [492, 142] width 176 height 18
click at [481, 196] on label "No" at bounding box center [492, 198] width 176 height 18
click at [478, 255] on label "No" at bounding box center [492, 253] width 176 height 18
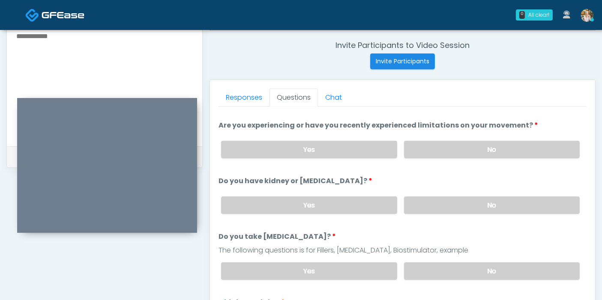
scroll to position [95, 0]
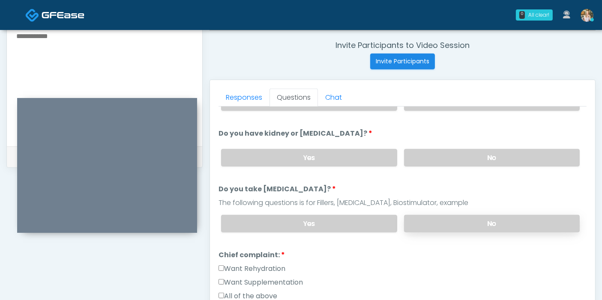
click at [476, 224] on label "No" at bounding box center [492, 224] width 176 height 18
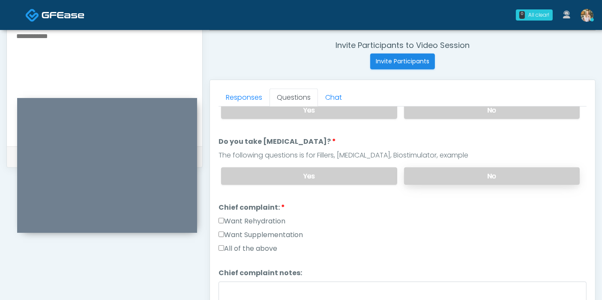
scroll to position [190, 0]
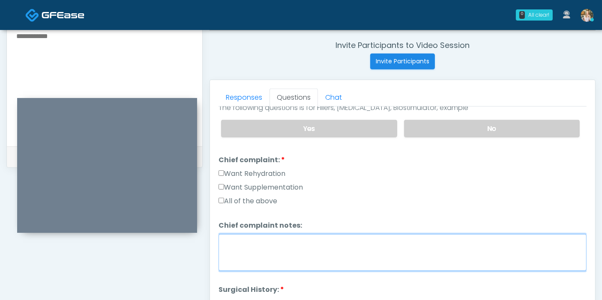
click at [266, 242] on textarea "Chief complaint notes:" at bounding box center [403, 252] width 368 height 37
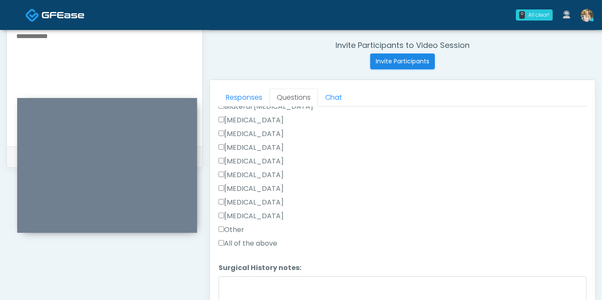
scroll to position [448, 0]
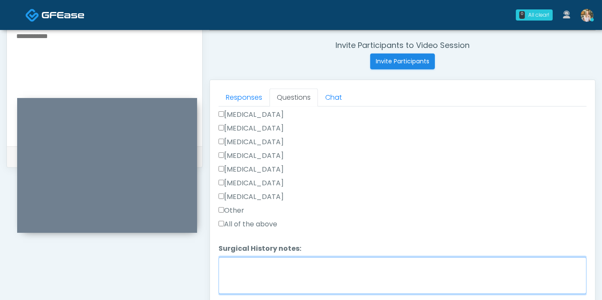
click at [276, 270] on textarea "Surgical History notes:" at bounding box center [403, 276] width 368 height 37
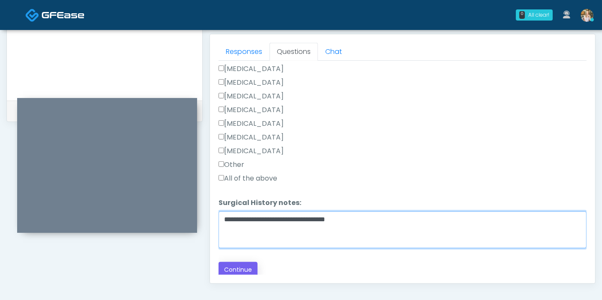
scroll to position [372, 0]
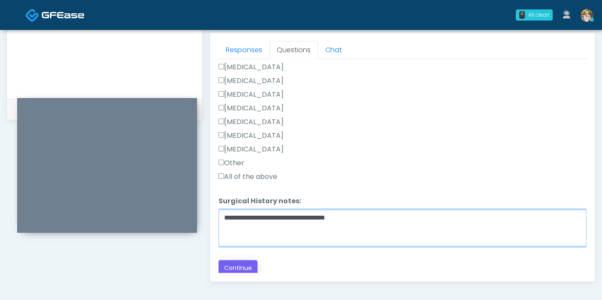
type textarea "**********"
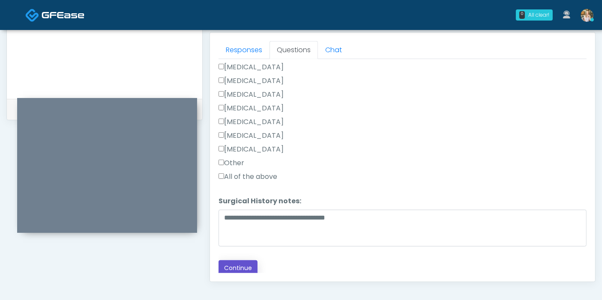
click at [243, 264] on button "Continue" at bounding box center [238, 269] width 39 height 16
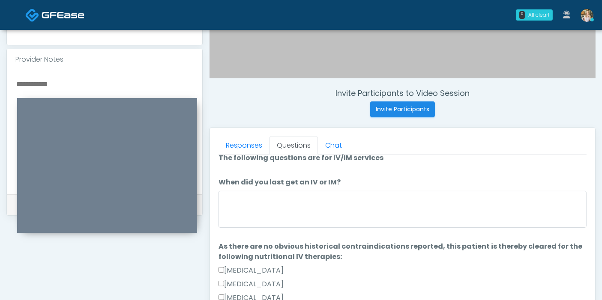
scroll to position [0, 0]
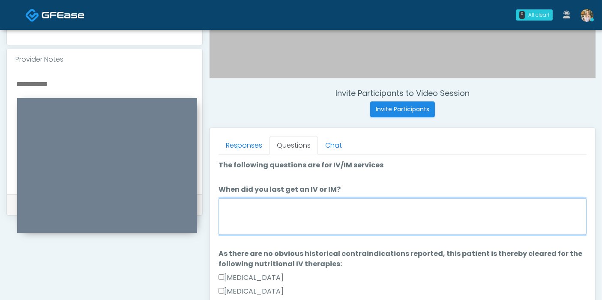
click at [379, 219] on textarea "When did you last get an IV or IM?" at bounding box center [403, 216] width 368 height 37
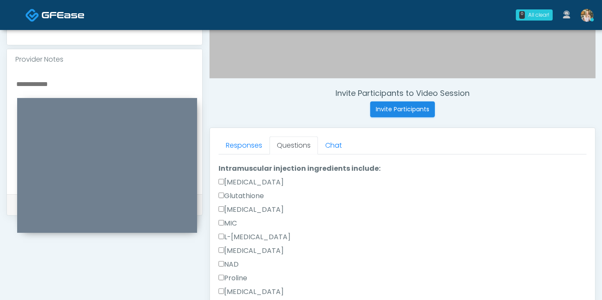
scroll to position [333, 0]
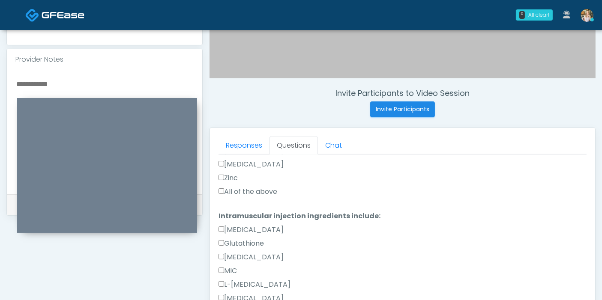
click at [240, 189] on label "All of the above" at bounding box center [248, 192] width 59 height 10
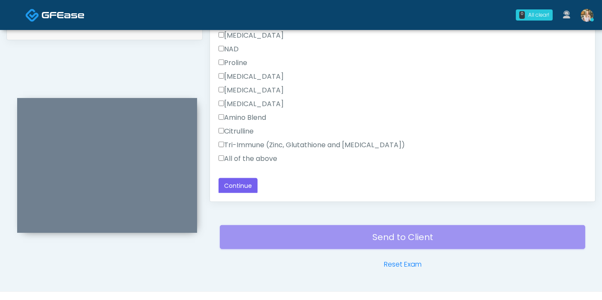
scroll to position [467, 0]
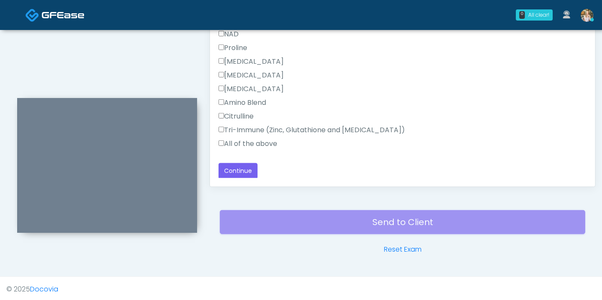
click at [243, 141] on label "All of the above" at bounding box center [248, 144] width 59 height 10
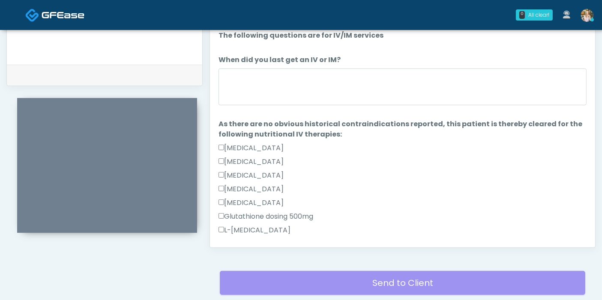
scroll to position [372, 0]
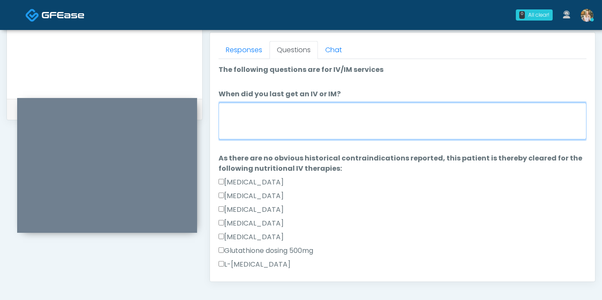
click at [349, 126] on textarea "When did you last get an IV or IM?" at bounding box center [403, 121] width 368 height 37
type textarea "**********"
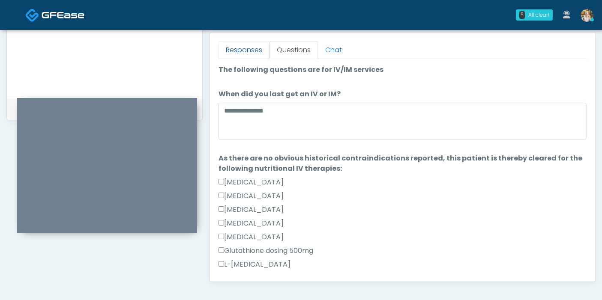
click at [239, 46] on link "Responses" at bounding box center [244, 50] width 51 height 18
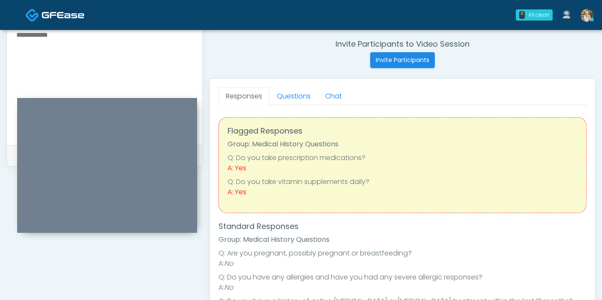
scroll to position [324, 0]
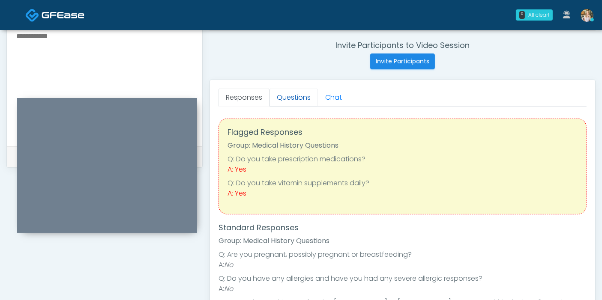
click at [290, 99] on link "Questions" at bounding box center [294, 98] width 48 height 18
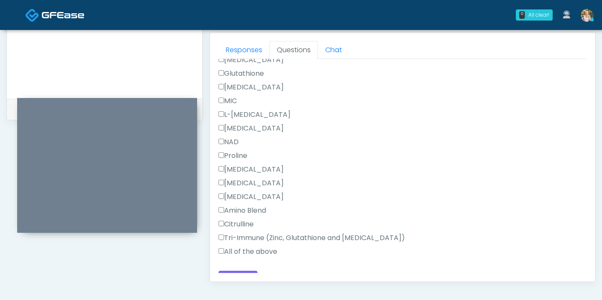
scroll to position [420, 0]
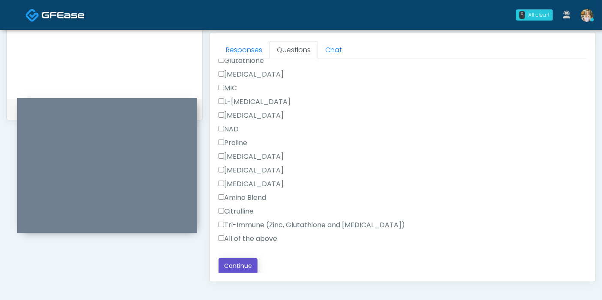
click at [247, 267] on button "Continue" at bounding box center [238, 266] width 39 height 16
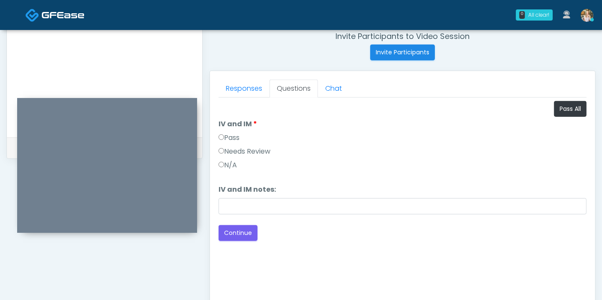
scroll to position [324, 0]
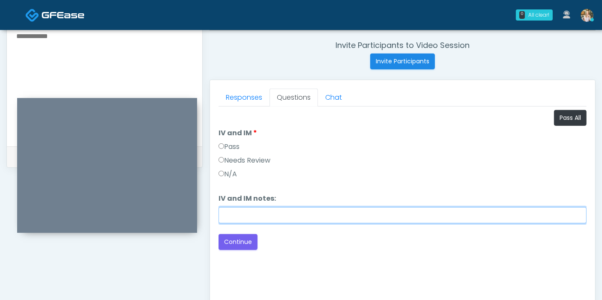
click at [300, 216] on input "IV and IM notes:" at bounding box center [403, 215] width 368 height 16
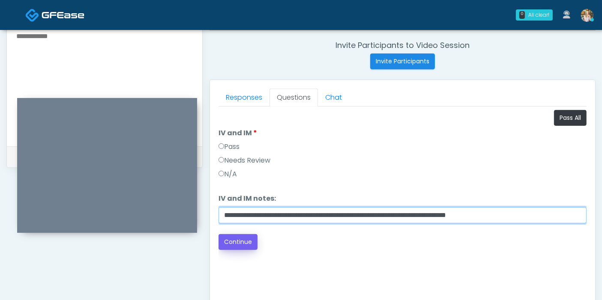
type input "**********"
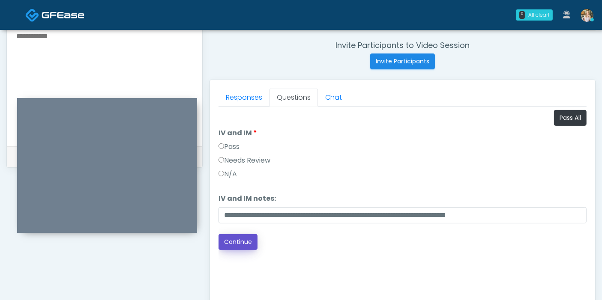
click at [243, 240] on button "Continue" at bounding box center [238, 242] width 39 height 16
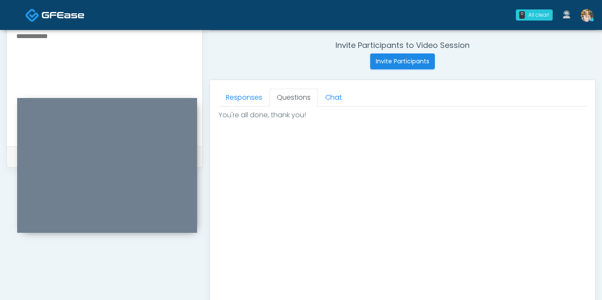
scroll to position [467, 0]
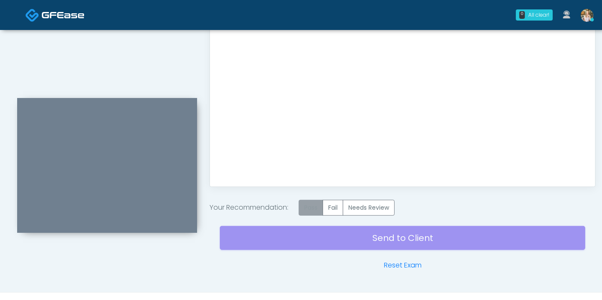
click at [311, 209] on label "Pass" at bounding box center [311, 208] width 24 height 16
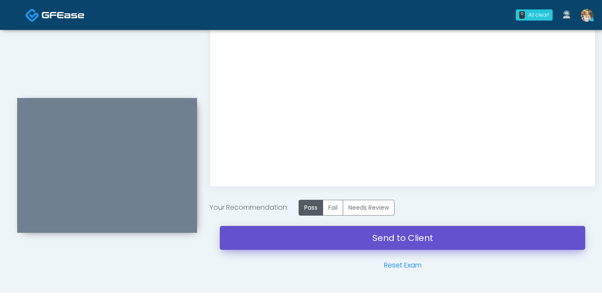
drag, startPoint x: 407, startPoint y: 238, endPoint x: 348, endPoint y: 45, distance: 201.7
click at [407, 238] on link "Send to Client" at bounding box center [402, 238] width 365 height 24
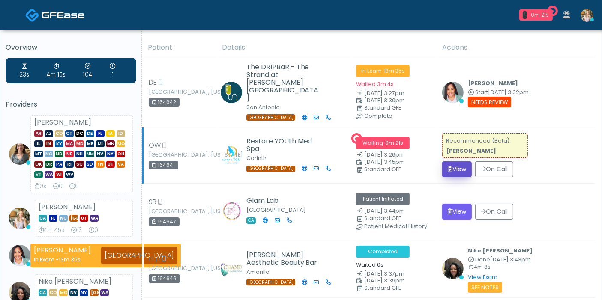
click at [461, 165] on button "View" at bounding box center [457, 170] width 30 height 16
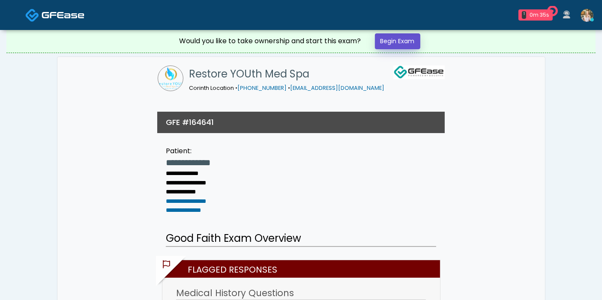
click at [393, 39] on link "Begin Exam" at bounding box center [397, 41] width 45 height 16
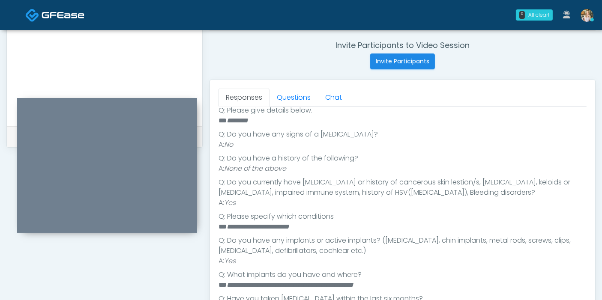
scroll to position [333, 0]
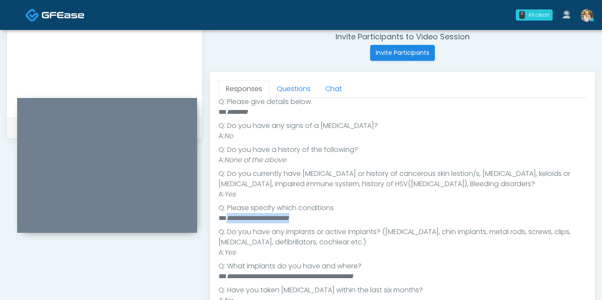
drag, startPoint x: 305, startPoint y: 217, endPoint x: 229, endPoint y: 220, distance: 76.7
click at [227, 219] on li "**********" at bounding box center [399, 218] width 361 height 10
copy em "**********"
click at [287, 85] on link "Questions" at bounding box center [294, 89] width 48 height 18
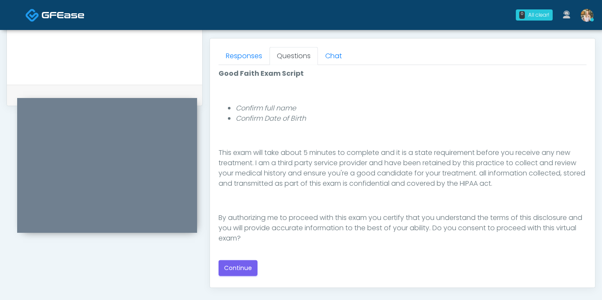
scroll to position [380, 0]
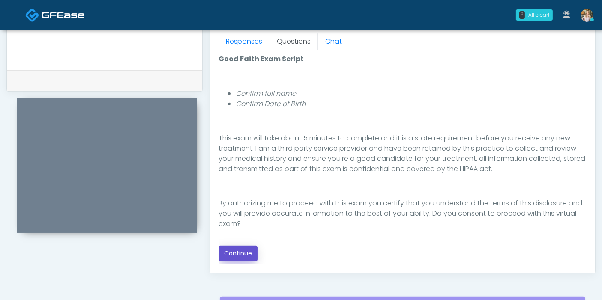
click at [246, 250] on button "Continue" at bounding box center [238, 254] width 39 height 16
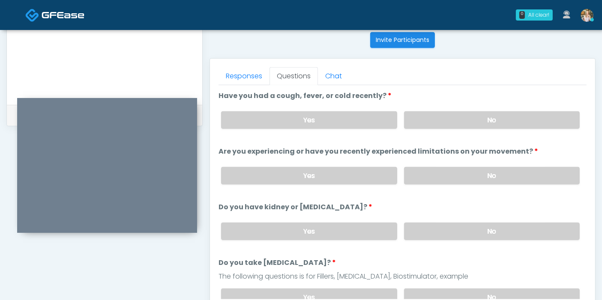
scroll to position [324, 0]
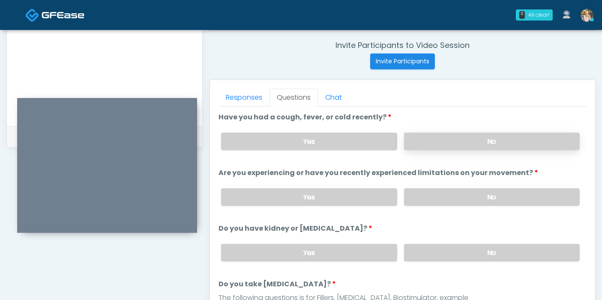
click at [476, 143] on label "No" at bounding box center [492, 142] width 176 height 18
click at [492, 194] on label "No" at bounding box center [492, 198] width 176 height 18
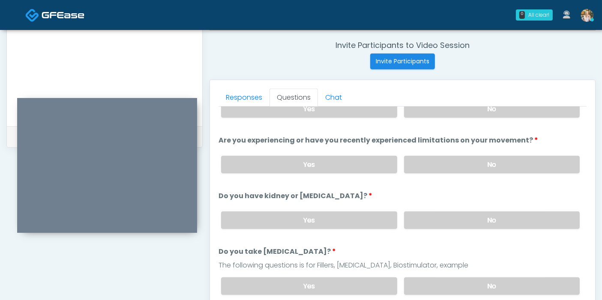
scroll to position [48, 0]
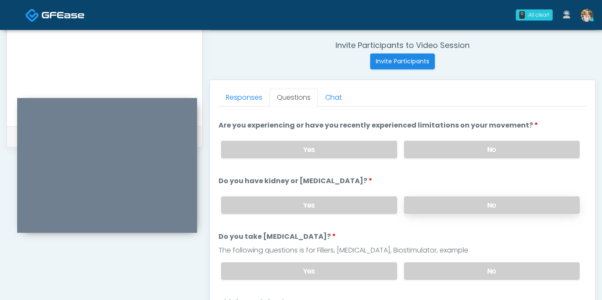
click at [486, 204] on label "No" at bounding box center [492, 206] width 176 height 18
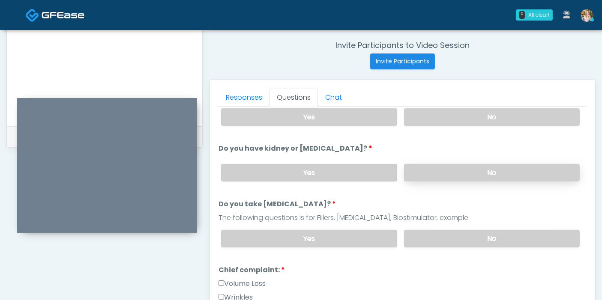
scroll to position [95, 0]
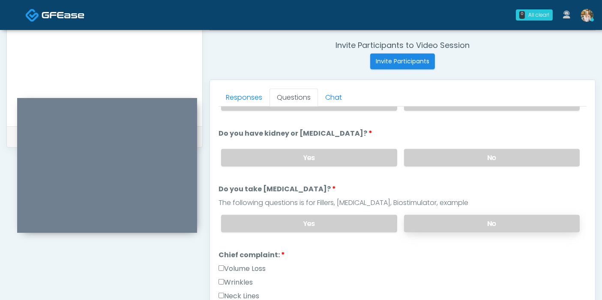
click at [485, 221] on label "No" at bounding box center [492, 224] width 176 height 18
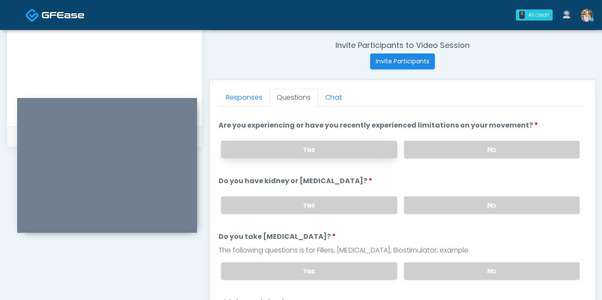
click at [351, 152] on label "Yes" at bounding box center [309, 150] width 176 height 18
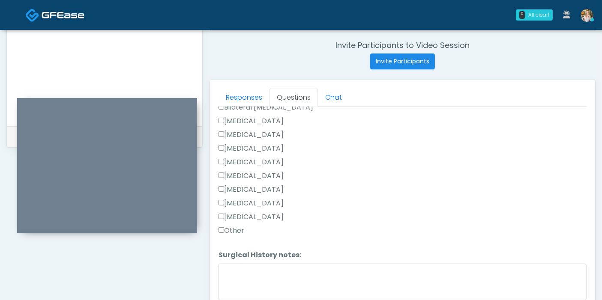
scroll to position [476, 0]
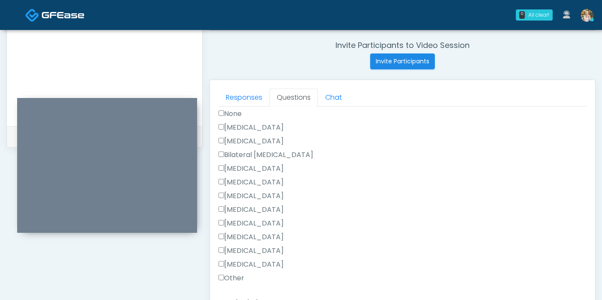
click at [222, 136] on label "[MEDICAL_DATA]" at bounding box center [251, 141] width 65 height 10
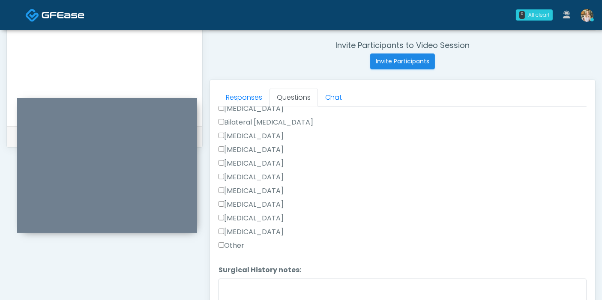
scroll to position [524, 0]
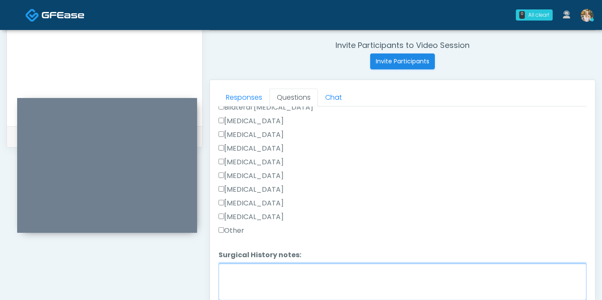
click at [259, 279] on textarea "Surgical History notes:" at bounding box center [403, 282] width 368 height 37
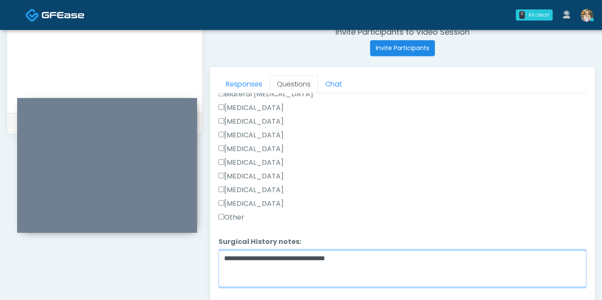
scroll to position [419, 0]
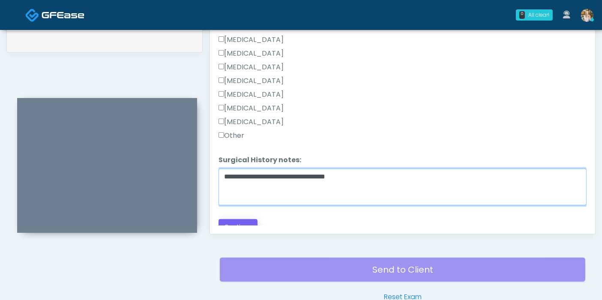
type textarea "**********"
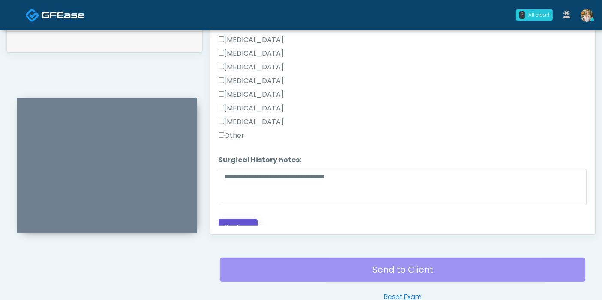
click at [234, 221] on button "Continue" at bounding box center [238, 227] width 39 height 16
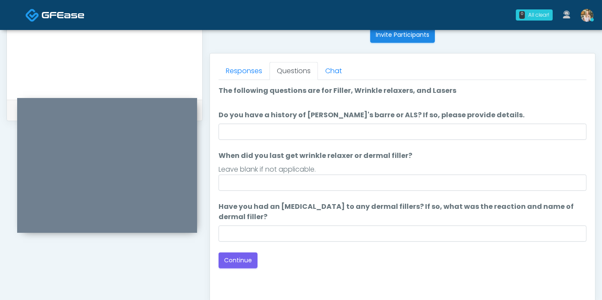
scroll to position [324, 0]
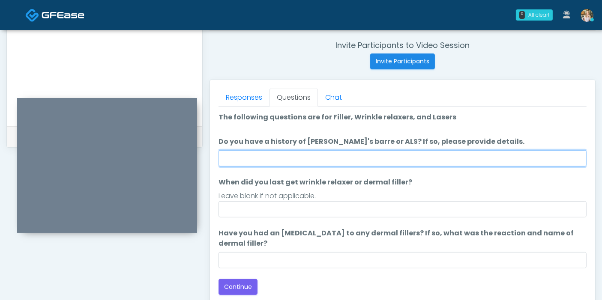
click at [386, 157] on input "Do you have a history of Guillain's barre or ALS? If so, please provide details." at bounding box center [403, 158] width 368 height 16
type input "******"
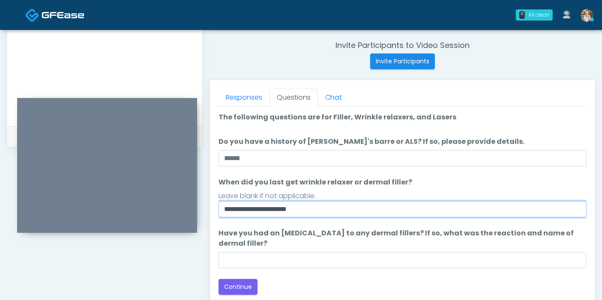
type input "**********"
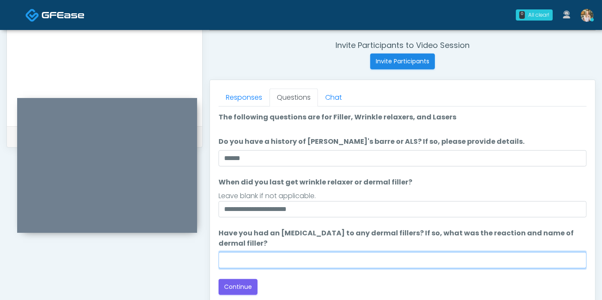
click at [360, 261] on input "Have you had an allergic response to any dermal fillers? If so, what was the re…" at bounding box center [403, 260] width 368 height 16
type input "******"
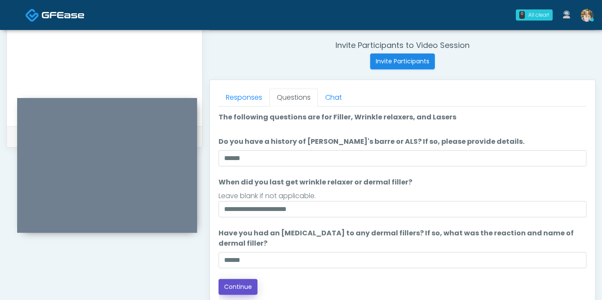
click at [240, 289] on button "Continue" at bounding box center [238, 287] width 39 height 16
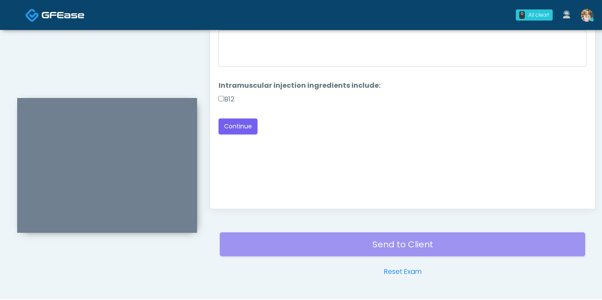
scroll to position [372, 0]
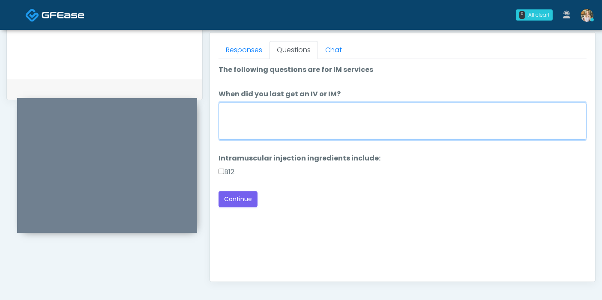
click at [269, 132] on textarea "When did you last get an IV or IM?" at bounding box center [403, 121] width 368 height 37
type textarea "**********"
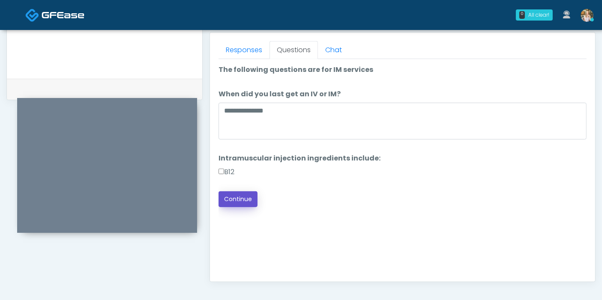
click at [238, 198] on button "Continue" at bounding box center [238, 200] width 39 height 16
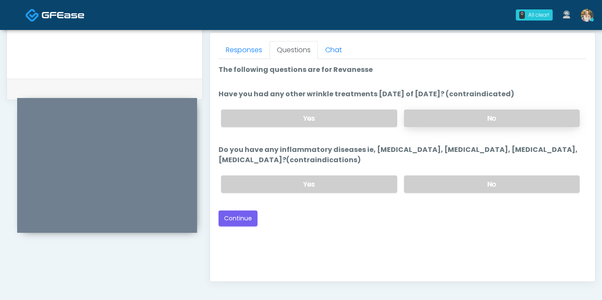
click at [465, 119] on label "No" at bounding box center [492, 119] width 176 height 18
click at [492, 184] on label "No" at bounding box center [492, 185] width 176 height 18
click at [237, 218] on button "Continue" at bounding box center [238, 219] width 39 height 16
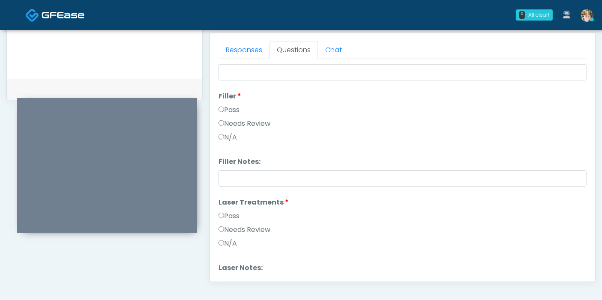
scroll to position [0, 0]
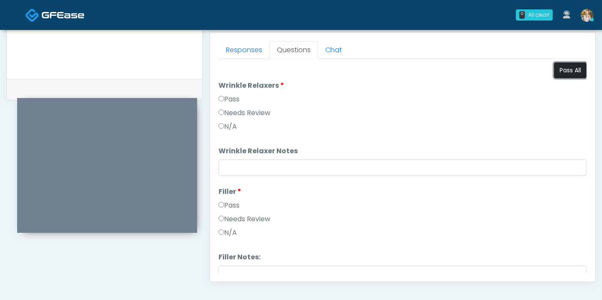
click at [557, 71] on button "Pass All" at bounding box center [570, 71] width 33 height 16
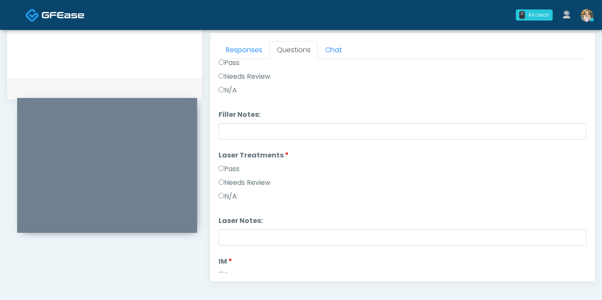
scroll to position [190, 0]
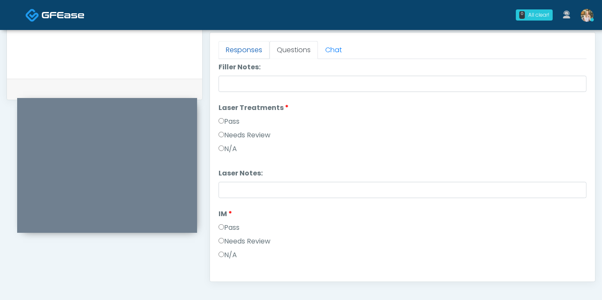
click at [234, 50] on link "Responses" at bounding box center [244, 50] width 51 height 18
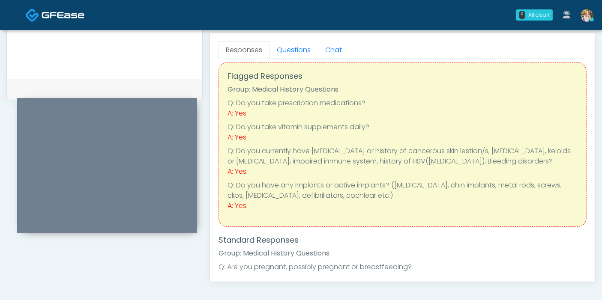
scroll to position [0, 0]
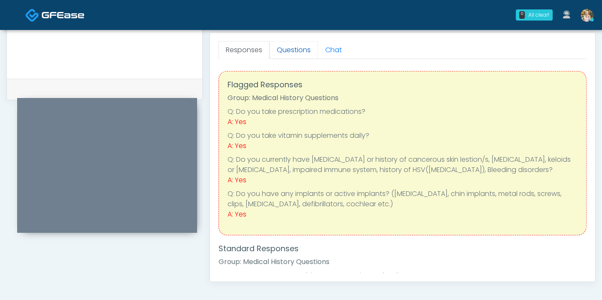
click at [291, 53] on link "Questions" at bounding box center [294, 50] width 48 height 18
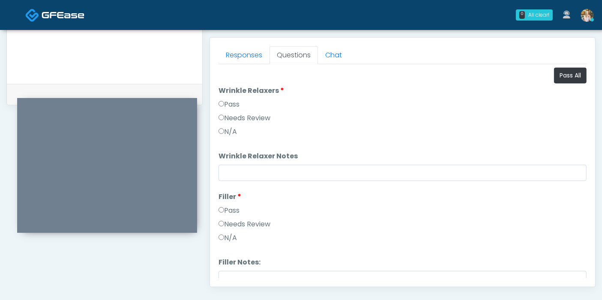
scroll to position [279, 0]
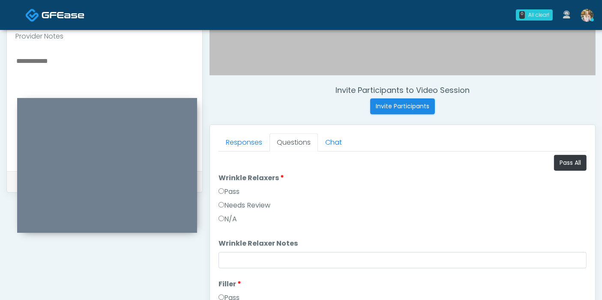
click at [66, 63] on textarea at bounding box center [104, 107] width 178 height 105
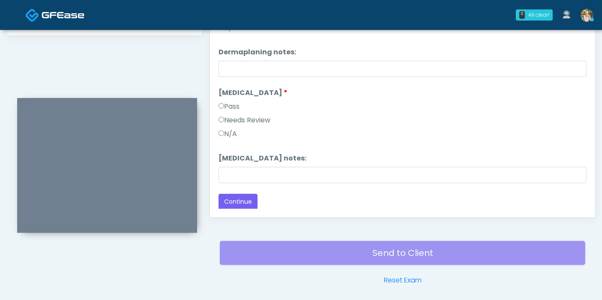
scroll to position [467, 0]
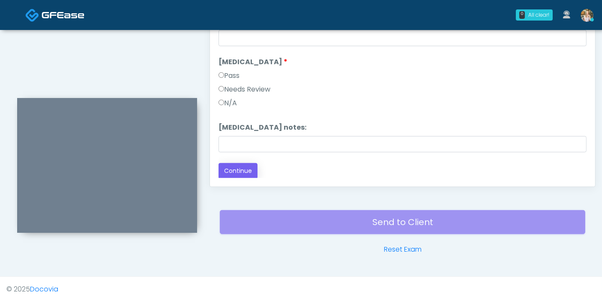
type textarea "**********"
click at [243, 166] on button "Continue" at bounding box center [238, 171] width 39 height 16
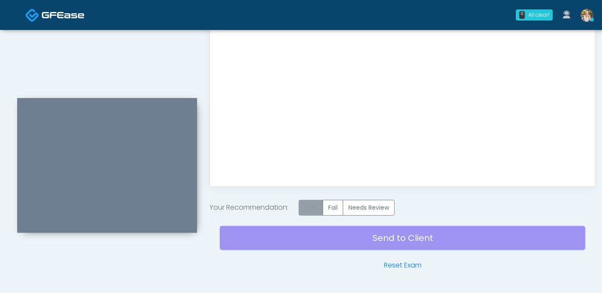
click at [314, 209] on label "Pass" at bounding box center [311, 208] width 24 height 16
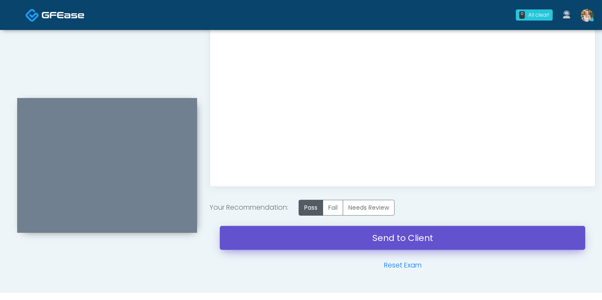
click at [385, 238] on link "Send to Client" at bounding box center [402, 238] width 365 height 24
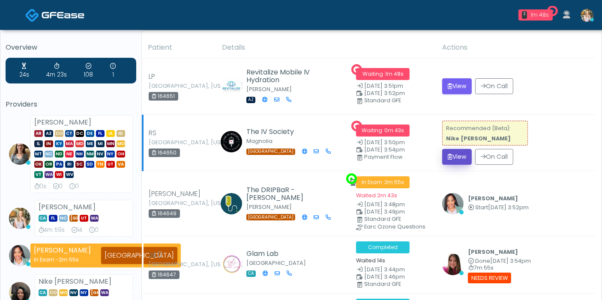
click at [464, 157] on button "View" at bounding box center [457, 157] width 30 height 16
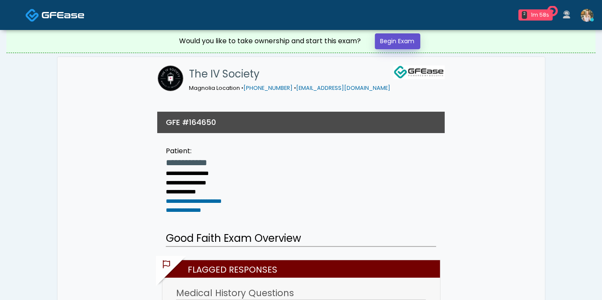
click at [390, 45] on link "Begin Exam" at bounding box center [397, 41] width 45 height 16
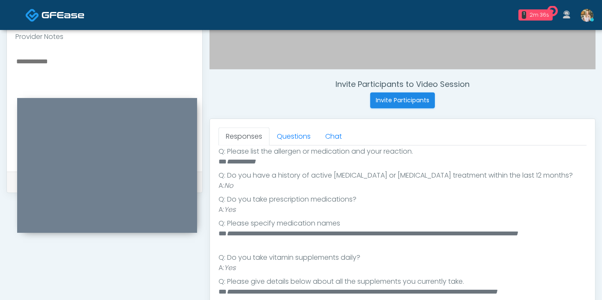
scroll to position [213, 0]
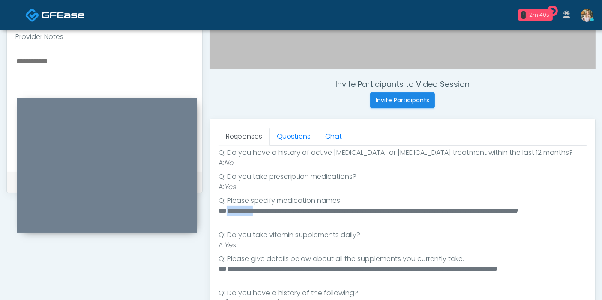
drag, startPoint x: 255, startPoint y: 210, endPoint x: 228, endPoint y: 212, distance: 27.0
click at [228, 212] on em "**********" at bounding box center [372, 211] width 291 height 6
copy em "**********"
click at [289, 138] on link "Questions" at bounding box center [294, 137] width 48 height 18
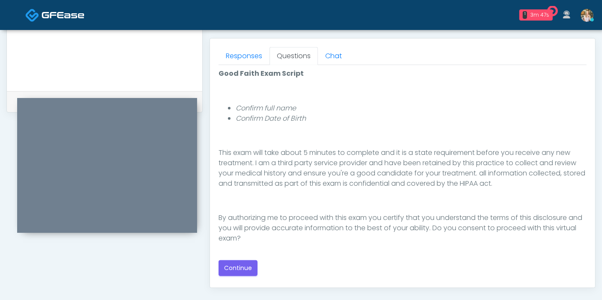
scroll to position [380, 0]
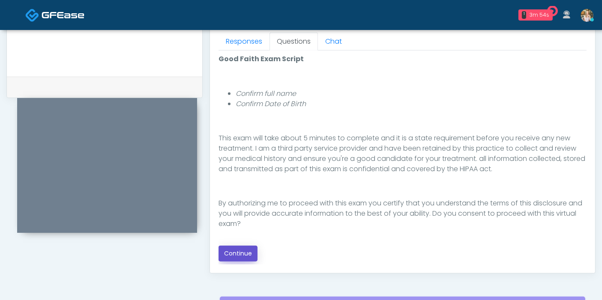
click at [244, 251] on button "Continue" at bounding box center [238, 254] width 39 height 16
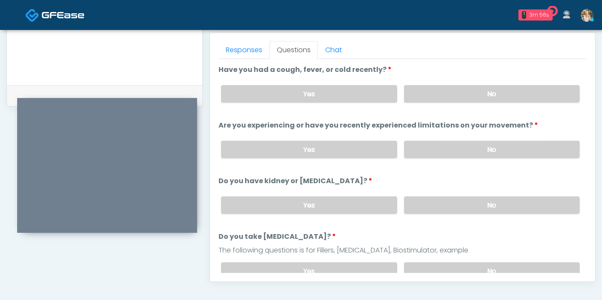
scroll to position [324, 0]
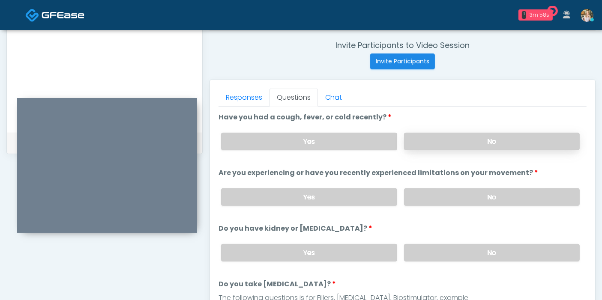
click at [475, 142] on label "No" at bounding box center [492, 142] width 176 height 18
click at [479, 198] on label "No" at bounding box center [492, 198] width 176 height 18
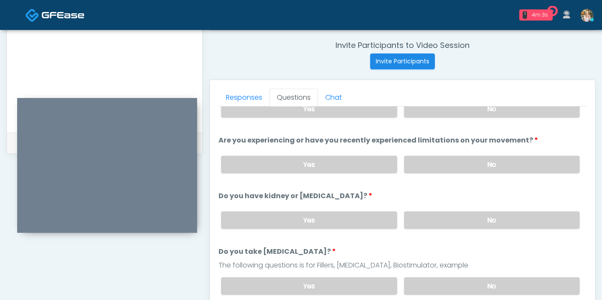
scroll to position [48, 0]
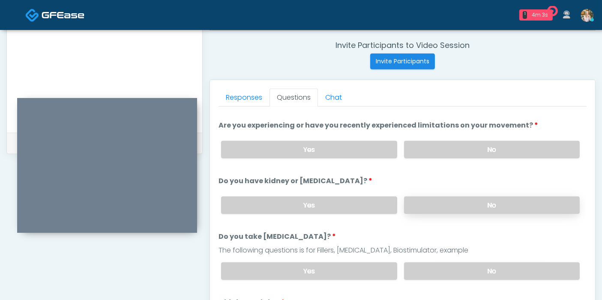
click at [475, 206] on label "No" at bounding box center [492, 206] width 176 height 18
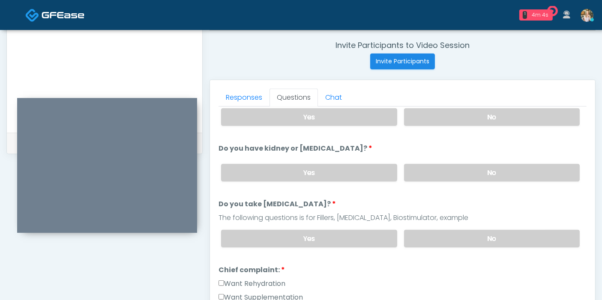
scroll to position [95, 0]
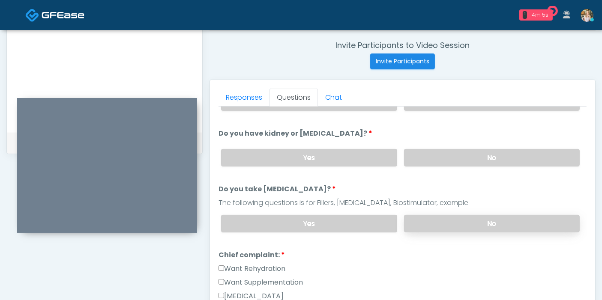
click at [490, 220] on label "No" at bounding box center [492, 224] width 176 height 18
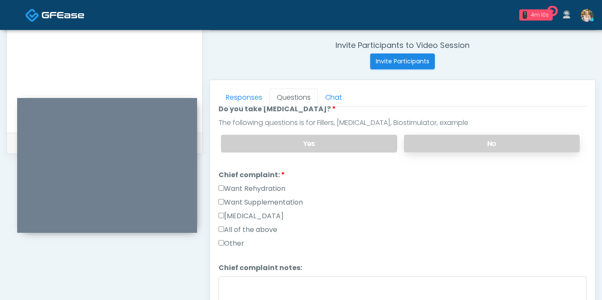
scroll to position [190, 0]
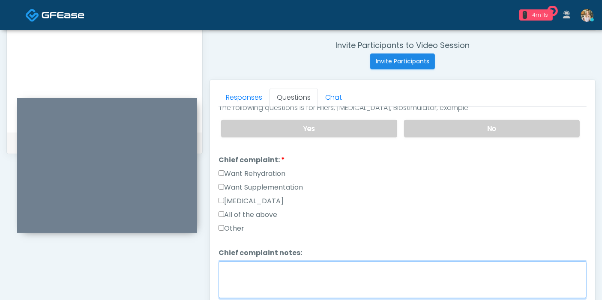
click at [329, 274] on textarea "Chief complaint notes:" at bounding box center [403, 280] width 368 height 37
type textarea "**********"
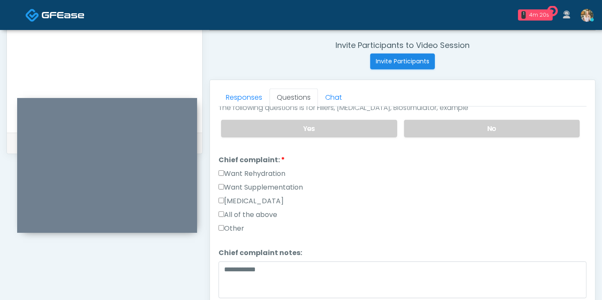
click at [216, 174] on div "Responses Questions Chat Good Faith Exam Script Good Faith Exam Script INTRODUC…" at bounding box center [402, 204] width 385 height 249
click at [222, 169] on label "Want Rehydration" at bounding box center [252, 174] width 67 height 10
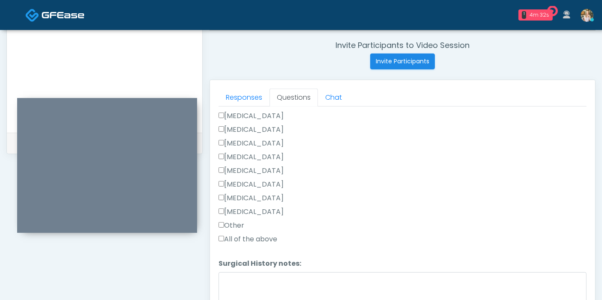
scroll to position [475, 0]
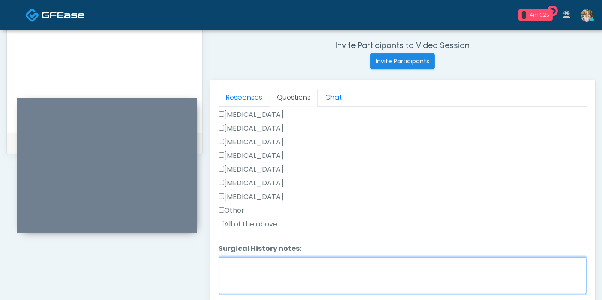
click at [260, 269] on textarea "Surgical History notes:" at bounding box center [403, 276] width 368 height 37
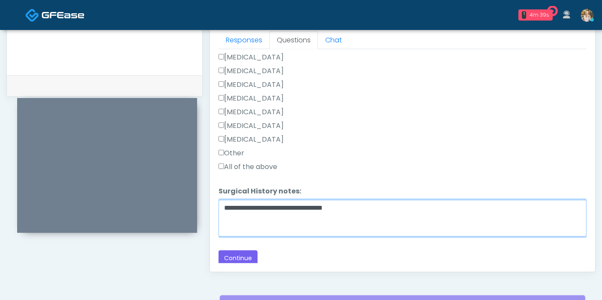
scroll to position [419, 0]
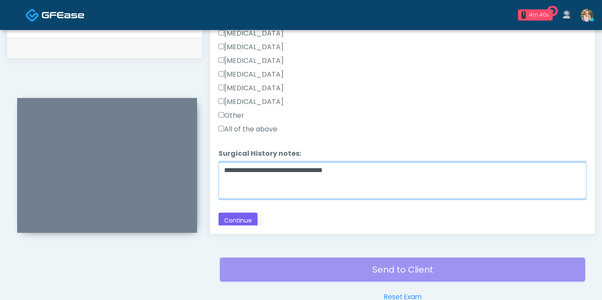
type textarea "**********"
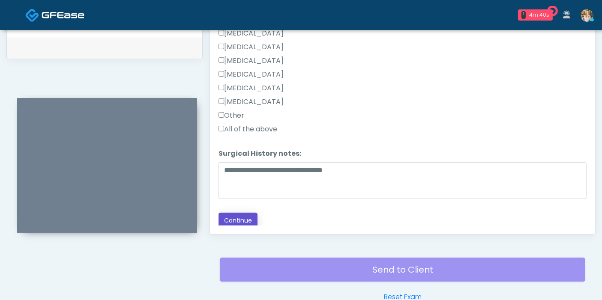
click at [237, 213] on button "Continue" at bounding box center [238, 221] width 39 height 16
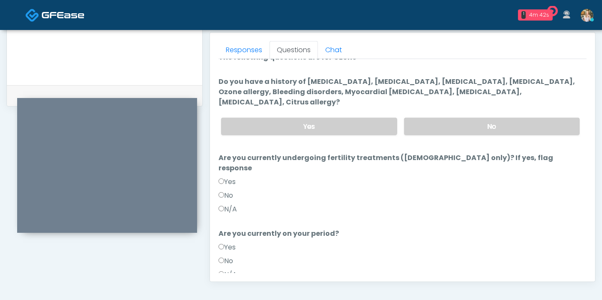
scroll to position [0, 0]
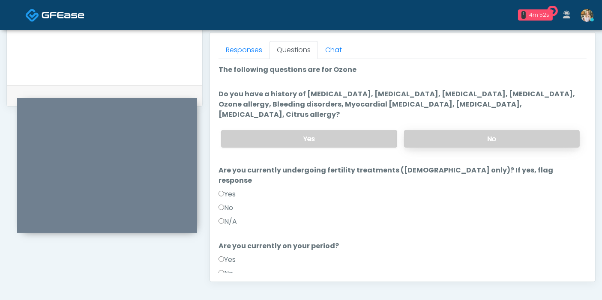
click at [478, 130] on label "No" at bounding box center [492, 139] width 176 height 18
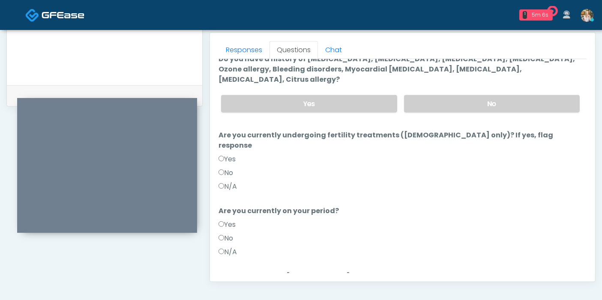
scroll to position [83, 0]
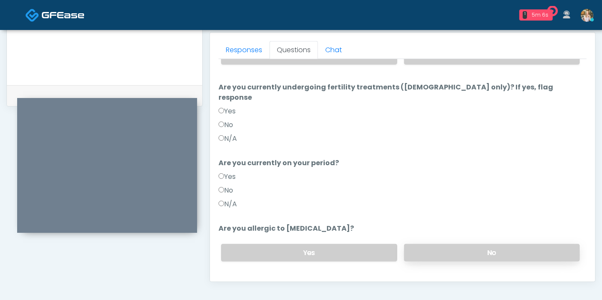
click at [474, 244] on label "No" at bounding box center [492, 253] width 176 height 18
click at [244, 279] on button "Continue" at bounding box center [238, 287] width 39 height 16
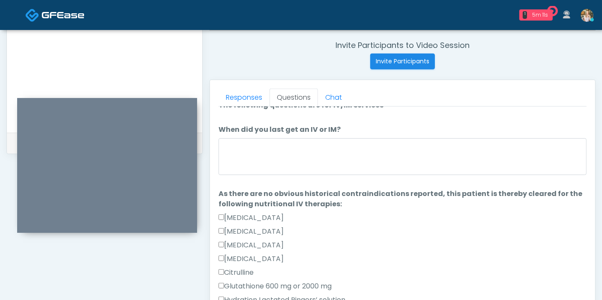
scroll to position [0, 0]
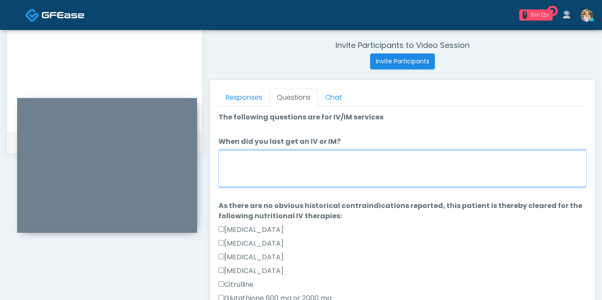
click at [424, 165] on textarea "When did you last get an IV or IM?" at bounding box center [403, 168] width 368 height 37
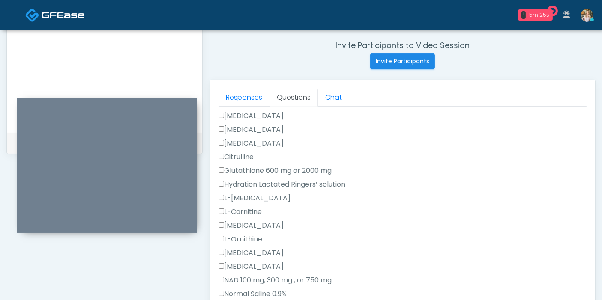
scroll to position [143, 0]
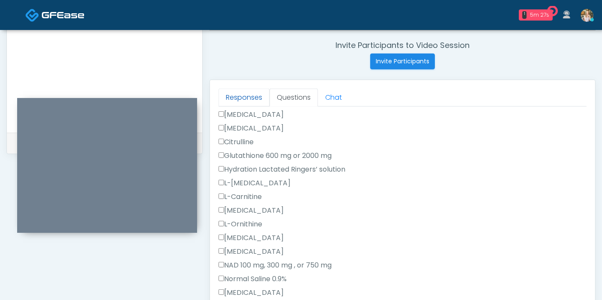
type textarea "**********"
click at [237, 98] on link "Responses" at bounding box center [244, 98] width 51 height 18
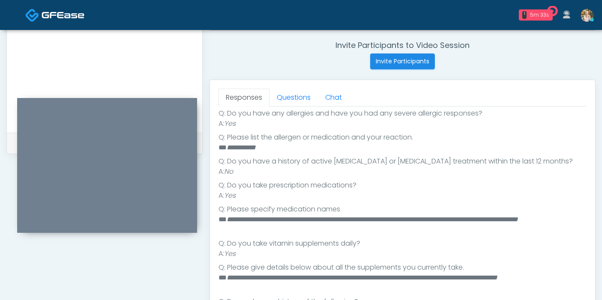
scroll to position [213, 0]
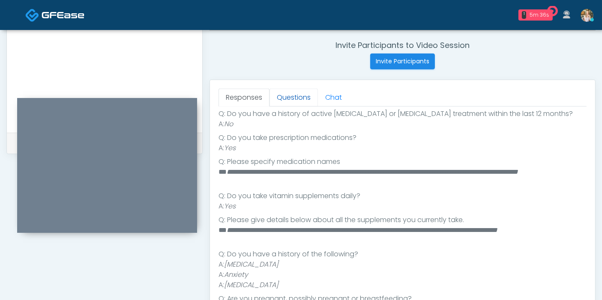
click at [291, 97] on link "Questions" at bounding box center [294, 98] width 48 height 18
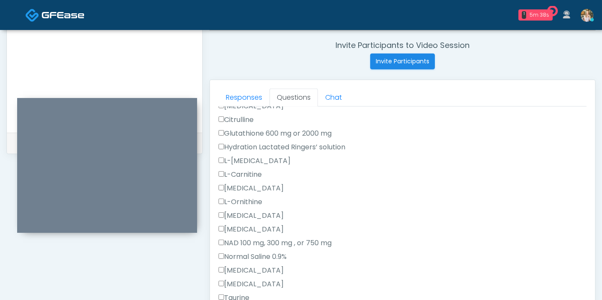
scroll to position [117, 0]
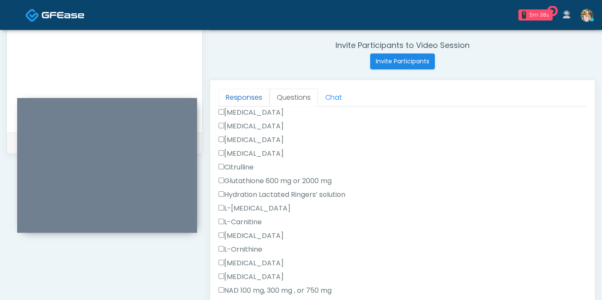
click at [241, 95] on link "Responses" at bounding box center [244, 98] width 51 height 18
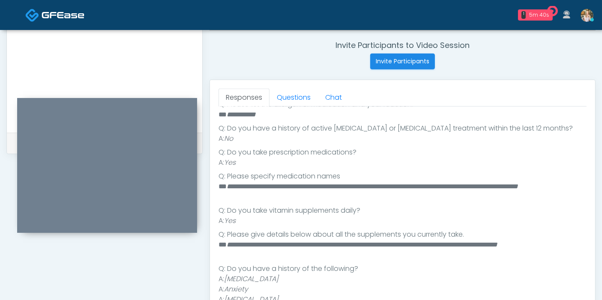
scroll to position [213, 0]
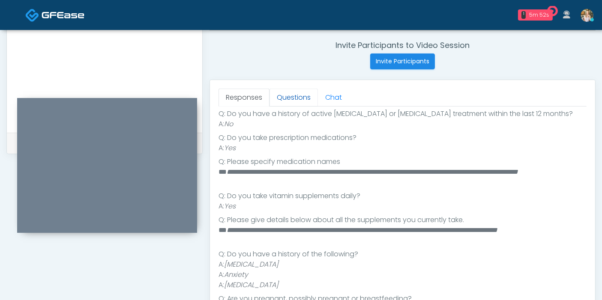
click at [291, 96] on link "Questions" at bounding box center [294, 98] width 48 height 18
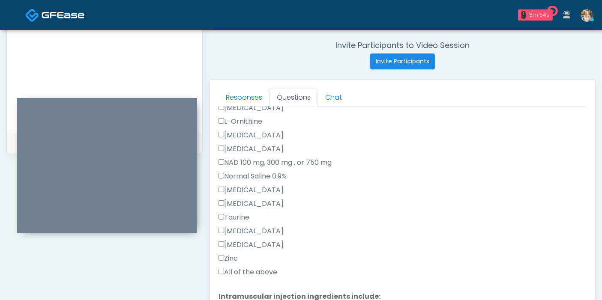
scroll to position [261, 0]
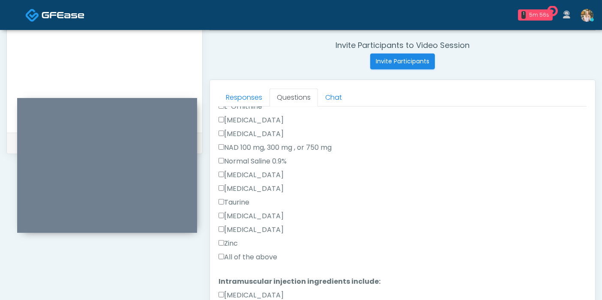
click at [239, 256] on label "All of the above" at bounding box center [248, 257] width 59 height 10
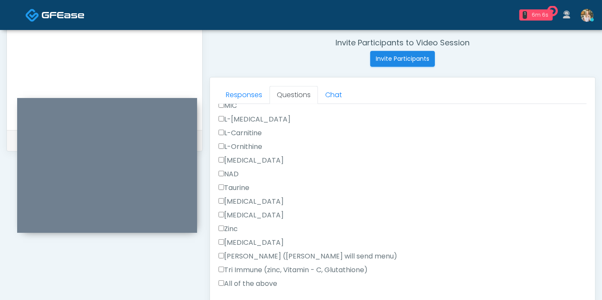
scroll to position [372, 0]
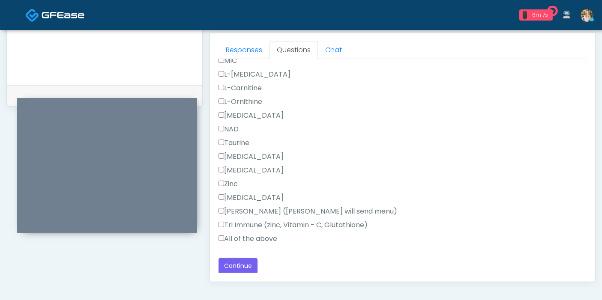
click at [261, 236] on label "All of the above" at bounding box center [248, 239] width 59 height 10
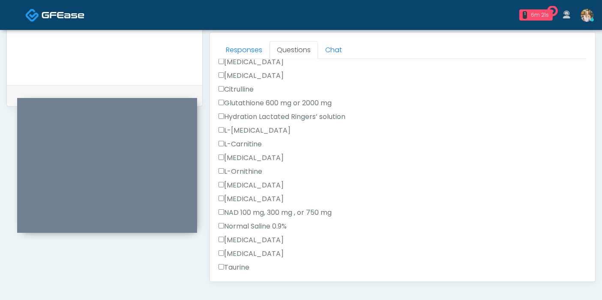
scroll to position [115, 0]
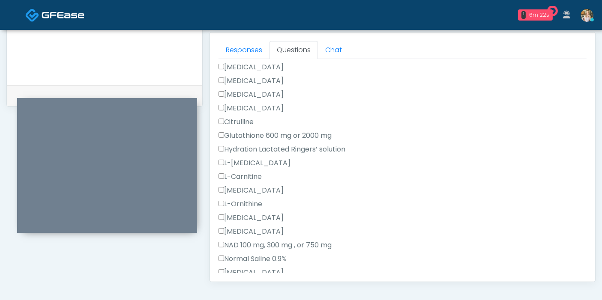
click at [225, 133] on label "Glutathione 600 mg or 2000 mg" at bounding box center [275, 136] width 113 height 10
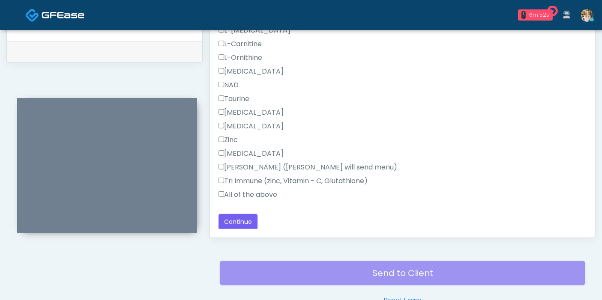
scroll to position [467, 0]
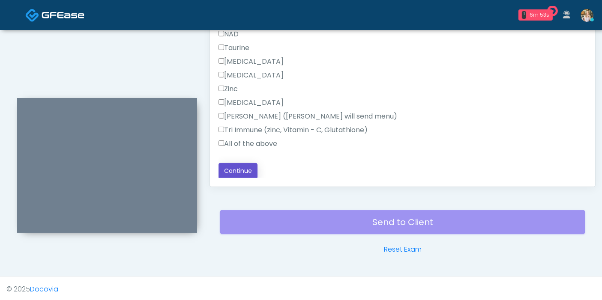
click at [222, 171] on button "Continue" at bounding box center [238, 171] width 39 height 16
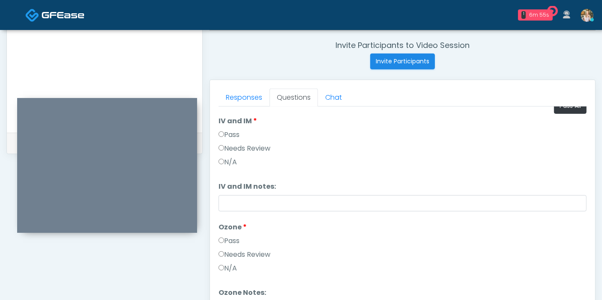
scroll to position [0, 0]
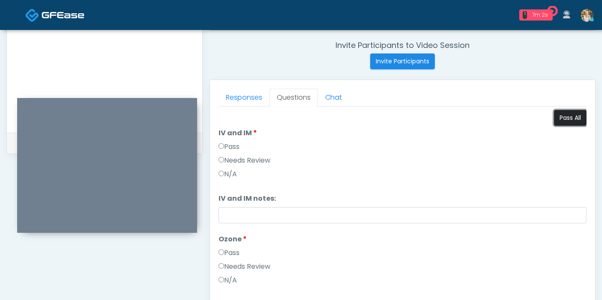
click at [561, 118] on button "Pass All" at bounding box center [570, 118] width 33 height 16
click at [251, 266] on label "Needs Review" at bounding box center [245, 267] width 52 height 10
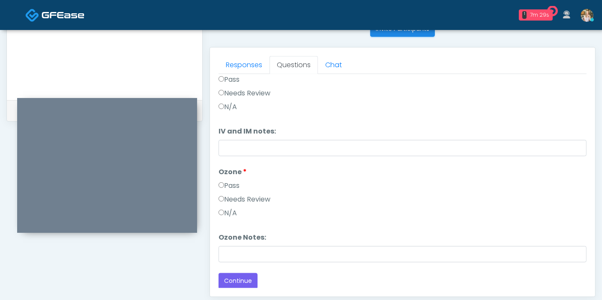
scroll to position [372, 0]
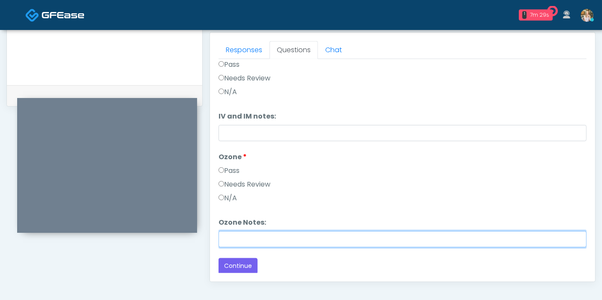
click at [301, 234] on input "Ozone Notes:" at bounding box center [403, 239] width 368 height 16
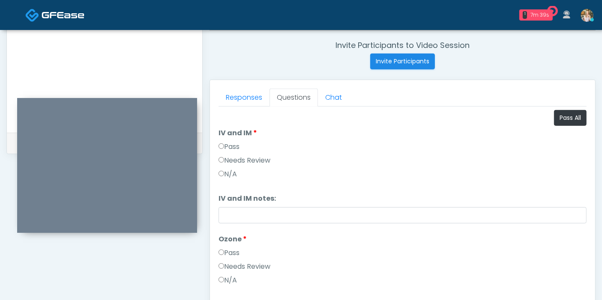
scroll to position [276, 0]
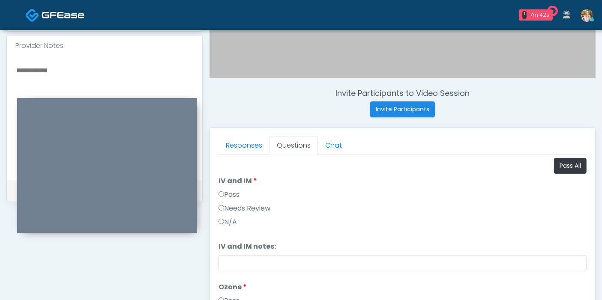
type input "**********"
click at [234, 145] on link "Responses" at bounding box center [244, 146] width 51 height 18
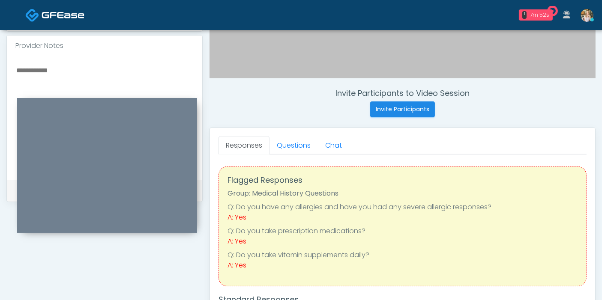
click at [64, 70] on textarea at bounding box center [104, 117] width 178 height 105
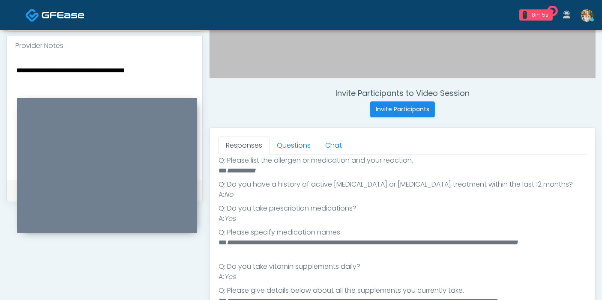
scroll to position [213, 0]
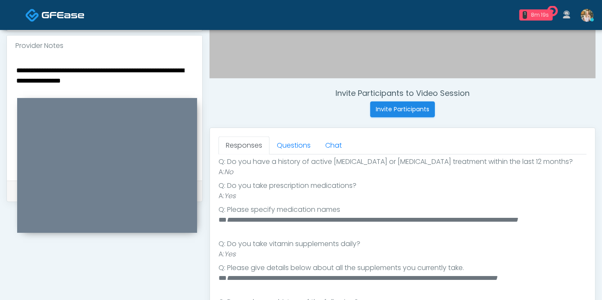
click at [158, 70] on textarea "**********" at bounding box center [104, 117] width 178 height 105
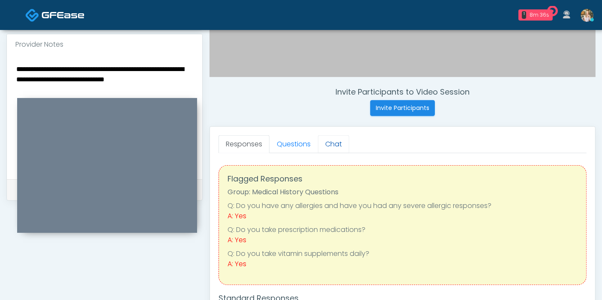
scroll to position [276, 0]
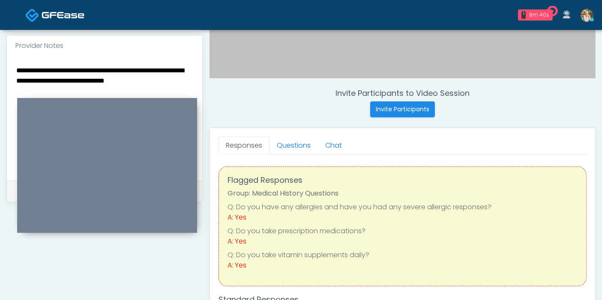
drag, startPoint x: 46, startPoint y: 79, endPoint x: 159, endPoint y: 72, distance: 112.4
click at [159, 72] on textarea "**********" at bounding box center [104, 117] width 178 height 105
click at [148, 95] on textarea "**********" at bounding box center [104, 117] width 178 height 105
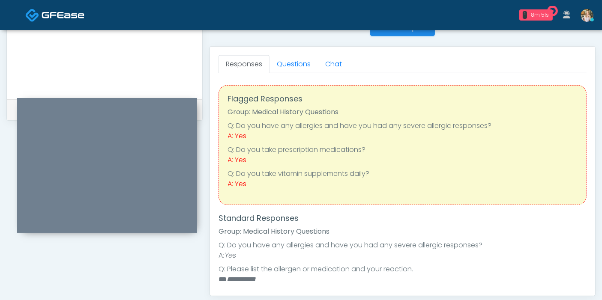
scroll to position [324, 0]
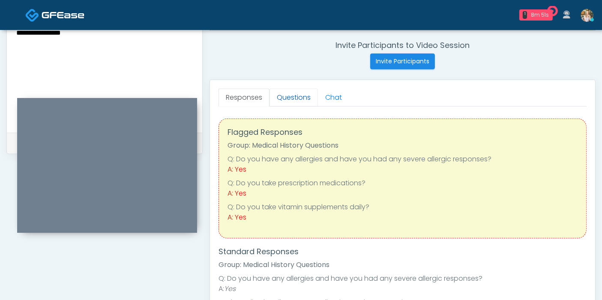
type textarea "**********"
click at [294, 96] on link "Questions" at bounding box center [294, 98] width 48 height 18
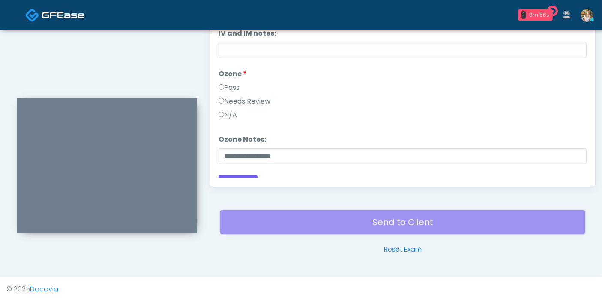
scroll to position [35, 0]
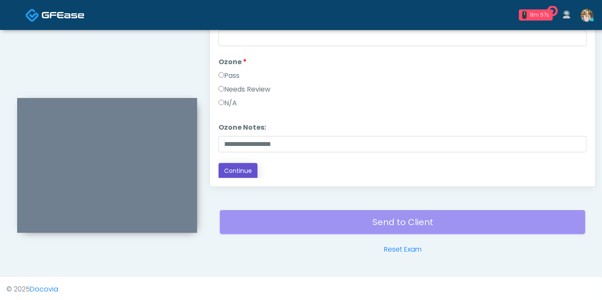
click at [239, 169] on button "Continue" at bounding box center [238, 171] width 39 height 16
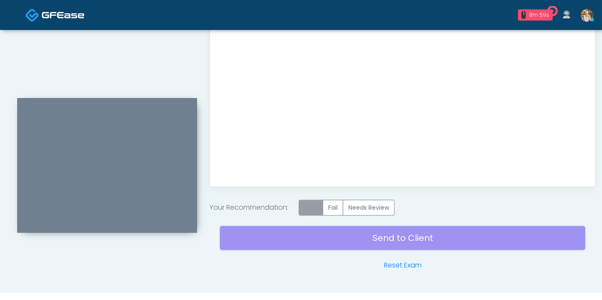
click at [311, 209] on label "Pass" at bounding box center [311, 208] width 24 height 16
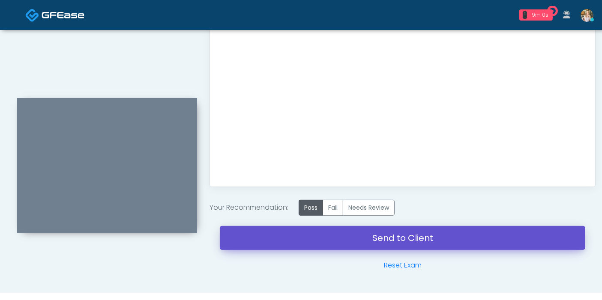
click at [389, 236] on link "Send to Client" at bounding box center [402, 238] width 365 height 24
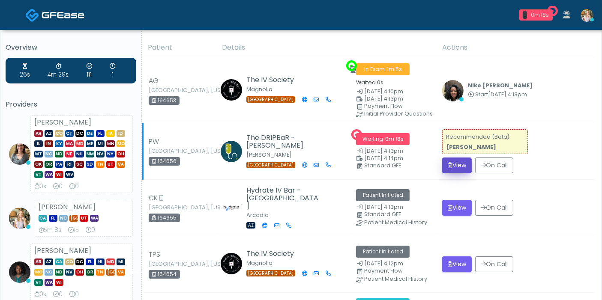
click at [456, 161] on button "View" at bounding box center [457, 166] width 30 height 16
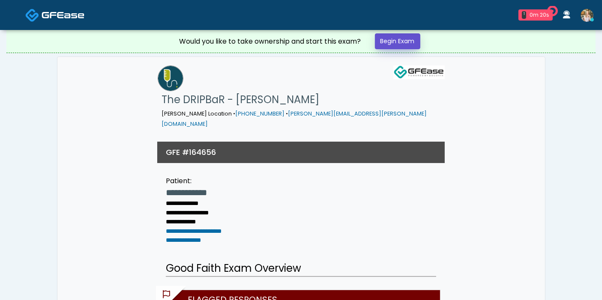
click at [394, 41] on link "Begin Exam" at bounding box center [397, 41] width 45 height 16
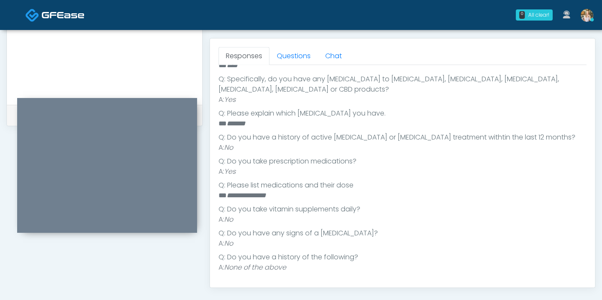
scroll to position [380, 0]
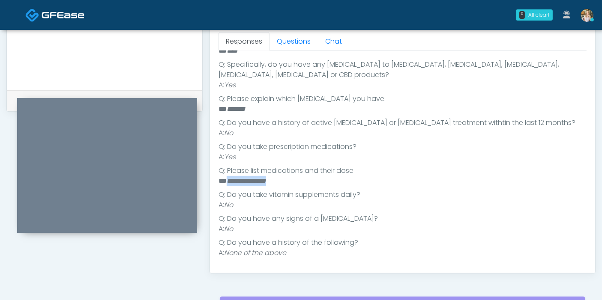
drag, startPoint x: 284, startPoint y: 183, endPoint x: 227, endPoint y: 178, distance: 56.8
click at [227, 178] on li "**********" at bounding box center [399, 181] width 361 height 10
copy em "**********"
click at [429, 183] on li "**********" at bounding box center [399, 181] width 361 height 10
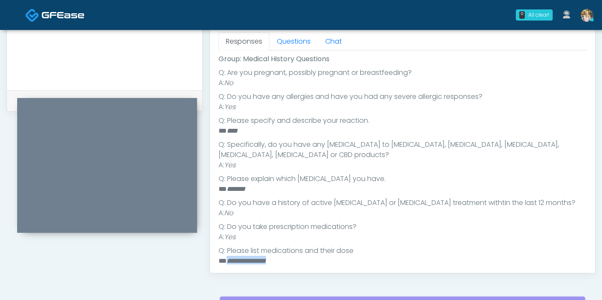
scroll to position [145, 0]
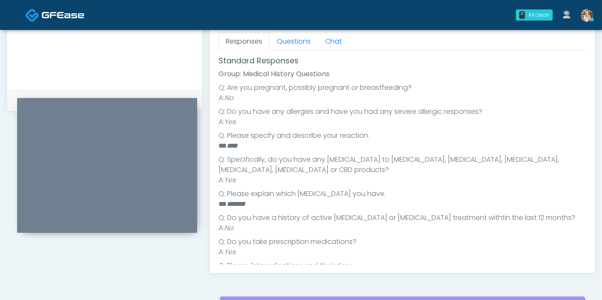
click at [361, 184] on ul "Q: Are you pregnant, possibly pregnant or breastfeeding? A: No Q: Do you have a…" at bounding box center [403, 218] width 368 height 271
click at [295, 209] on ul "Q: Are you pregnant, possibly pregnant or breastfeeding? A: No Q: Do you have a…" at bounding box center [403, 218] width 368 height 271
click at [297, 39] on link "Questions" at bounding box center [294, 42] width 48 height 18
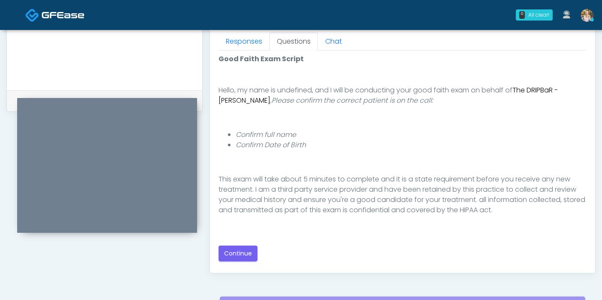
scroll to position [89, 0]
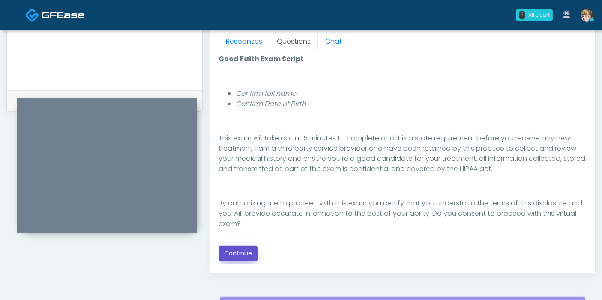
click at [251, 246] on button "Continue" at bounding box center [238, 254] width 39 height 16
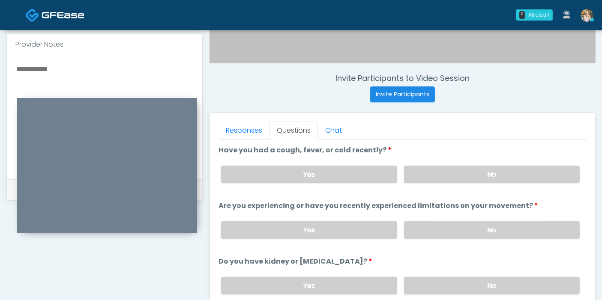
scroll to position [276, 0]
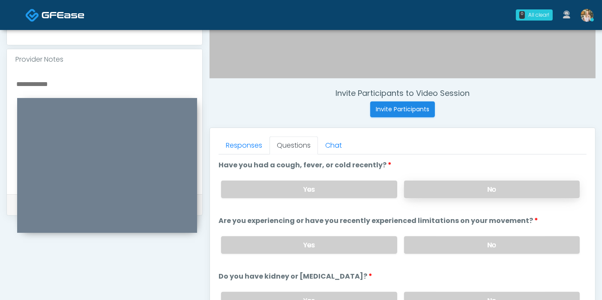
click at [467, 189] on label "No" at bounding box center [492, 190] width 176 height 18
click at [499, 238] on label "No" at bounding box center [492, 246] width 176 height 18
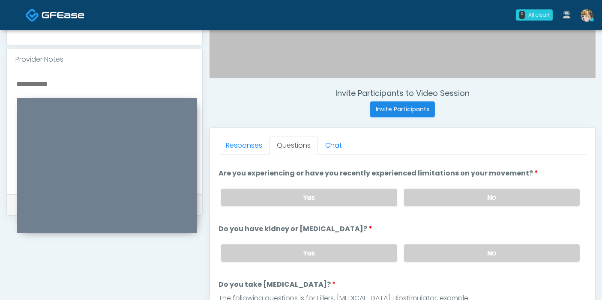
scroll to position [95, 0]
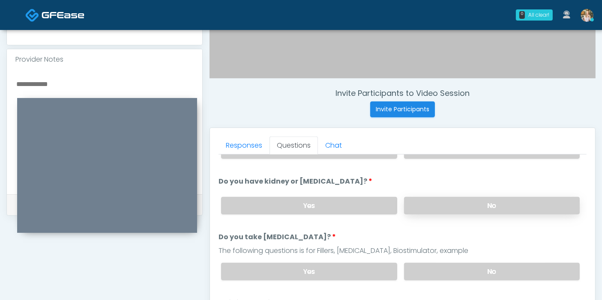
click at [485, 206] on label "No" at bounding box center [492, 206] width 176 height 18
click at [478, 267] on label "No" at bounding box center [492, 272] width 176 height 18
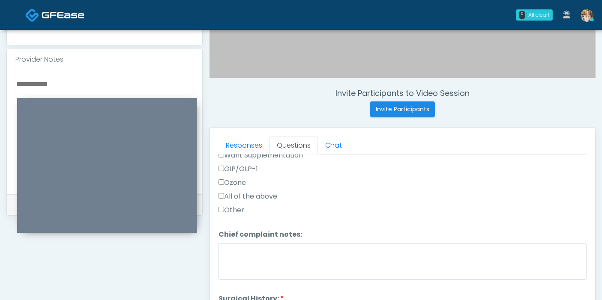
scroll to position [285, 0]
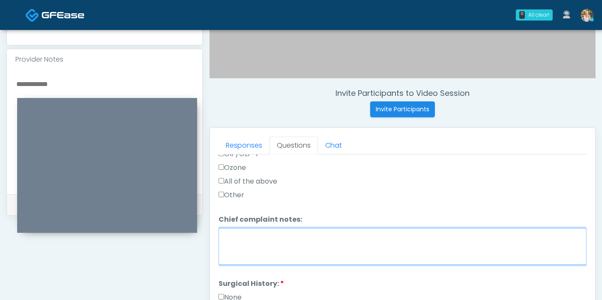
click at [258, 256] on textarea "Chief complaint notes:" at bounding box center [403, 246] width 368 height 37
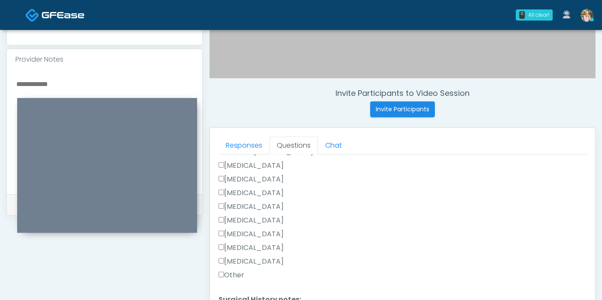
scroll to position [475, 0]
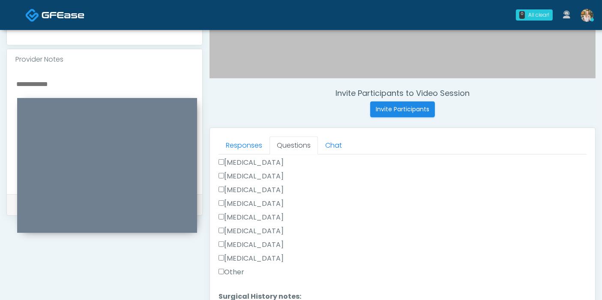
type textarea "**********"
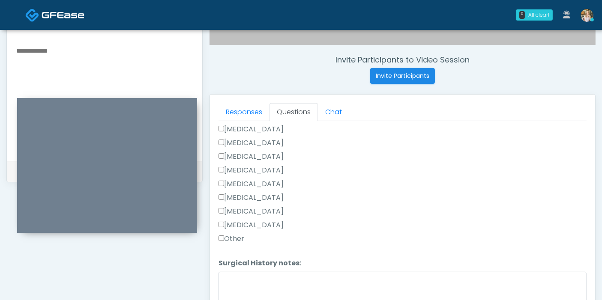
scroll to position [324, 0]
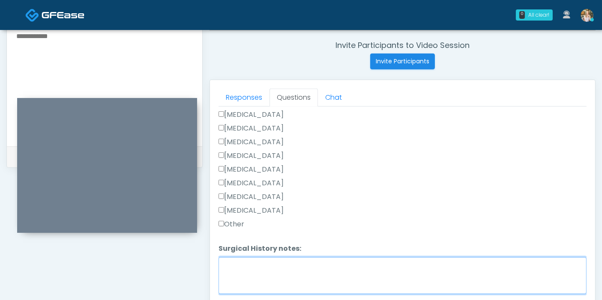
click at [252, 272] on textarea "Surgical History notes:" at bounding box center [403, 276] width 368 height 37
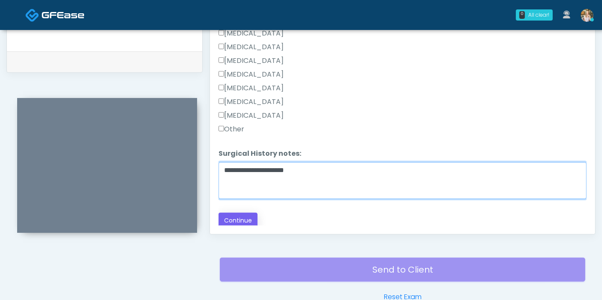
type textarea "**********"
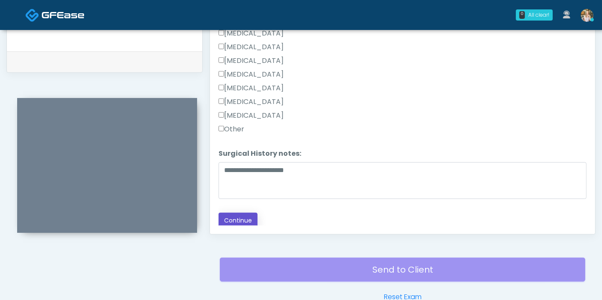
click at [238, 216] on button "Continue" at bounding box center [238, 221] width 39 height 16
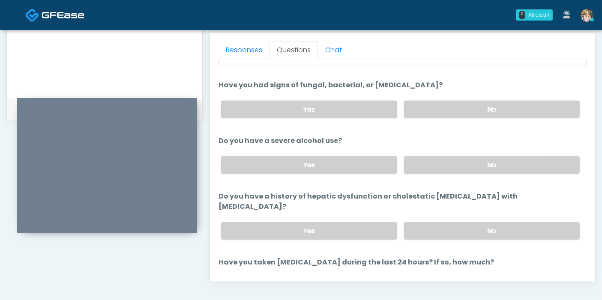
scroll to position [0, 0]
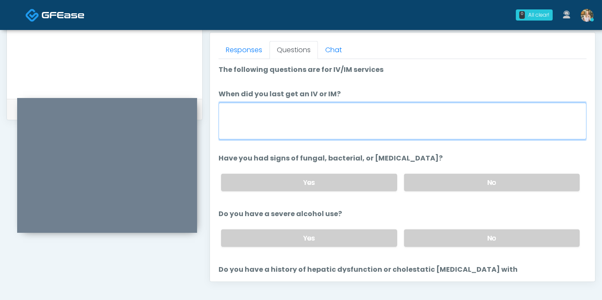
click at [295, 117] on textarea "When did you last get an IV or IM?" at bounding box center [403, 121] width 368 height 37
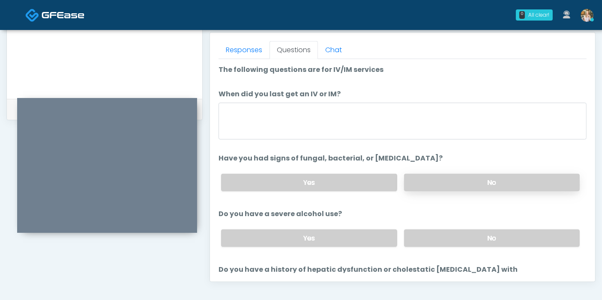
click at [452, 183] on label "No" at bounding box center [492, 183] width 176 height 18
click at [488, 237] on label "No" at bounding box center [492, 239] width 176 height 18
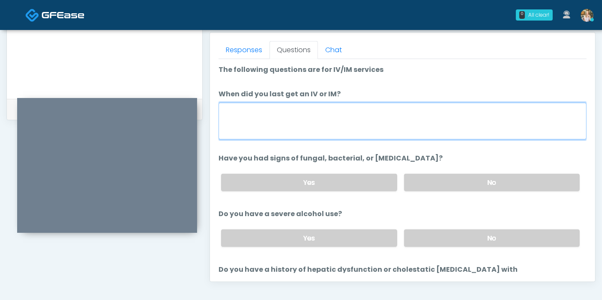
click at [322, 125] on textarea "When did you last get an IV or IM?" at bounding box center [403, 121] width 368 height 37
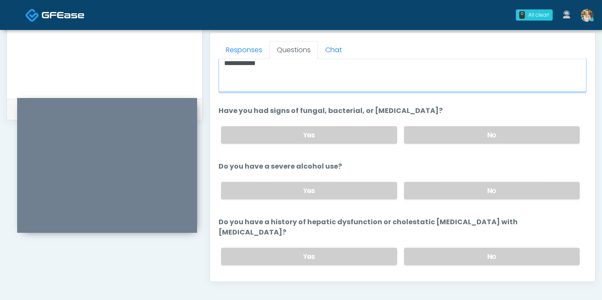
scroll to position [95, 0]
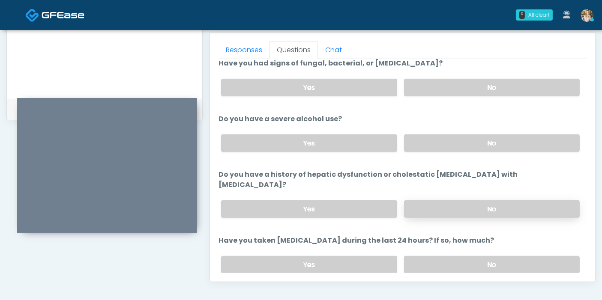
type textarea "**********"
click at [486, 201] on label "No" at bounding box center [492, 210] width 176 height 18
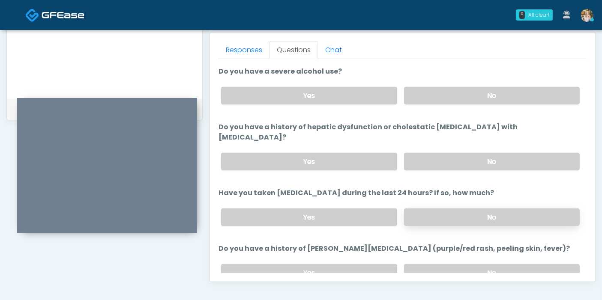
click at [452, 209] on label "No" at bounding box center [492, 218] width 176 height 18
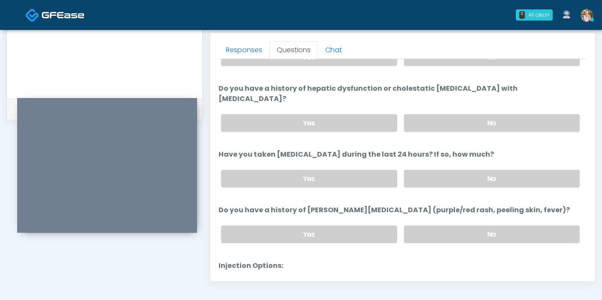
scroll to position [190, 0]
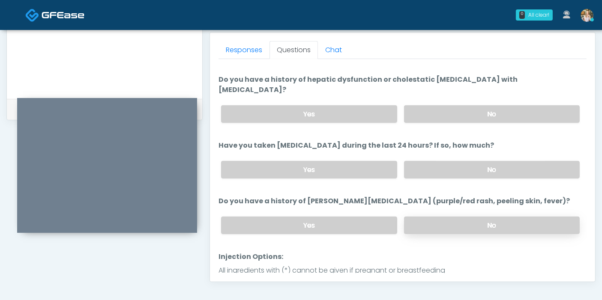
click at [455, 217] on label "No" at bounding box center [492, 226] width 176 height 18
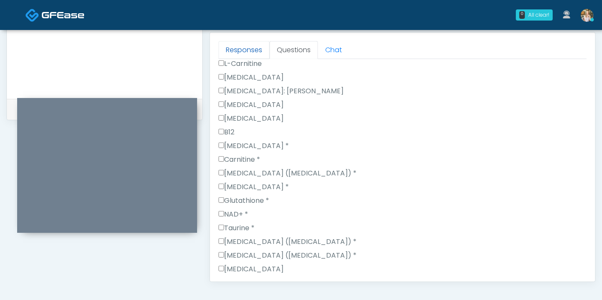
click at [241, 54] on link "Responses" at bounding box center [244, 50] width 51 height 18
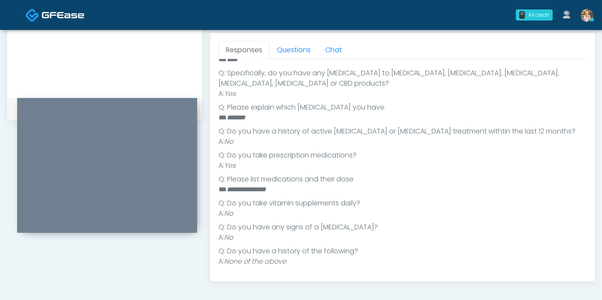
scroll to position [193, 0]
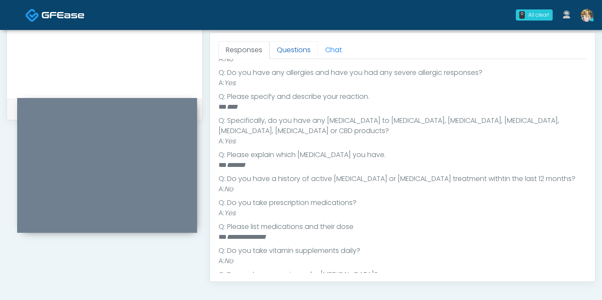
click at [295, 54] on link "Questions" at bounding box center [294, 50] width 48 height 18
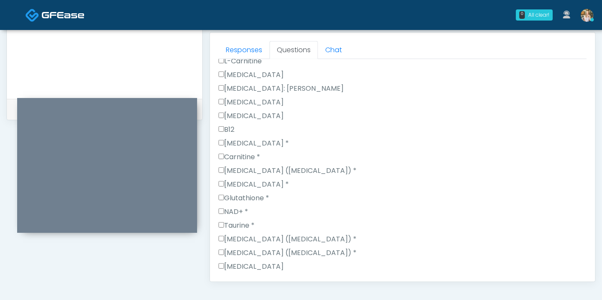
scroll to position [526, 0]
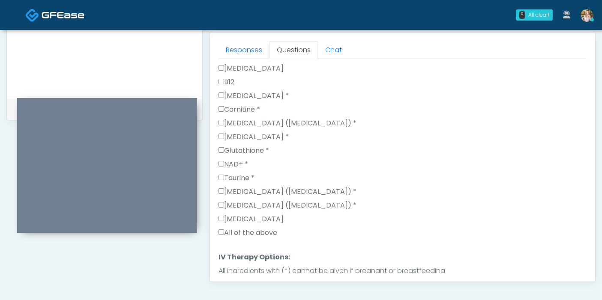
click at [221, 187] on label "Ketorolac (Toradol) *" at bounding box center [288, 192] width 138 height 10
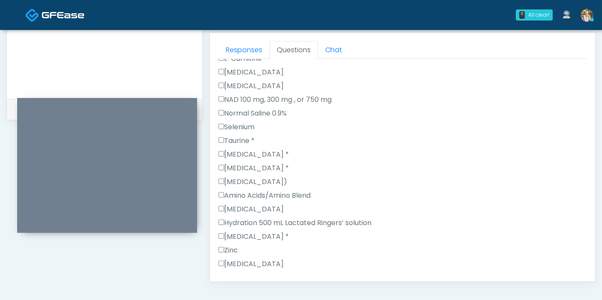
scroll to position [899, 0]
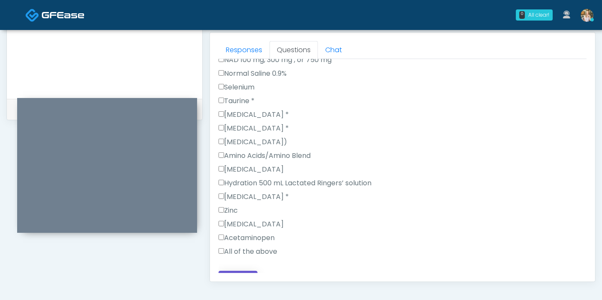
click at [226, 271] on button "Continue" at bounding box center [238, 279] width 39 height 16
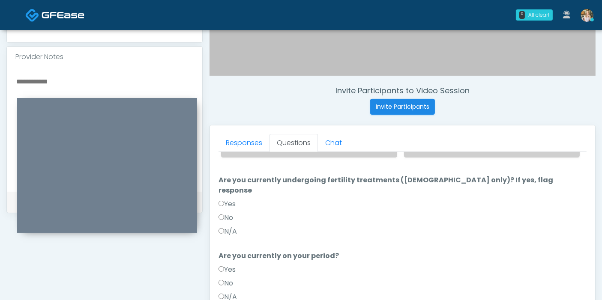
scroll to position [276, 0]
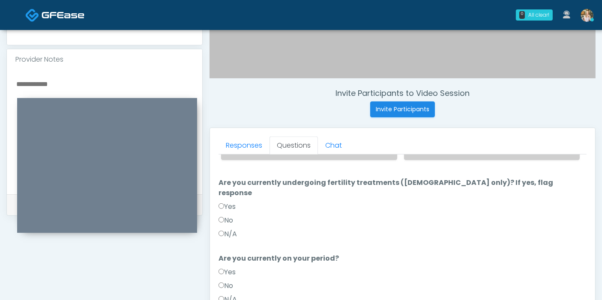
click at [225, 229] on label "N/A" at bounding box center [228, 234] width 18 height 10
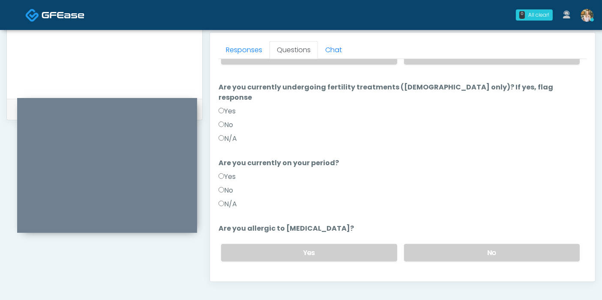
click at [224, 199] on label "N/A" at bounding box center [228, 204] width 18 height 10
click at [493, 244] on label "No" at bounding box center [492, 253] width 176 height 18
click at [241, 279] on button "Continue" at bounding box center [238, 287] width 39 height 16
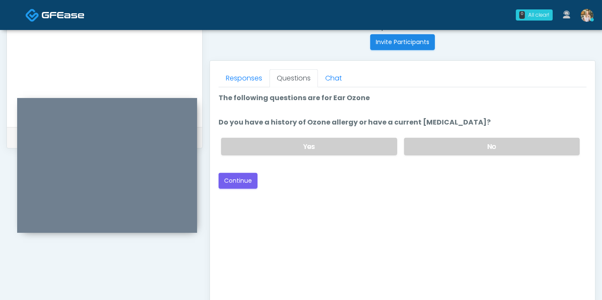
scroll to position [324, 0]
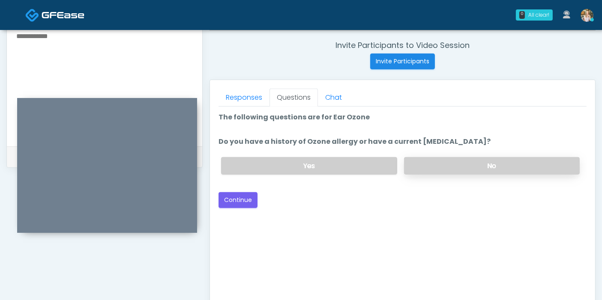
click at [460, 165] on label "No" at bounding box center [492, 166] width 176 height 18
click at [243, 197] on button "Continue" at bounding box center [238, 200] width 39 height 16
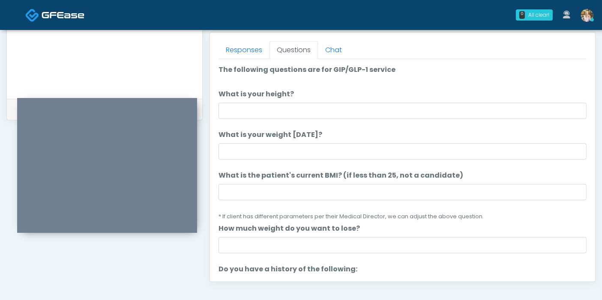
scroll to position [372, 0]
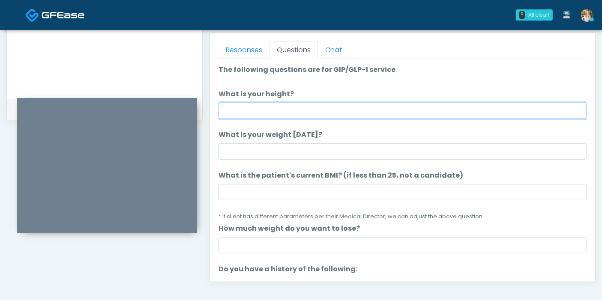
click at [414, 110] on input "What is your height?" at bounding box center [403, 111] width 368 height 16
click at [346, 111] on input "What is your height?" at bounding box center [403, 111] width 368 height 16
click at [330, 110] on input "What is your height?" at bounding box center [403, 111] width 368 height 16
type input "***"
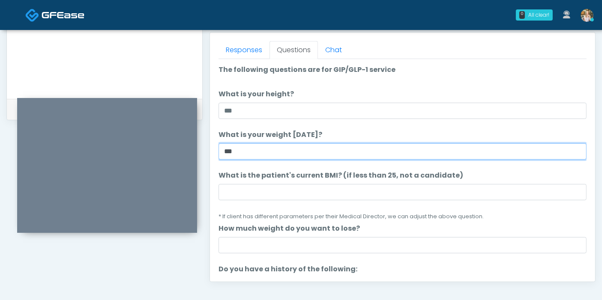
type input "***"
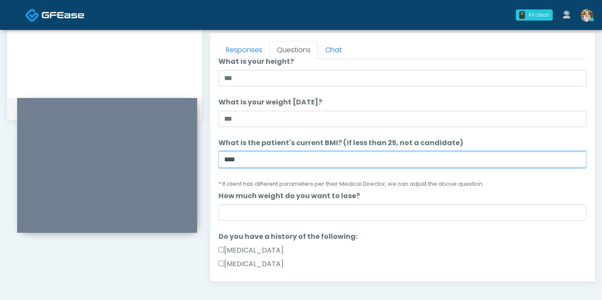
scroll to position [48, 0]
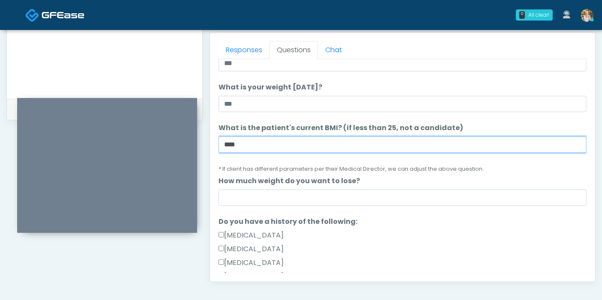
type input "****"
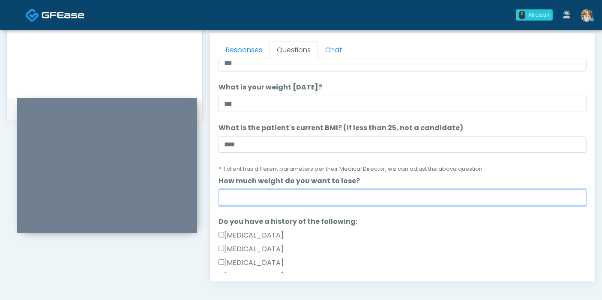
click at [344, 195] on input "How much weight do you want to lose?" at bounding box center [403, 198] width 368 height 16
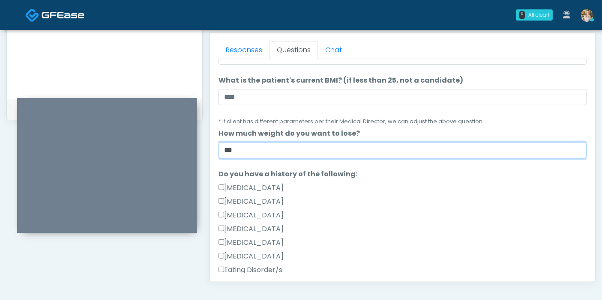
scroll to position [143, 0]
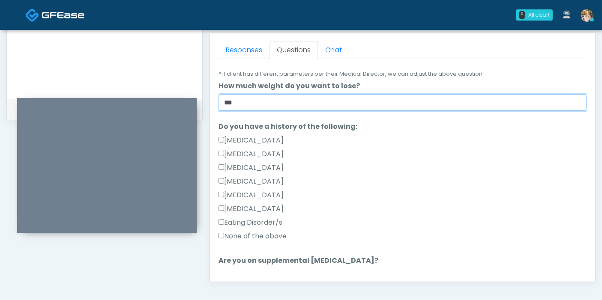
type input "***"
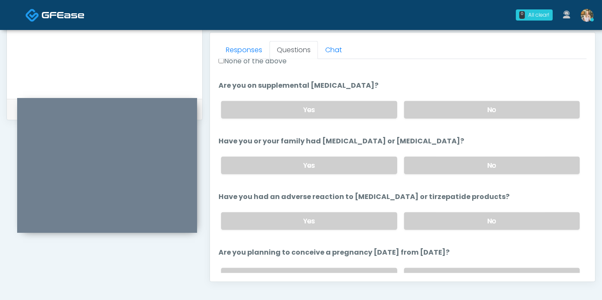
scroll to position [333, 0]
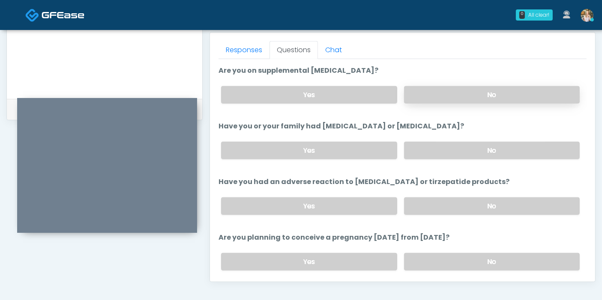
click at [475, 95] on label "No" at bounding box center [492, 95] width 176 height 18
click at [480, 143] on label "No" at bounding box center [492, 151] width 176 height 18
click at [481, 206] on label "No" at bounding box center [492, 207] width 176 height 18
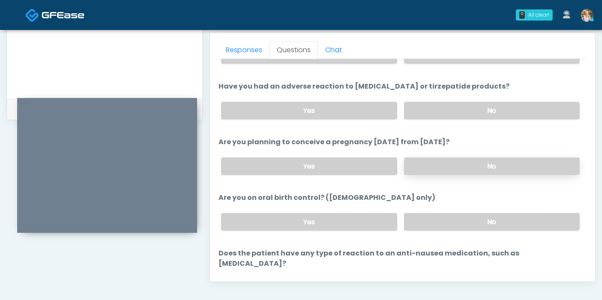
scroll to position [472, 0]
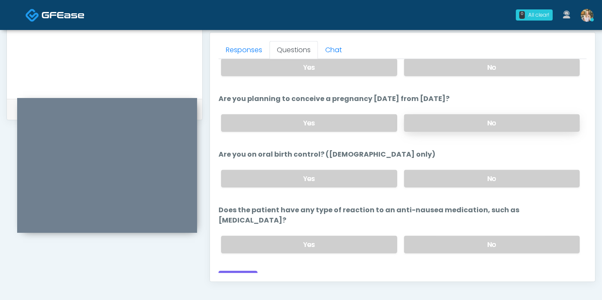
click at [484, 123] on label "No" at bounding box center [492, 123] width 176 height 18
click at [490, 177] on label "No" at bounding box center [492, 179] width 176 height 18
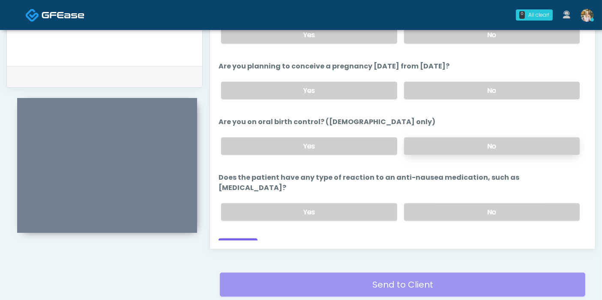
scroll to position [419, 0]
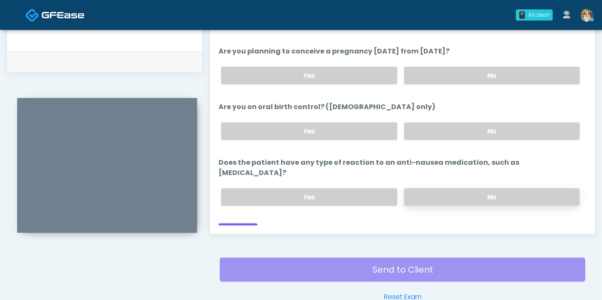
click at [488, 189] on label "No" at bounding box center [492, 198] width 176 height 18
click at [243, 224] on button "Continue" at bounding box center [238, 232] width 39 height 16
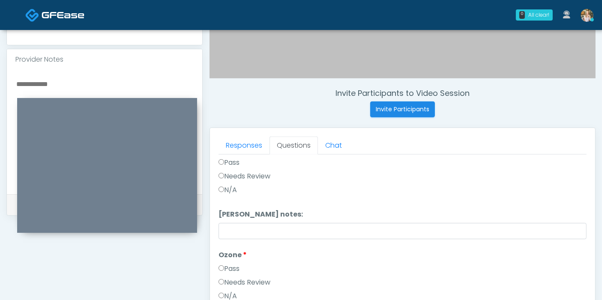
scroll to position [0, 0]
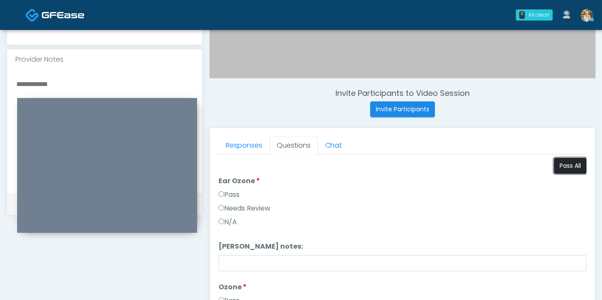
click at [559, 167] on button "Pass All" at bounding box center [570, 166] width 33 height 16
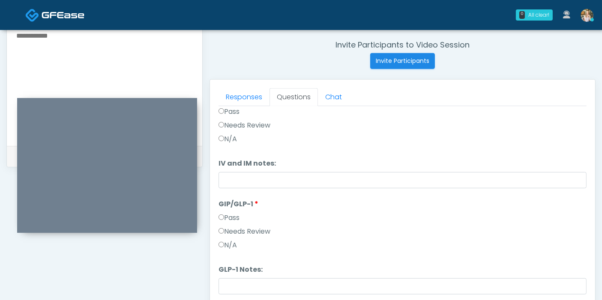
scroll to position [372, 0]
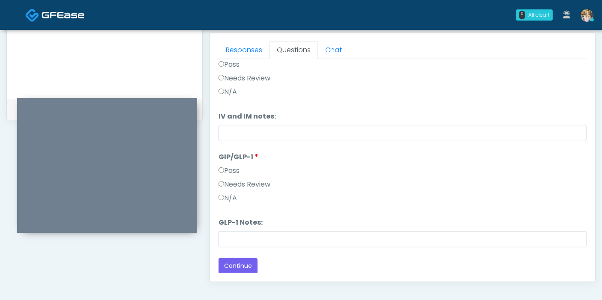
click at [241, 185] on label "Needs Review" at bounding box center [245, 185] width 52 height 10
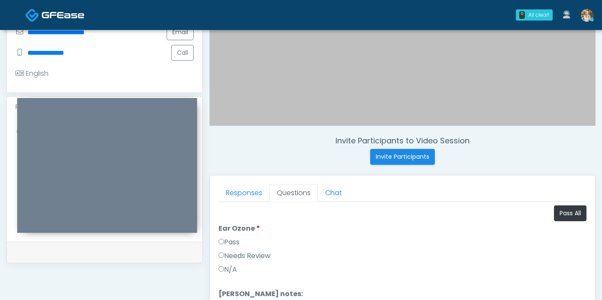
scroll to position [276, 0]
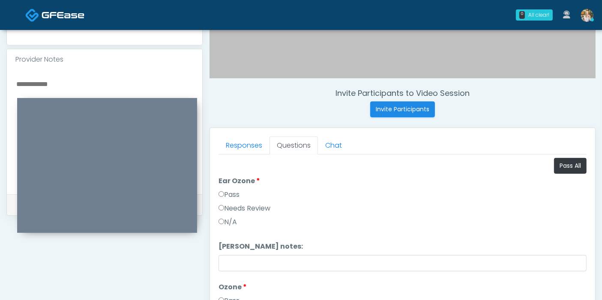
click at [38, 78] on textarea at bounding box center [104, 130] width 178 height 105
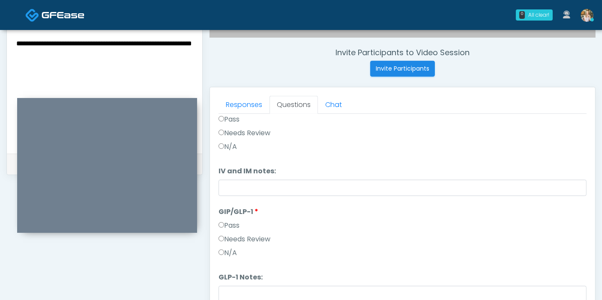
scroll to position [372, 0]
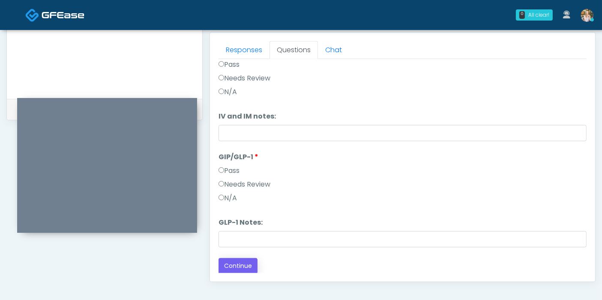
type textarea "**********"
click at [231, 265] on button "Continue" at bounding box center [238, 266] width 39 height 16
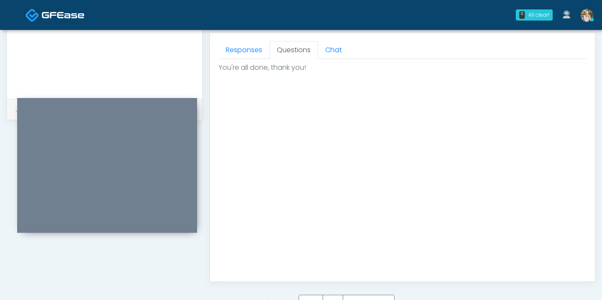
scroll to position [419, 0]
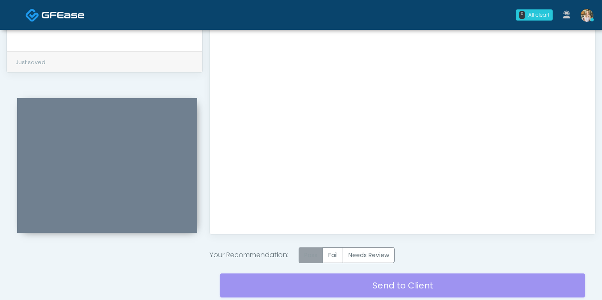
click at [316, 258] on label "Pass" at bounding box center [311, 256] width 24 height 16
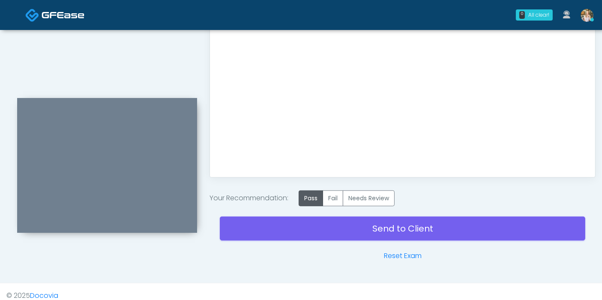
scroll to position [483, 0]
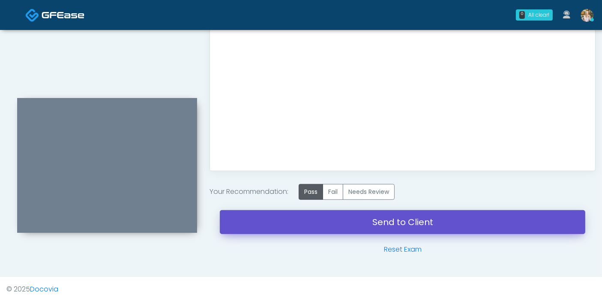
click at [398, 224] on link "Send to Client" at bounding box center [402, 222] width 365 height 24
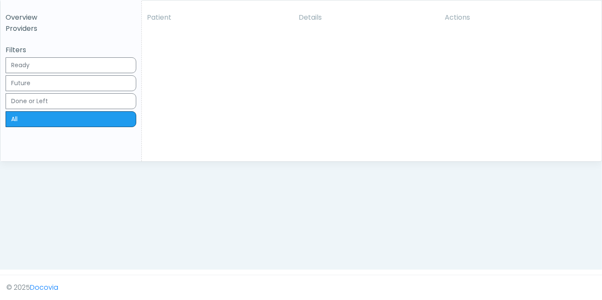
scroll to position [48, 0]
click td "Rukayat Bojuwon Done Sep 1, 4:33pm 6m 7s View Exam | Unreview"
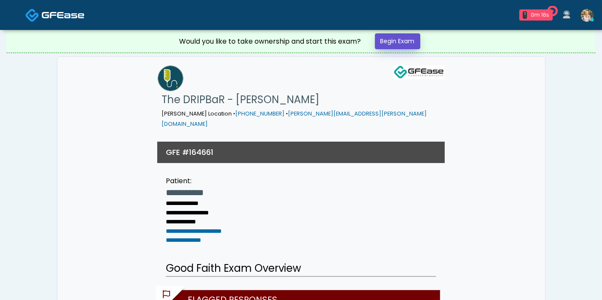
click at [399, 42] on link "Begin Exam" at bounding box center [397, 41] width 45 height 16
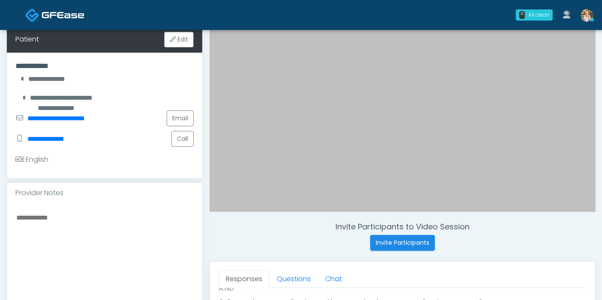
scroll to position [238, 0]
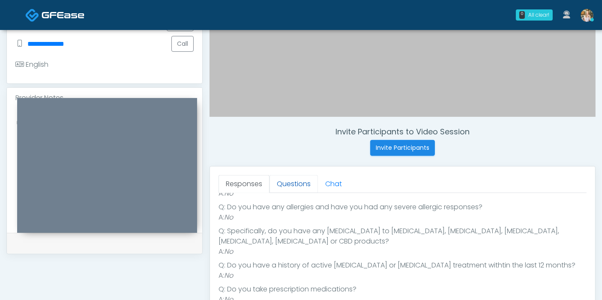
click at [296, 183] on link "Questions" at bounding box center [294, 184] width 48 height 18
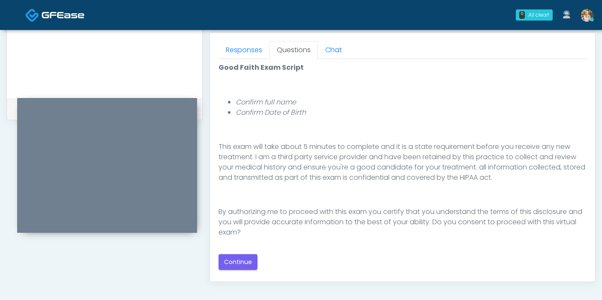
scroll to position [380, 0]
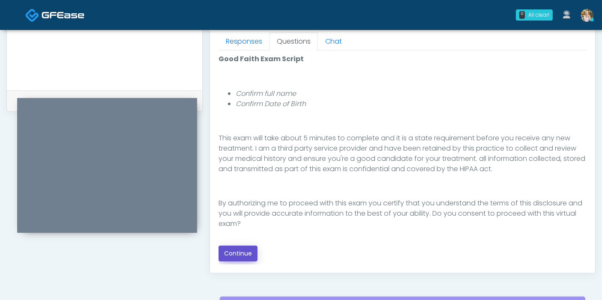
click at [247, 253] on button "Continue" at bounding box center [238, 254] width 39 height 16
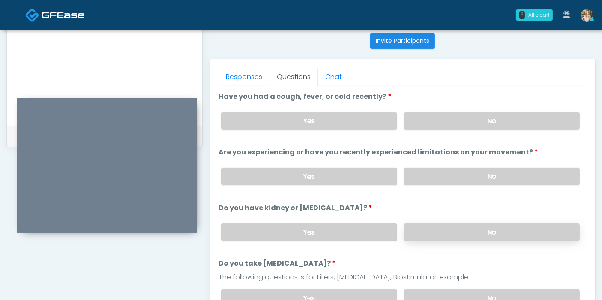
scroll to position [324, 0]
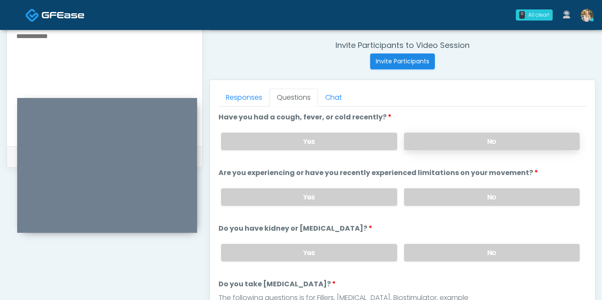
click at [481, 142] on label "No" at bounding box center [492, 142] width 176 height 18
click at [467, 202] on label "No" at bounding box center [492, 198] width 176 height 18
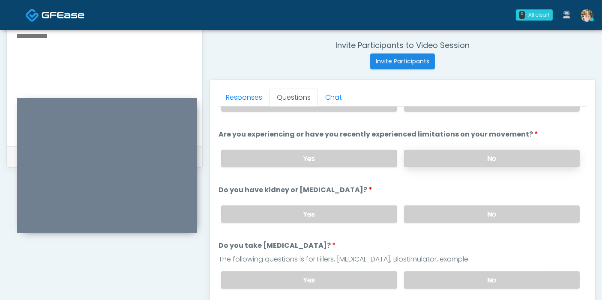
scroll to position [48, 0]
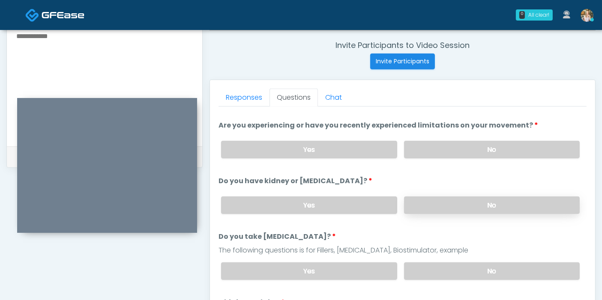
click at [470, 202] on label "No" at bounding box center [492, 206] width 176 height 18
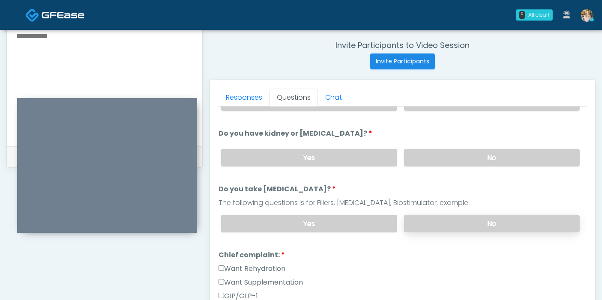
click at [473, 226] on label "No" at bounding box center [492, 224] width 176 height 18
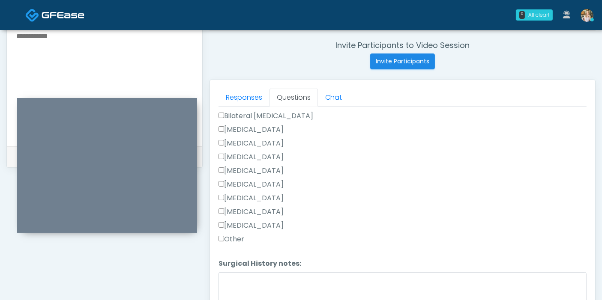
scroll to position [475, 0]
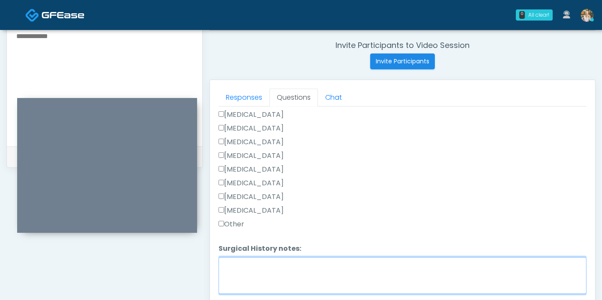
click at [292, 258] on textarea "Surgical History notes:" at bounding box center [403, 276] width 368 height 37
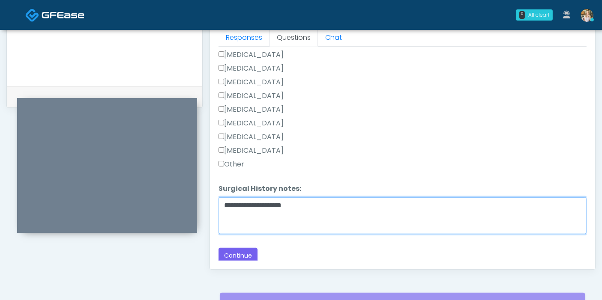
scroll to position [419, 0]
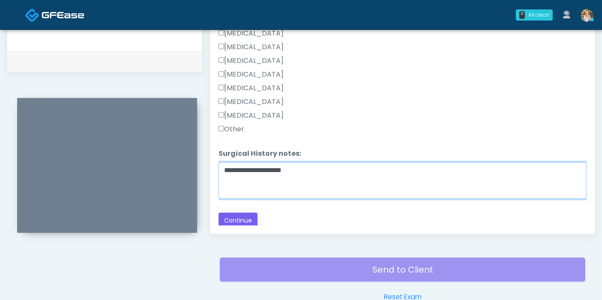
type textarea "**********"
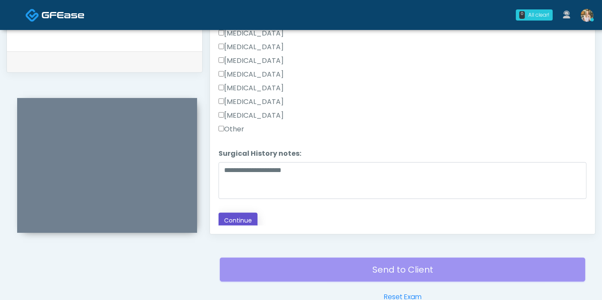
click at [249, 213] on button "Continue" at bounding box center [238, 221] width 39 height 16
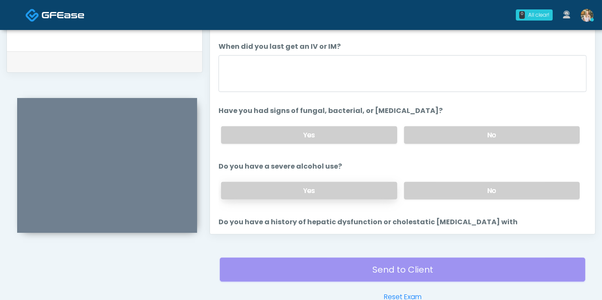
scroll to position [372, 0]
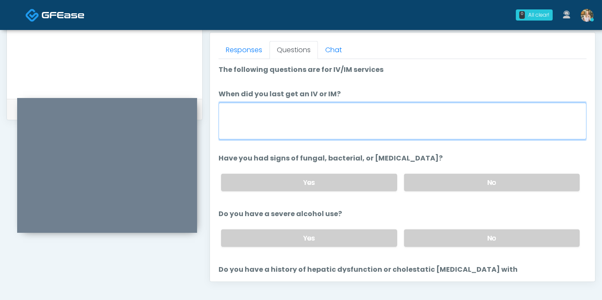
click at [362, 119] on textarea "When did you last get an IV or IM?" at bounding box center [403, 121] width 368 height 37
type textarea "****"
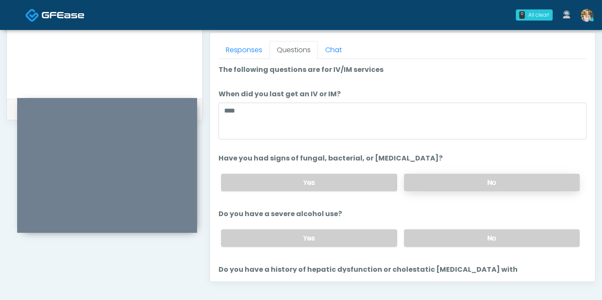
click at [449, 180] on label "No" at bounding box center [492, 183] width 176 height 18
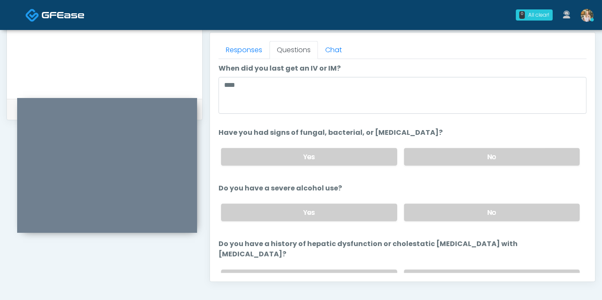
scroll to position [48, 0]
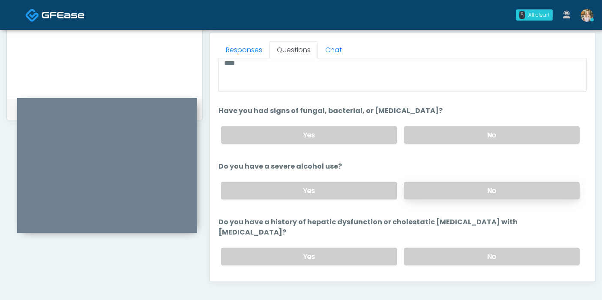
click at [458, 189] on label "No" at bounding box center [492, 191] width 176 height 18
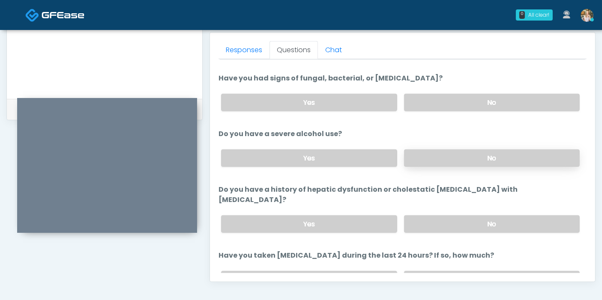
scroll to position [95, 0]
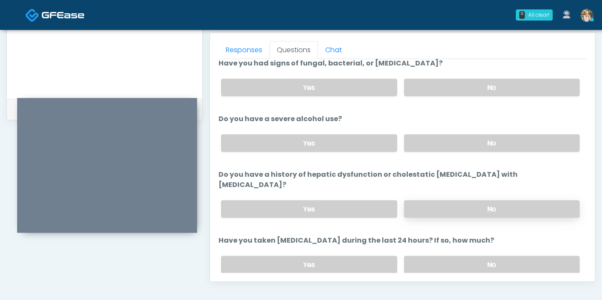
click at [463, 201] on label "No" at bounding box center [492, 210] width 176 height 18
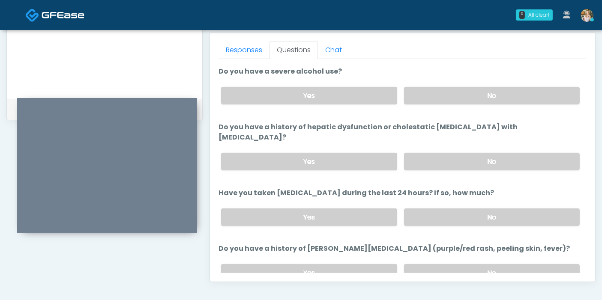
scroll to position [238, 0]
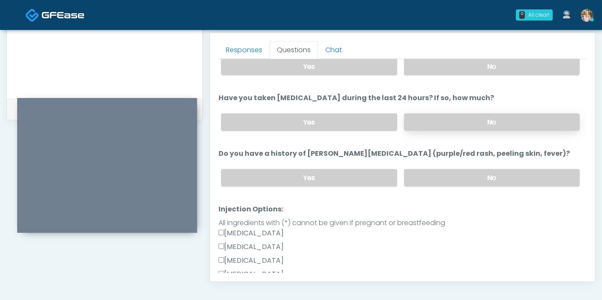
click at [458, 114] on label "No" at bounding box center [492, 123] width 176 height 18
click at [468, 169] on label "No" at bounding box center [492, 178] width 176 height 18
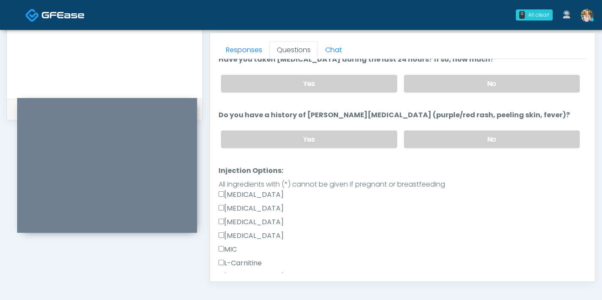
scroll to position [285, 0]
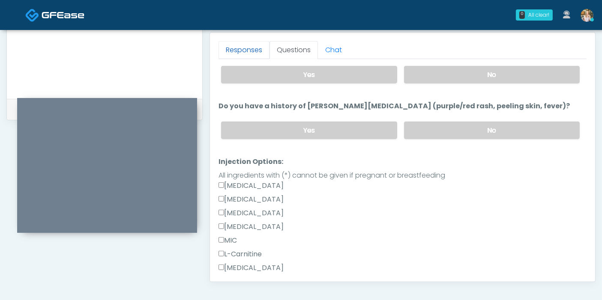
click at [248, 49] on link "Responses" at bounding box center [244, 50] width 51 height 18
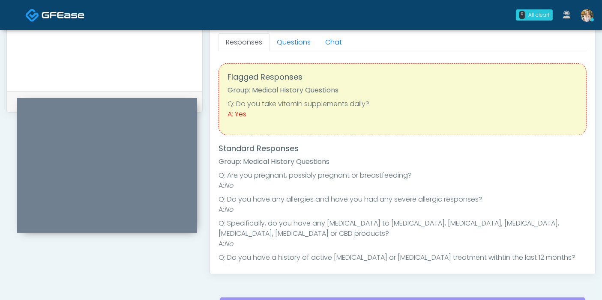
scroll to position [324, 0]
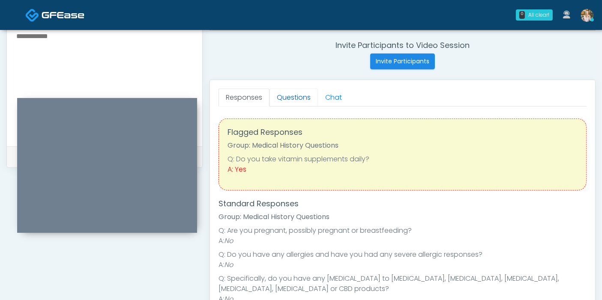
click at [302, 98] on link "Questions" at bounding box center [294, 98] width 48 height 18
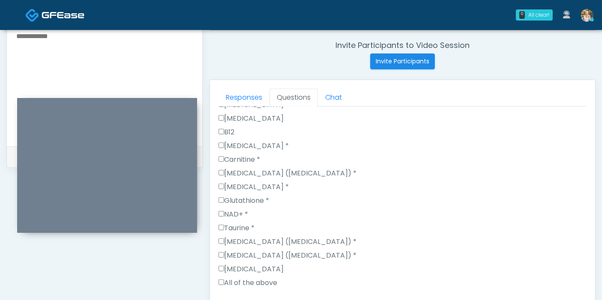
scroll to position [571, 0]
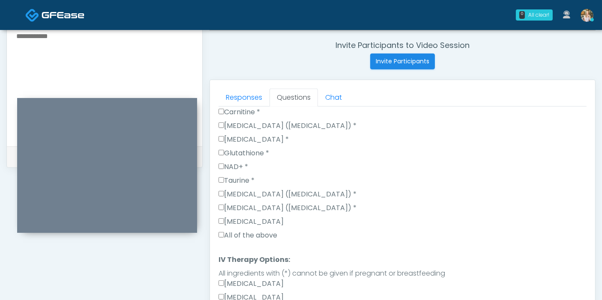
click at [260, 231] on label "All of the above" at bounding box center [248, 236] width 59 height 10
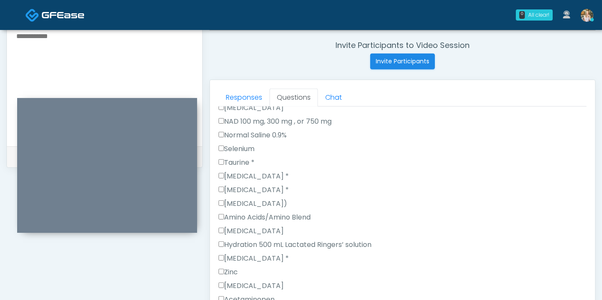
scroll to position [899, 0]
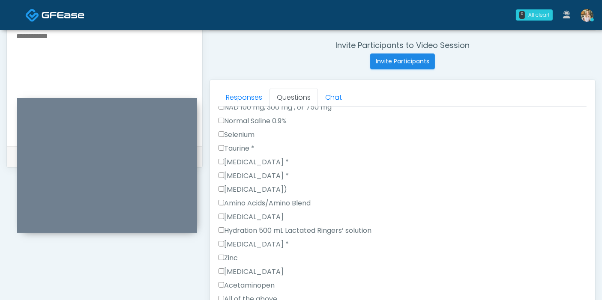
click at [242, 294] on label "All of the above" at bounding box center [248, 299] width 59 height 10
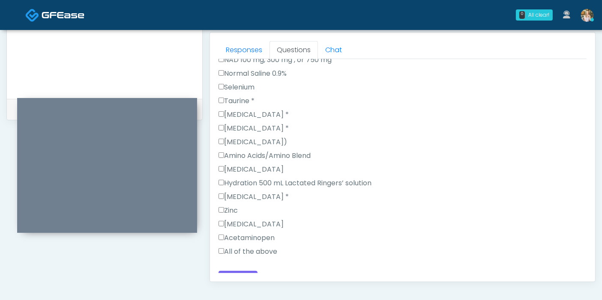
scroll to position [419, 0]
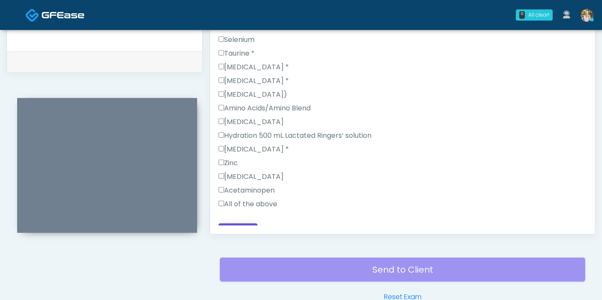
click at [240, 224] on button "Continue" at bounding box center [238, 232] width 39 height 16
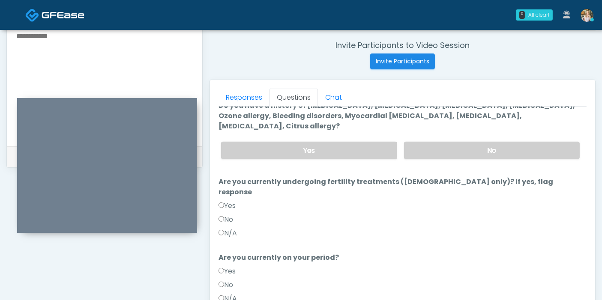
scroll to position [0, 0]
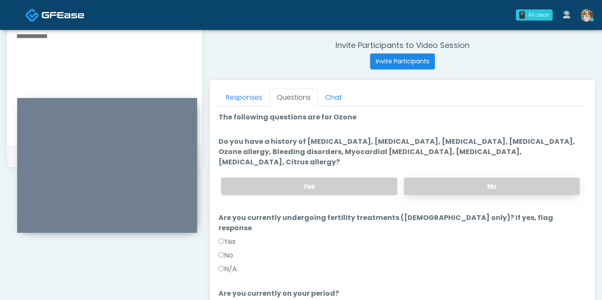
click at [464, 178] on label "No" at bounding box center [492, 187] width 176 height 18
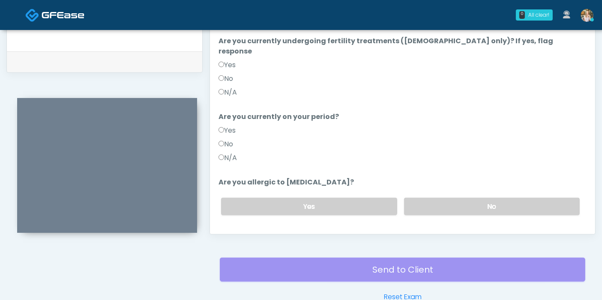
scroll to position [83, 0]
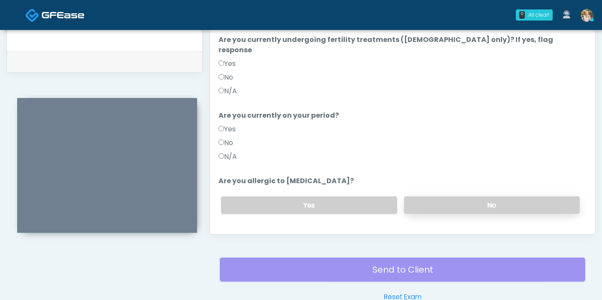
click at [457, 197] on label "No" at bounding box center [492, 206] width 176 height 18
click at [249, 232] on button "Continue" at bounding box center [238, 240] width 39 height 16
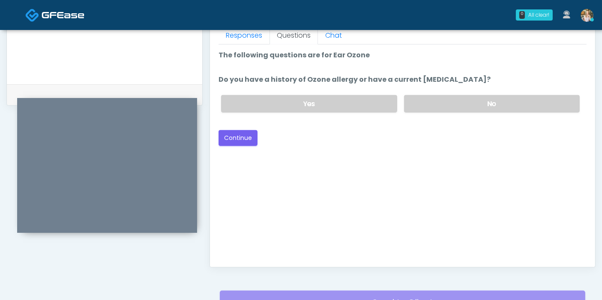
scroll to position [372, 0]
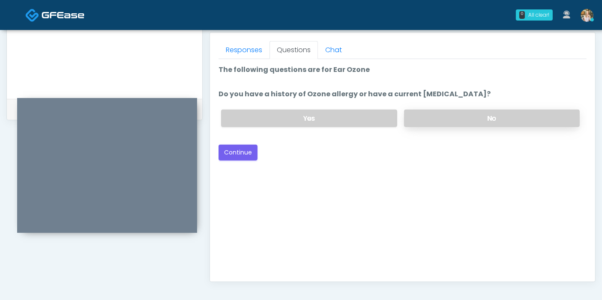
click at [459, 121] on label "No" at bounding box center [492, 119] width 176 height 18
click at [243, 153] on button "Continue" at bounding box center [238, 153] width 39 height 16
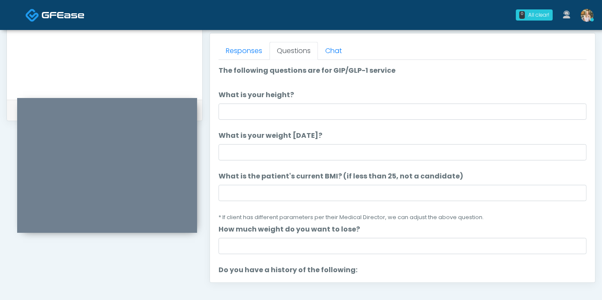
scroll to position [324, 0]
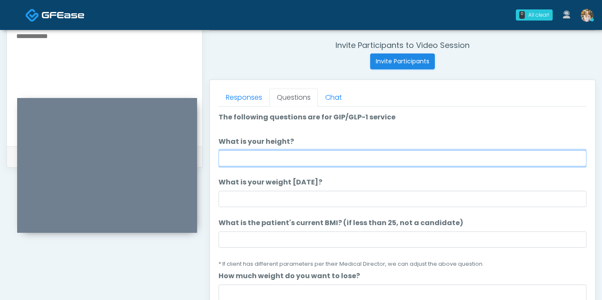
click at [367, 159] on input "What is your height?" at bounding box center [403, 158] width 368 height 16
click at [387, 165] on input "What is your height?" at bounding box center [403, 158] width 368 height 16
type input "***"
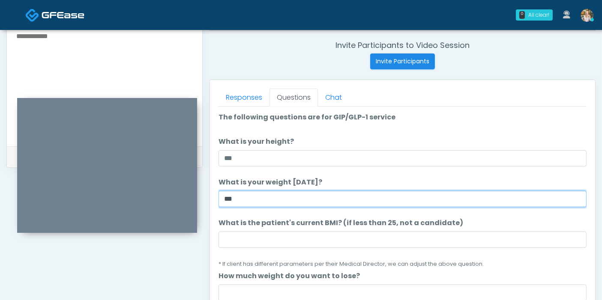
type input "***"
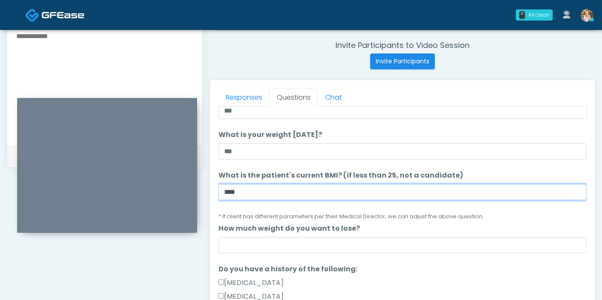
scroll to position [95, 0]
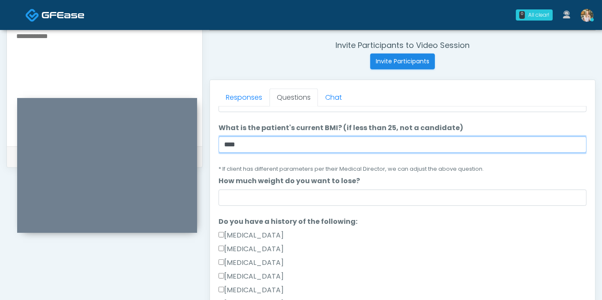
type input "****"
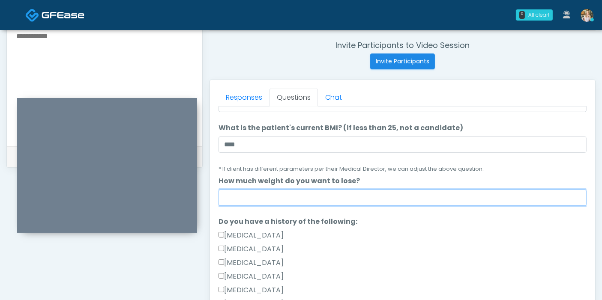
click at [395, 195] on input "How much weight do you want to lose?" at bounding box center [403, 198] width 368 height 16
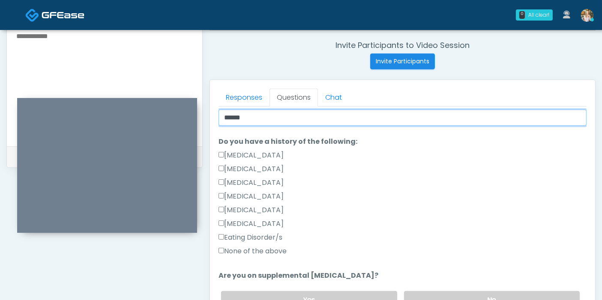
scroll to position [190, 0]
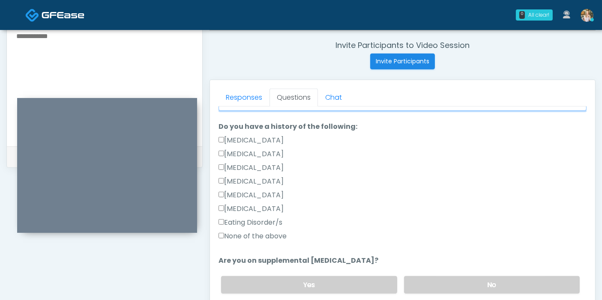
type input "******"
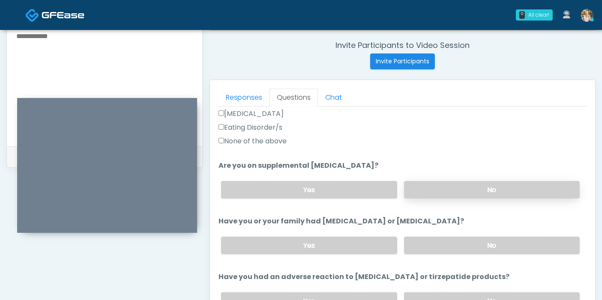
click at [491, 192] on label "No" at bounding box center [492, 190] width 176 height 18
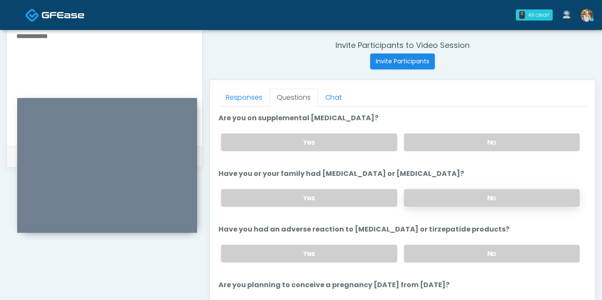
click at [476, 198] on label "No" at bounding box center [492, 198] width 176 height 18
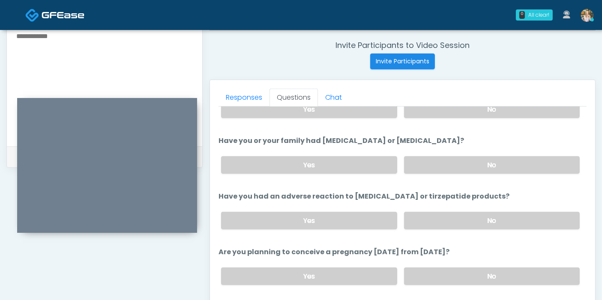
scroll to position [380, 0]
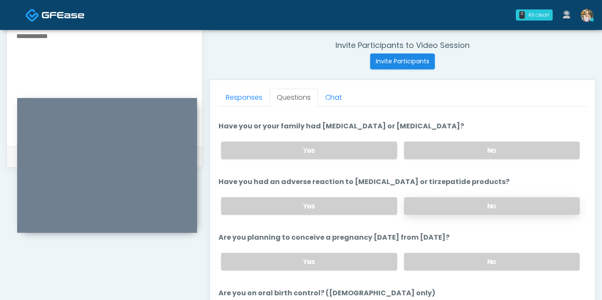
click at [493, 207] on label "No" at bounding box center [492, 207] width 176 height 18
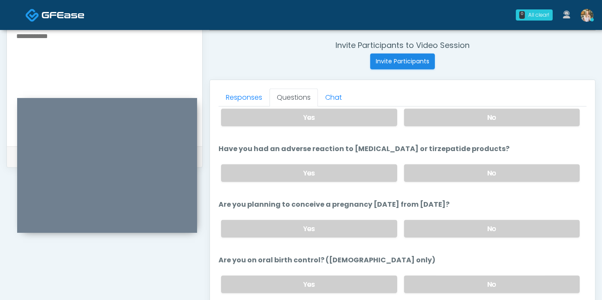
scroll to position [428, 0]
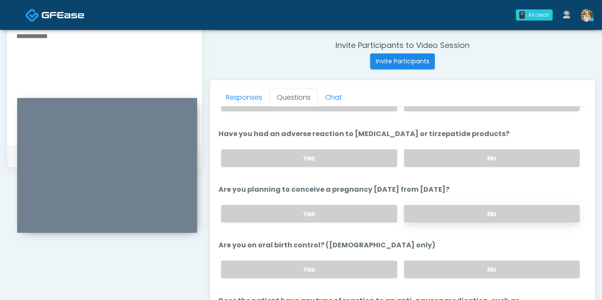
click at [479, 219] on label "No" at bounding box center [492, 214] width 176 height 18
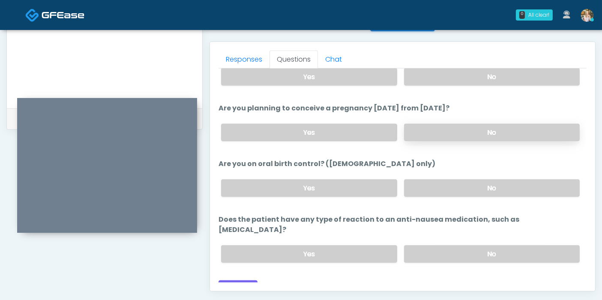
scroll to position [372, 0]
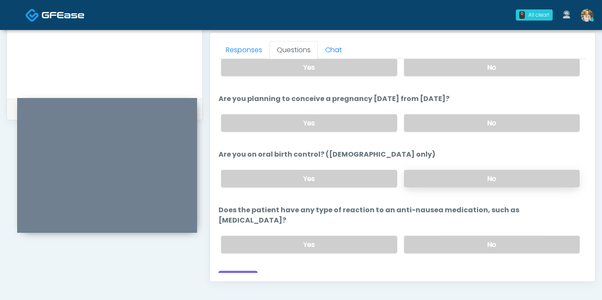
click at [450, 177] on label "No" at bounding box center [492, 179] width 176 height 18
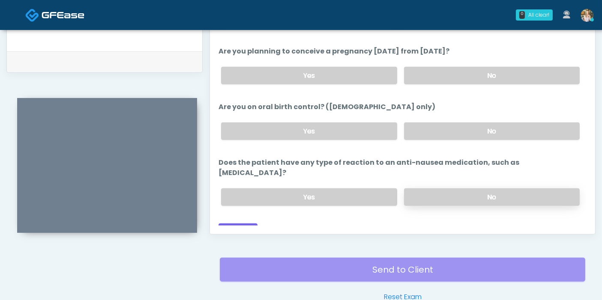
click at [471, 189] on label "No" at bounding box center [492, 198] width 176 height 18
click at [238, 224] on button "Continue" at bounding box center [238, 232] width 39 height 16
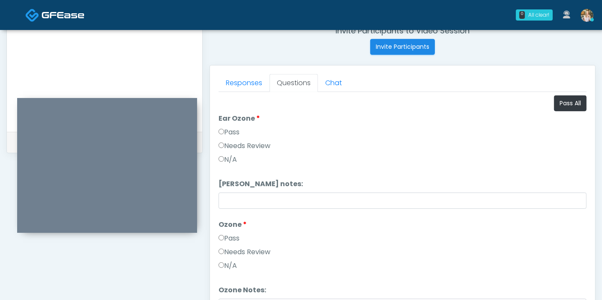
scroll to position [324, 0]
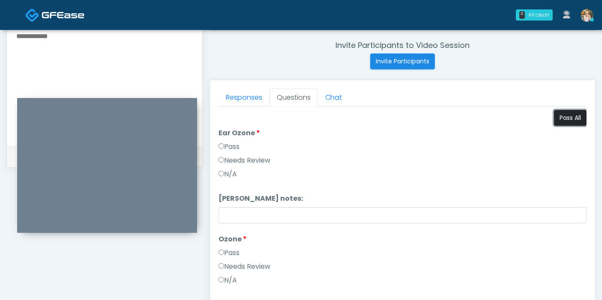
click at [556, 120] on button "Pass All" at bounding box center [570, 118] width 33 height 16
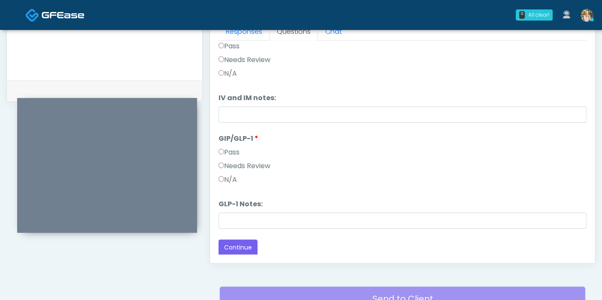
scroll to position [419, 0]
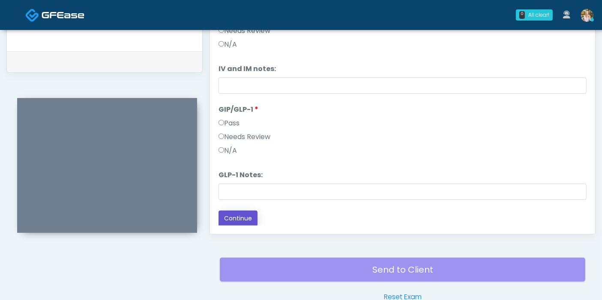
click at [249, 214] on button "Continue" at bounding box center [238, 219] width 39 height 16
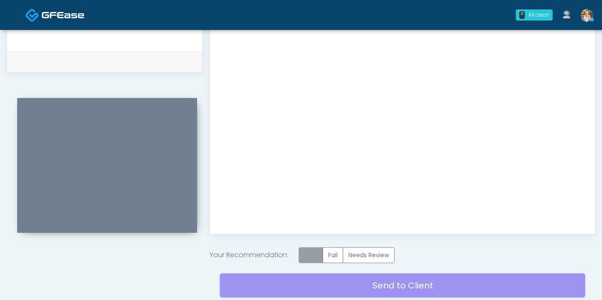
click at [316, 256] on label "Pass" at bounding box center [311, 256] width 24 height 16
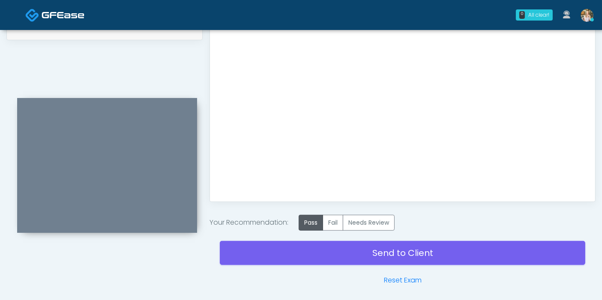
scroll to position [467, 0]
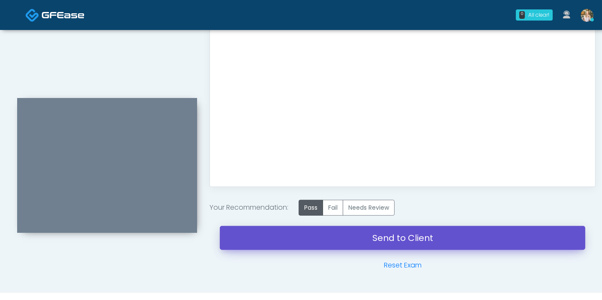
drag, startPoint x: 399, startPoint y: 236, endPoint x: 347, endPoint y: 42, distance: 200.7
click at [399, 236] on link "Send to Client" at bounding box center [402, 238] width 365 height 24
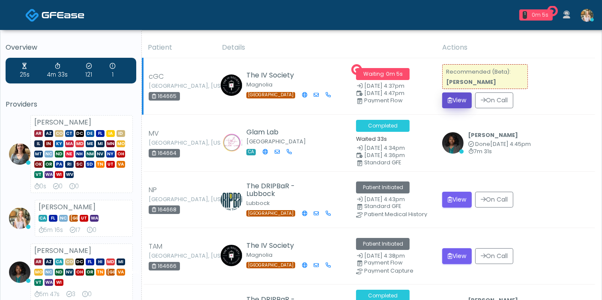
click at [456, 99] on button "View" at bounding box center [457, 101] width 30 height 16
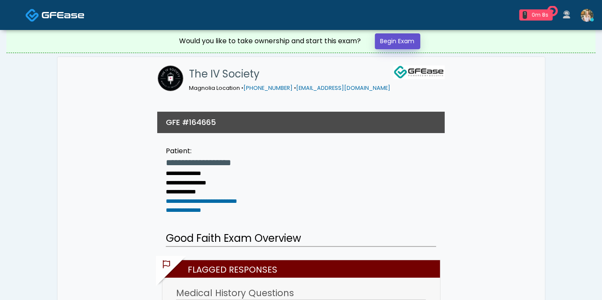
click at [399, 36] on link "Begin Exam" at bounding box center [397, 41] width 45 height 16
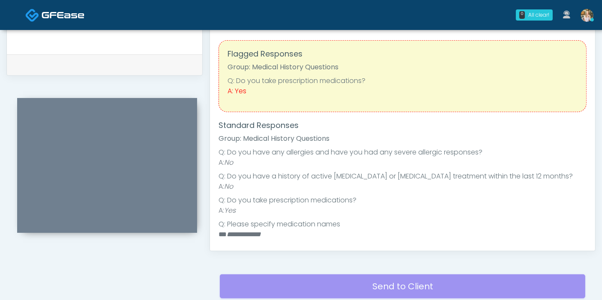
scroll to position [380, 0]
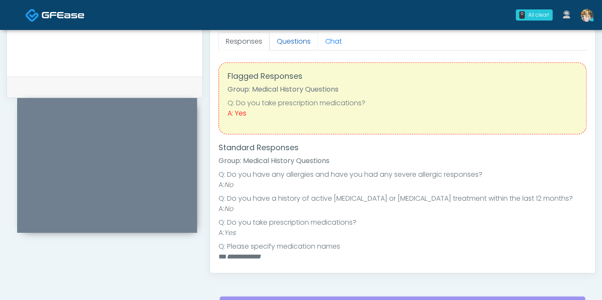
click at [294, 38] on link "Questions" at bounding box center [294, 42] width 48 height 18
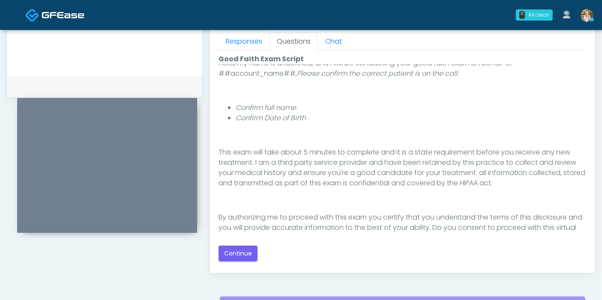
scroll to position [89, 0]
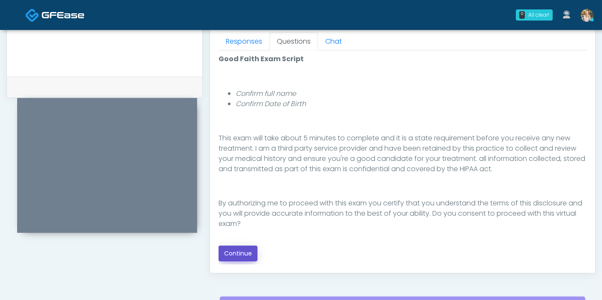
click at [244, 253] on button "Continue" at bounding box center [238, 254] width 39 height 16
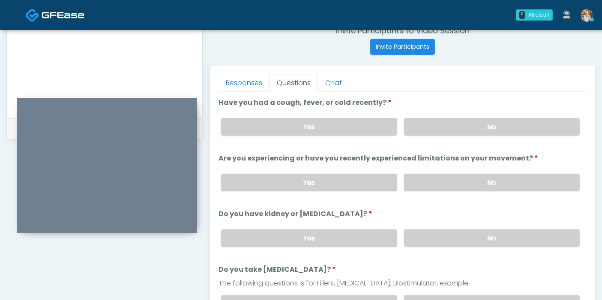
scroll to position [324, 0]
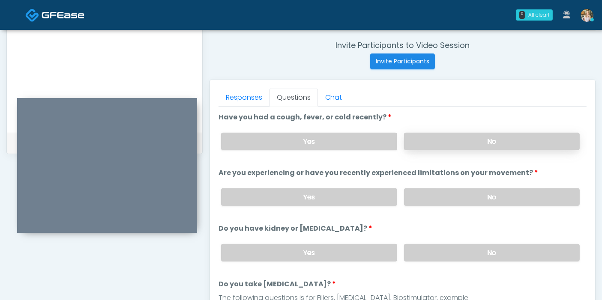
click at [450, 140] on label "No" at bounding box center [492, 142] width 176 height 18
click at [317, 135] on label "Yes" at bounding box center [309, 142] width 176 height 18
click at [465, 195] on label "No" at bounding box center [492, 198] width 176 height 18
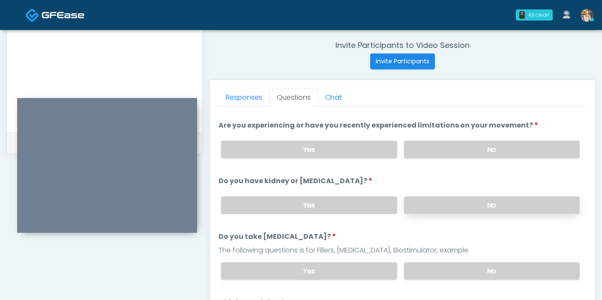
click at [471, 207] on label "No" at bounding box center [492, 206] width 176 height 18
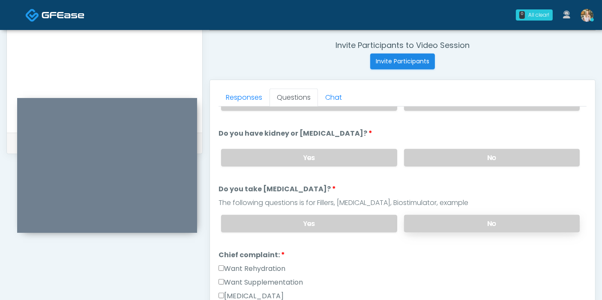
click at [477, 217] on label "No" at bounding box center [492, 224] width 176 height 18
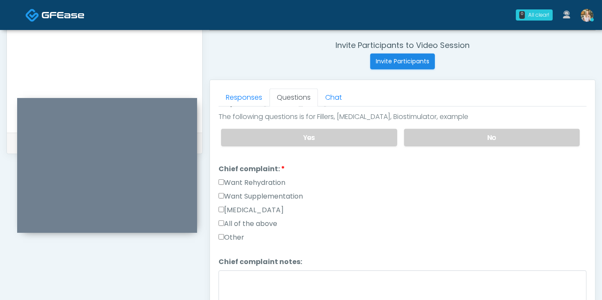
scroll to position [190, 0]
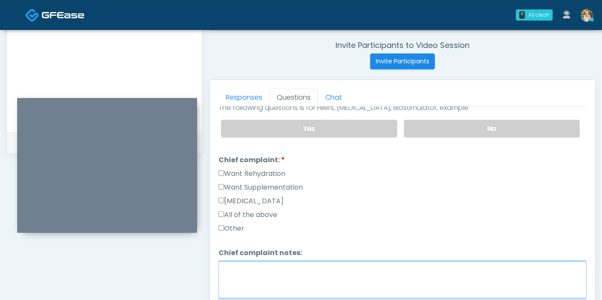
click at [276, 274] on textarea "Chief complaint notes:" at bounding box center [403, 280] width 368 height 37
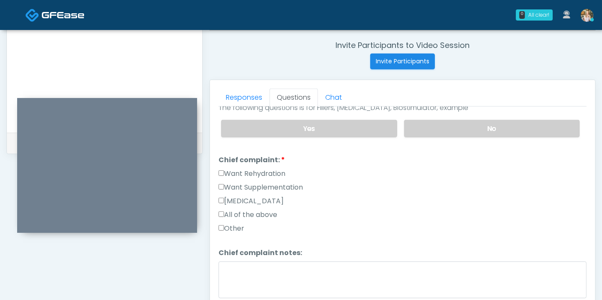
click at [231, 183] on label "Want Supplementation" at bounding box center [261, 188] width 84 height 10
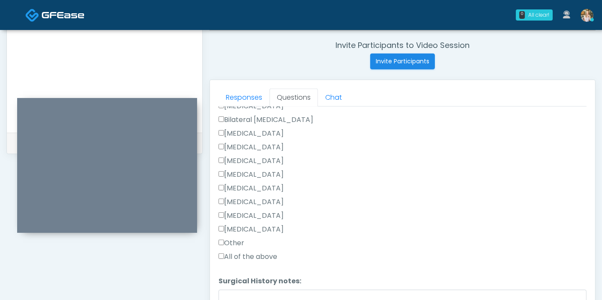
scroll to position [380, 0]
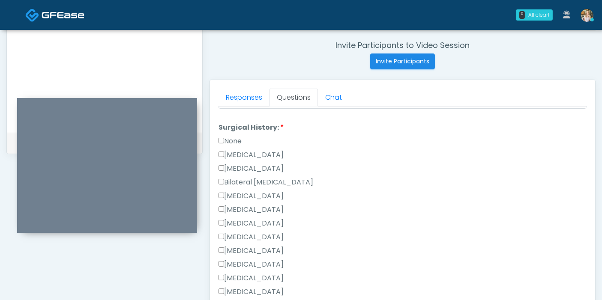
click at [232, 136] on label "None" at bounding box center [230, 141] width 23 height 10
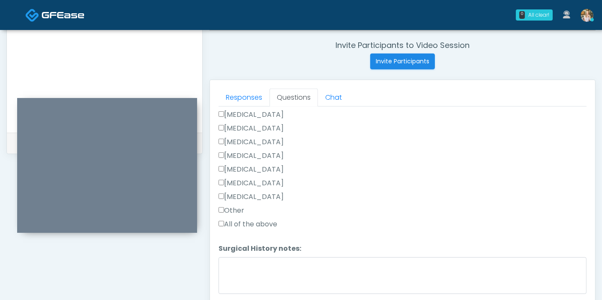
scroll to position [372, 0]
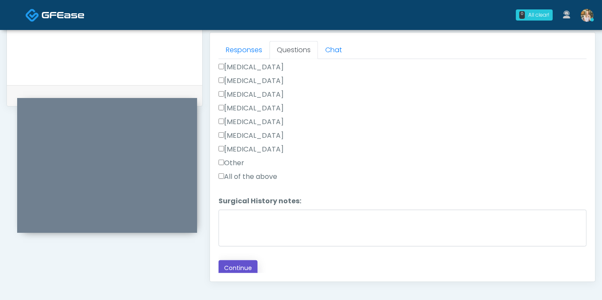
click at [230, 262] on button "Continue" at bounding box center [238, 269] width 39 height 16
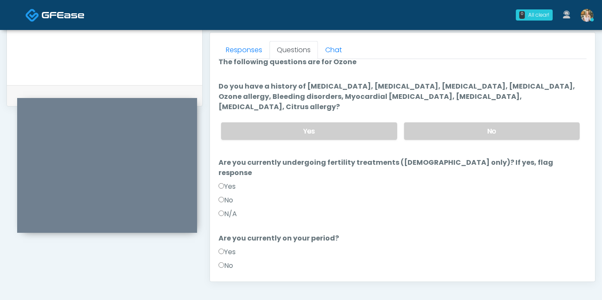
scroll to position [0, 0]
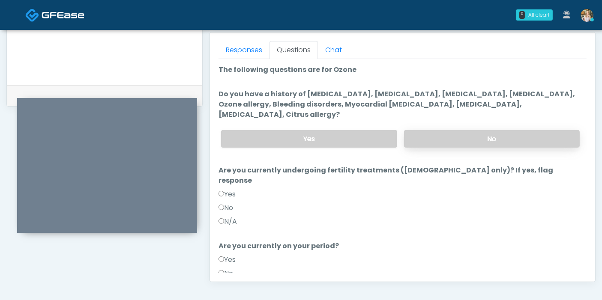
click at [471, 130] on label "No" at bounding box center [492, 139] width 176 height 18
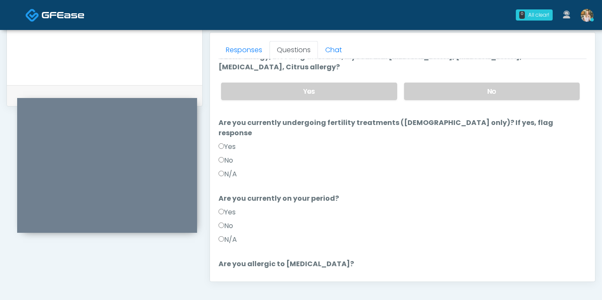
click at [218, 150] on div "Responses Questions Chat Good Faith Exam Script Good Faith Exam Script INTRODUC…" at bounding box center [402, 157] width 385 height 249
click at [219, 156] on label "No" at bounding box center [226, 161] width 15 height 10
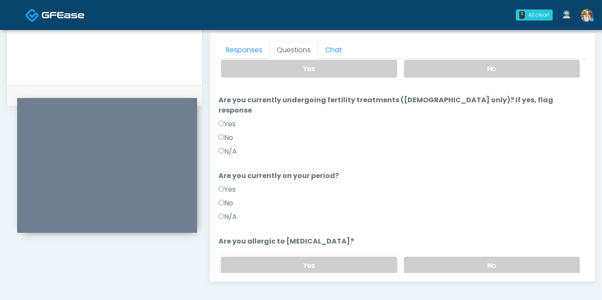
scroll to position [83, 0]
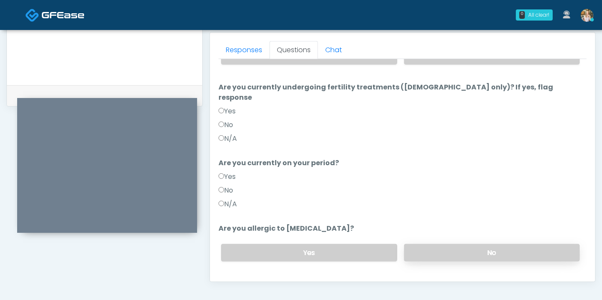
click at [439, 244] on label "No" at bounding box center [492, 253] width 176 height 18
click at [247, 279] on button "Continue" at bounding box center [238, 287] width 39 height 16
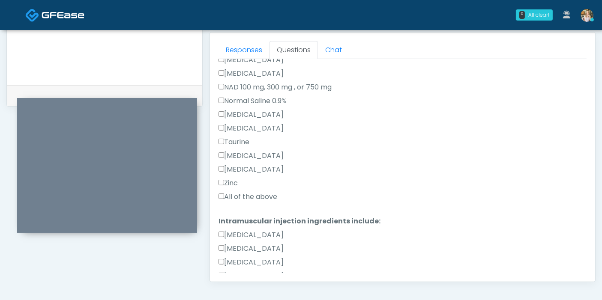
scroll to position [321, 0]
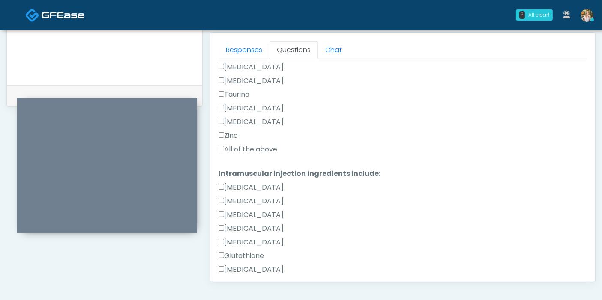
click at [224, 148] on label "All of the above" at bounding box center [248, 149] width 59 height 10
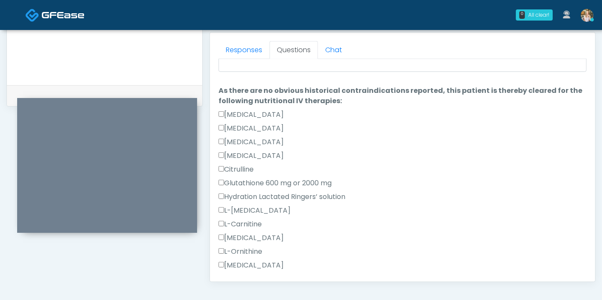
scroll to position [0, 0]
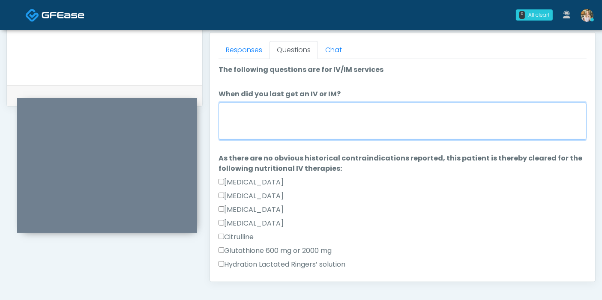
click at [378, 138] on textarea "When did you last get an IV or IM?" at bounding box center [403, 121] width 368 height 37
type textarea "*"
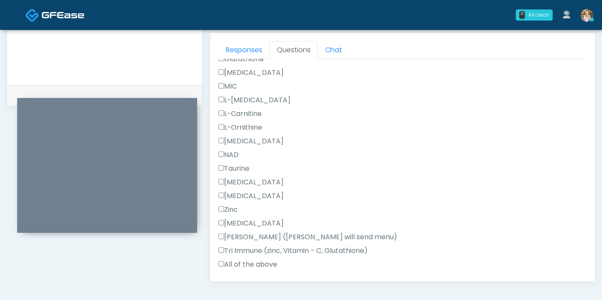
scroll to position [544, 0]
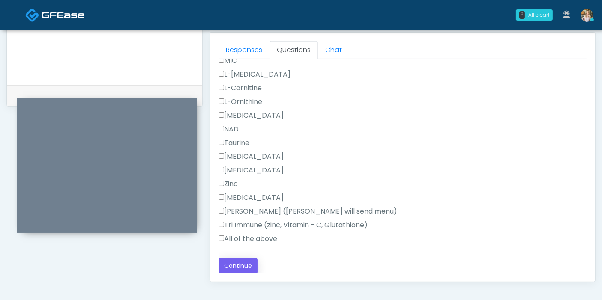
type textarea "**********"
click at [252, 263] on button "Continue" at bounding box center [238, 266] width 39 height 16
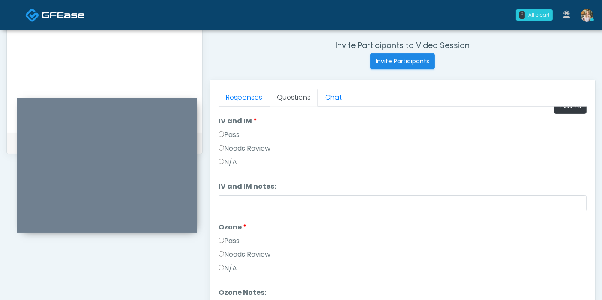
scroll to position [0, 0]
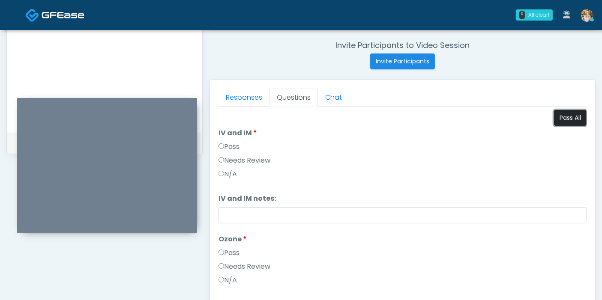
click at [558, 122] on button "Pass All" at bounding box center [570, 118] width 33 height 16
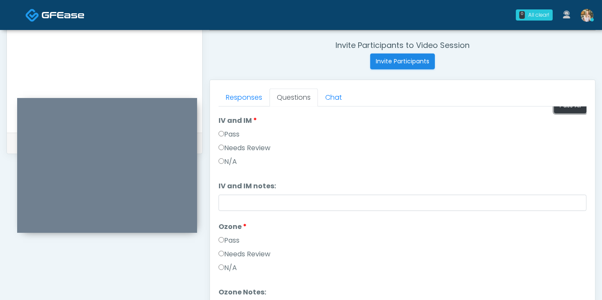
scroll to position [35, 0]
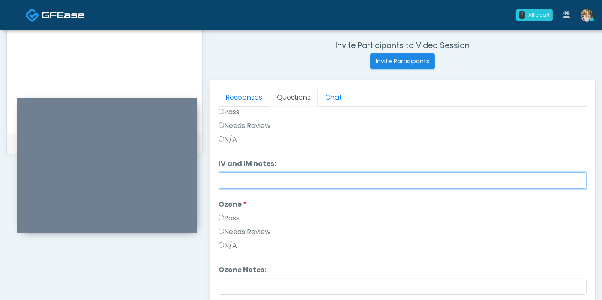
click at [329, 186] on input "IV and IM notes:" at bounding box center [403, 181] width 368 height 16
type input "*"
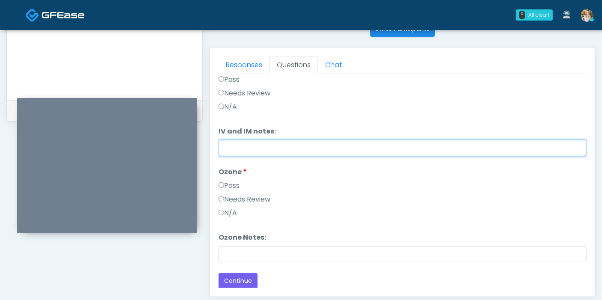
scroll to position [372, 0]
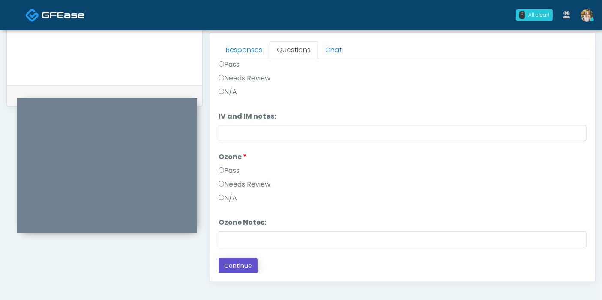
click at [253, 264] on button "Continue" at bounding box center [238, 266] width 39 height 16
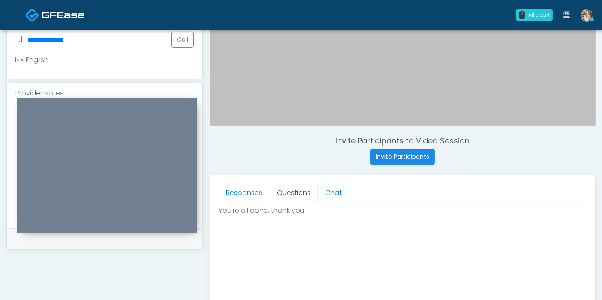
scroll to position [276, 0]
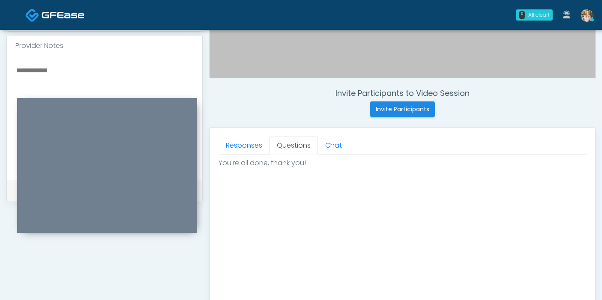
click at [42, 65] on textarea at bounding box center [104, 117] width 178 height 105
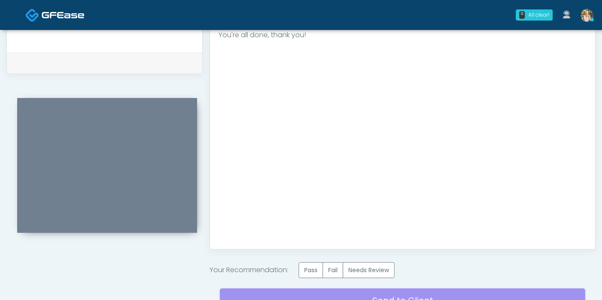
scroll to position [419, 0]
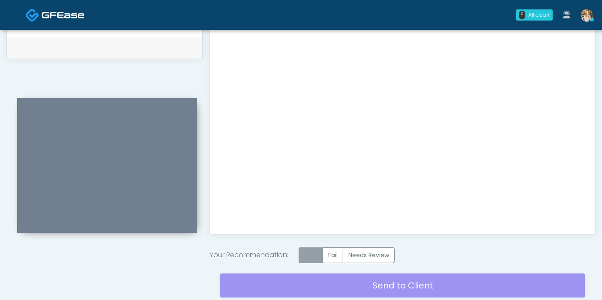
type textarea "**********"
click at [320, 253] on label "Pass" at bounding box center [311, 256] width 24 height 16
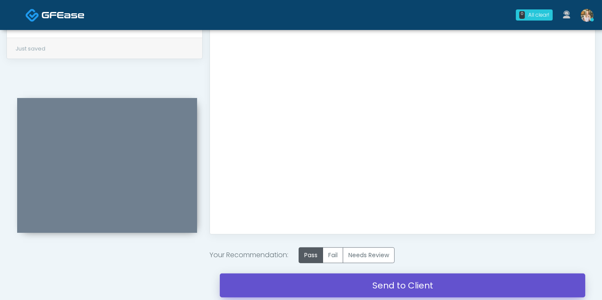
click at [391, 285] on link "Send to Client" at bounding box center [402, 286] width 365 height 24
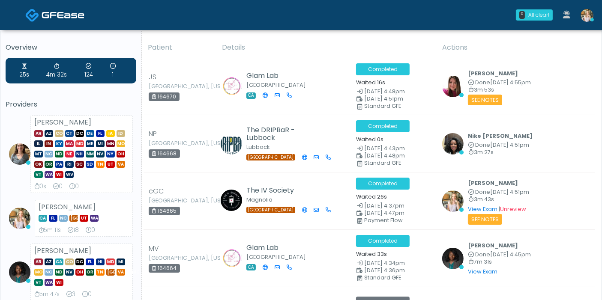
click at [590, 15] on img at bounding box center [587, 15] width 13 height 13
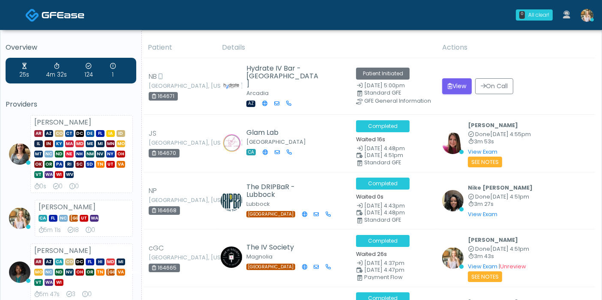
click at [585, 17] on img at bounding box center [587, 15] width 13 height 13
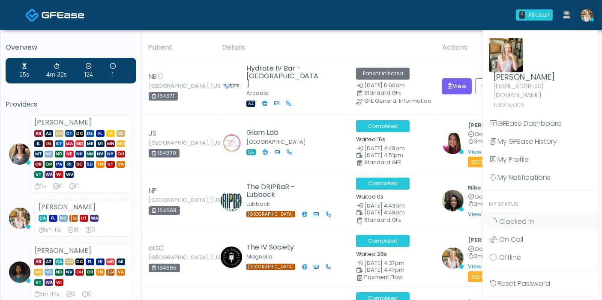
click at [516, 217] on span "Clock Out" at bounding box center [515, 222] width 33 height 10
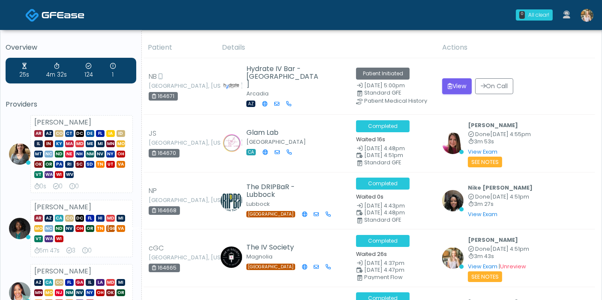
click at [587, 12] on img at bounding box center [587, 15] width 13 height 13
